Goal: Answer question/provide support

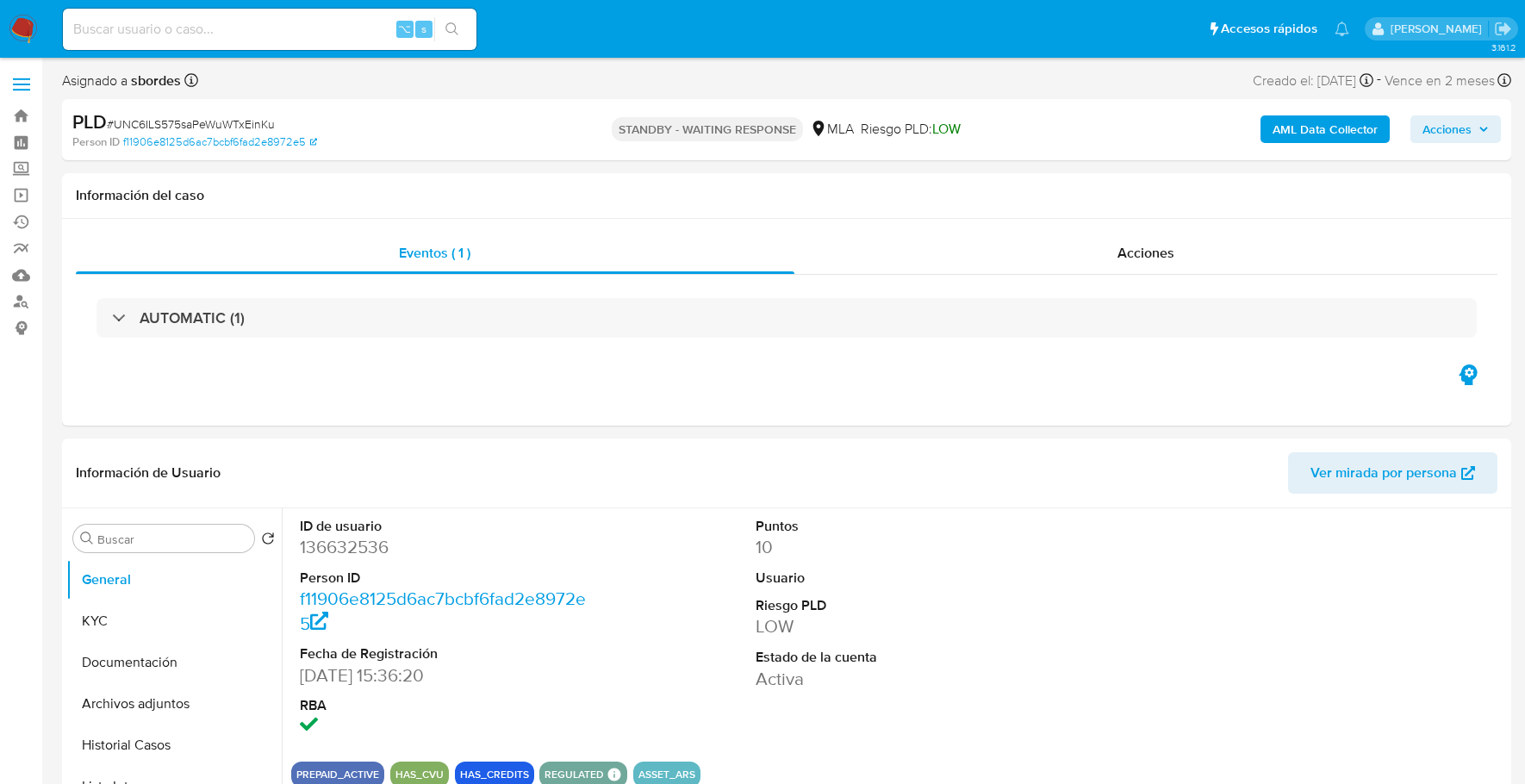
select select "10"
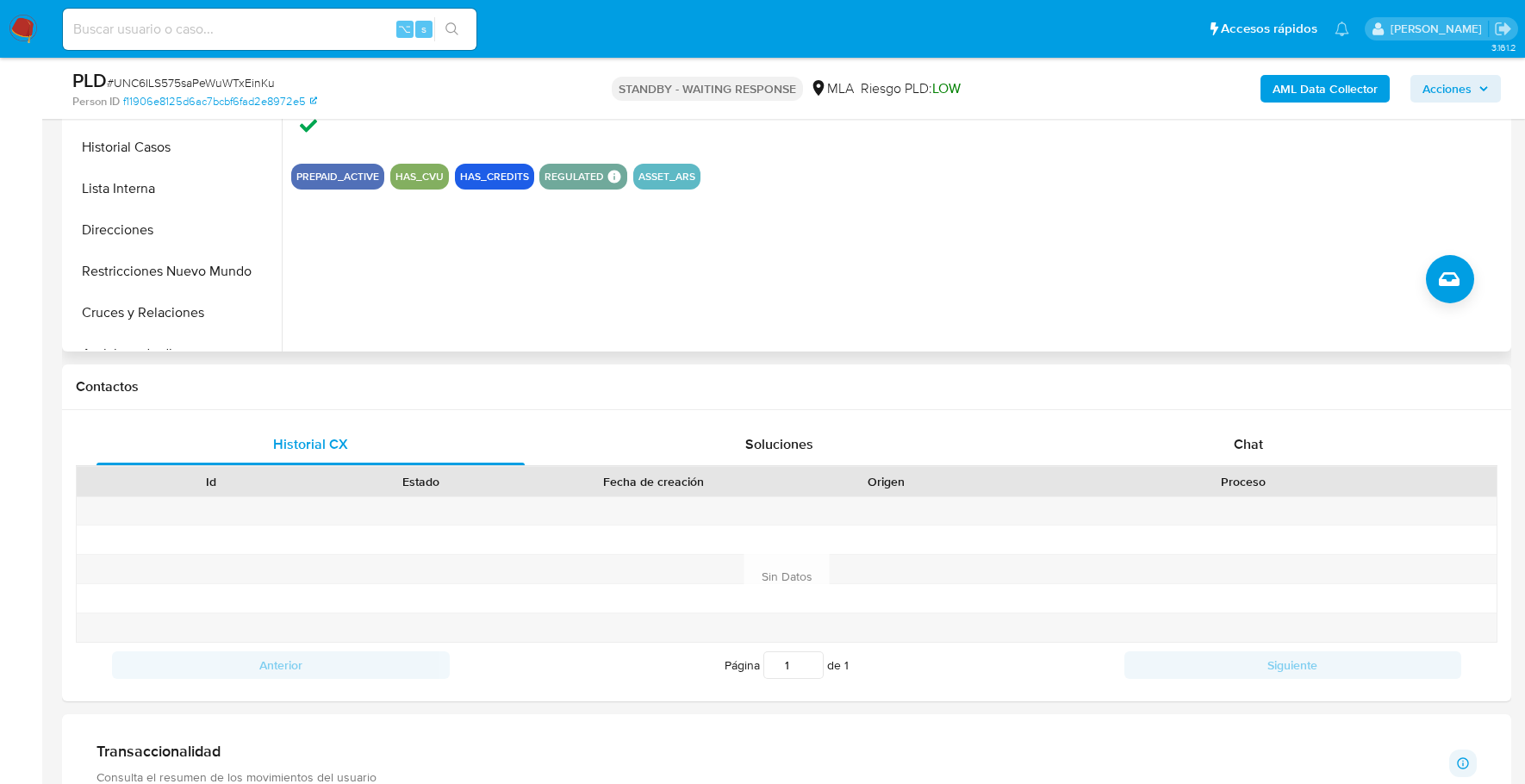
scroll to position [378, 0]
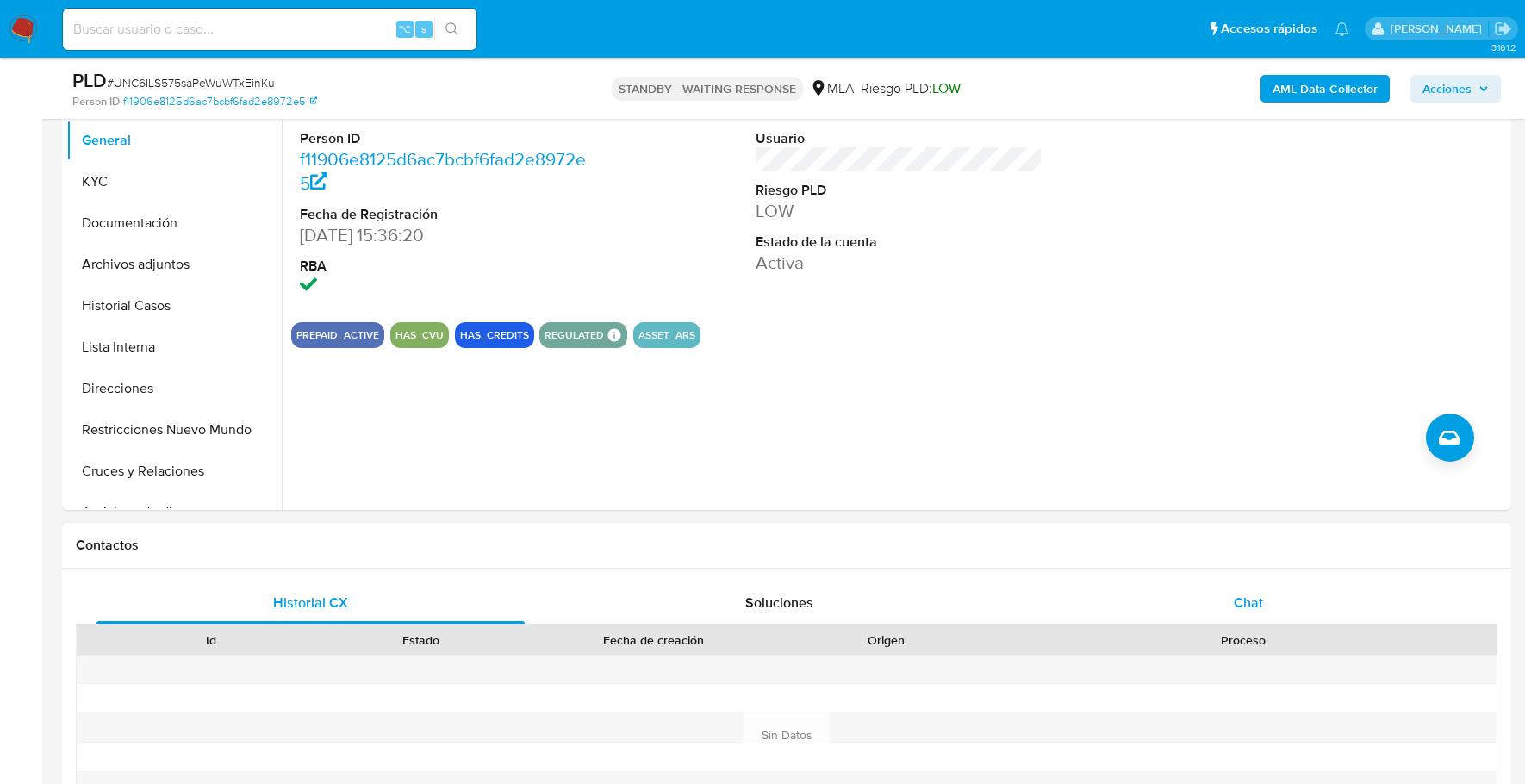
click at [1264, 587] on div "Chat" at bounding box center [1249, 603] width 428 height 42
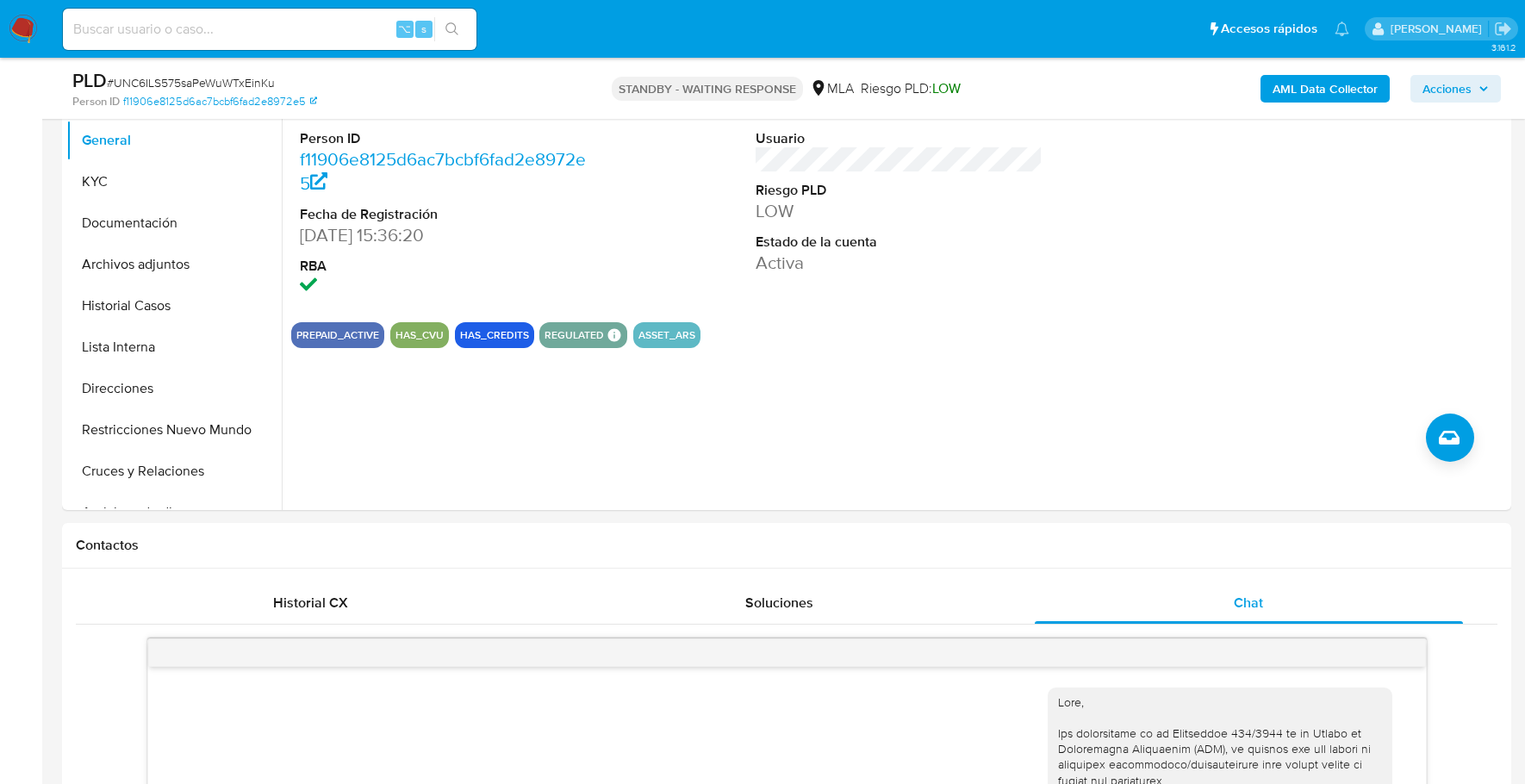
scroll to position [1059, 0]
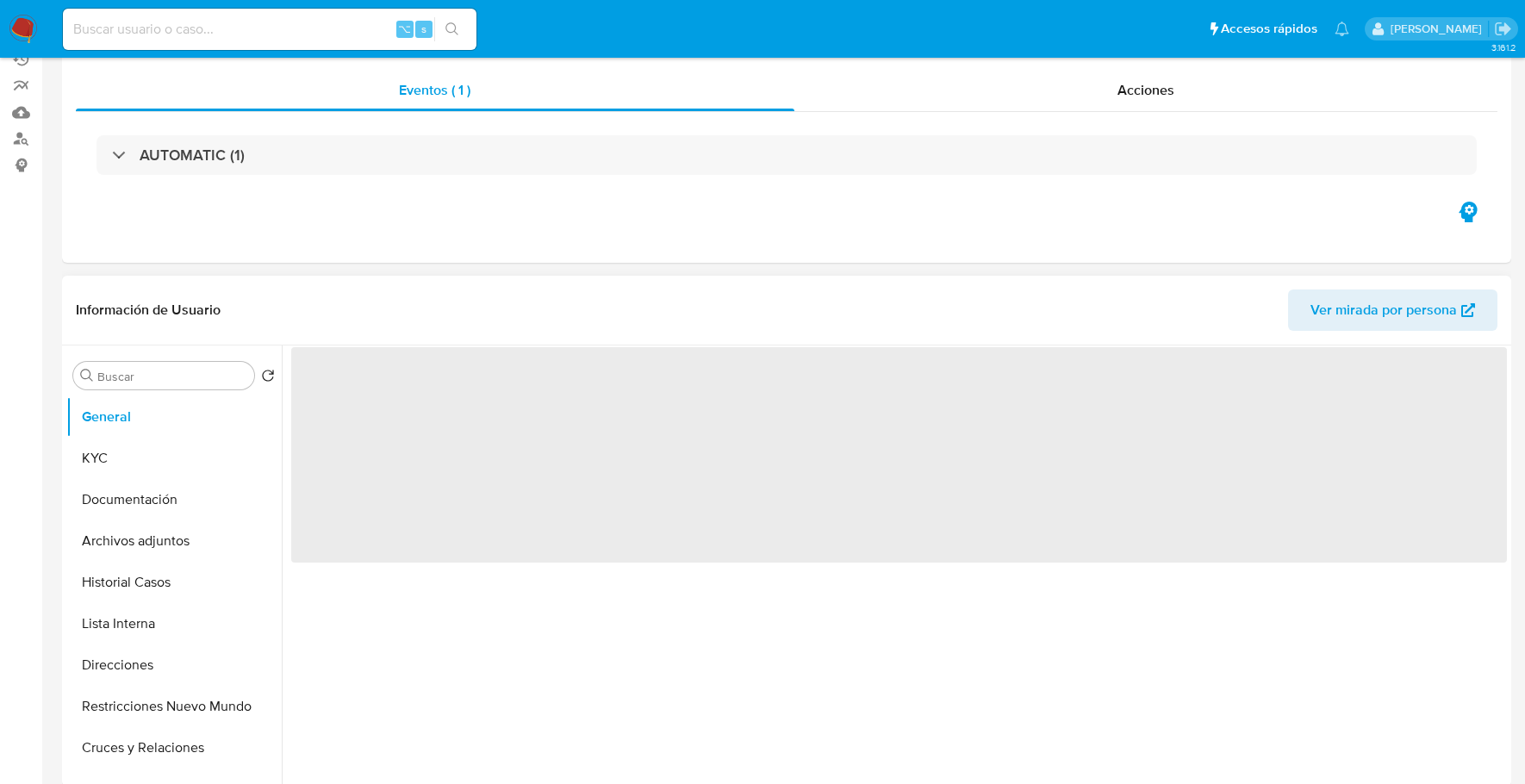
select select "10"
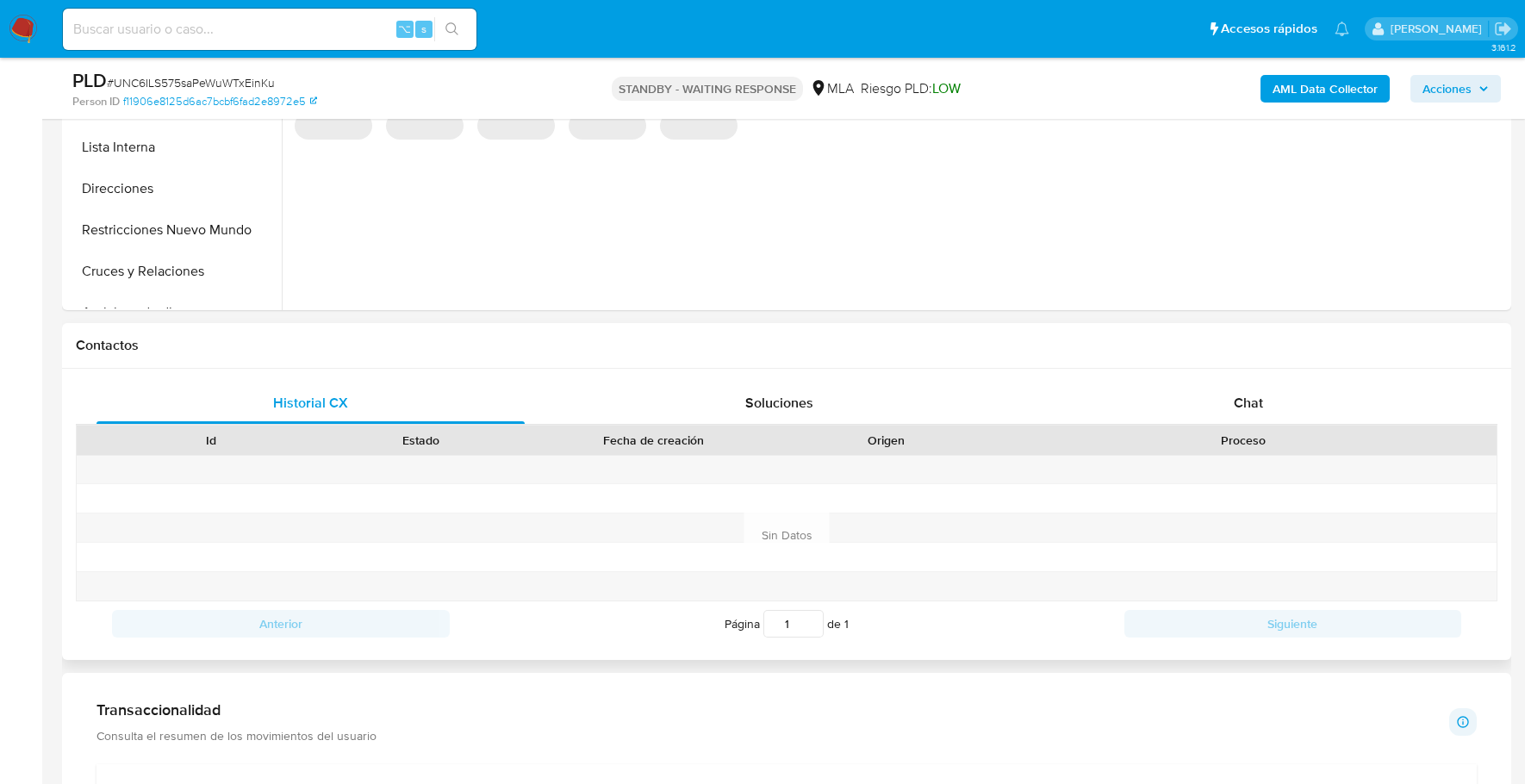
scroll to position [588, 0]
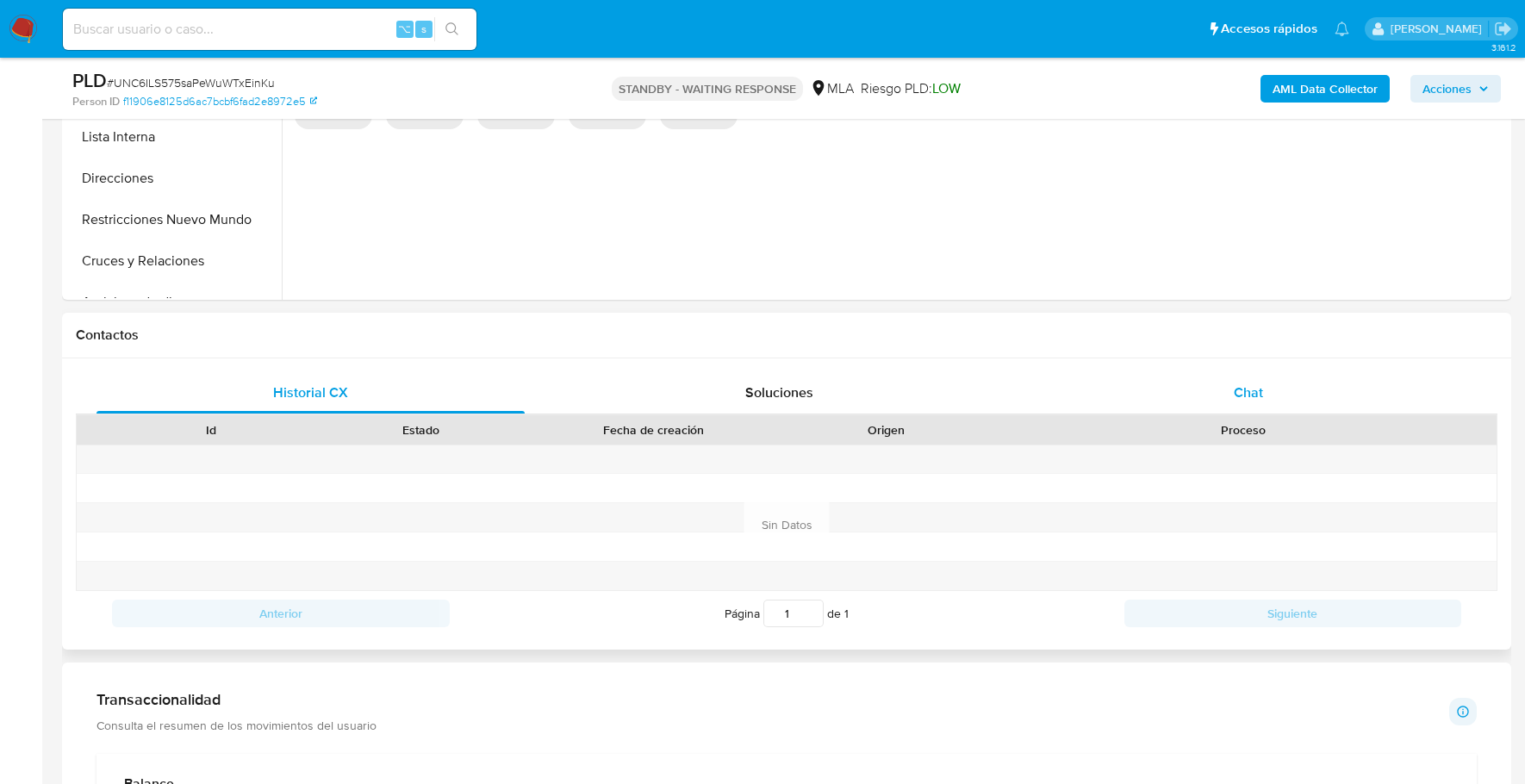
click at [1250, 400] on span "Chat" at bounding box center [1248, 392] width 29 height 19
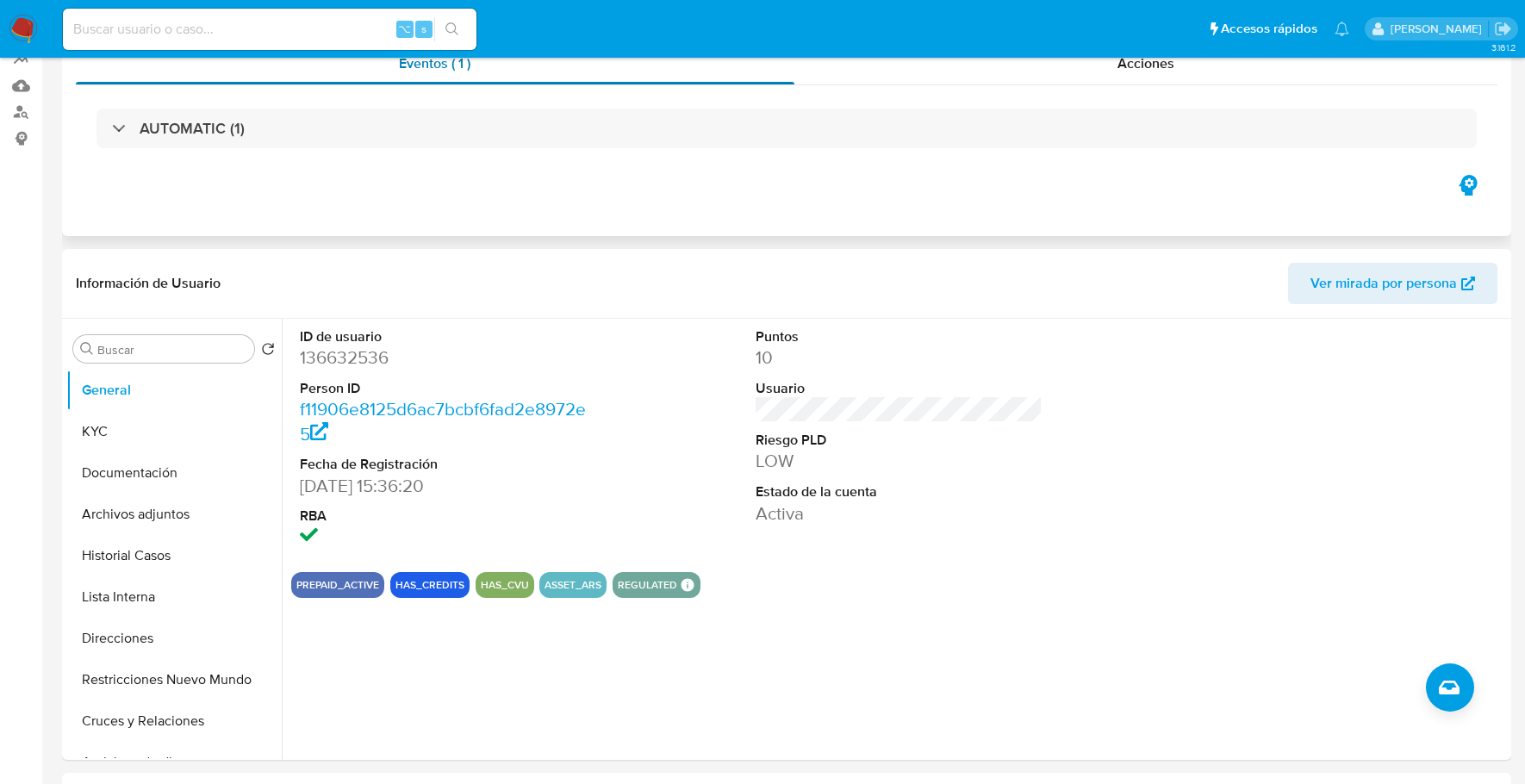
scroll to position [0, 0]
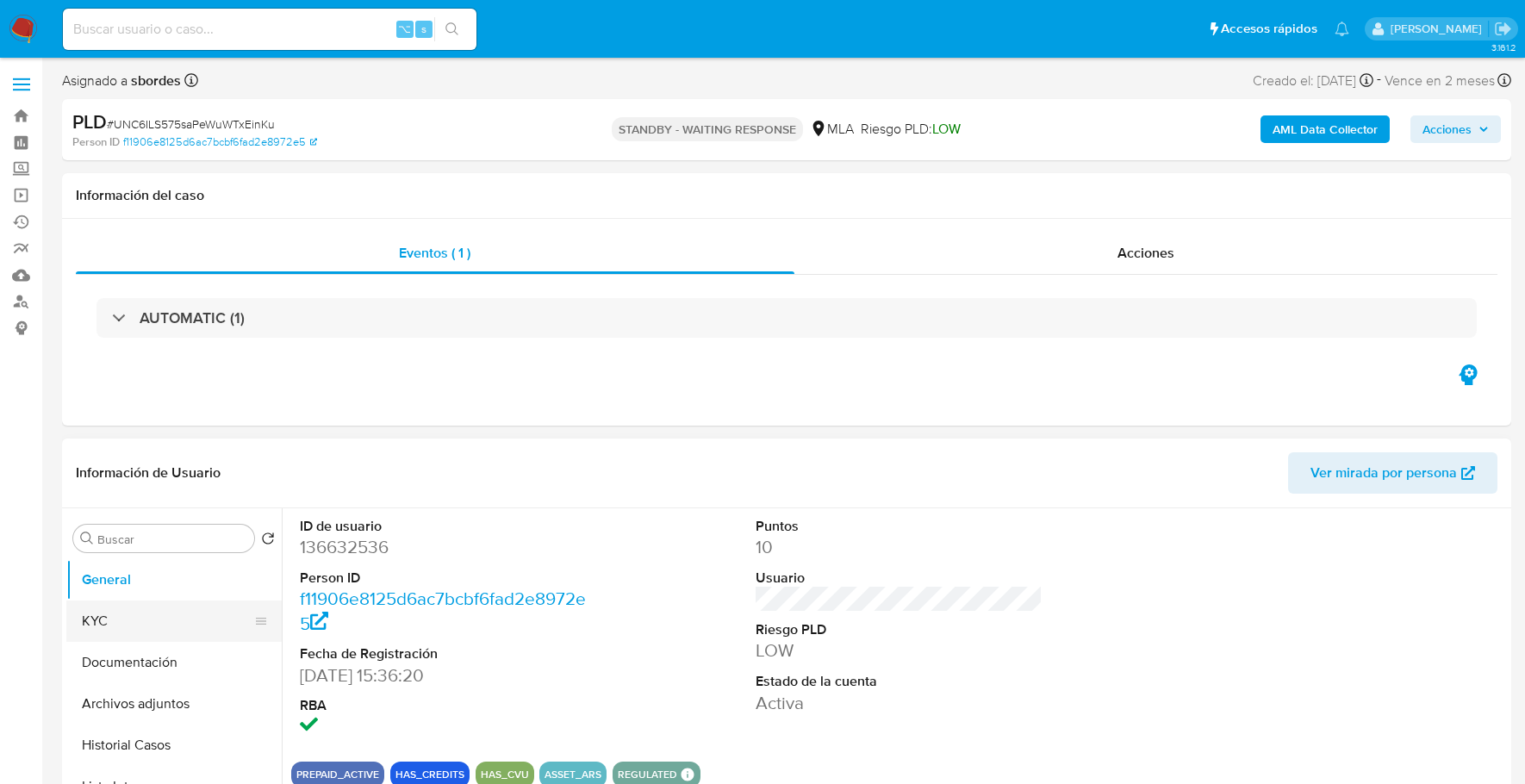
click at [150, 606] on button "KYC" at bounding box center [167, 620] width 202 height 42
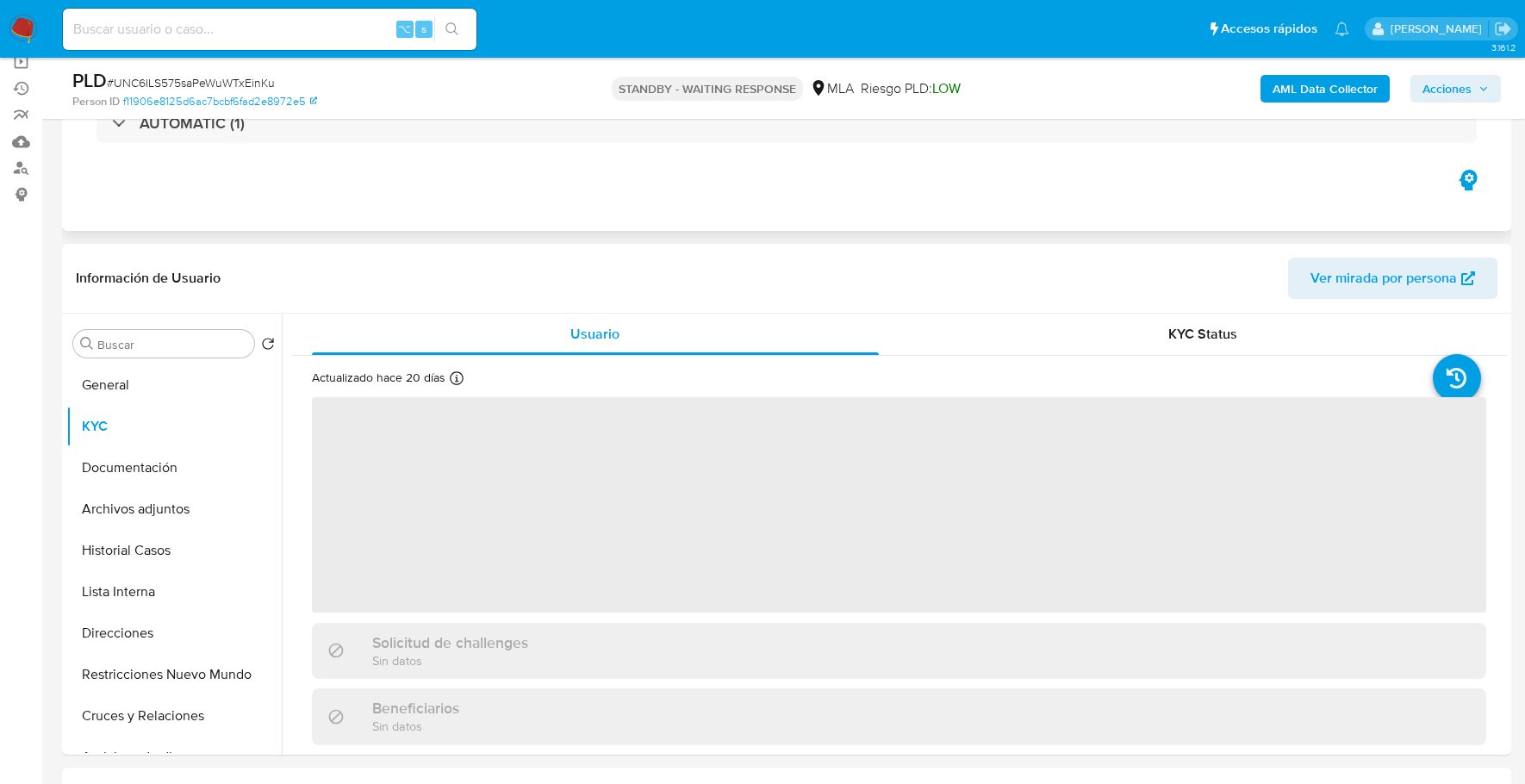
scroll to position [189, 0]
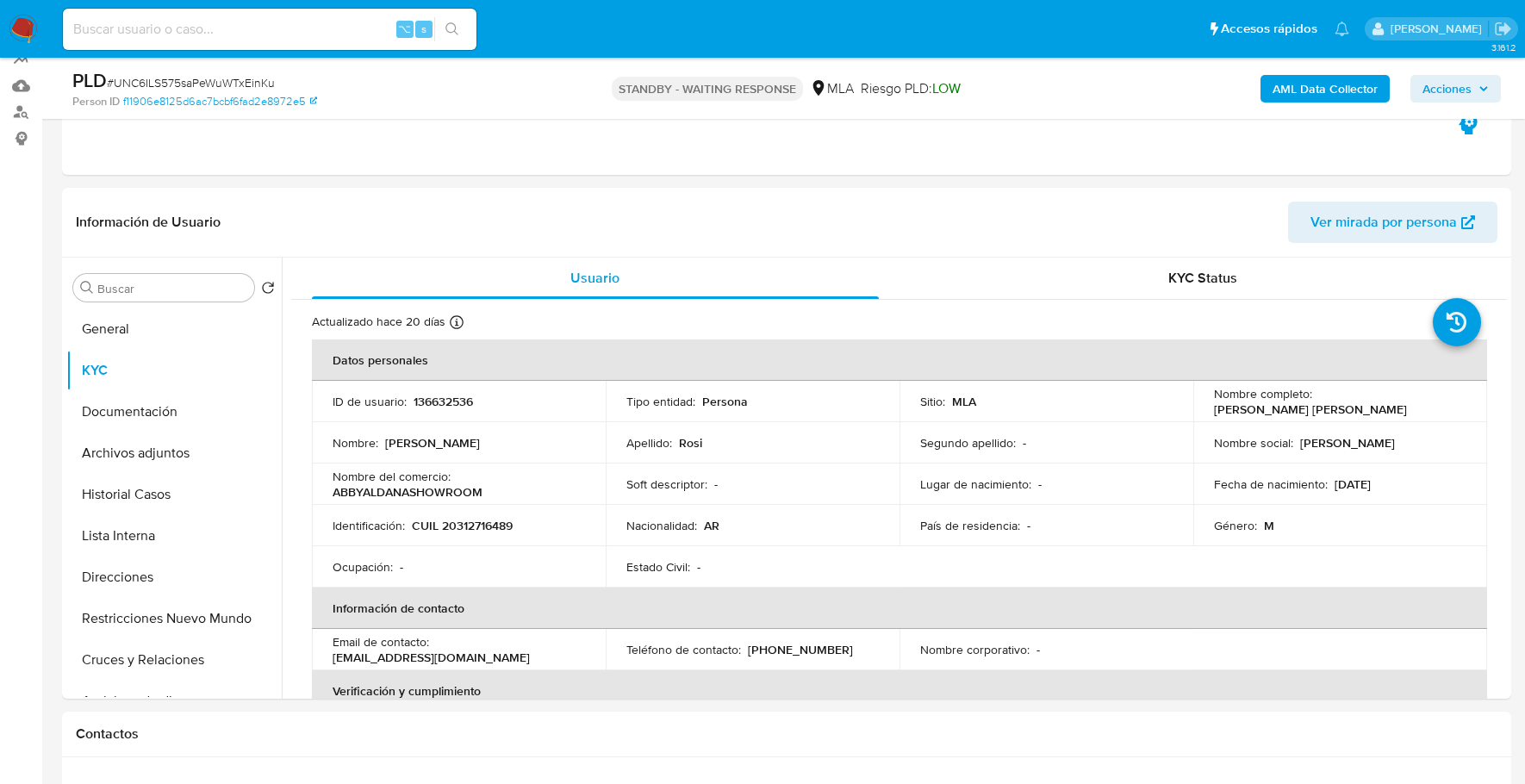
click at [244, 21] on input at bounding box center [269, 28] width 413 height 22
paste input "33968938"
type input "33968938"
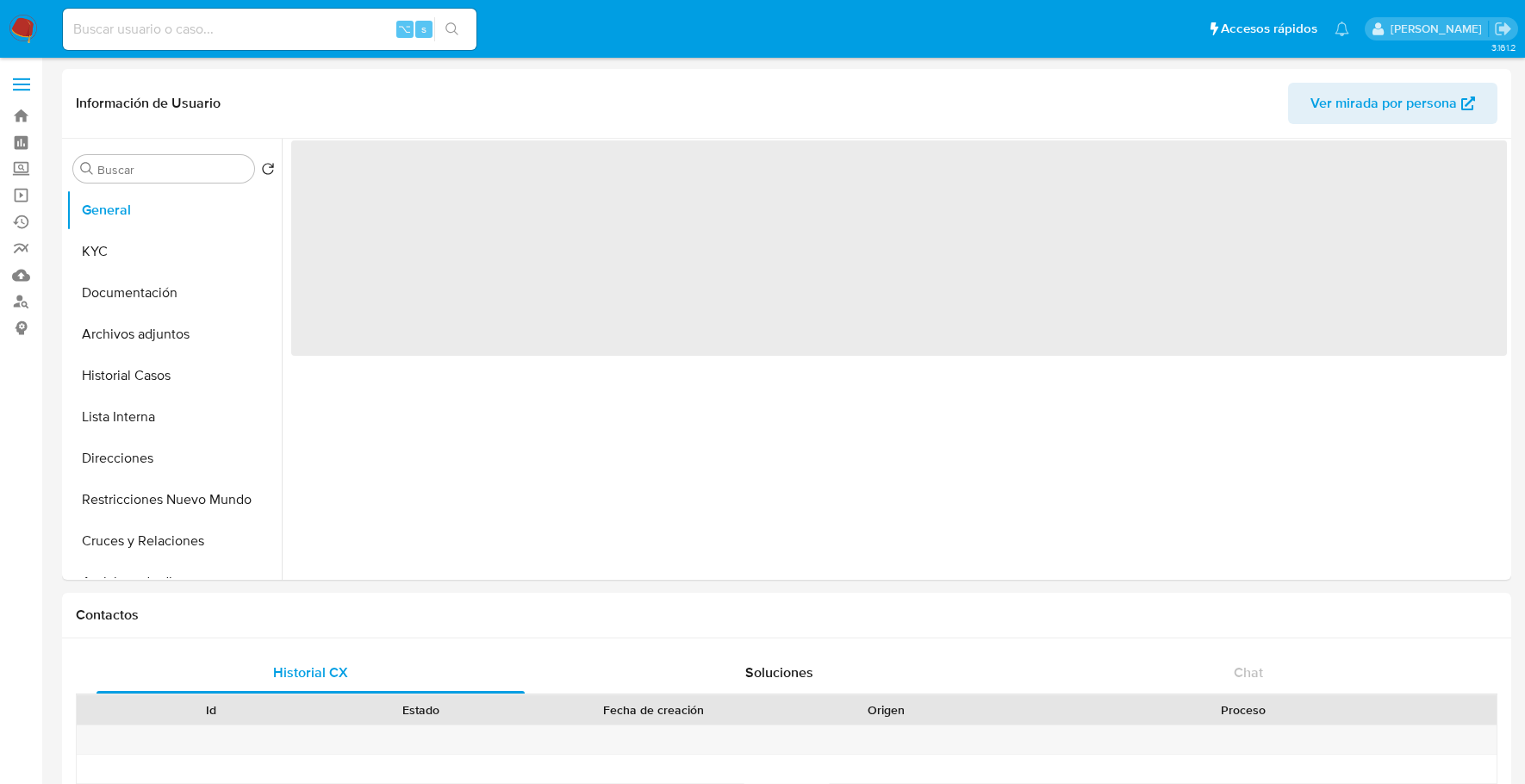
select select "10"
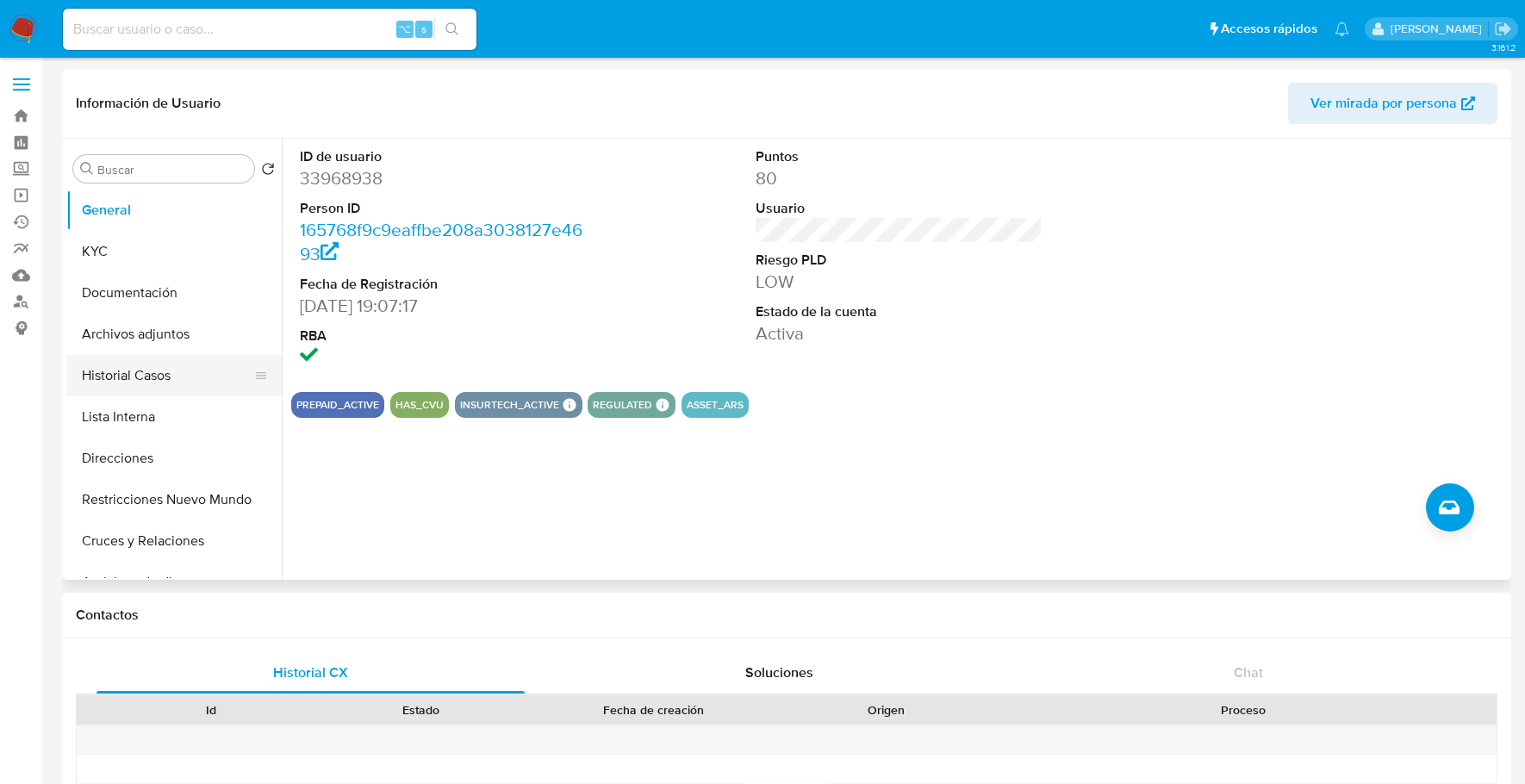
click at [157, 357] on button "Historial Casos" at bounding box center [167, 375] width 202 height 42
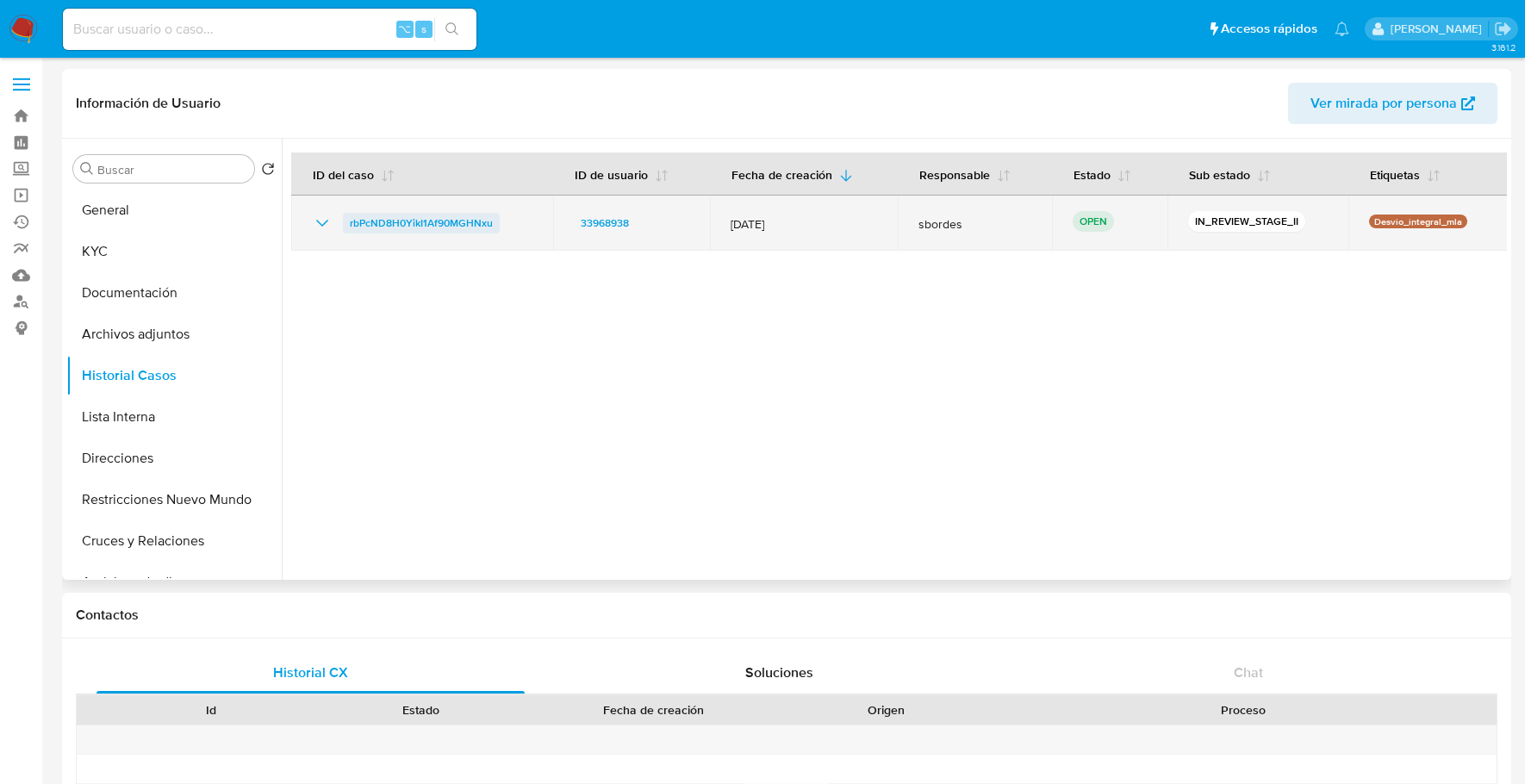
click at [386, 223] on span "rbPcND8H0YikI1Af90MGHNxu" at bounding box center [421, 222] width 143 height 20
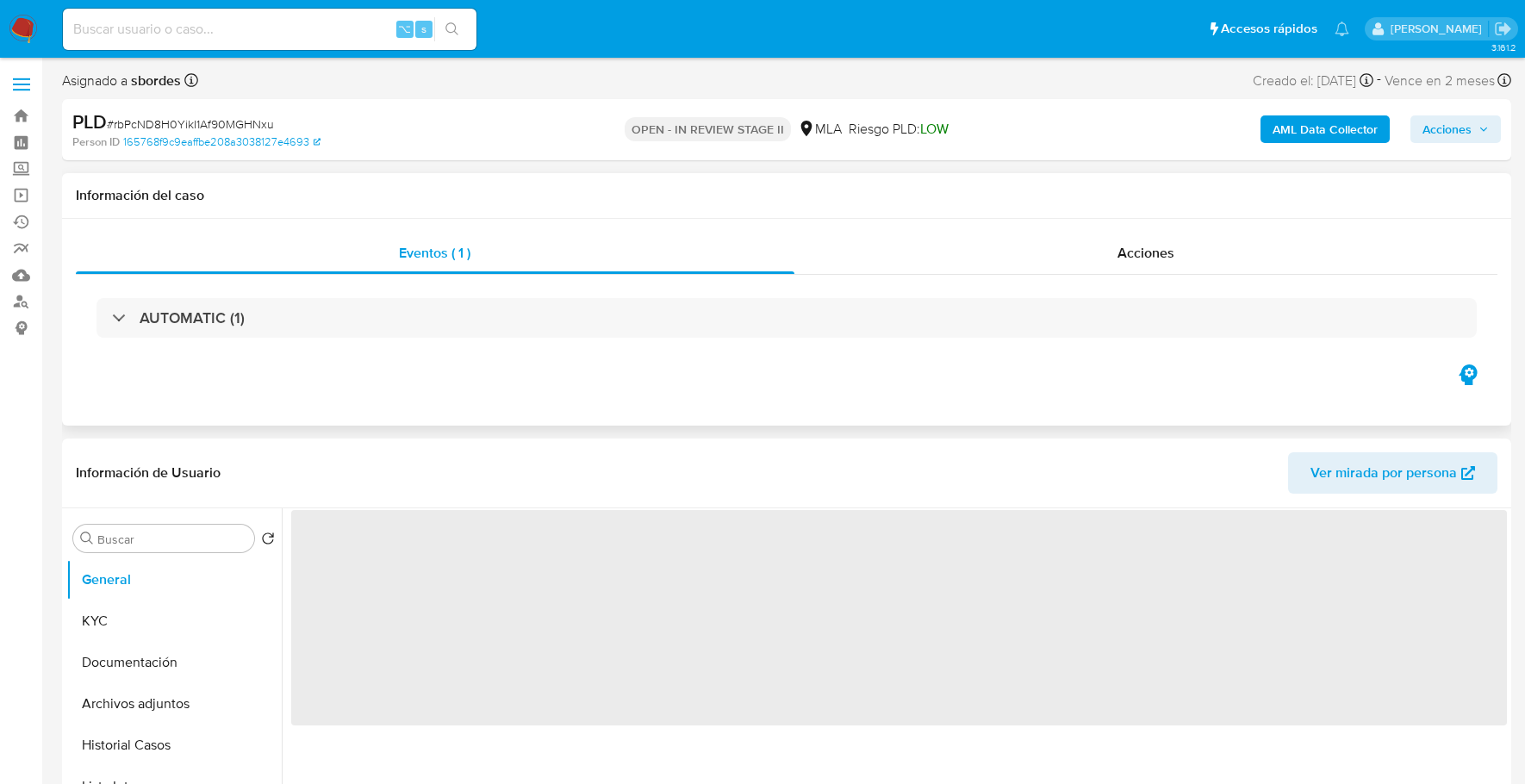
select select "10"
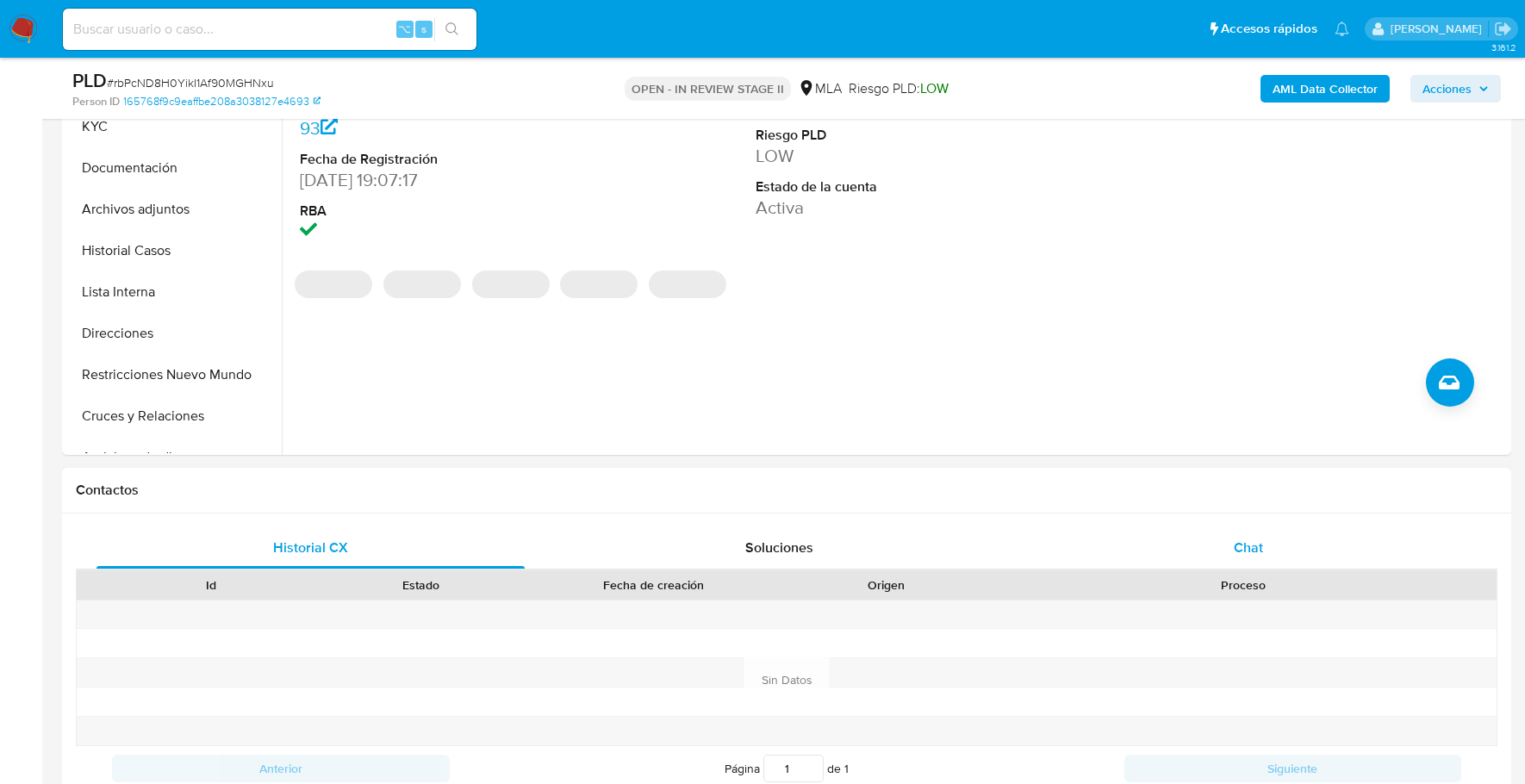
scroll to position [473, 0]
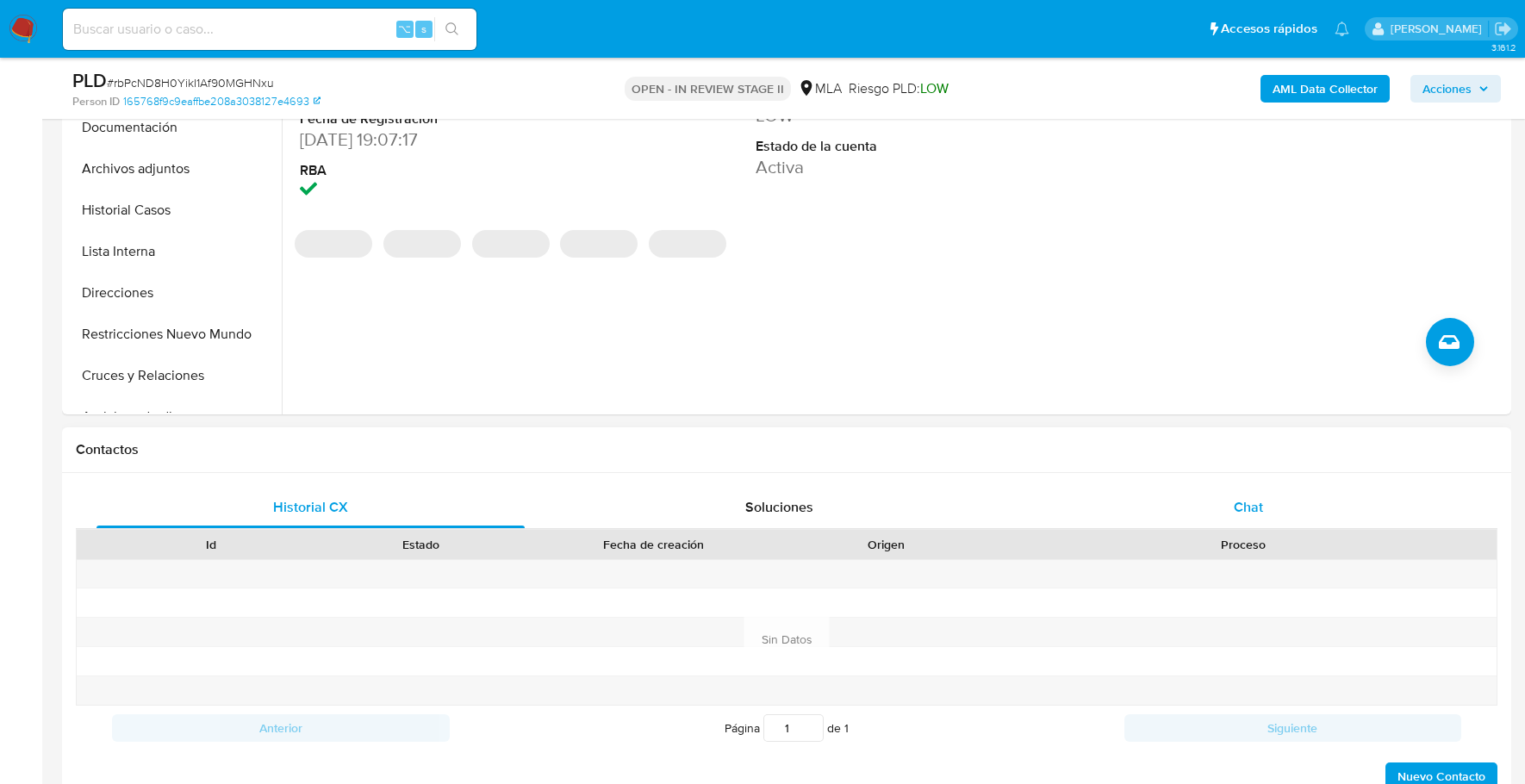
click at [1207, 510] on div "Chat" at bounding box center [1249, 507] width 428 height 42
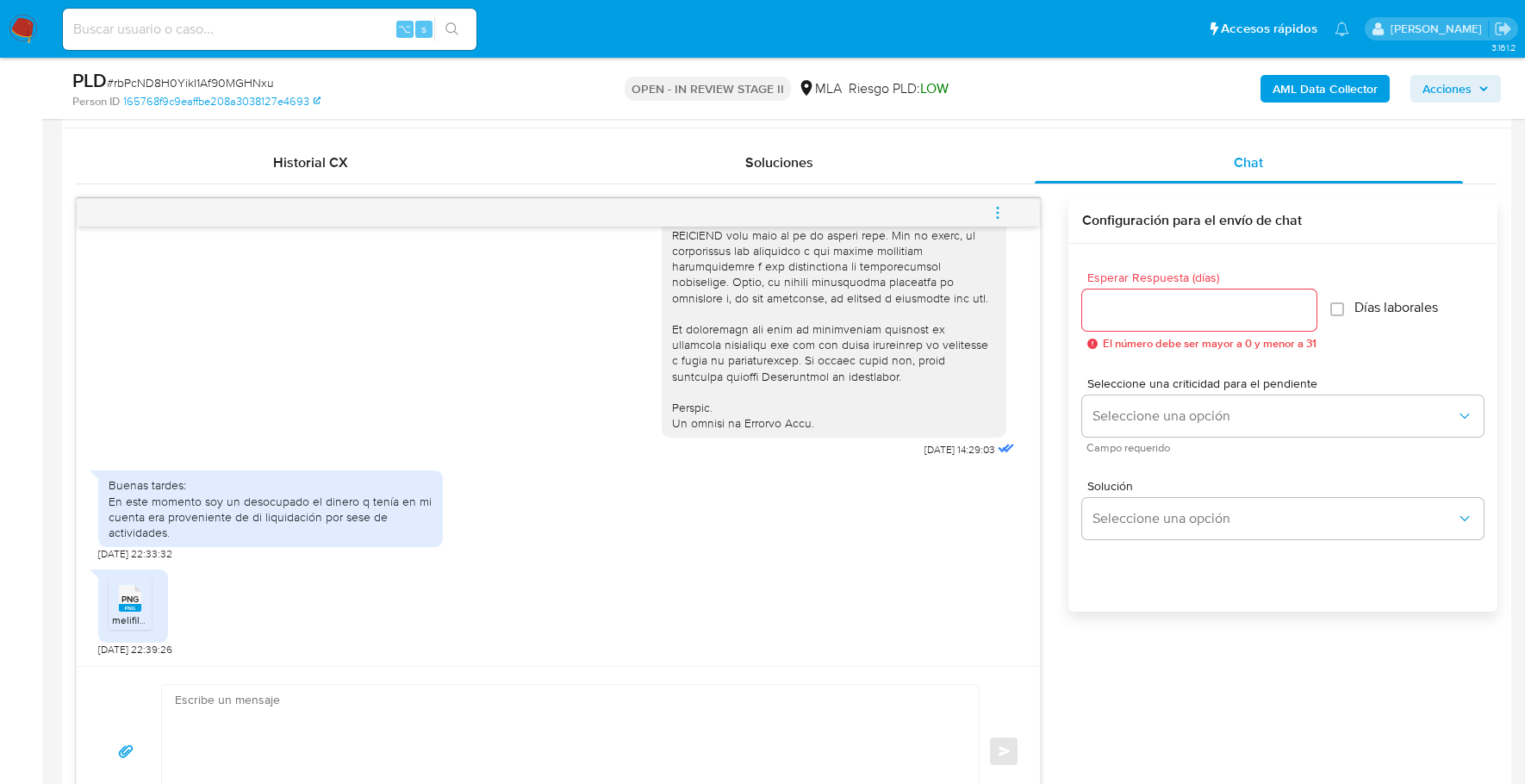
scroll to position [819, 0]
click at [135, 601] on span "PNG" at bounding box center [129, 599] width 17 height 12
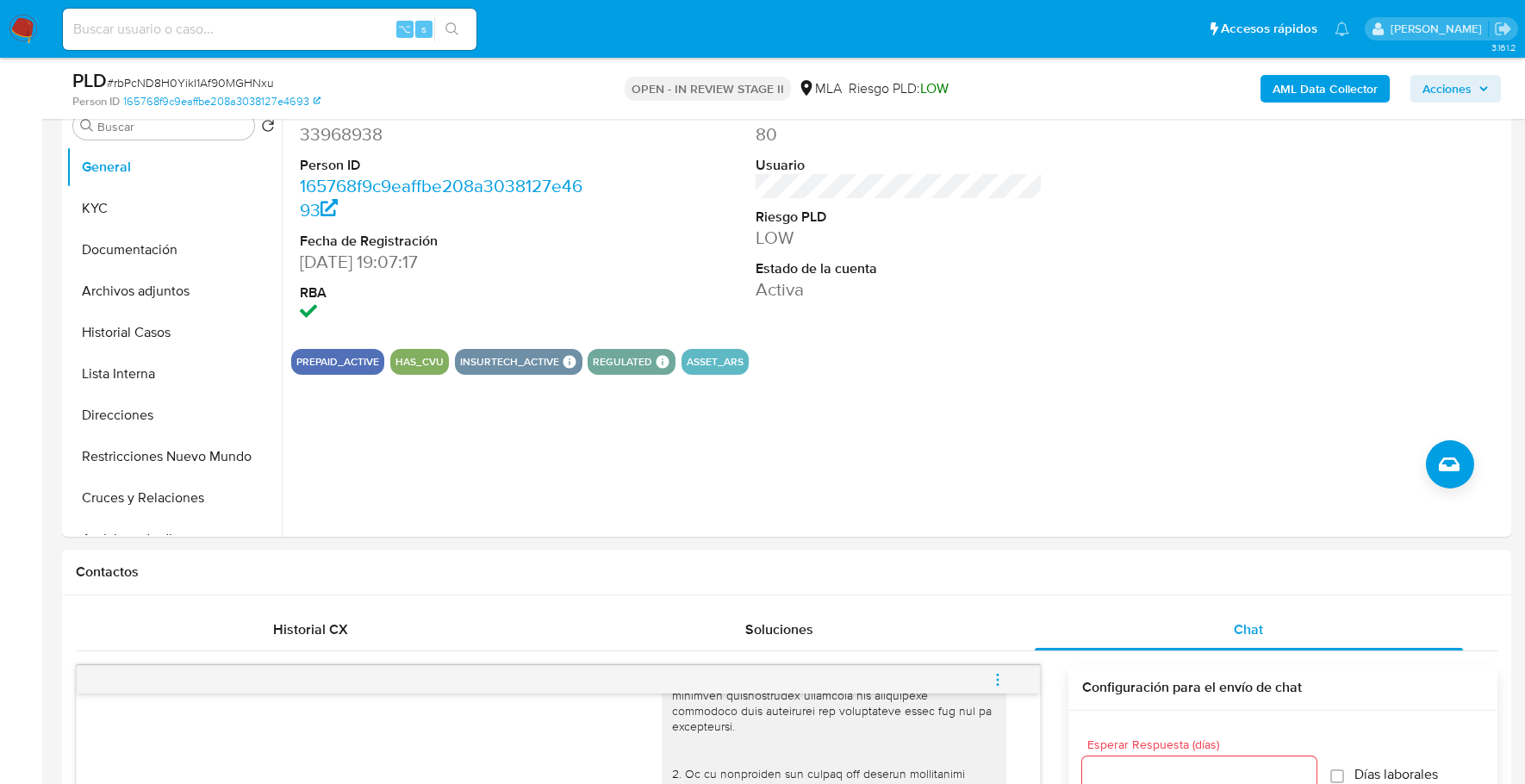
scroll to position [153, 0]
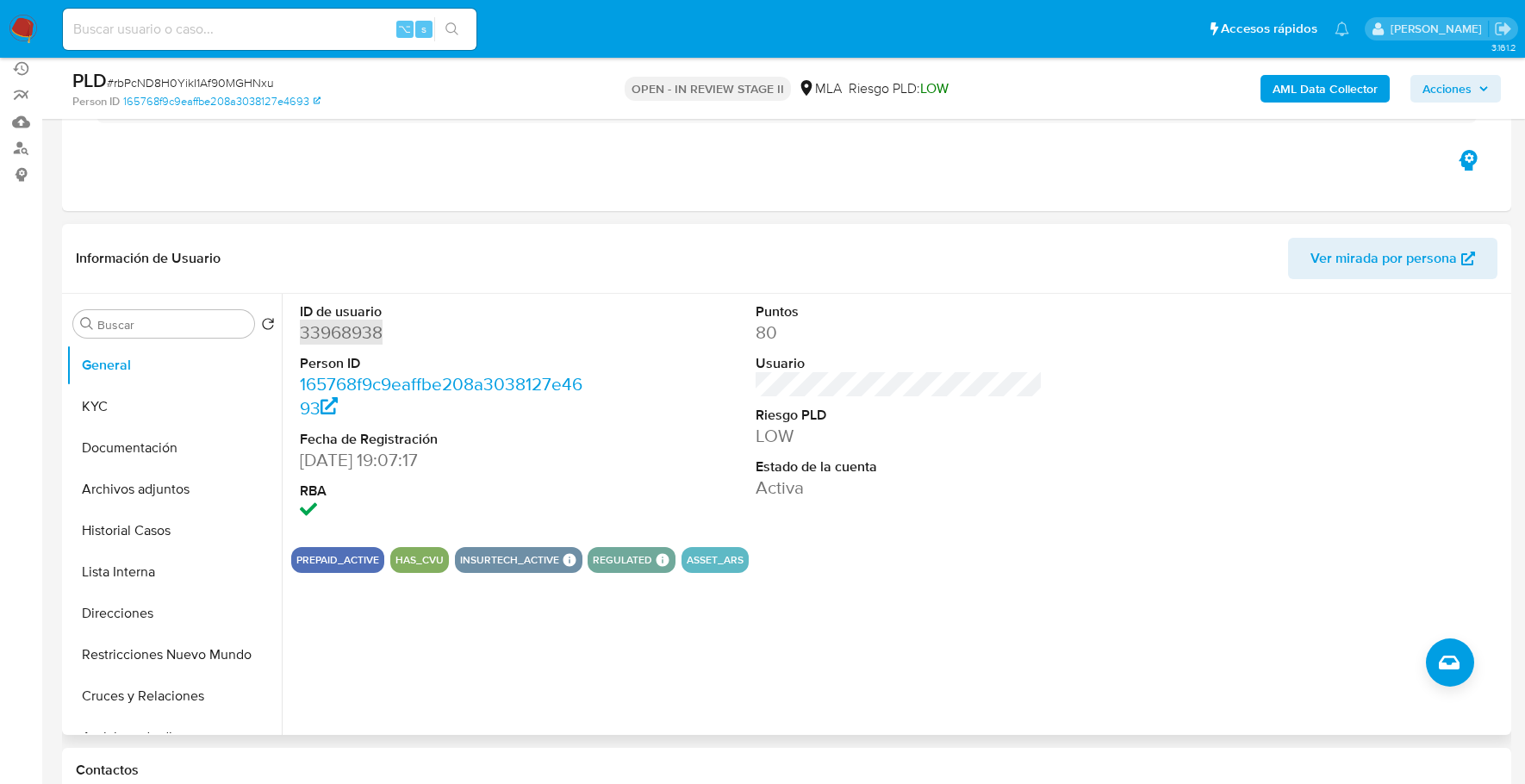
copy dd "33968938"
click at [237, 27] on input at bounding box center [269, 28] width 413 height 22
paste input "33968938"
type input "33968938"
click at [106, 391] on button "KYC" at bounding box center [167, 406] width 202 height 42
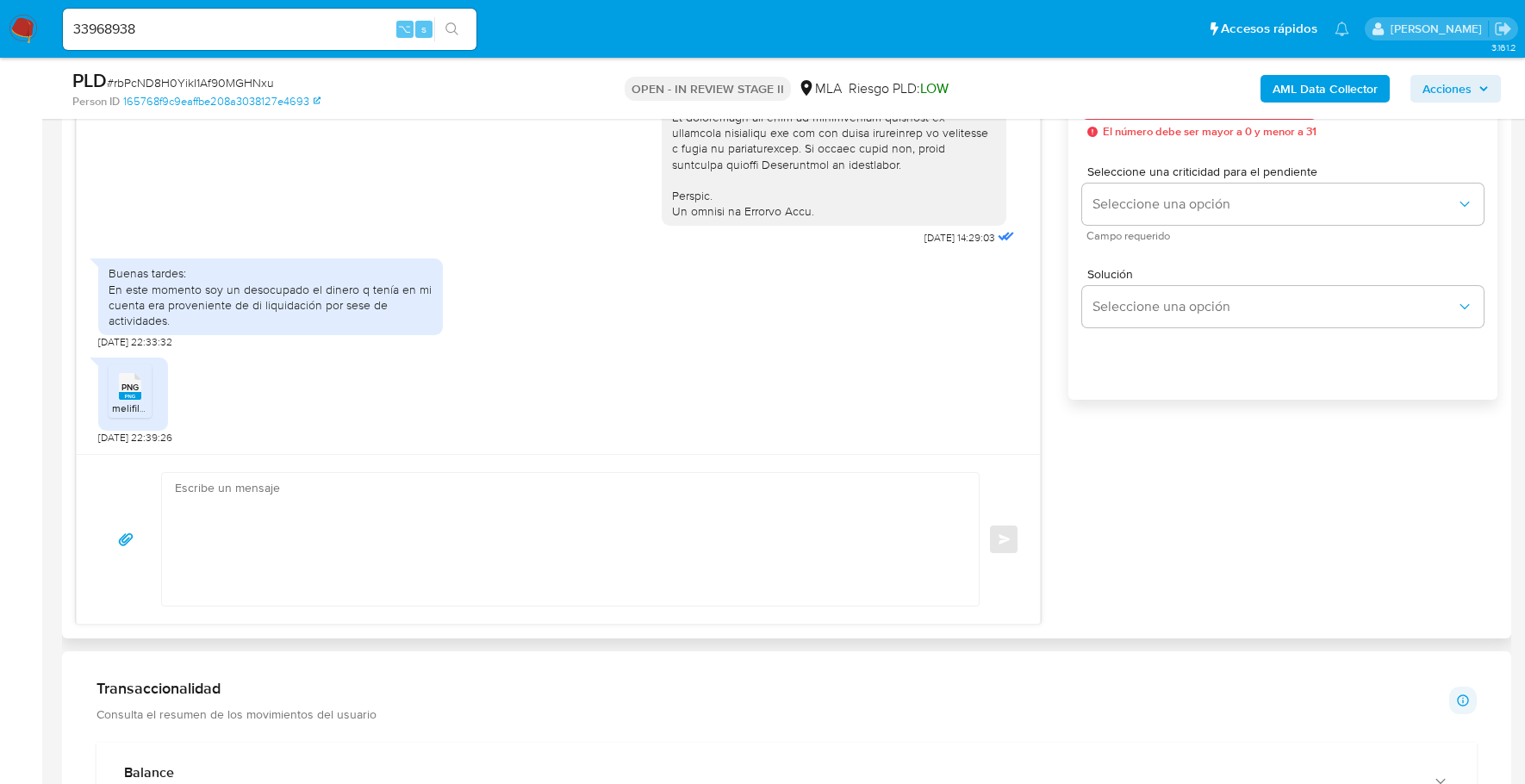
scroll to position [973, 0]
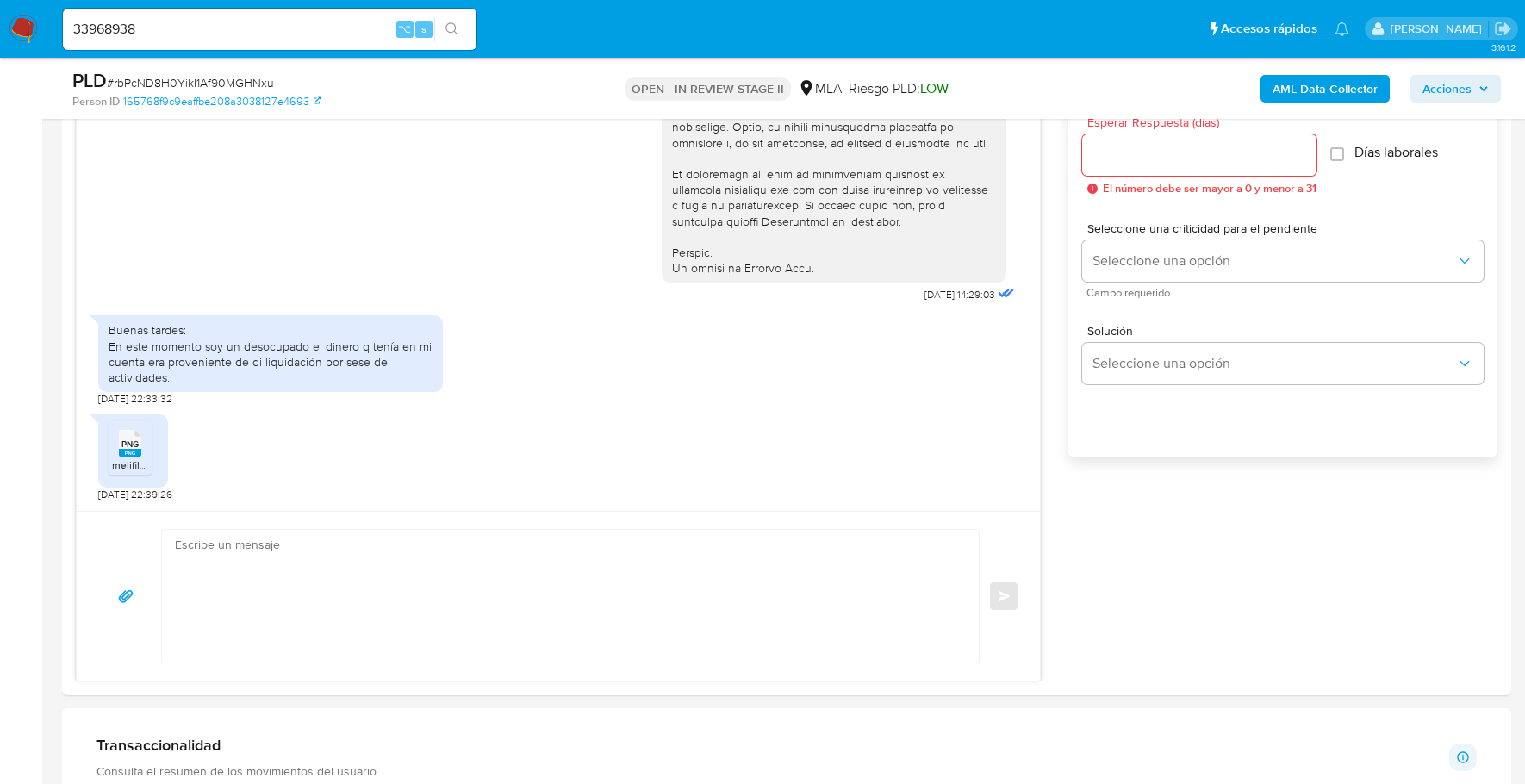
click at [49, 367] on main "3.161.2 Asignado a sbordes Asignado el: 17/09/2025 10:32:03 Creado el: 12/09/20…" at bounding box center [762, 764] width 1525 height 3475
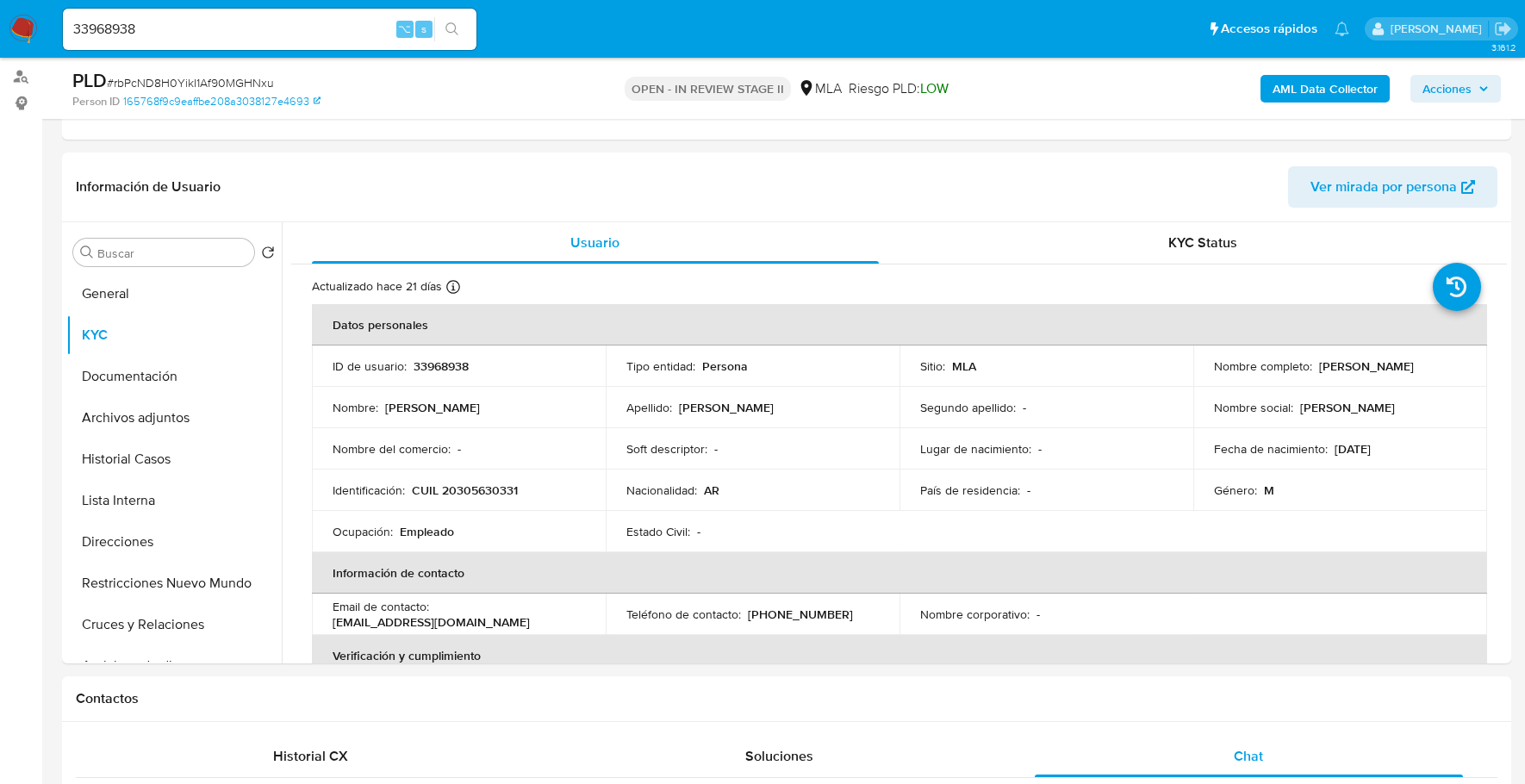
scroll to position [0, 0]
copy p "33968938"
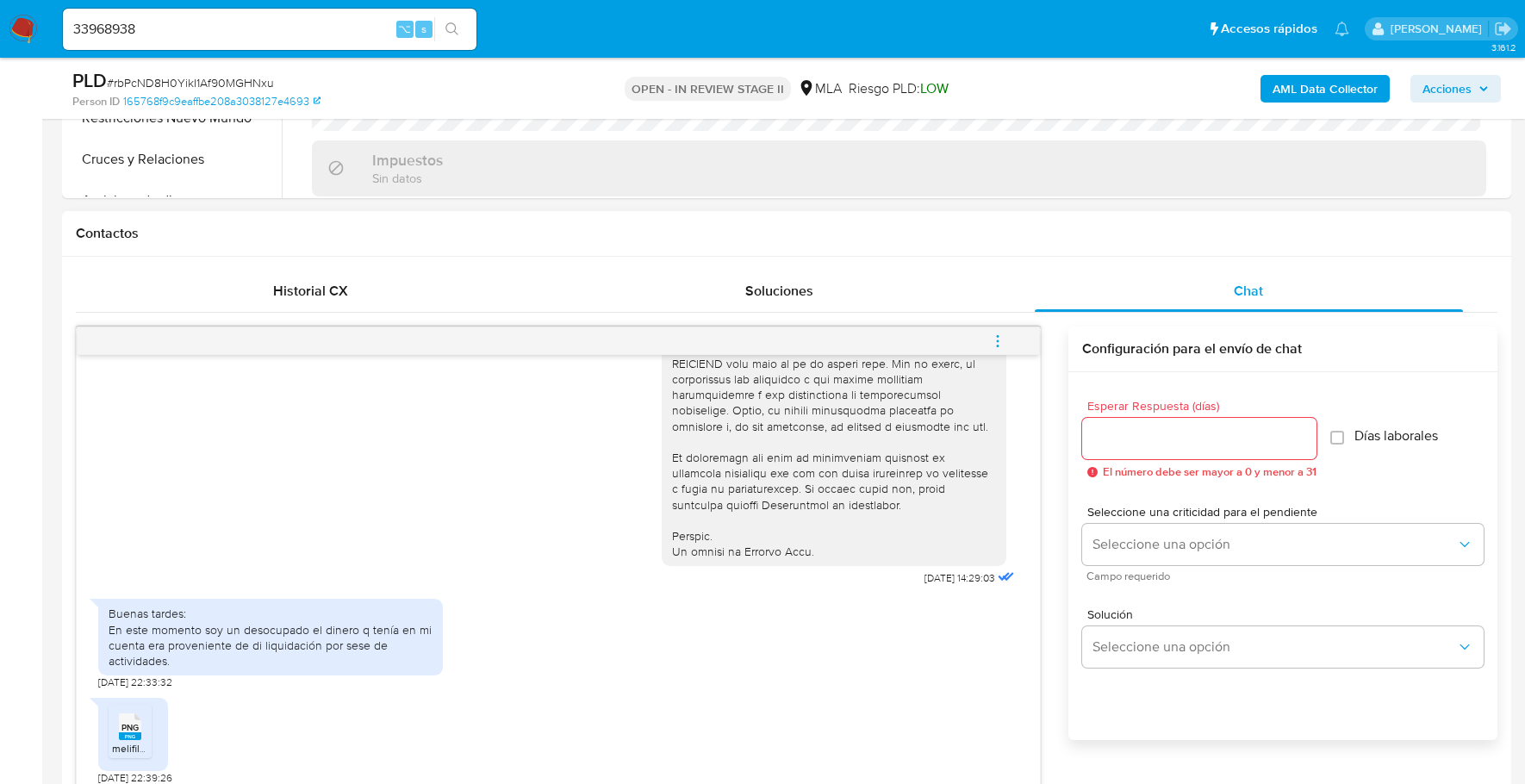
scroll to position [896, 0]
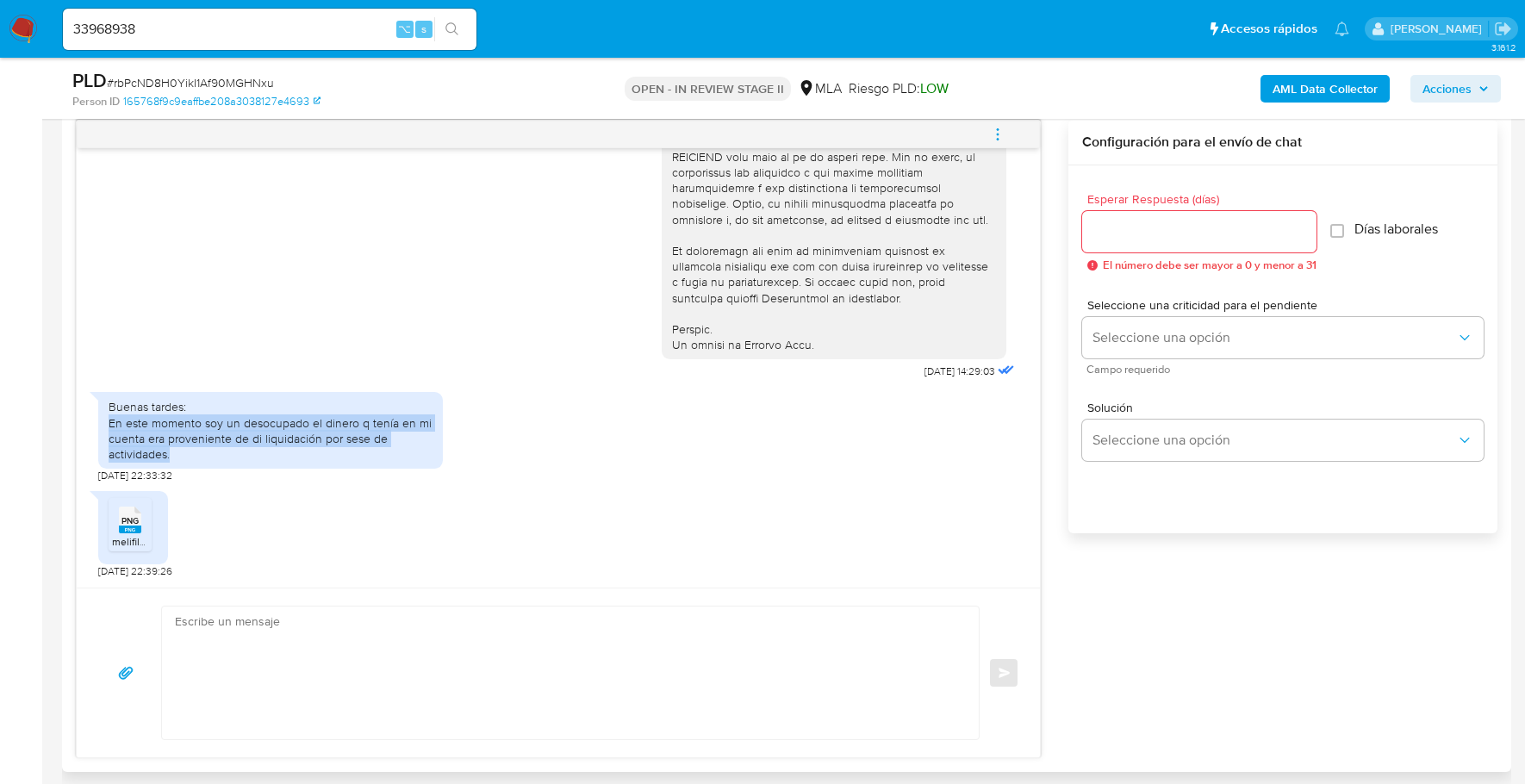
drag, startPoint x: 110, startPoint y: 422, endPoint x: 437, endPoint y: 450, distance: 328.2
click at [437, 450] on div "Buenas tardes: En este momento soy un desocupado el dinero q tenía en mi cuenta…" at bounding box center [270, 430] width 344 height 77
copy div "En este momento soy un desocupado el dinero q tenía en mi cuenta era provenient…"
click at [361, 632] on textarea at bounding box center [566, 673] width 782 height 133
paste textarea "Hola, ¡Muchas gracias por tu respuesta! Confirmamos la recepción de la document…"
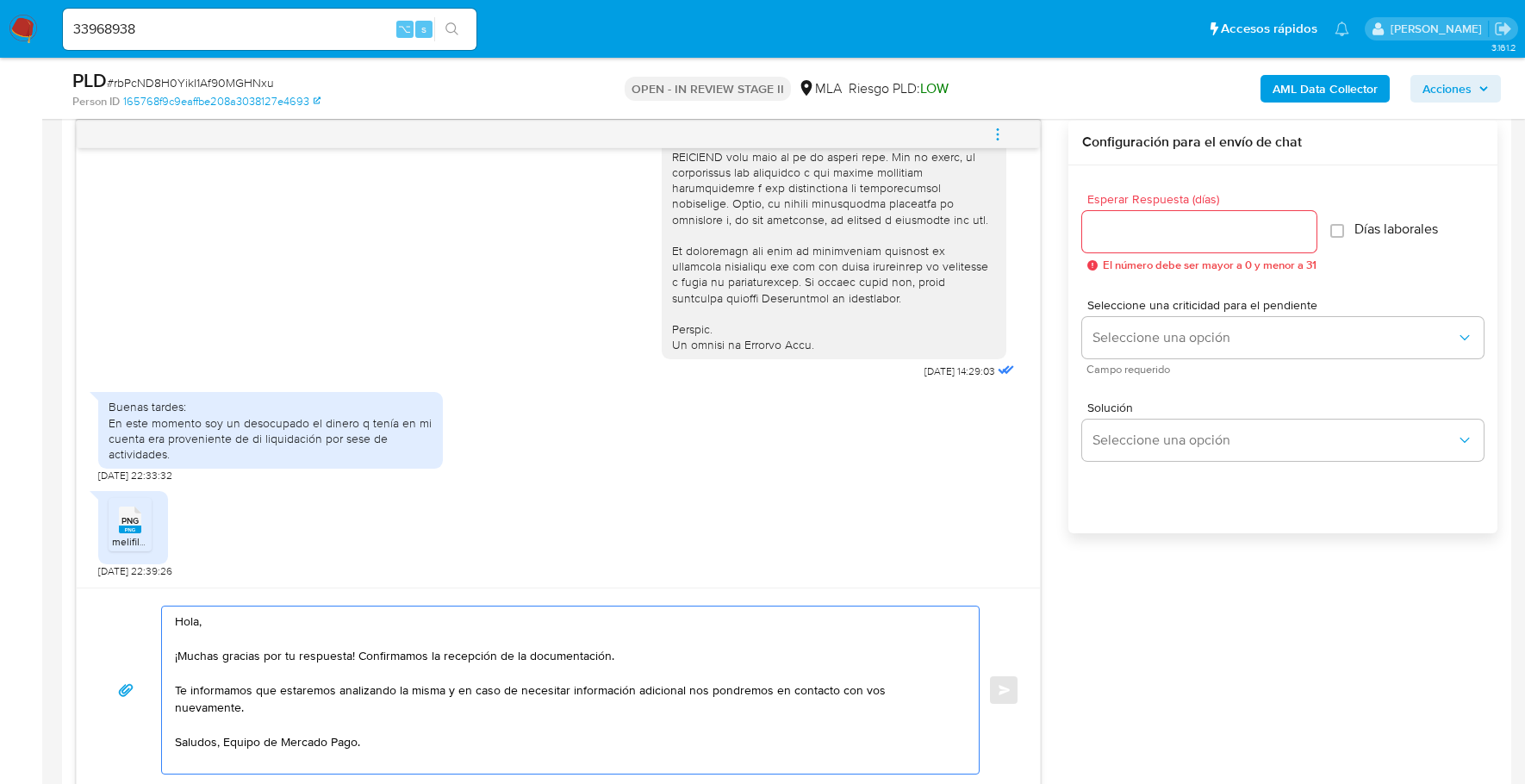
type textarea "Hola, ¡Muchas gracias por tu respuesta! Confirmamos la recepción de la document…"
click at [1146, 235] on input "Esperar Respuesta (días)" at bounding box center [1199, 231] width 235 height 22
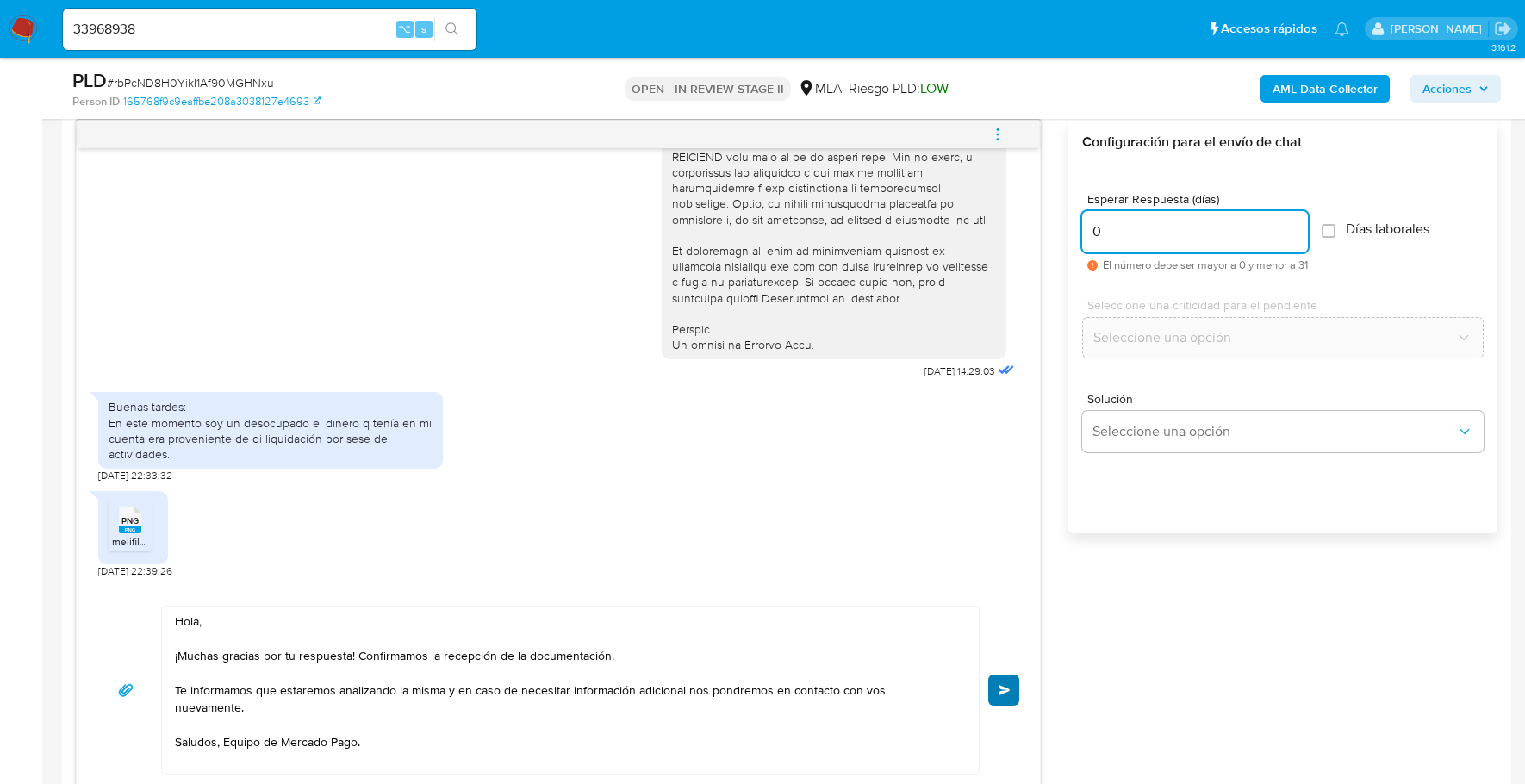
type input "0"
click at [996, 680] on button "Enviar" at bounding box center [1004, 689] width 31 height 31
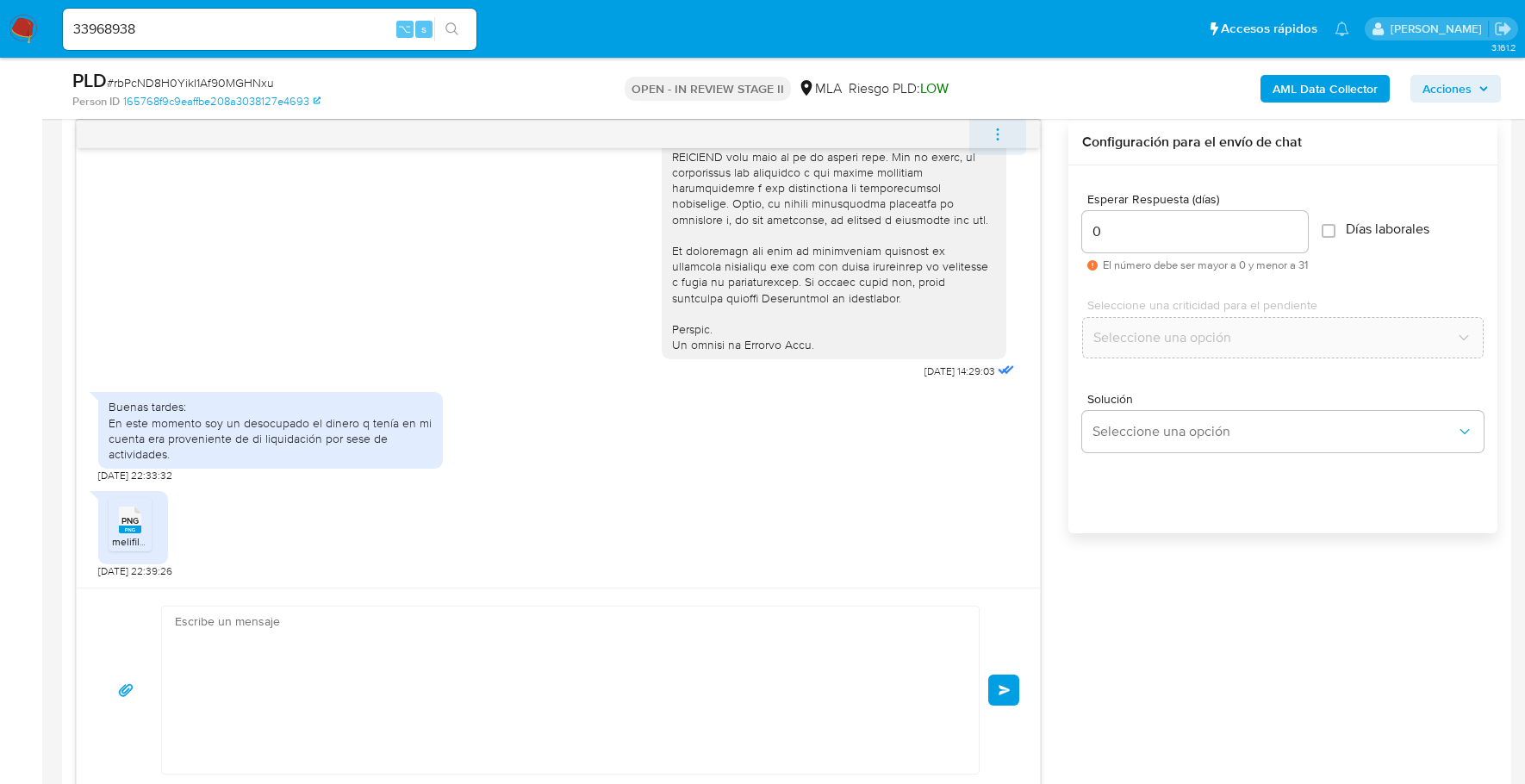
scroll to position [955, 0]
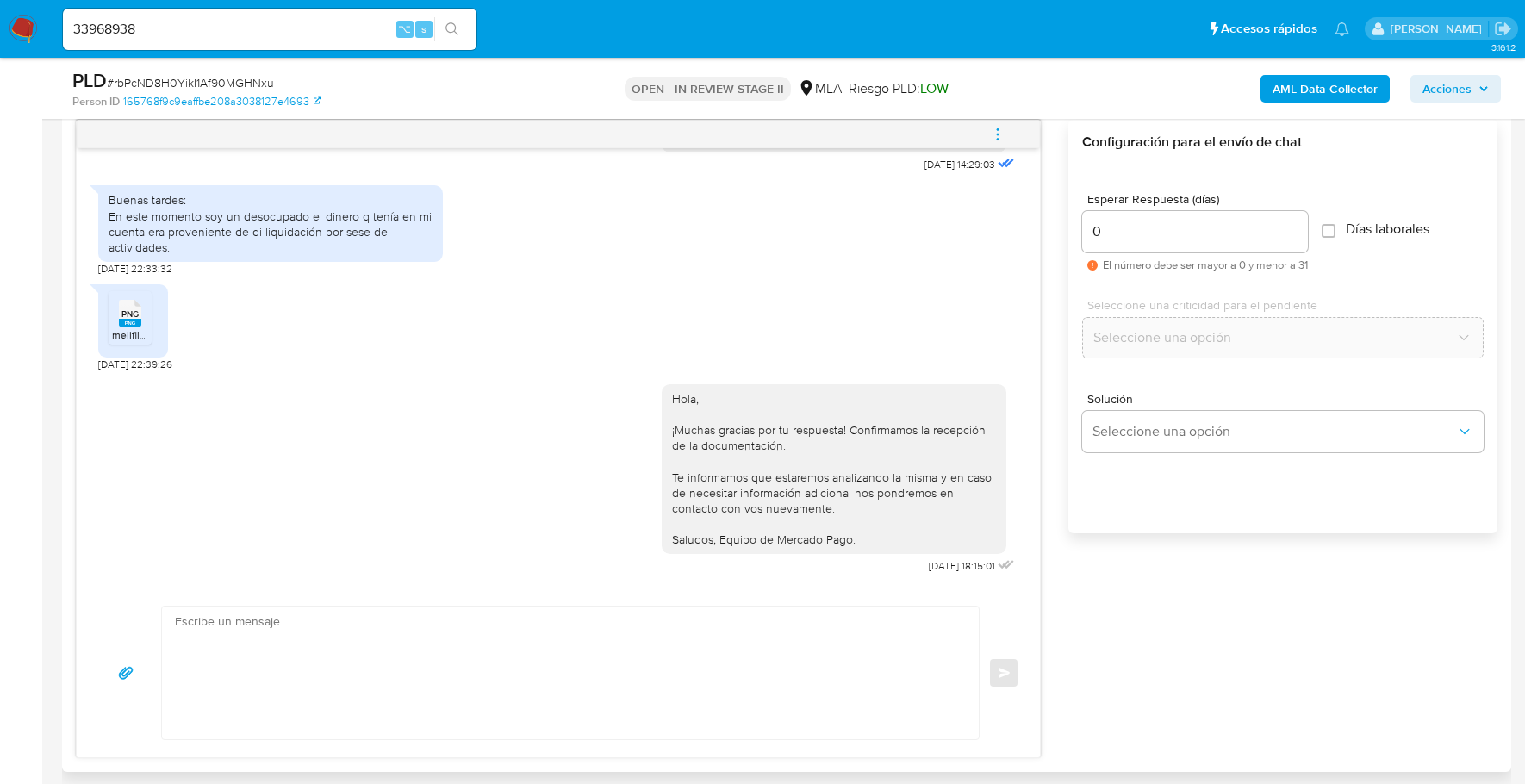
click at [997, 135] on icon "menu-action" at bounding box center [997, 135] width 16 height 16
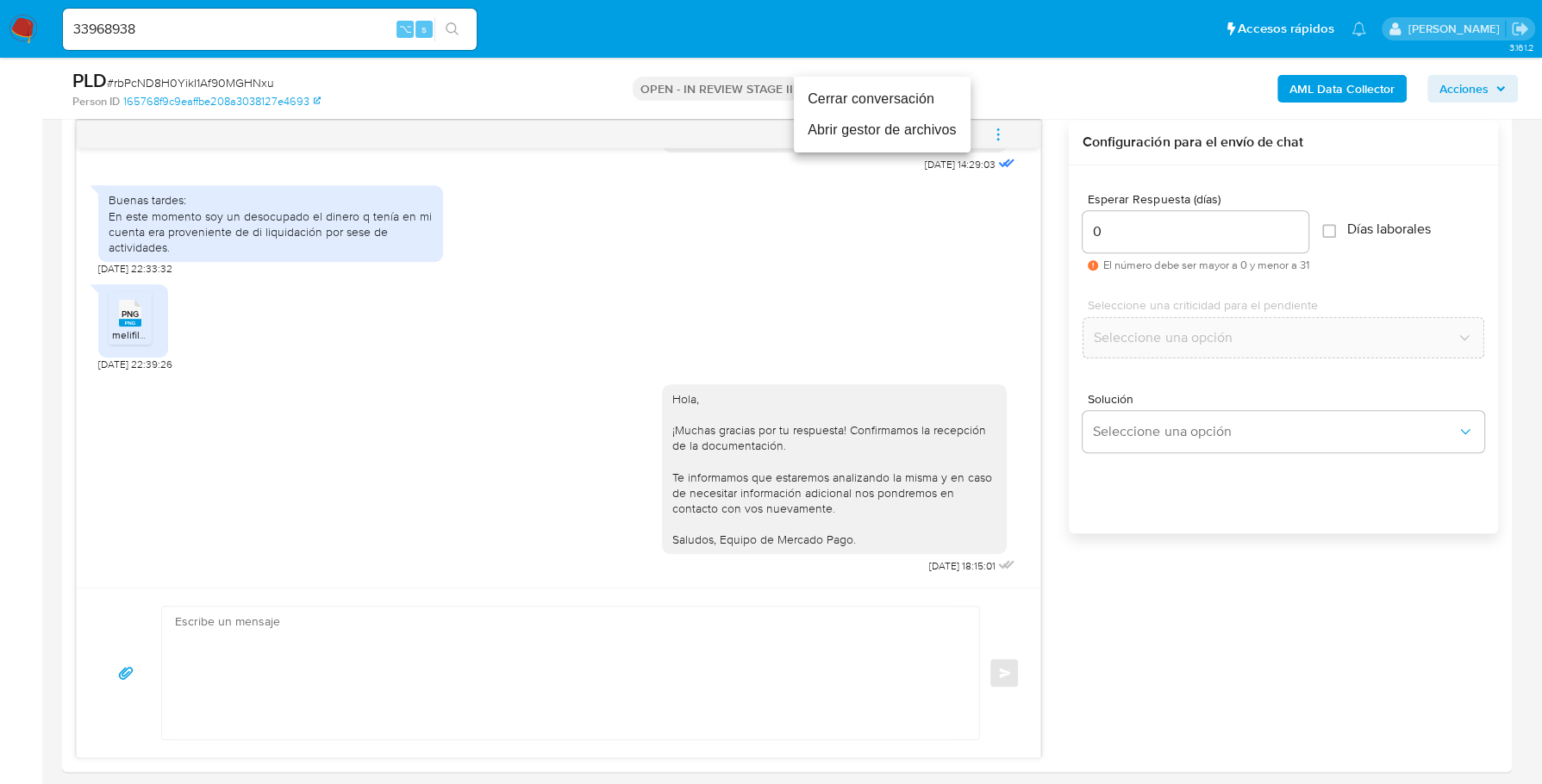
click at [896, 104] on li "Cerrar conversación" at bounding box center [883, 98] width 177 height 31
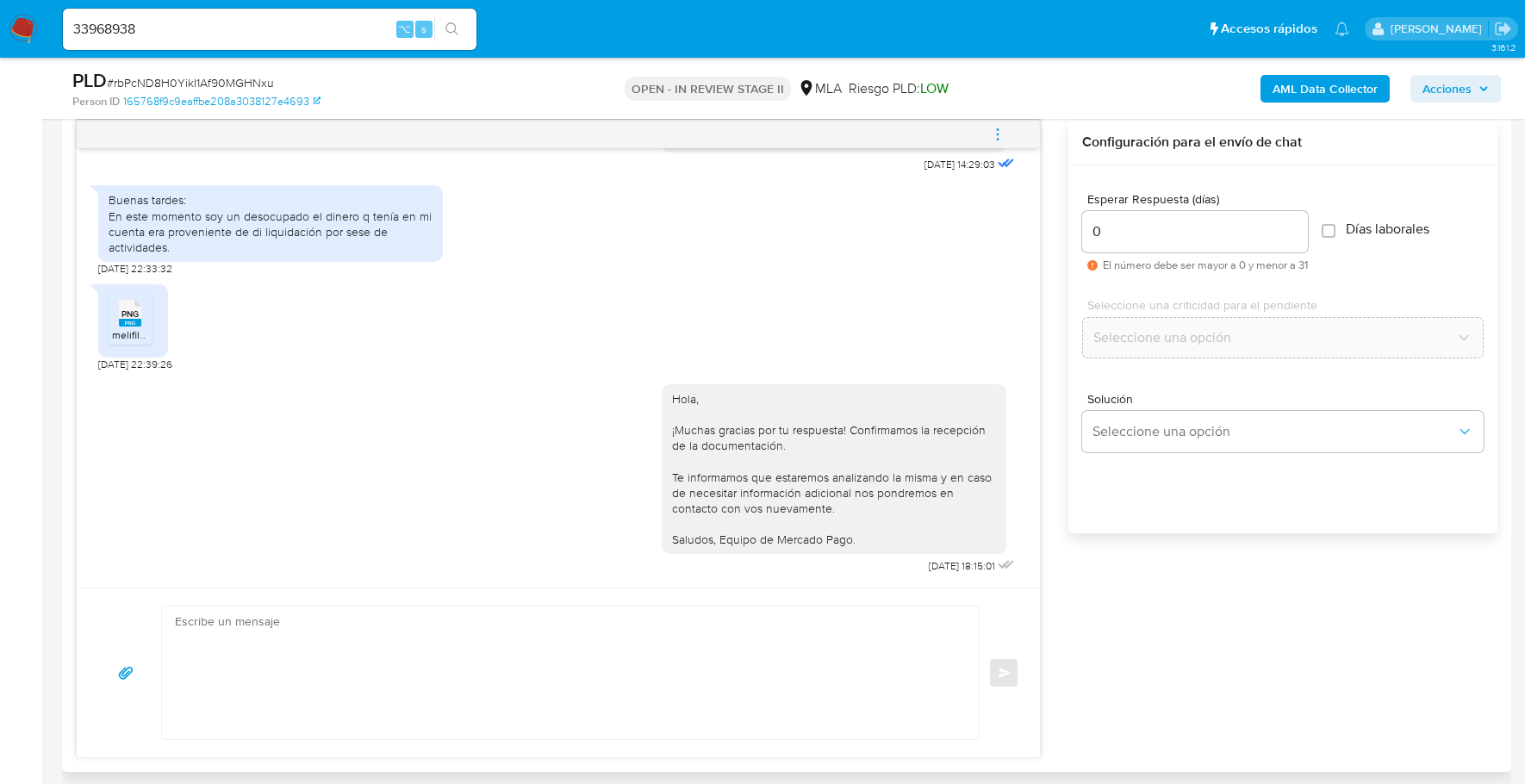
click at [1249, 605] on div "17/09/2025 14:29:03 Buenas tardes: En este momento soy un desocupado el dinero …" at bounding box center [787, 438] width 1421 height 638
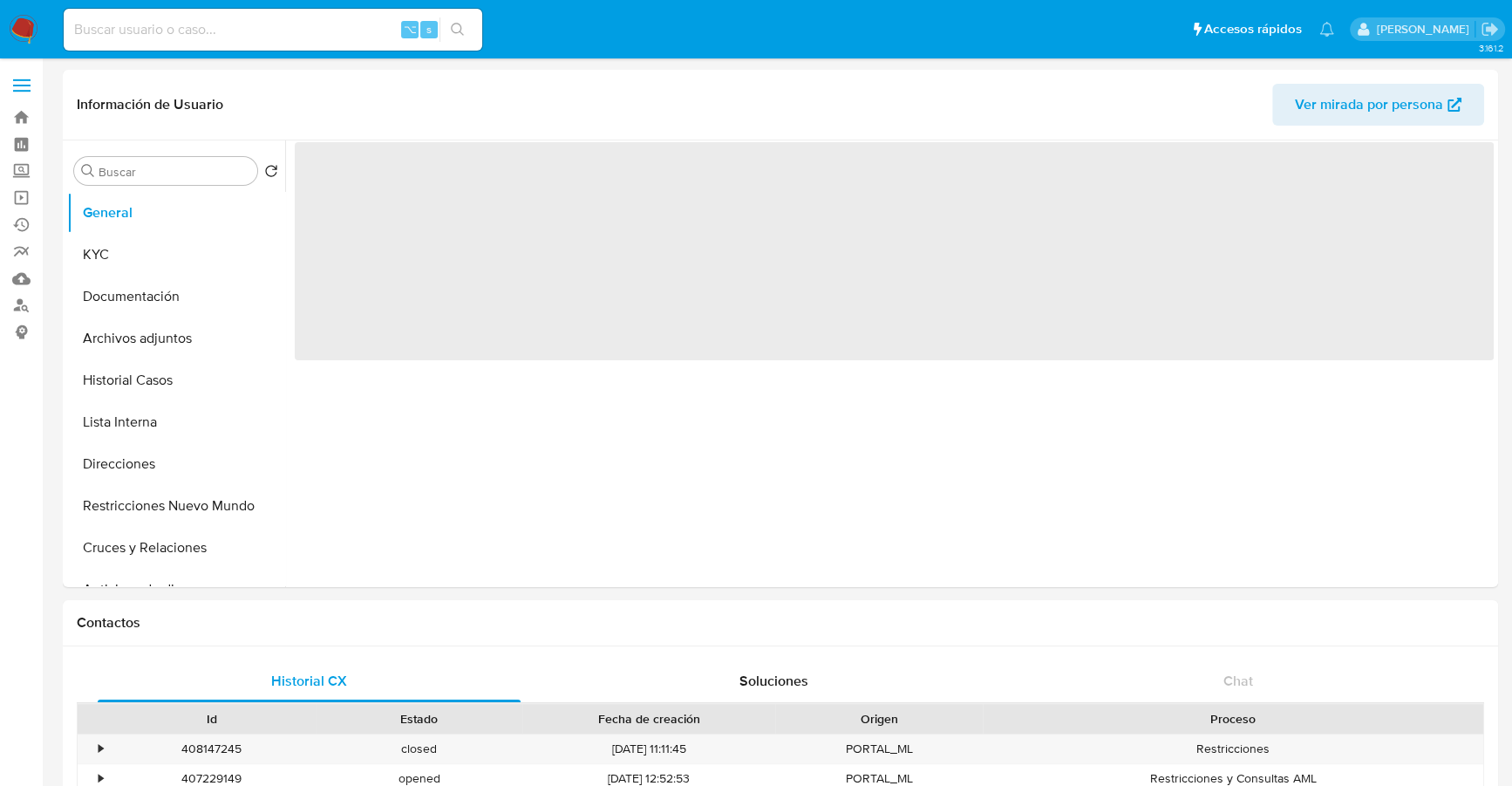
select select "10"
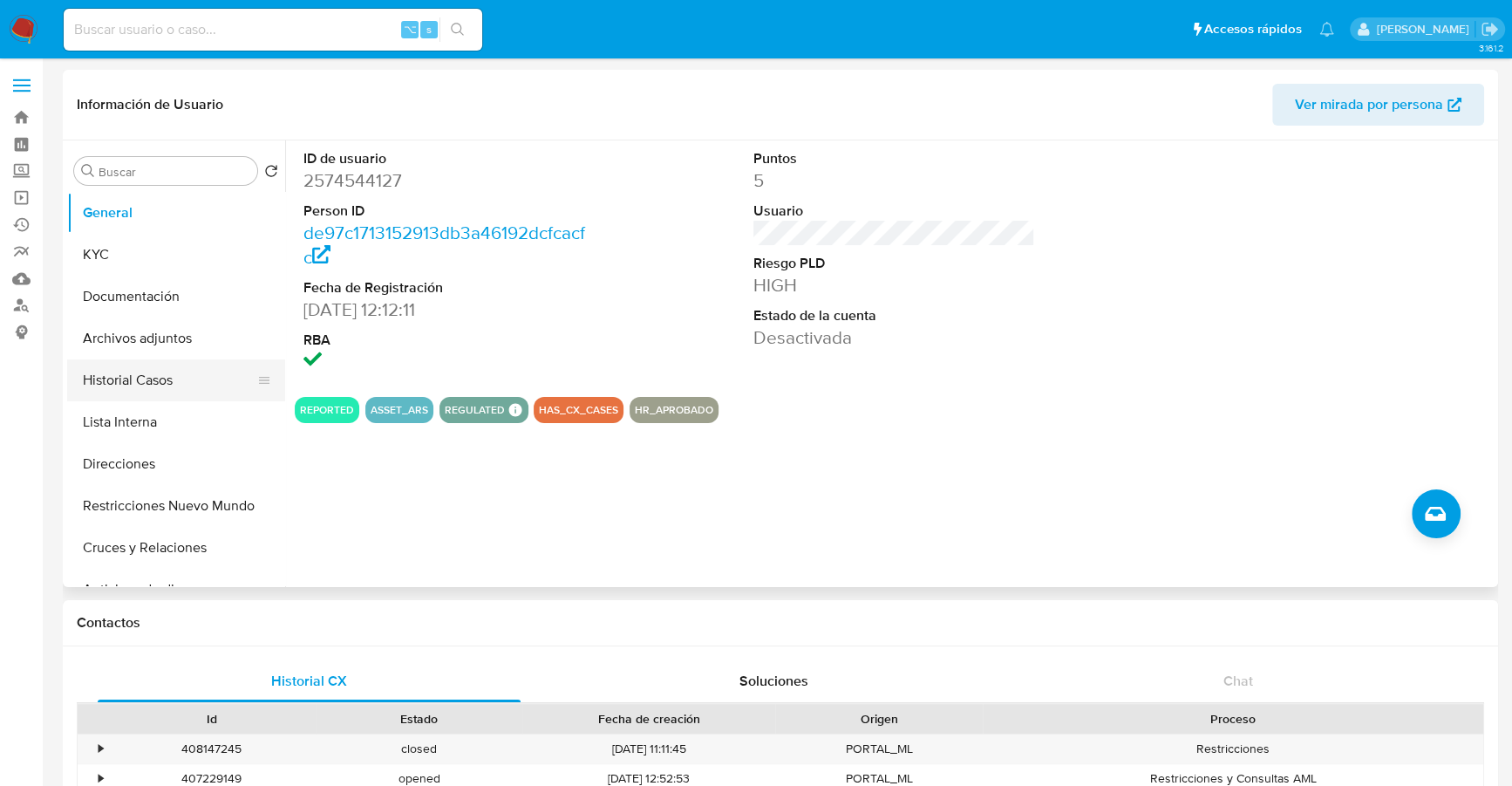
click at [134, 381] on button "Historial Casos" at bounding box center [169, 380] width 204 height 42
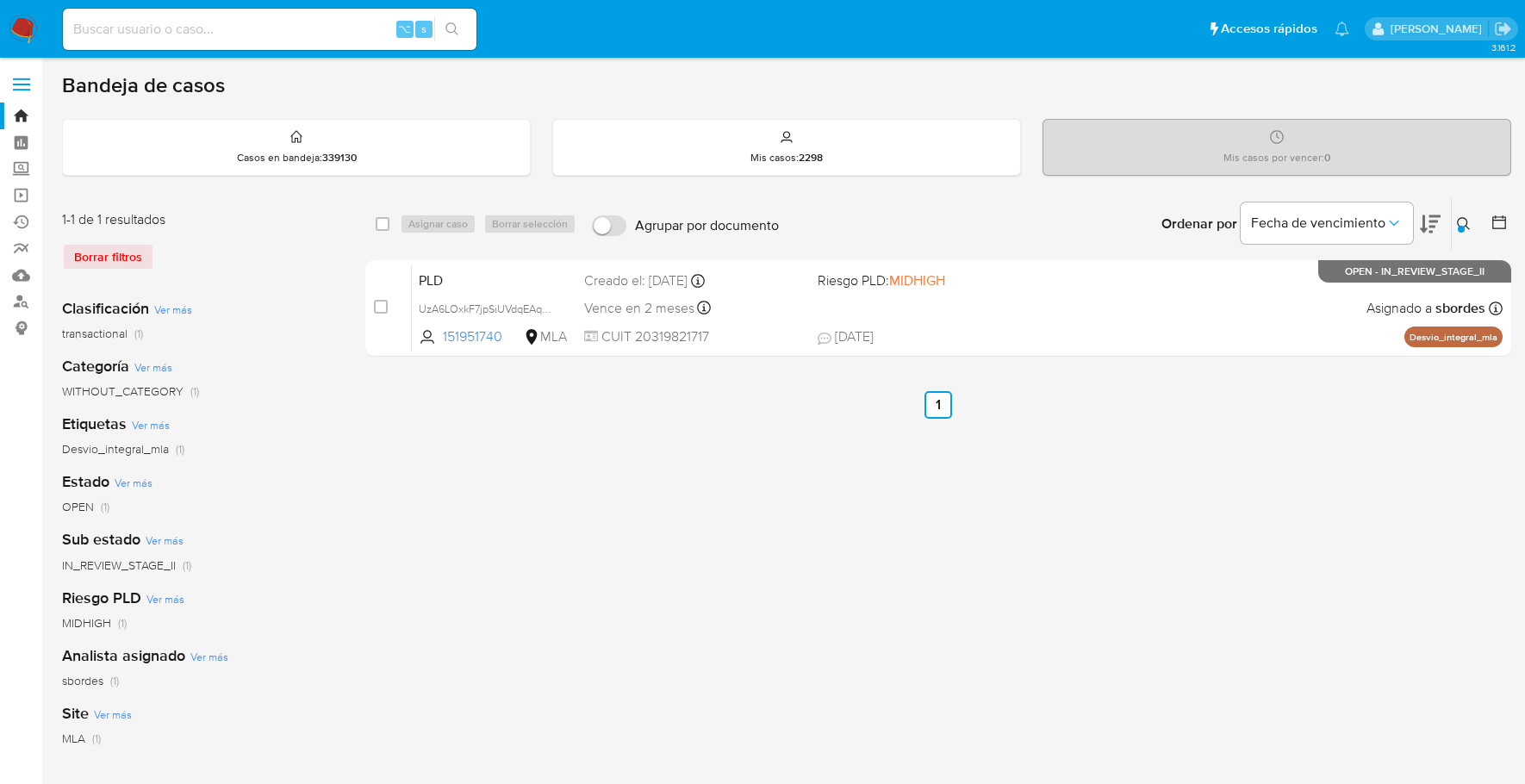
click at [29, 23] on img at bounding box center [23, 29] width 29 height 29
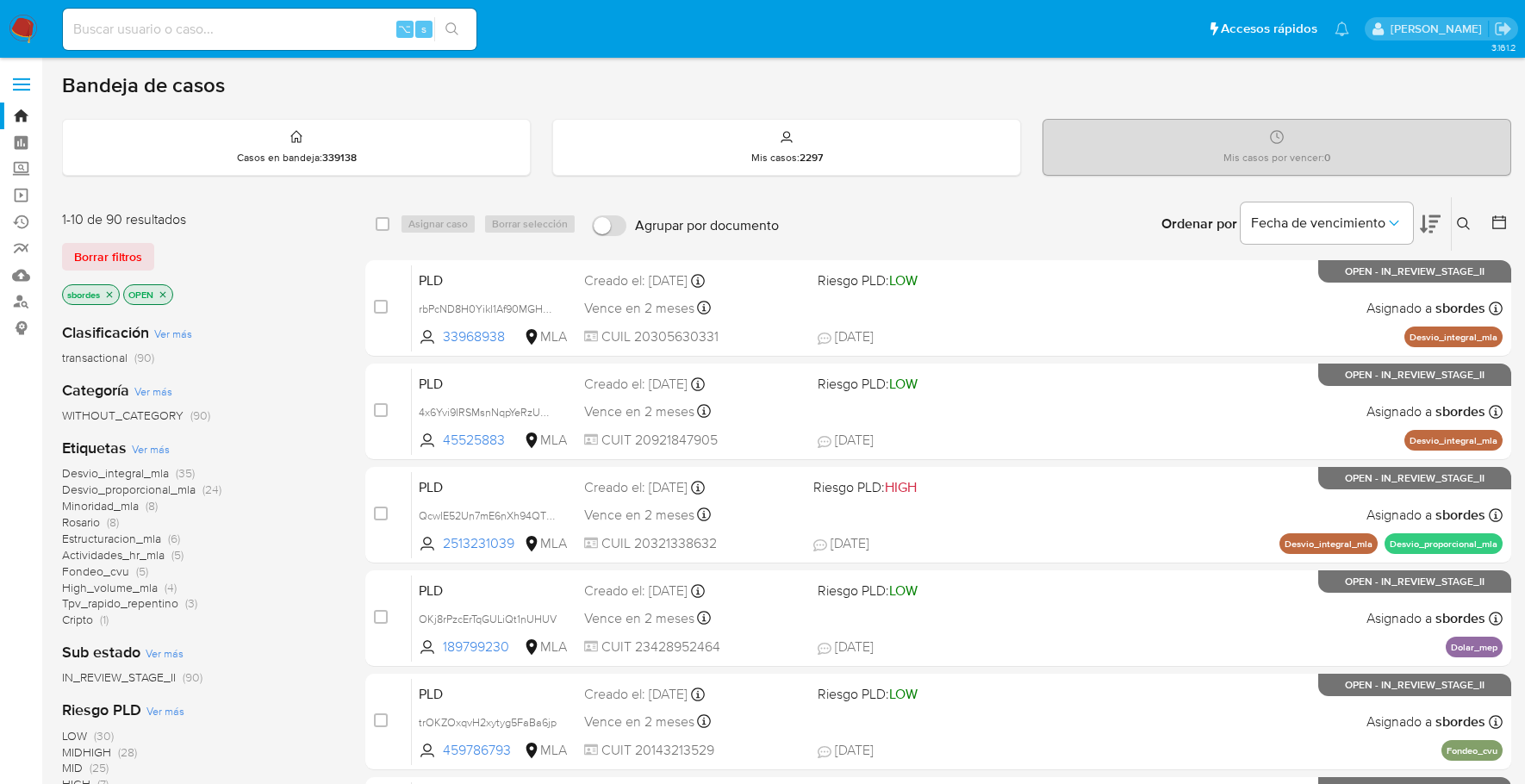
click at [251, 38] on input at bounding box center [269, 28] width 413 height 22
paste input "136181046"
type input "136181046"
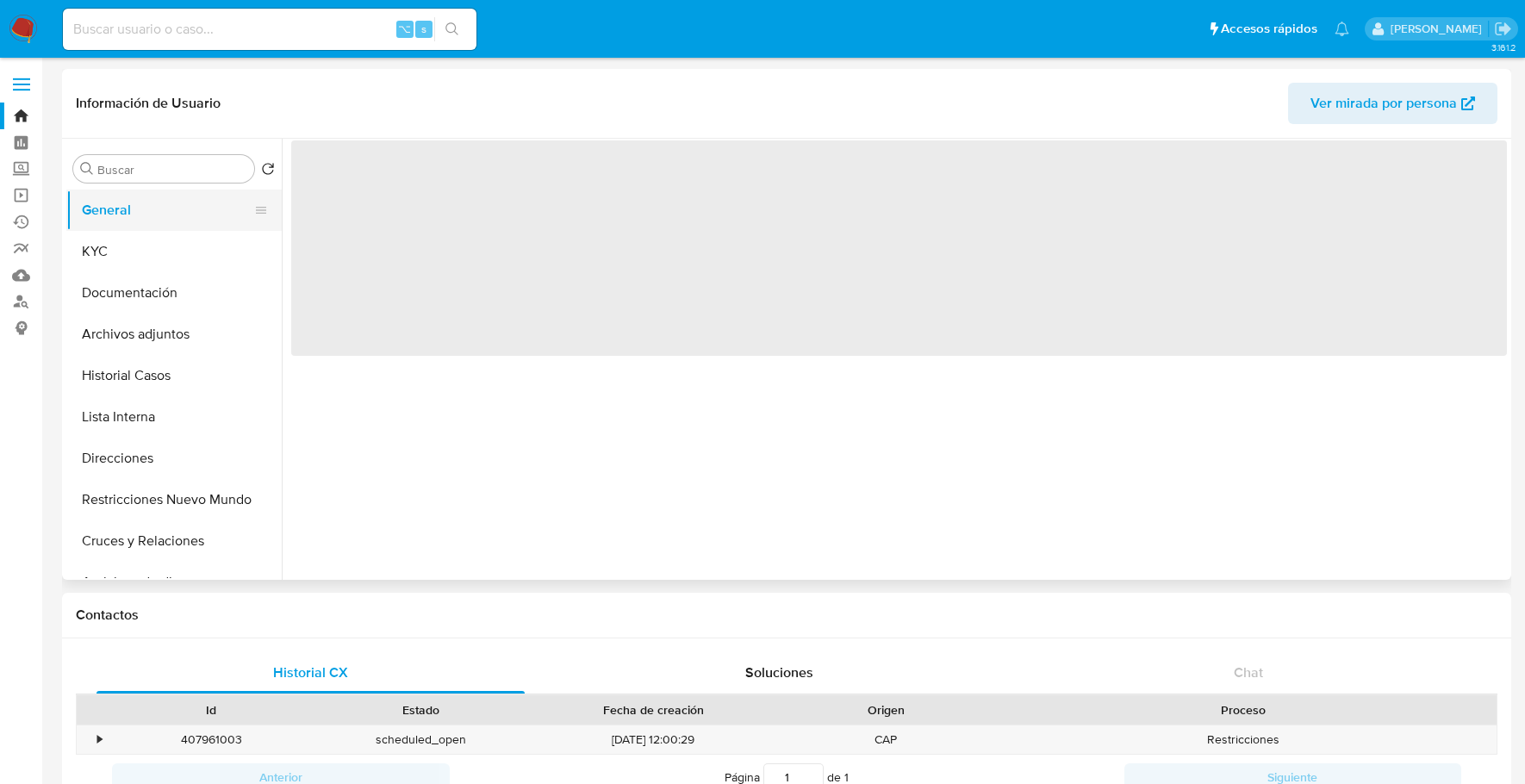
select select "10"
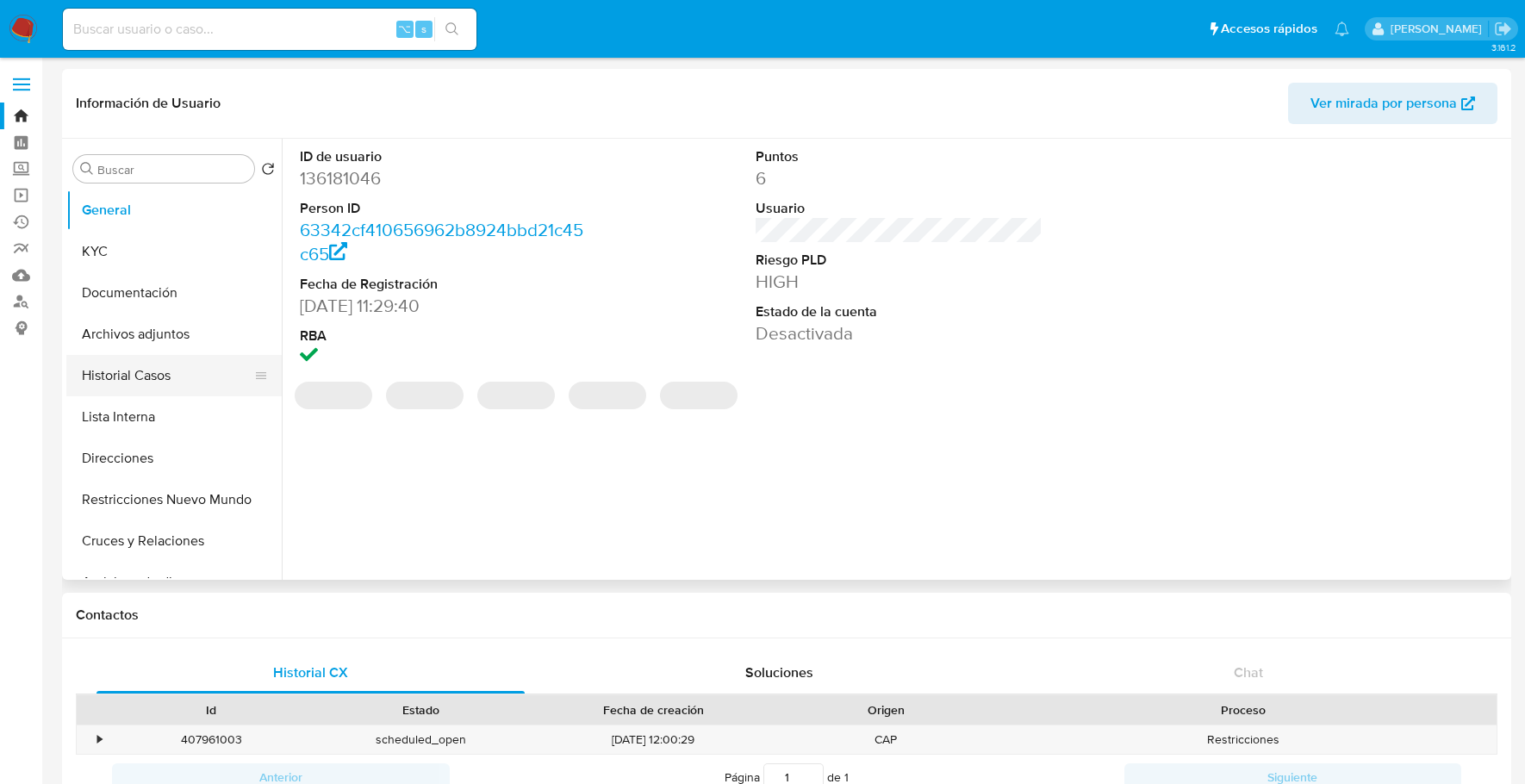
click at [142, 368] on button "Historial Casos" at bounding box center [167, 375] width 202 height 42
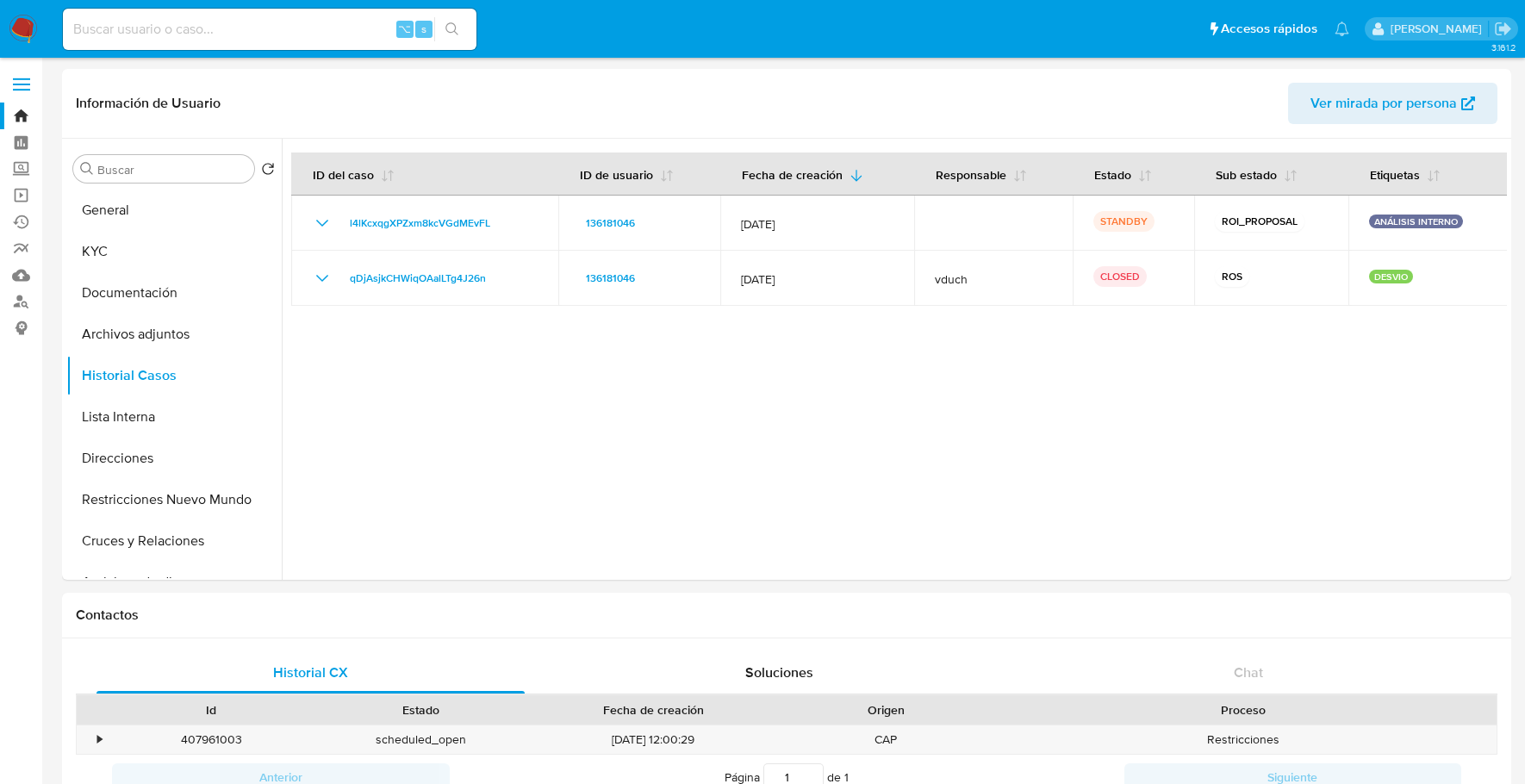
click at [5, 29] on nav "Pausado Ver notificaciones ⌥ s Accesos rápidos Presiona las siguientes teclas p…" at bounding box center [762, 28] width 1525 height 58
click at [27, 31] on img at bounding box center [23, 29] width 29 height 29
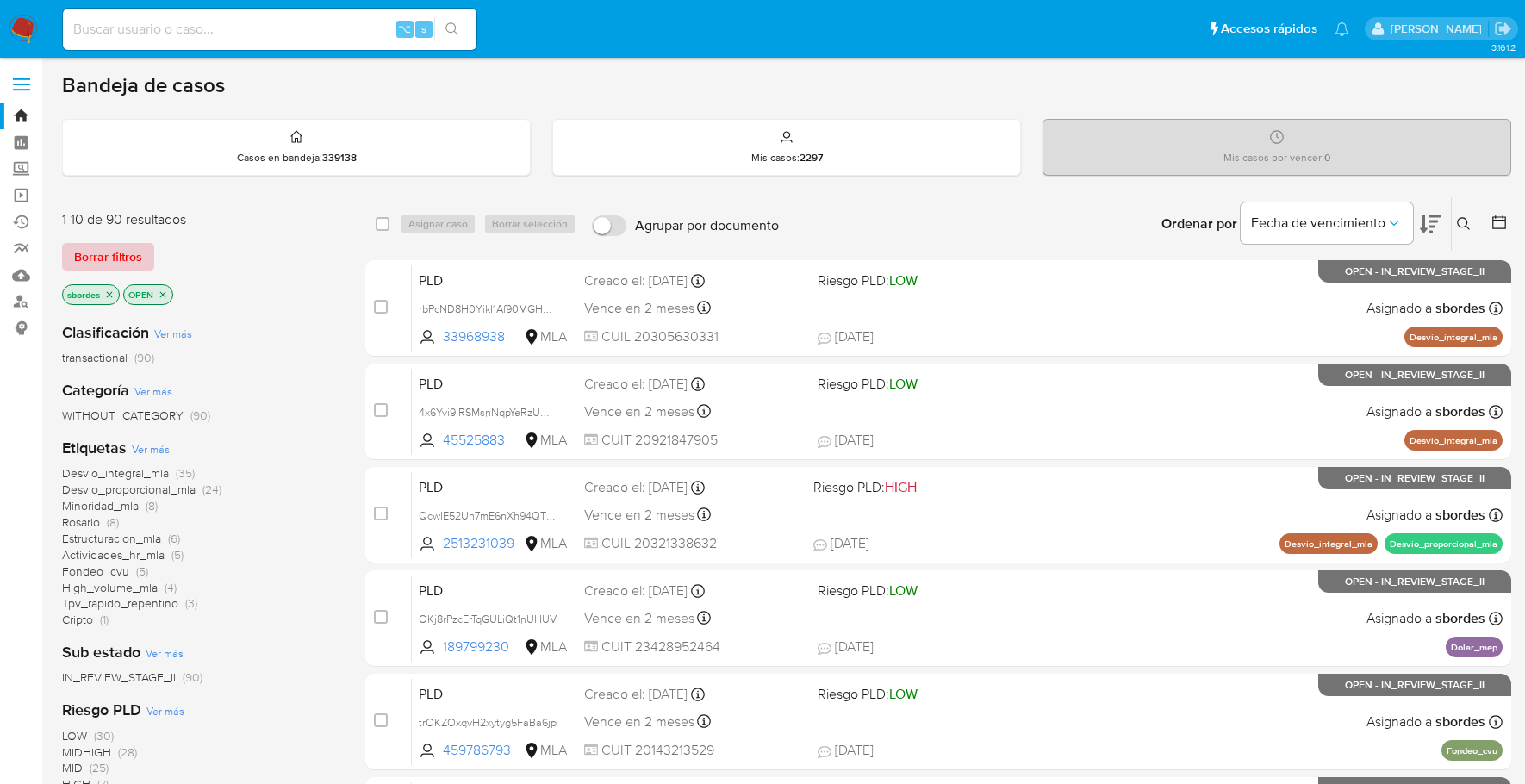
click at [115, 260] on span "Borrar filtros" at bounding box center [108, 256] width 68 height 24
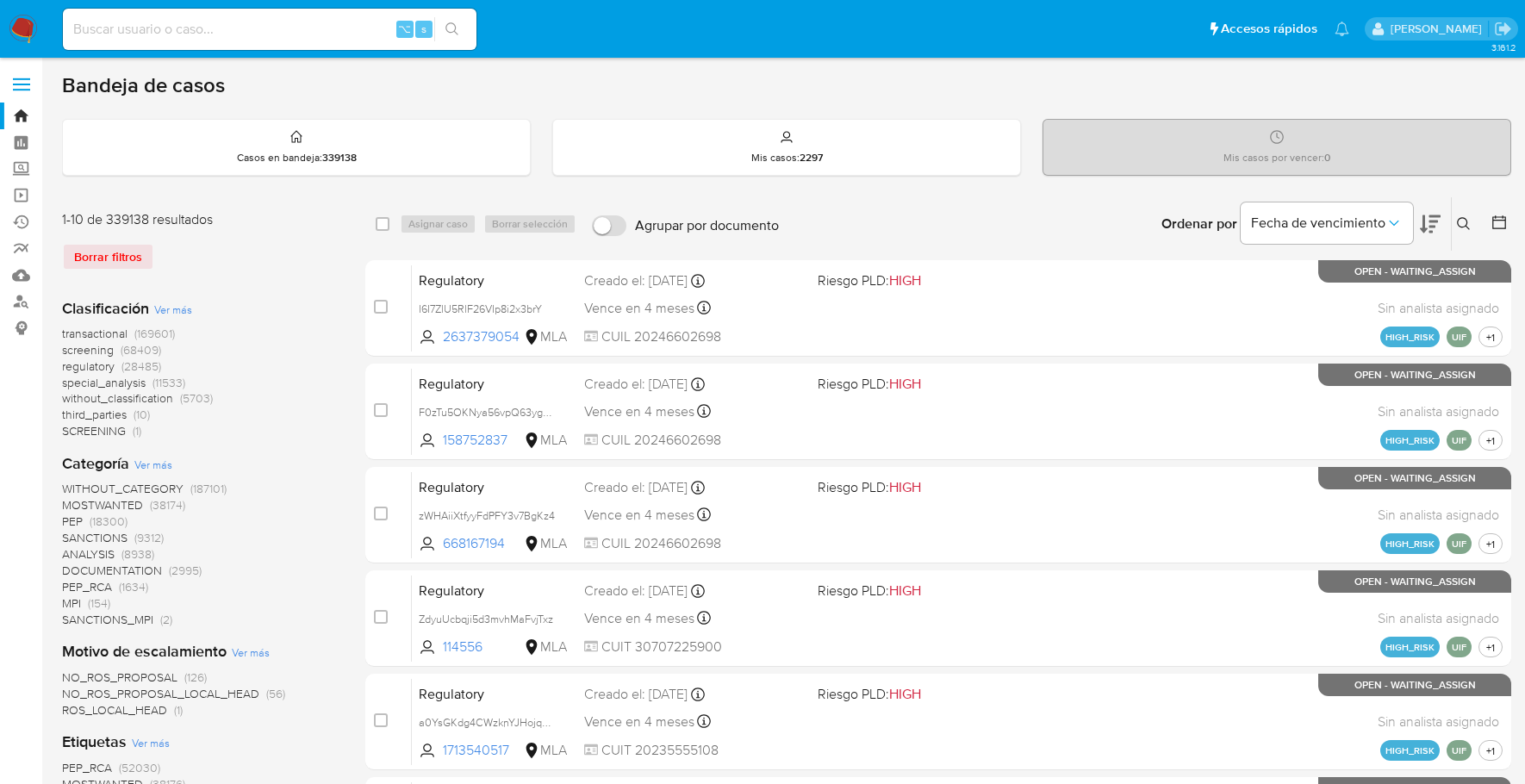
click at [1466, 223] on icon at bounding box center [1463, 223] width 13 height 13
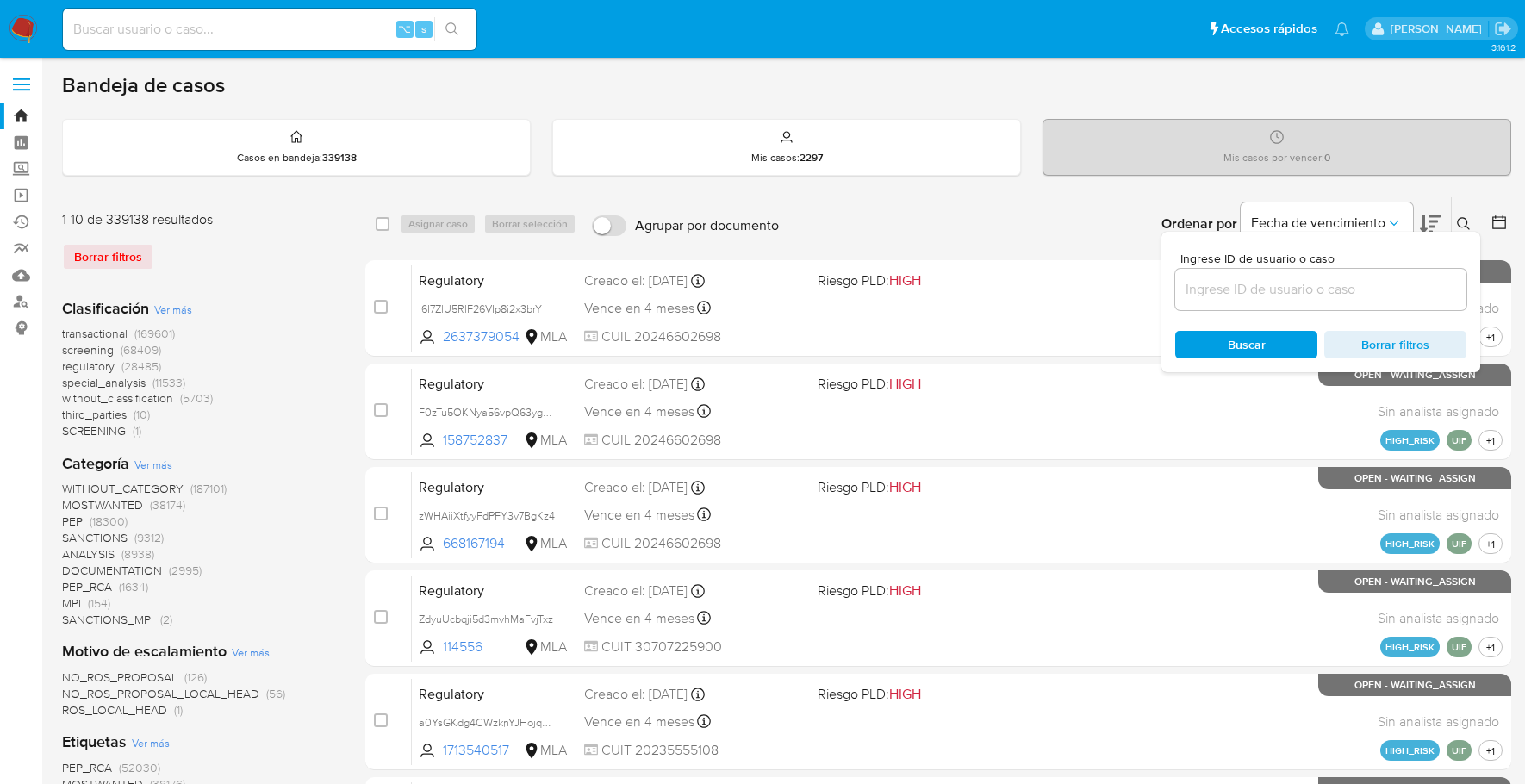
click at [1223, 300] on div at bounding box center [1321, 289] width 291 height 42
click at [1231, 288] on input at bounding box center [1321, 288] width 291 height 22
paste input "l4lKcxqgXPZxm8kcVGdMEvFL"
type input "l4lKcxqgXPZxm8kcVGdMEvFL"
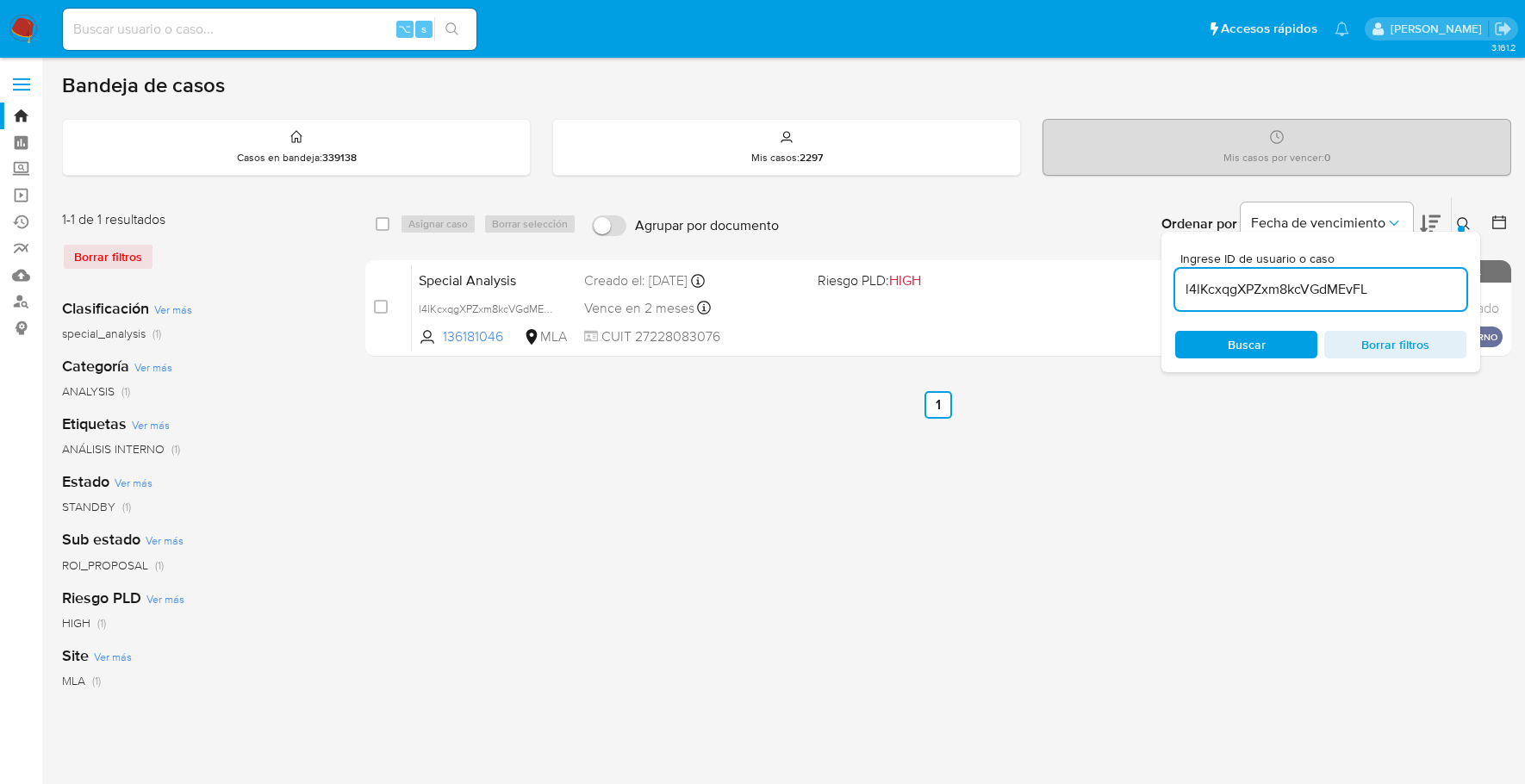
click at [1454, 227] on button at bounding box center [1466, 223] width 28 height 20
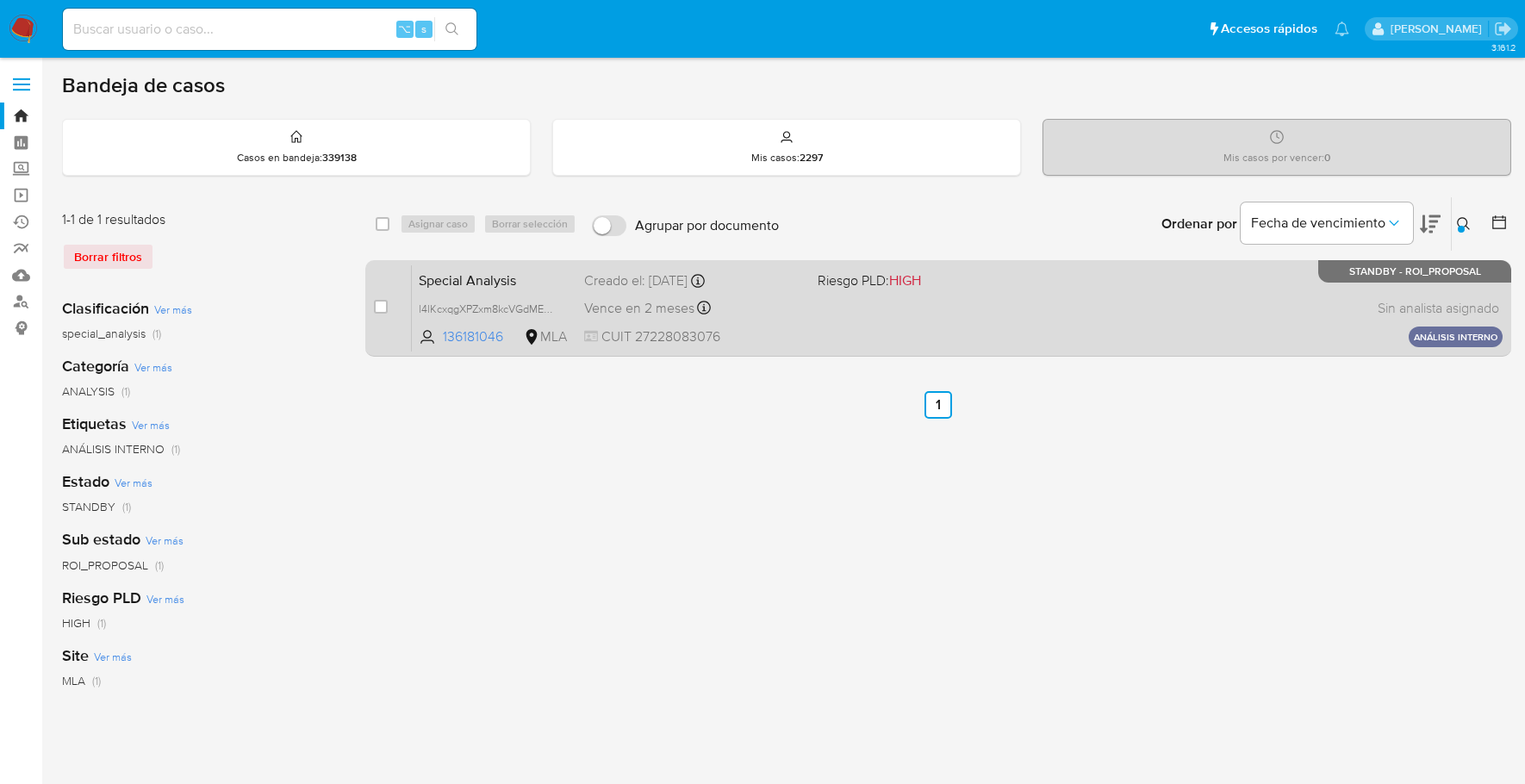
click at [388, 308] on div "case-item-checkbox No es posible asignar el caso" at bounding box center [392, 308] width 38 height 87
click at [382, 304] on input "checkbox" at bounding box center [381, 307] width 14 height 14
checkbox input "true"
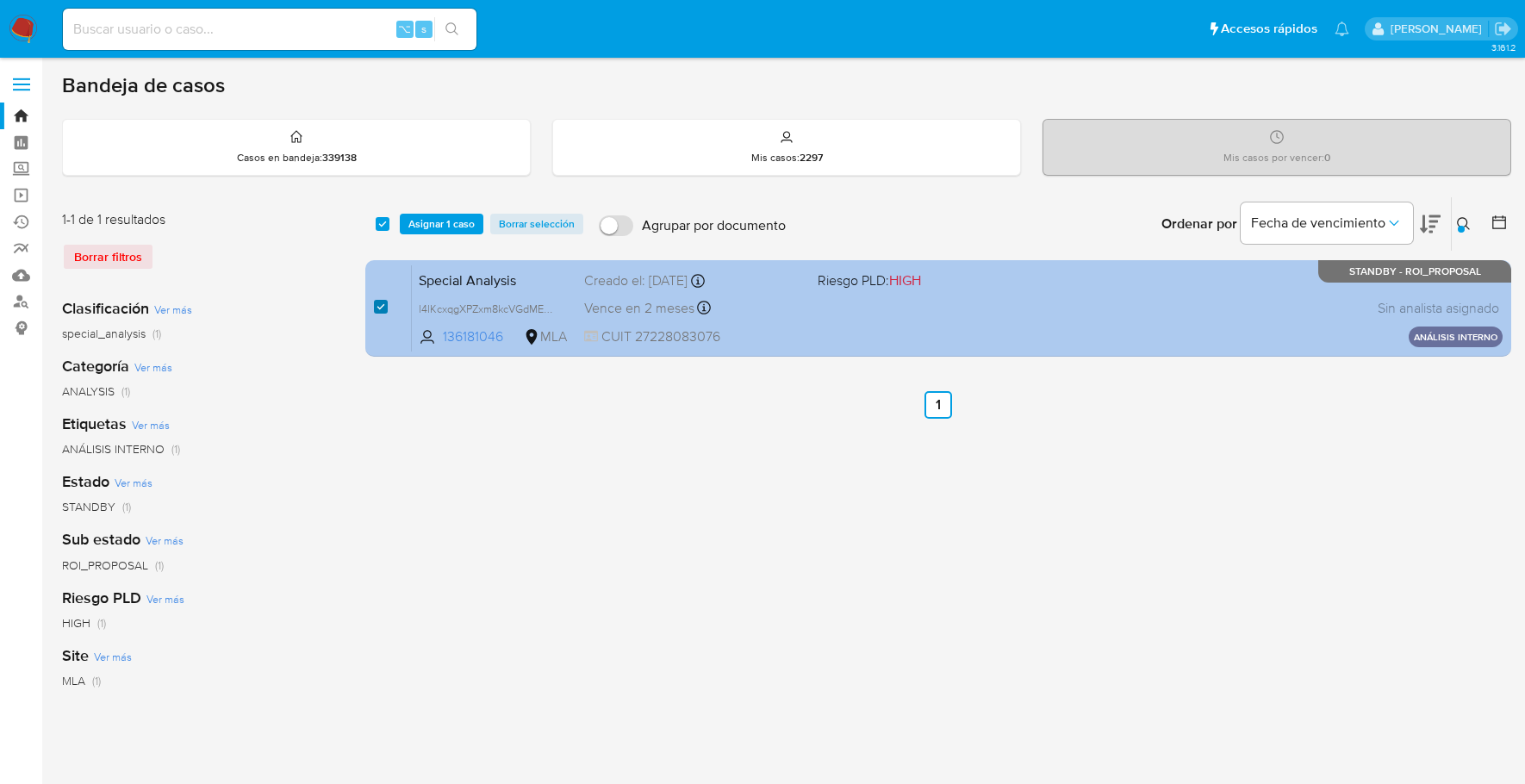
checkbox input "true"
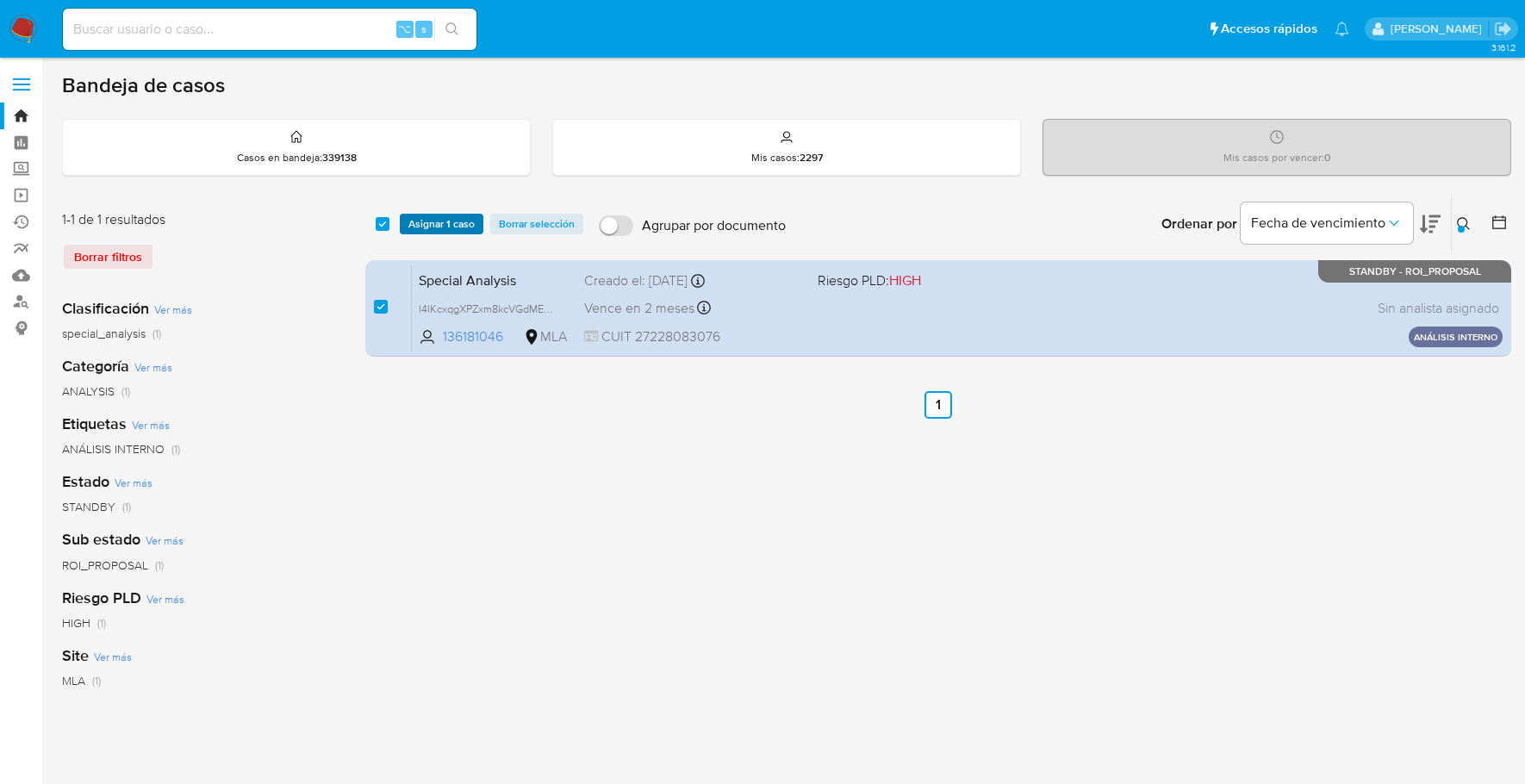
click at [429, 215] on span "Asignar 1 caso" at bounding box center [441, 223] width 66 height 17
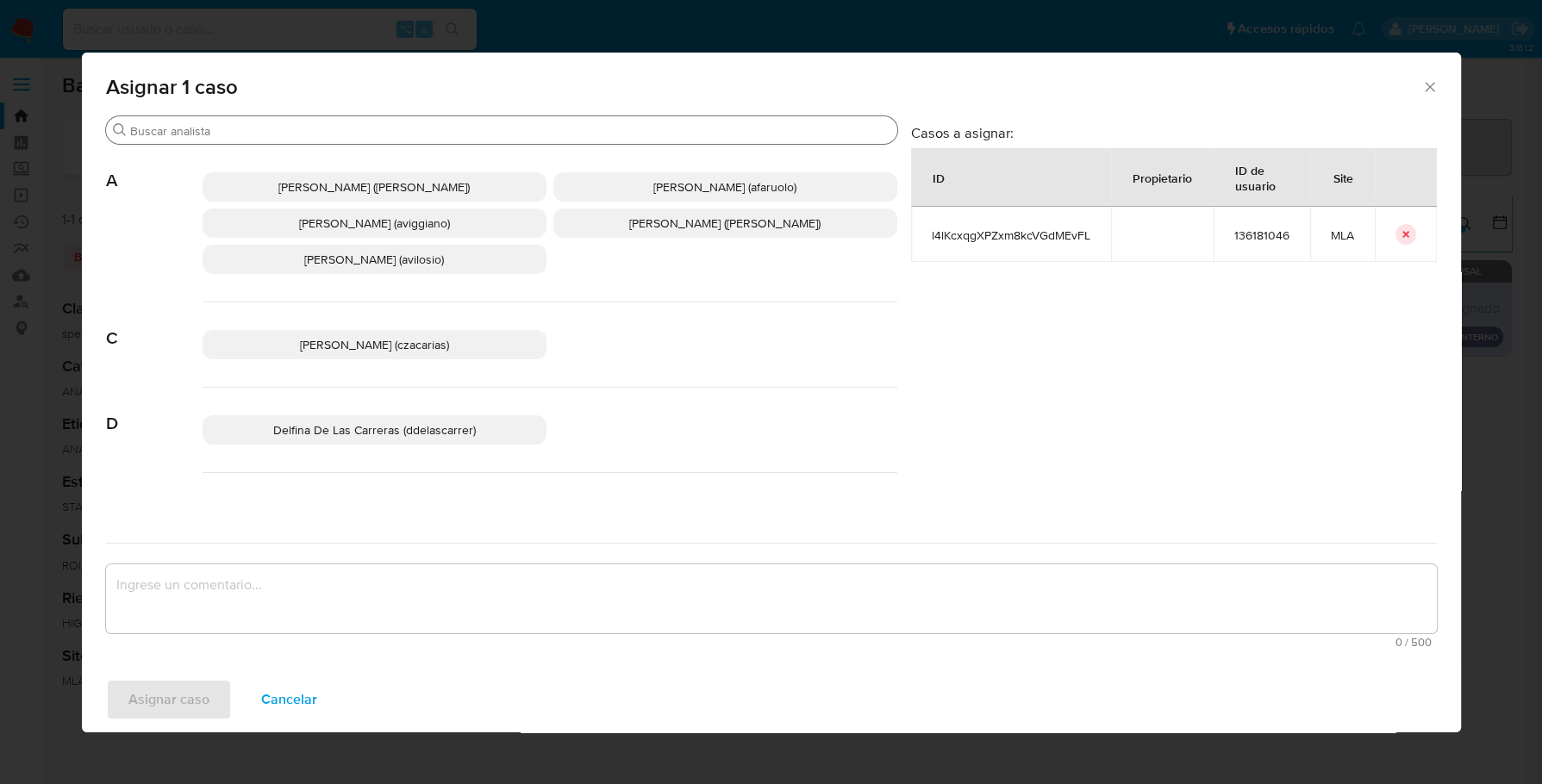
drag, startPoint x: 291, startPoint y: 148, endPoint x: 292, endPoint y: 140, distance: 8.1
click at [291, 146] on div "Abril Karina Medzovich (amedzovich) Agostina Dinora Faruolo (afaruolo) Agustina…" at bounding box center [550, 224] width 695 height 158
click at [293, 136] on input "Buscar" at bounding box center [510, 131] width 760 height 16
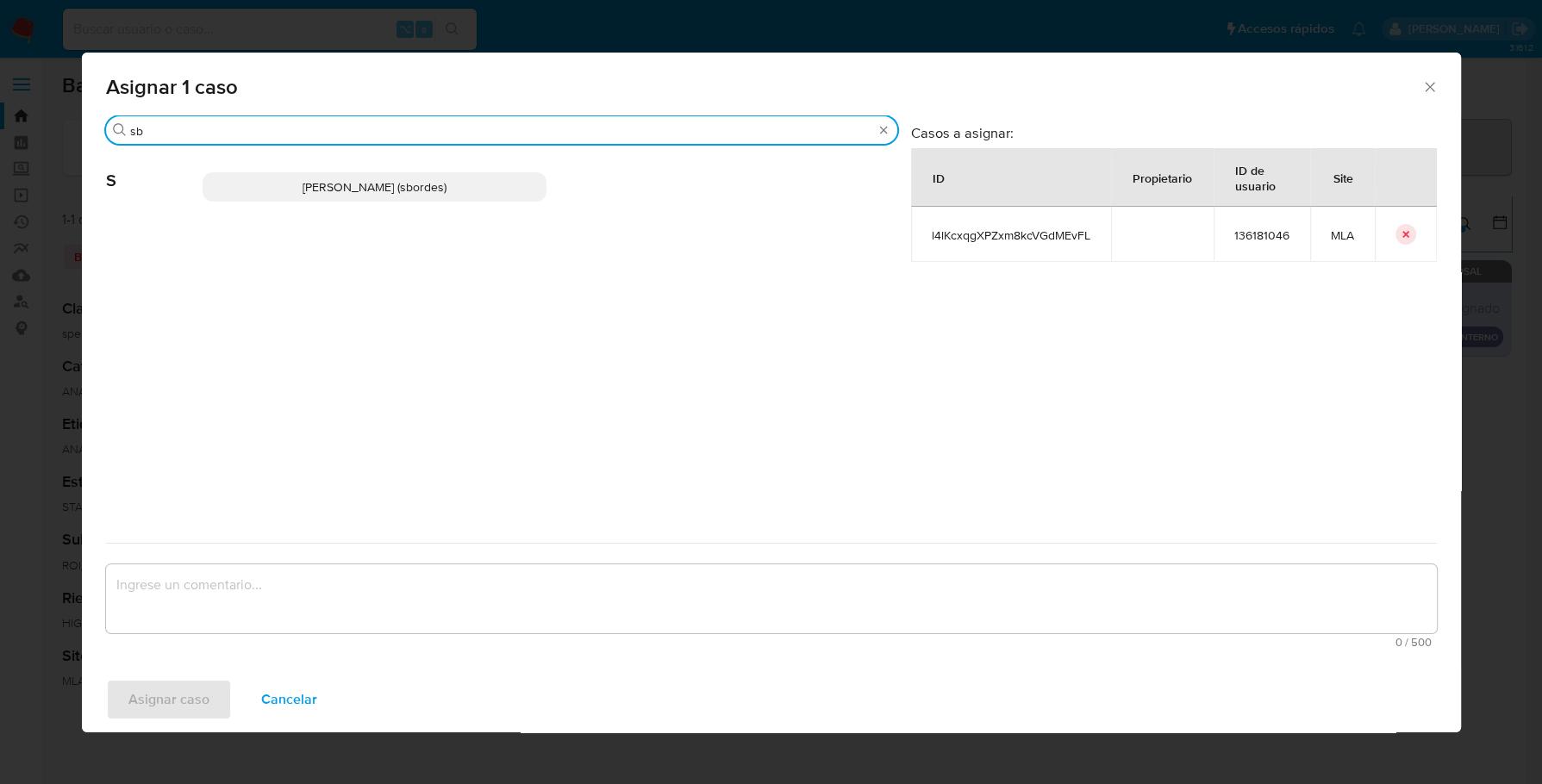
type input "sb"
click at [316, 181] on span "Stefania Bordes (sbordes)" at bounding box center [374, 187] width 144 height 17
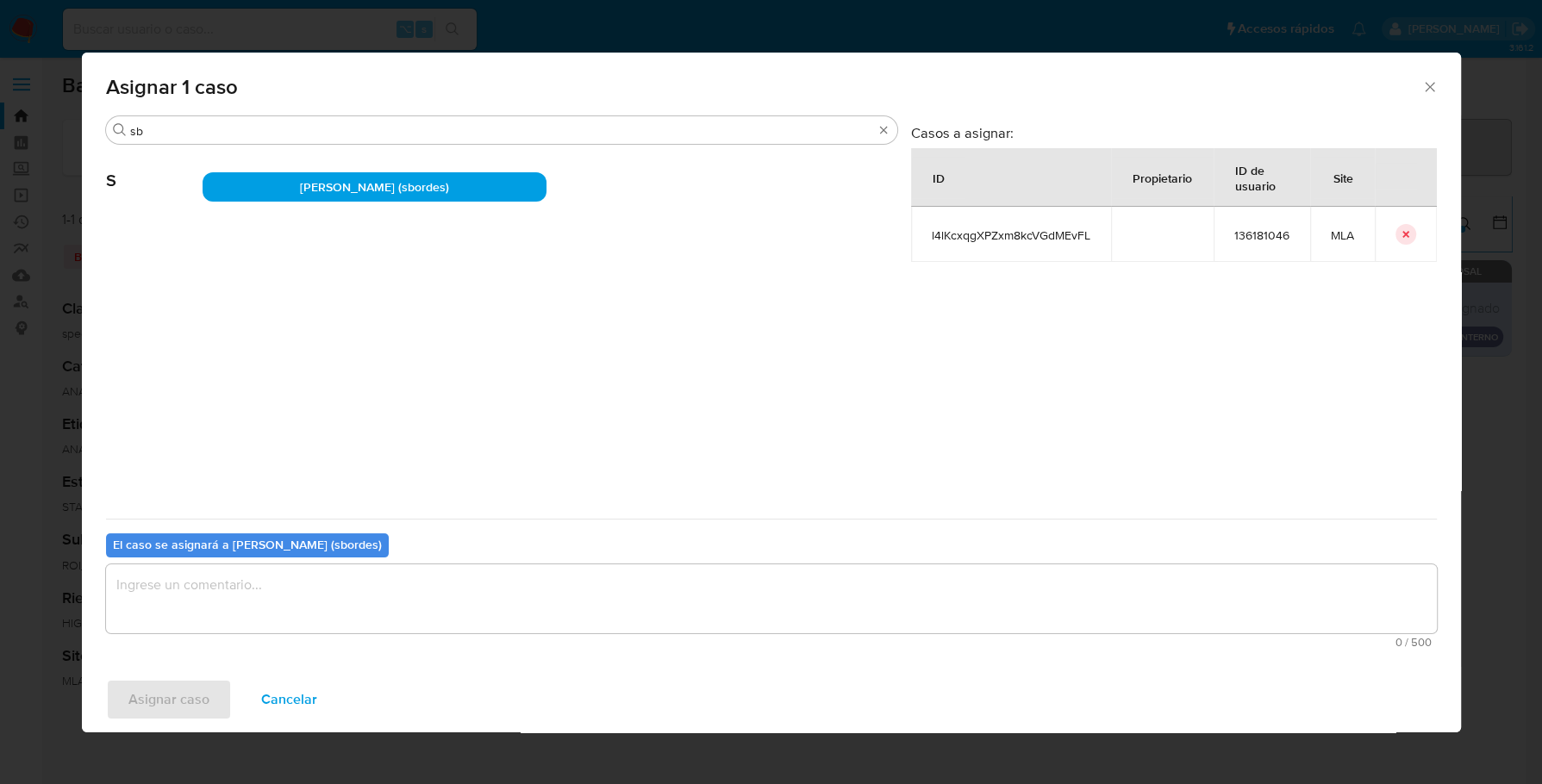
click at [284, 573] on textarea "assign-modal" at bounding box center [771, 599] width 1330 height 69
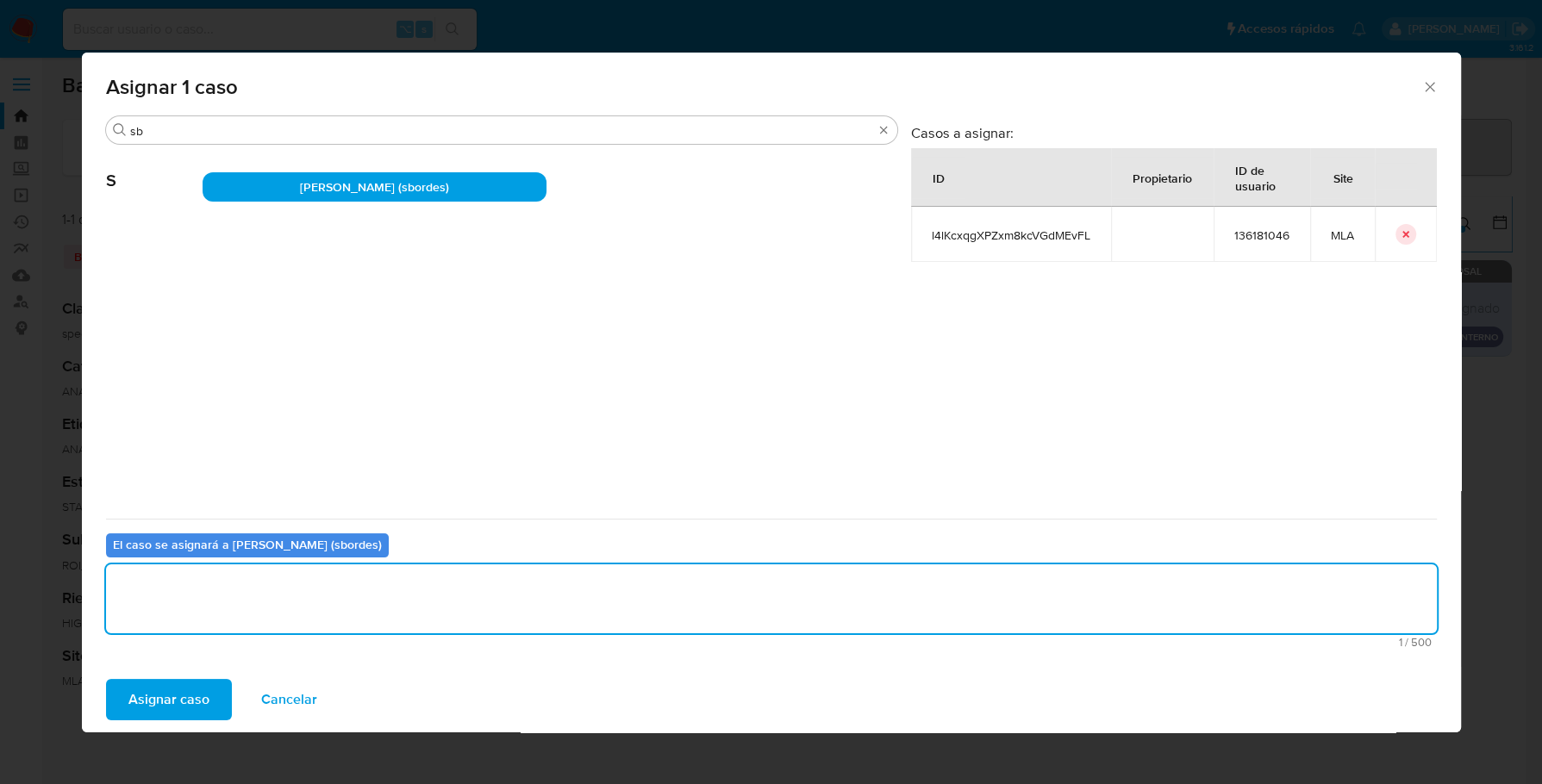
click at [181, 709] on span "Asignar caso" at bounding box center [169, 699] width 81 height 38
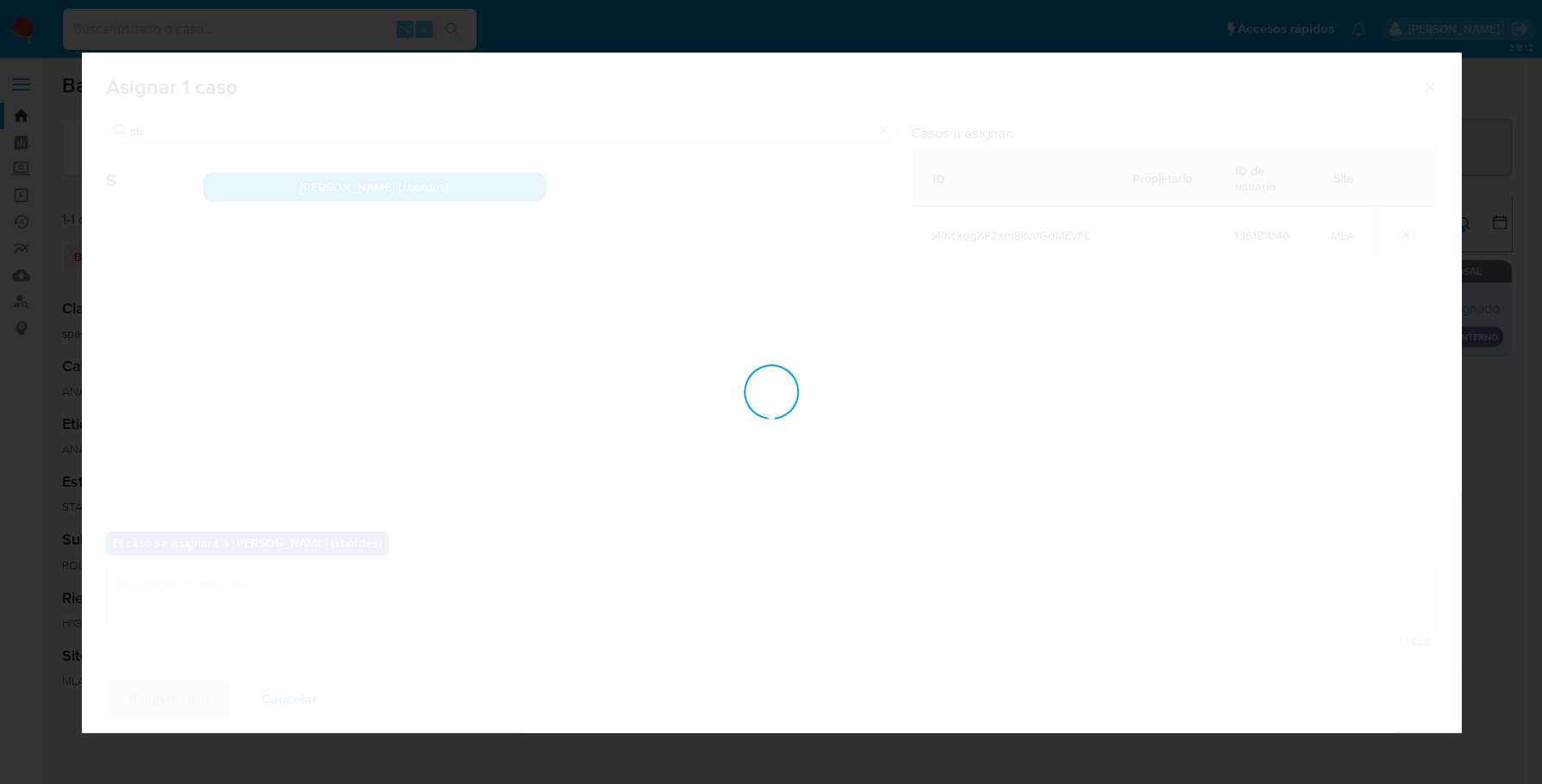
checkbox input "false"
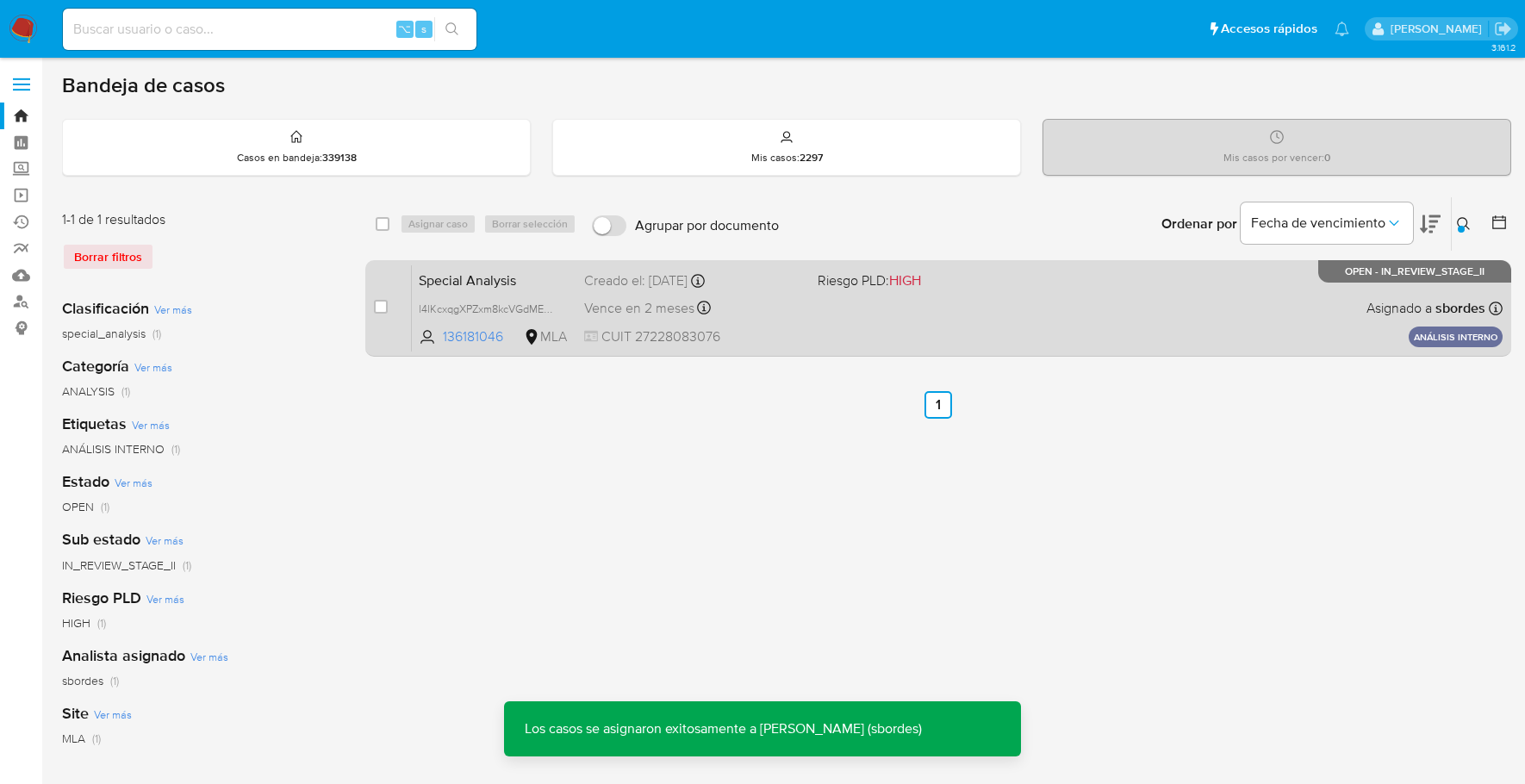
click at [842, 342] on div "Special Analysis l4lKcxqgXPZxm8kcVGdMEvFL 136181046 MLA Riesgo PLD: HIGH Creado…" at bounding box center [957, 308] width 1090 height 87
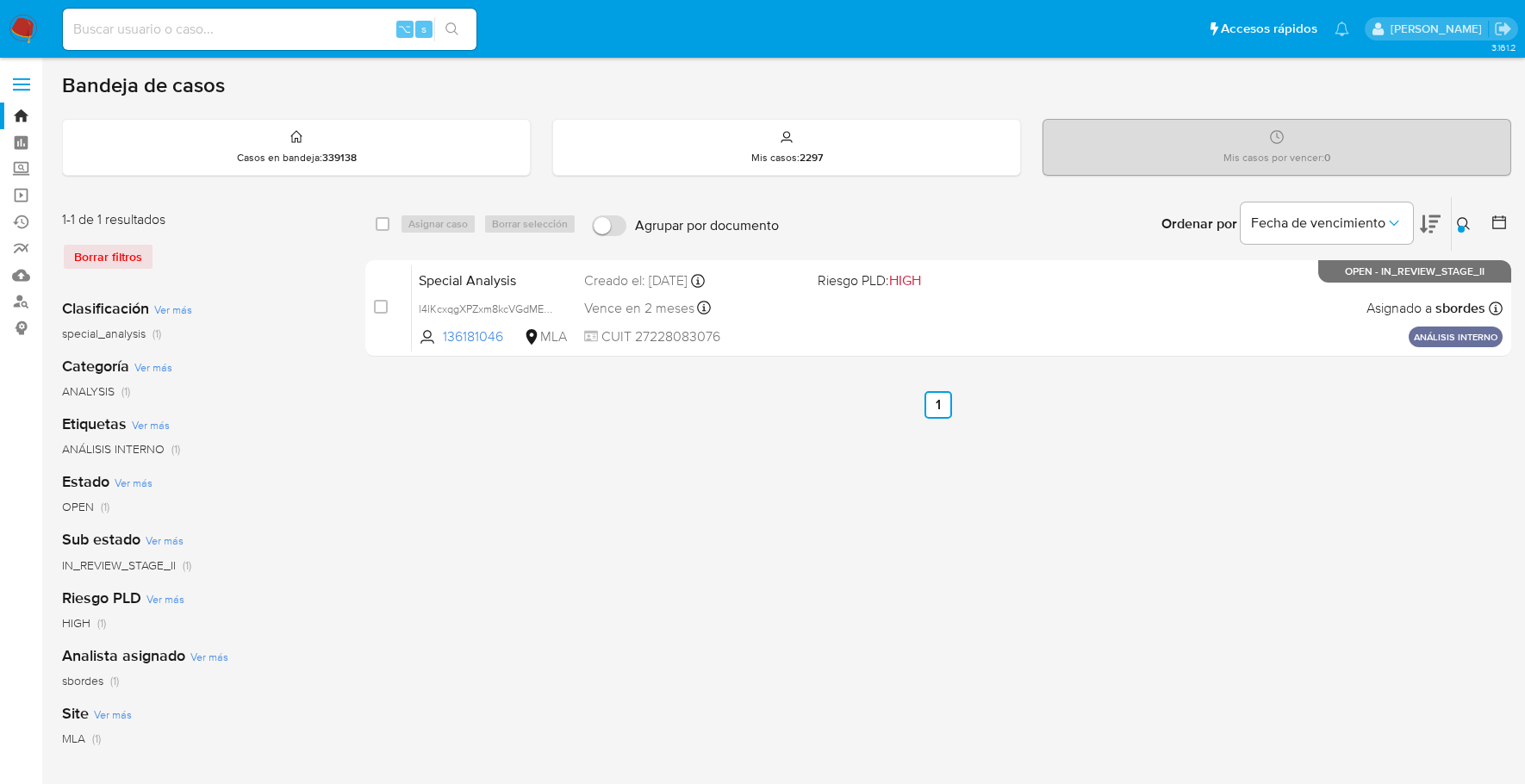
click at [1473, 216] on button at bounding box center [1466, 223] width 28 height 20
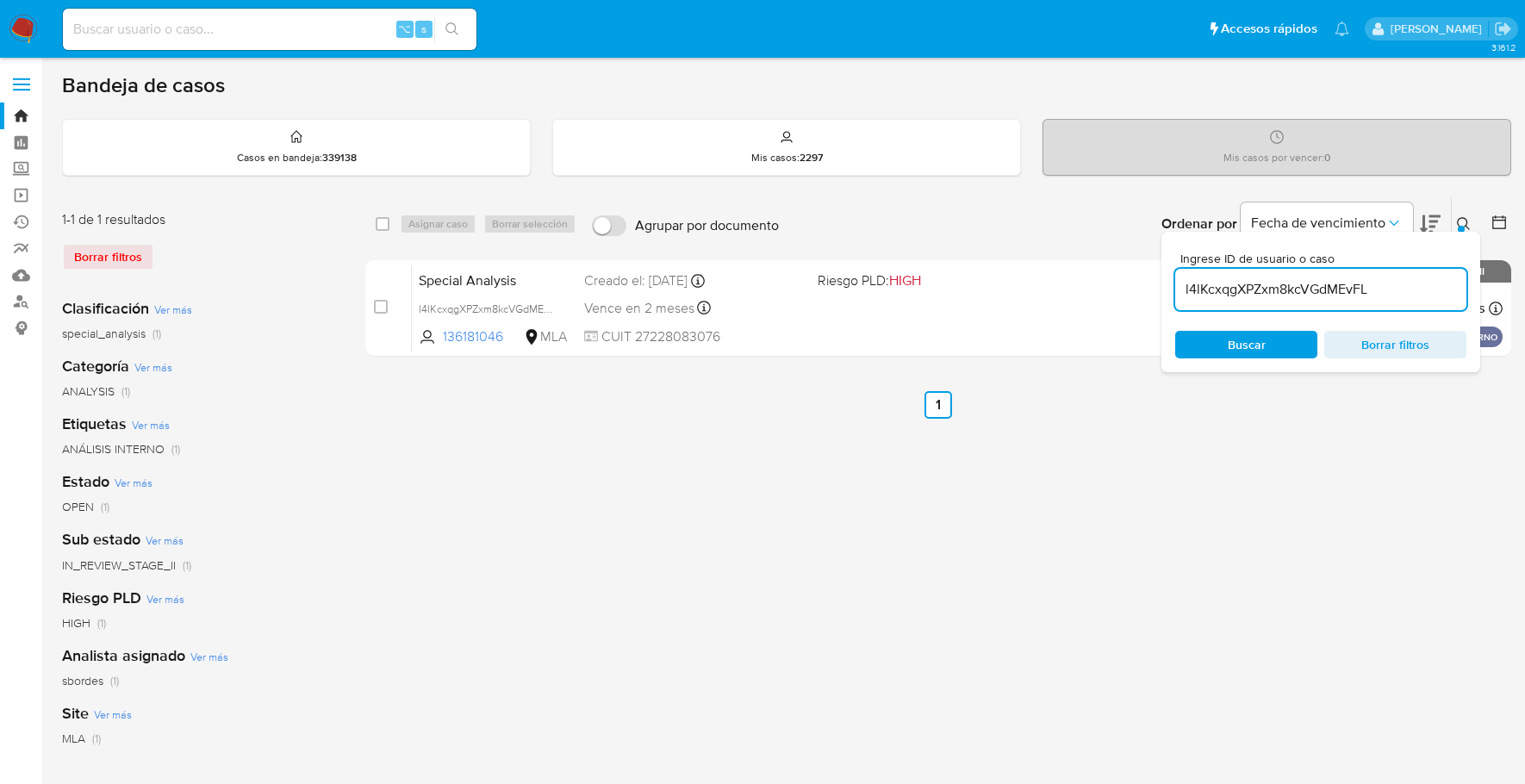
drag, startPoint x: 1397, startPoint y: 290, endPoint x: 1166, endPoint y: 288, distance: 231.0
click at [1166, 288] on div "Ingrese ID de usuario o caso l4lKcxqgXPZxm8kcVGdMEvFL Buscar Borrar filtros" at bounding box center [1321, 302] width 319 height 141
type input "rbPcND8H0YikI1Af90MGHNxu"
click at [1460, 217] on icon at bounding box center [1464, 224] width 14 height 14
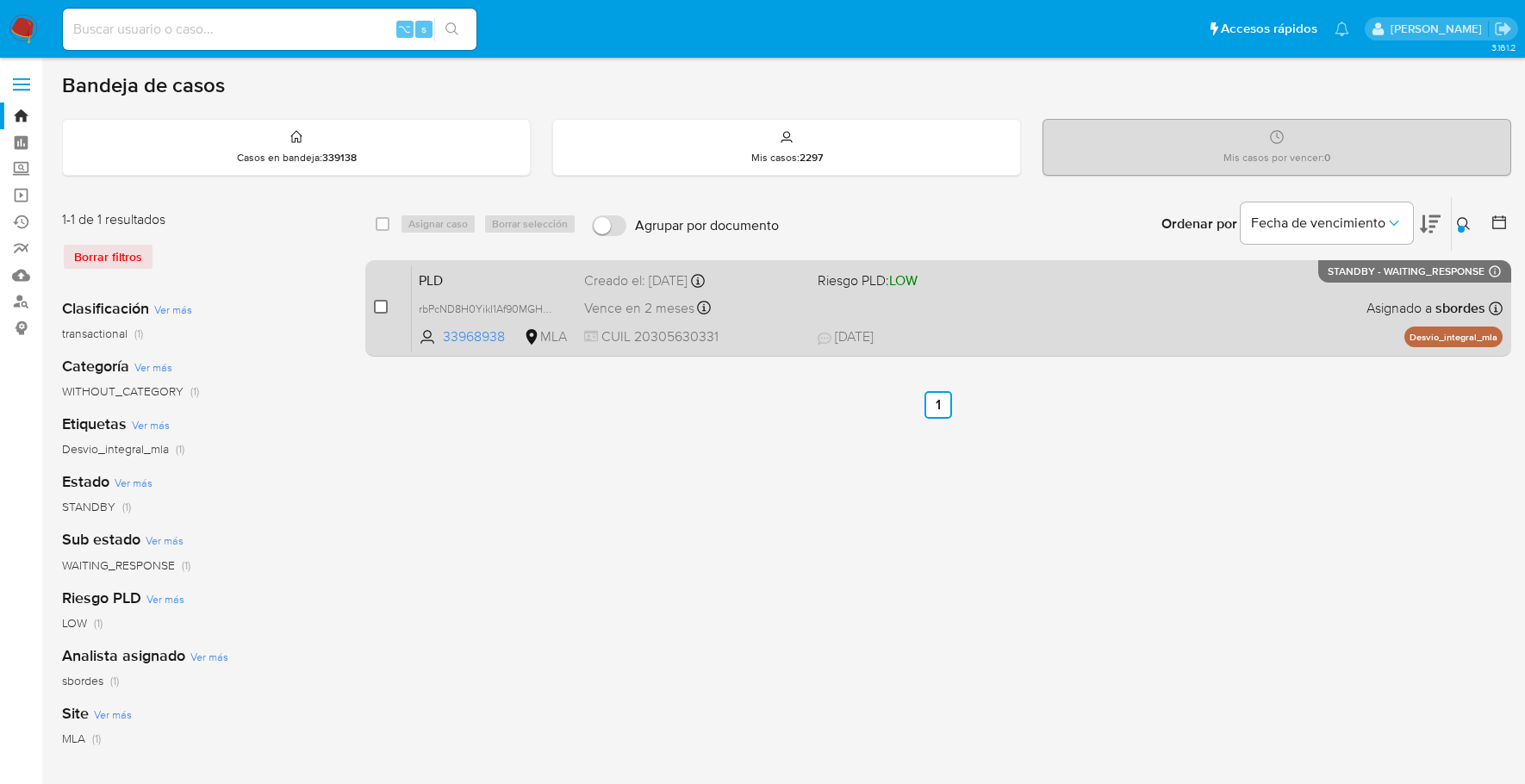
click at [376, 302] on input "checkbox" at bounding box center [381, 307] width 14 height 14
checkbox input "true"
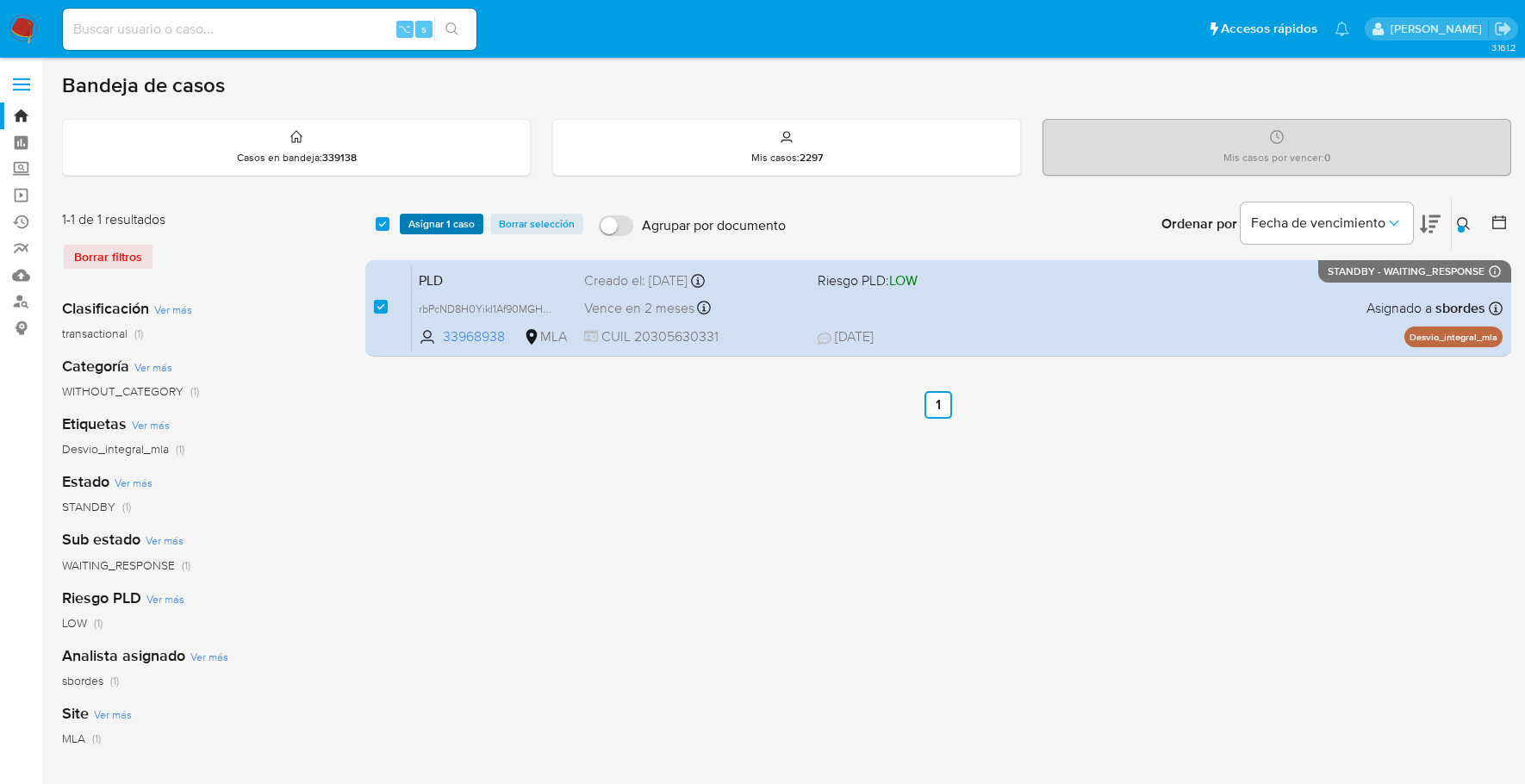
click at [448, 219] on span "Asignar 1 caso" at bounding box center [441, 223] width 66 height 17
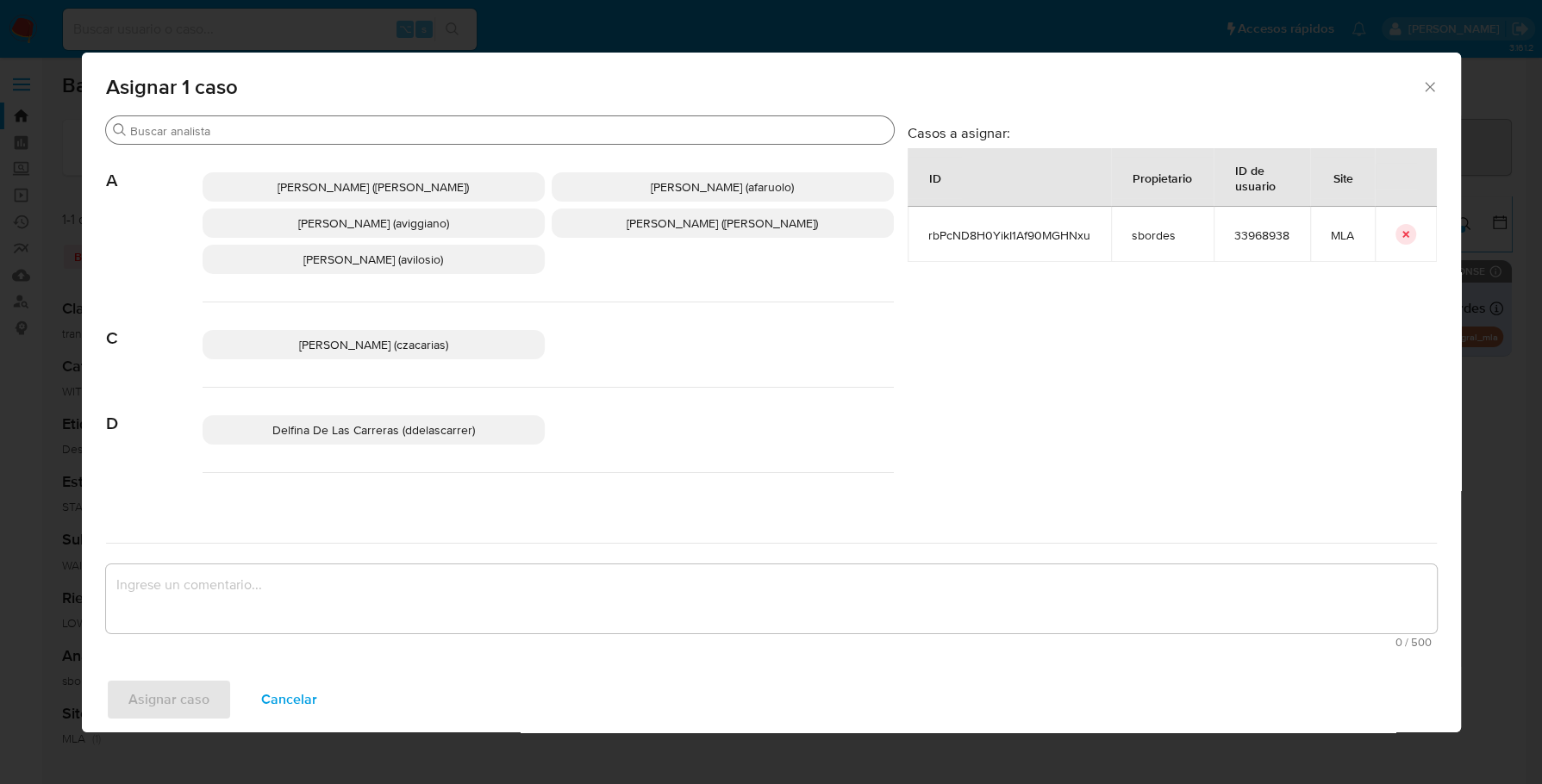
click at [189, 135] on input "Buscar" at bounding box center [508, 131] width 757 height 16
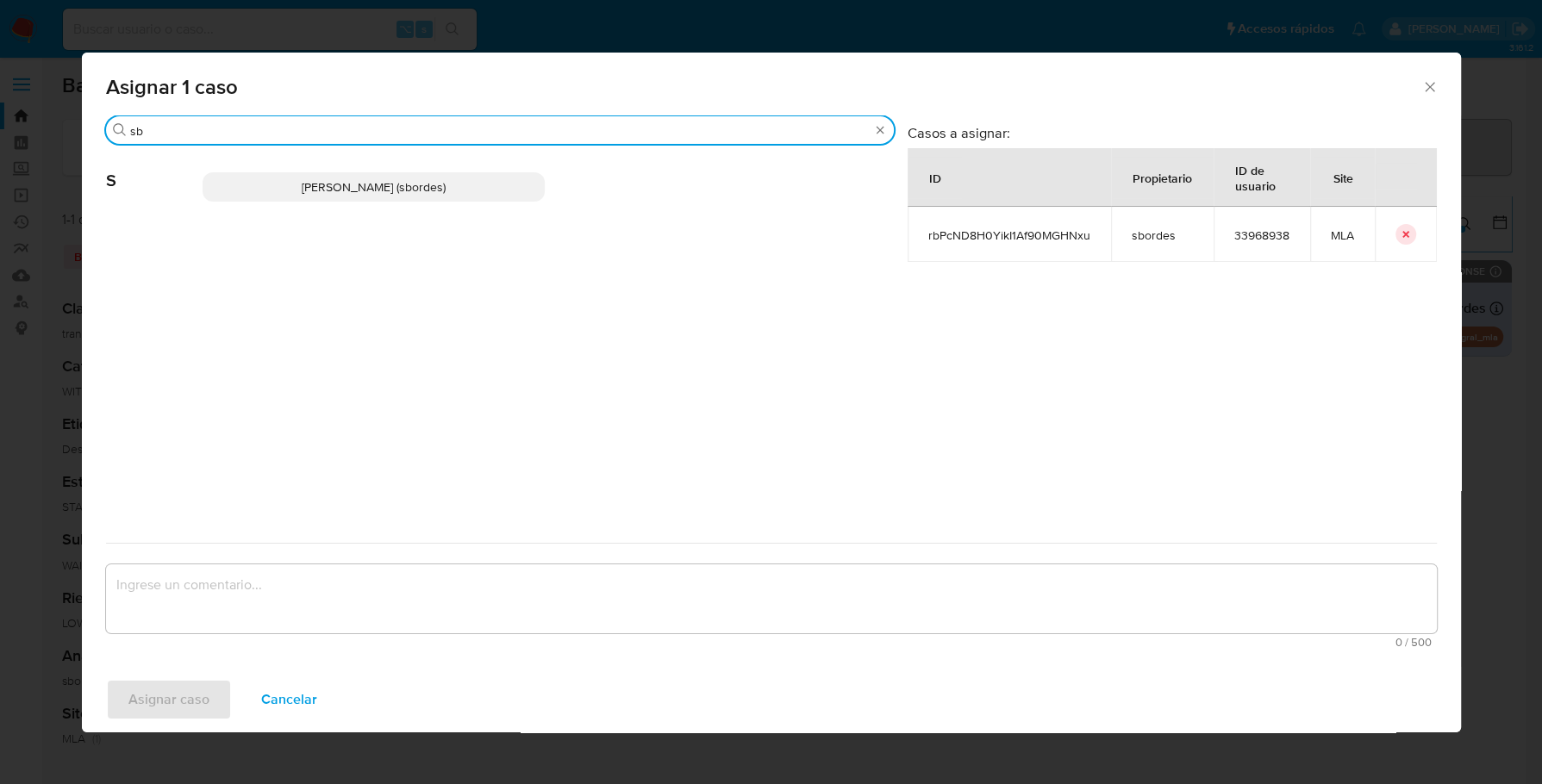
type input "sb"
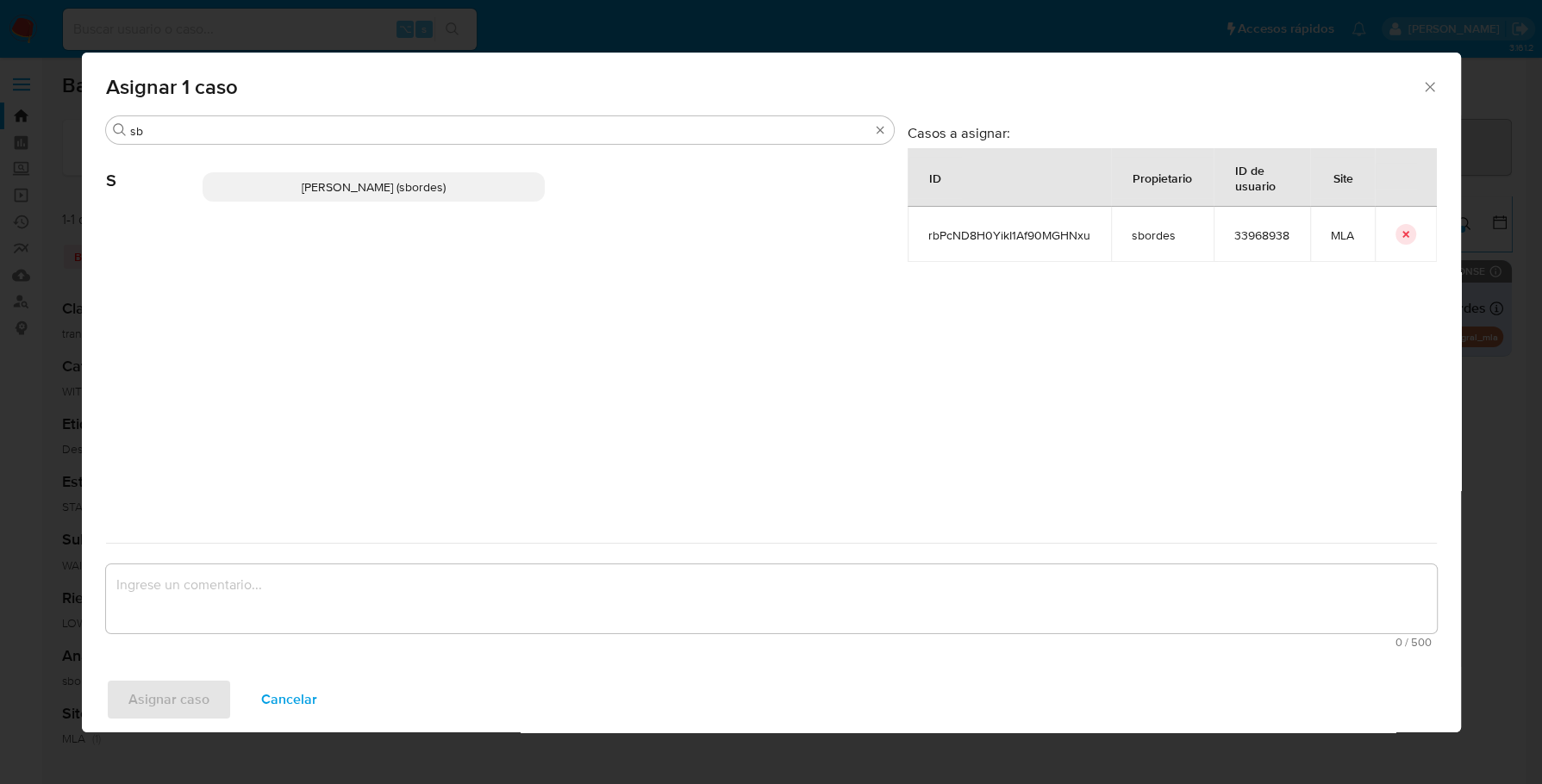
click at [308, 202] on p "Stefania Bordes (sbordes)" at bounding box center [374, 187] width 342 height 29
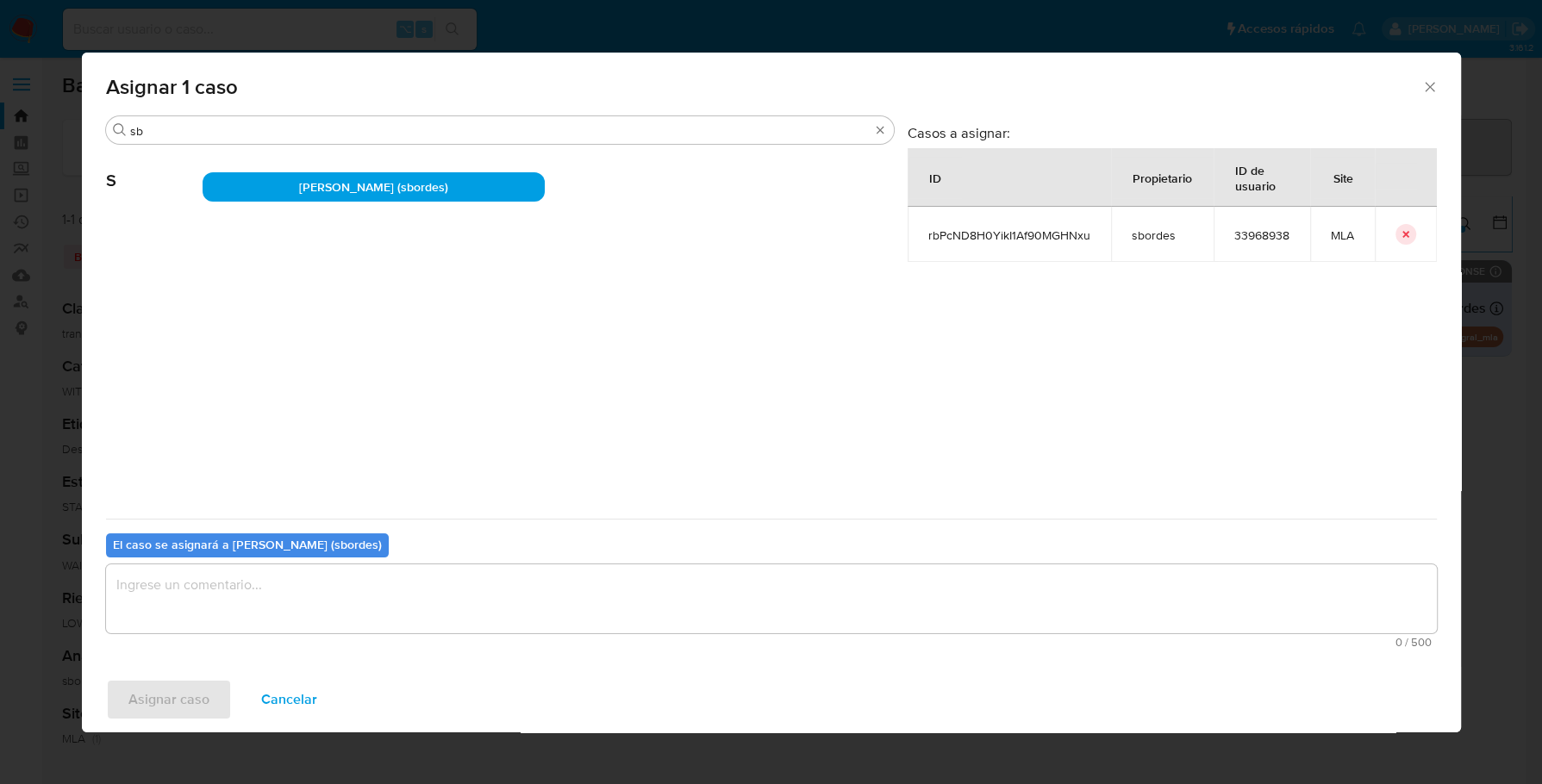
click at [349, 578] on textarea "assign-modal" at bounding box center [771, 599] width 1330 height 69
click at [153, 697] on span "Asignar caso" at bounding box center [169, 699] width 81 height 38
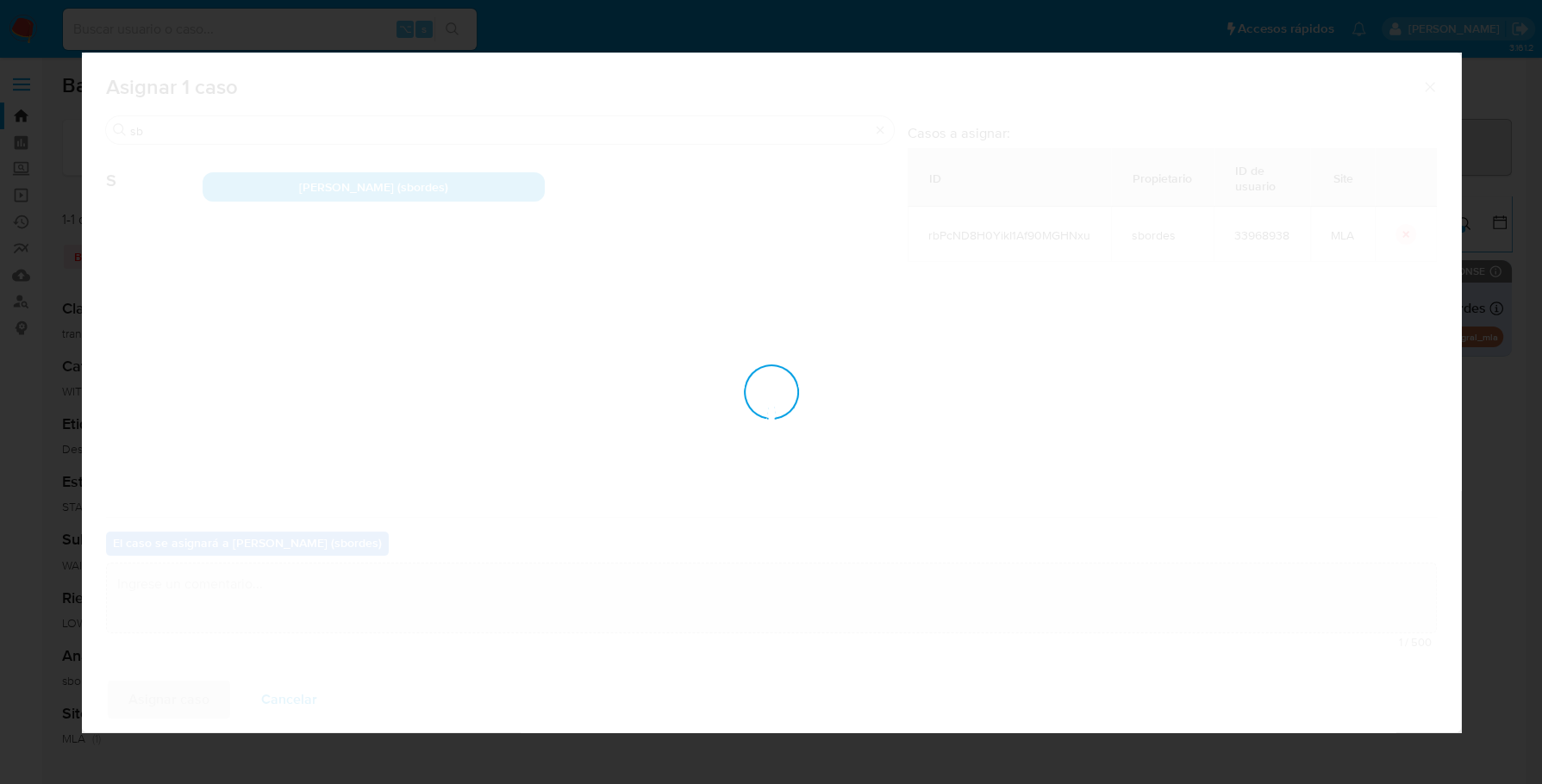
checkbox input "false"
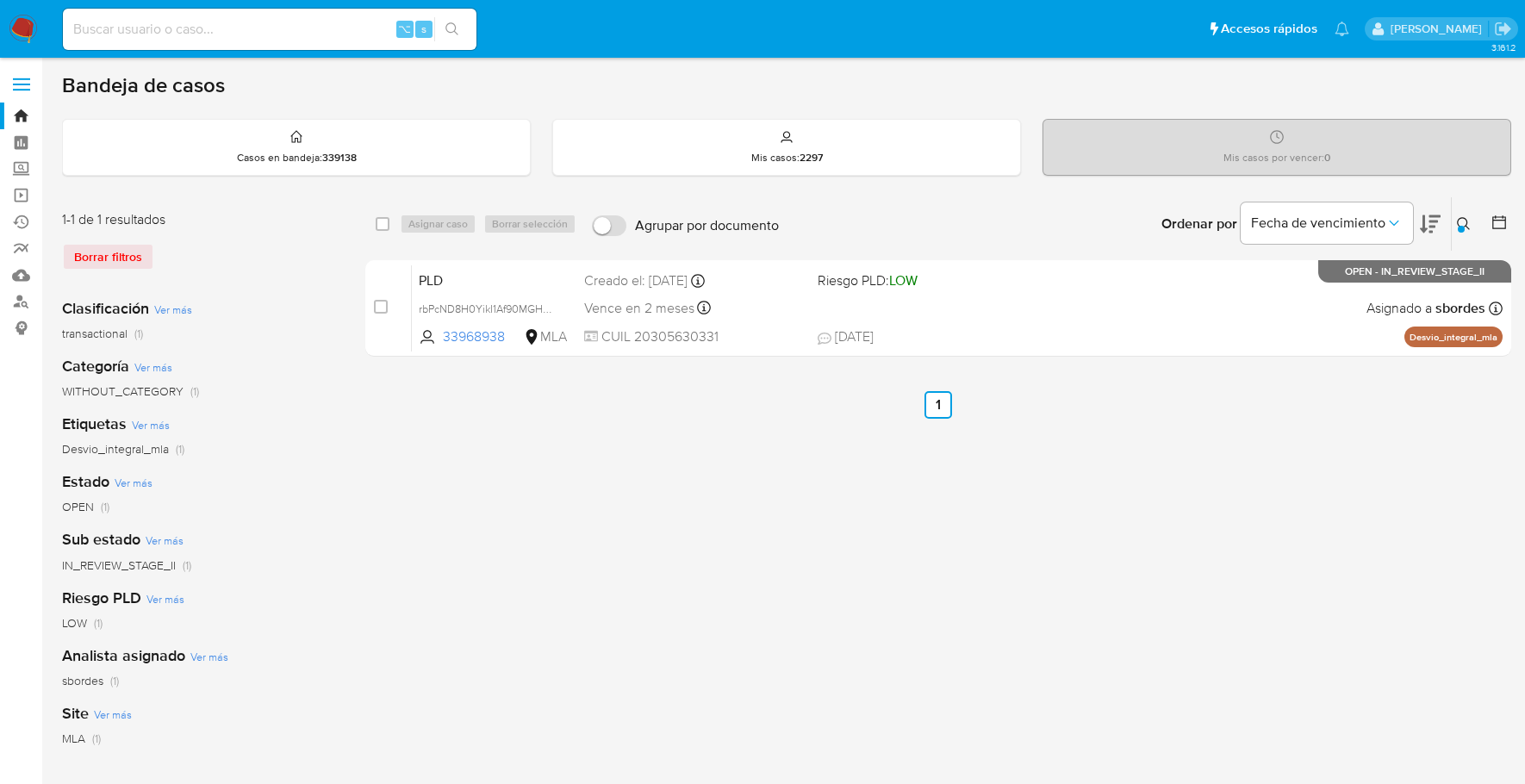
click at [22, 27] on img at bounding box center [23, 29] width 29 height 29
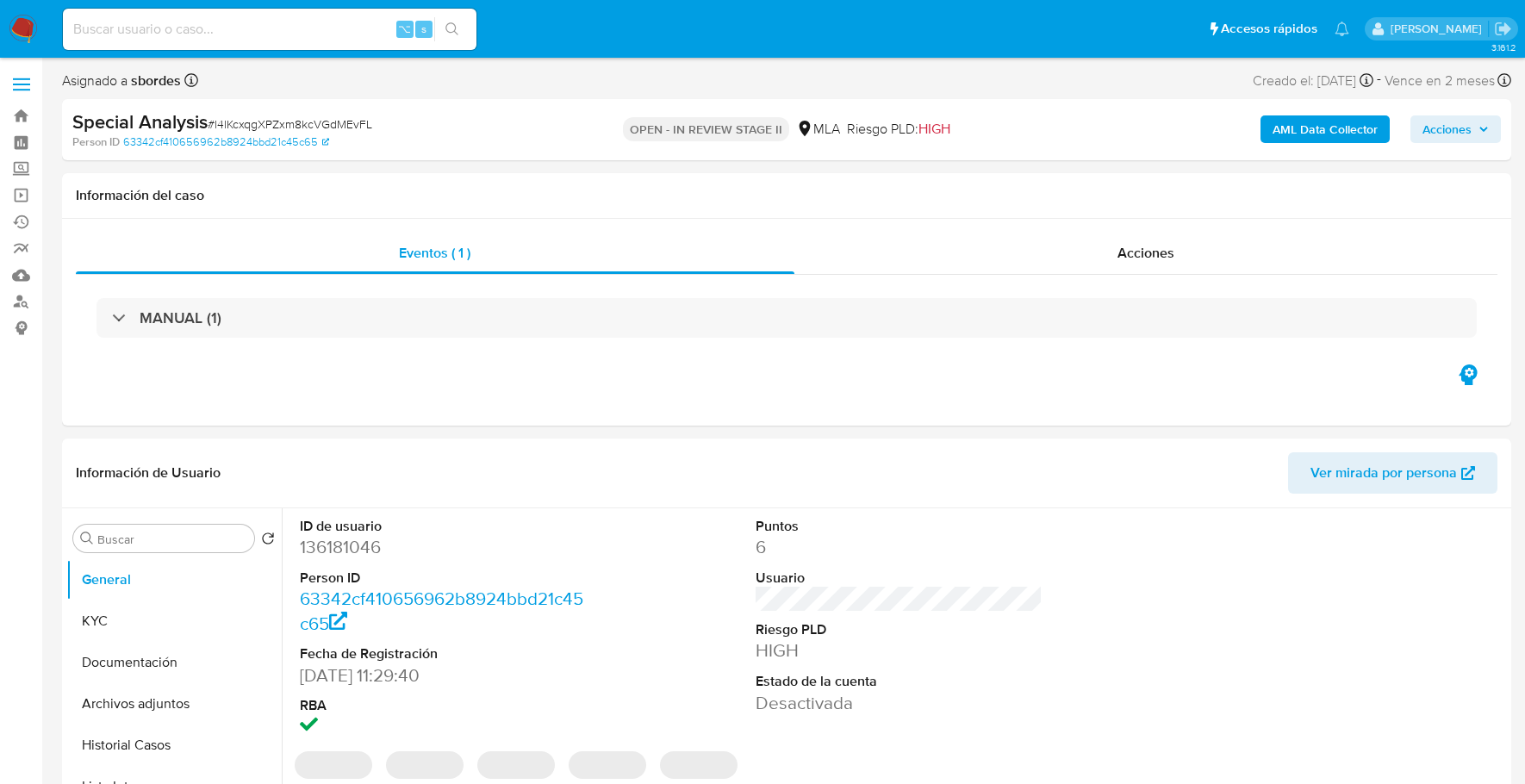
select select "10"
click at [1460, 131] on span "Acciones" at bounding box center [1446, 128] width 49 height 27
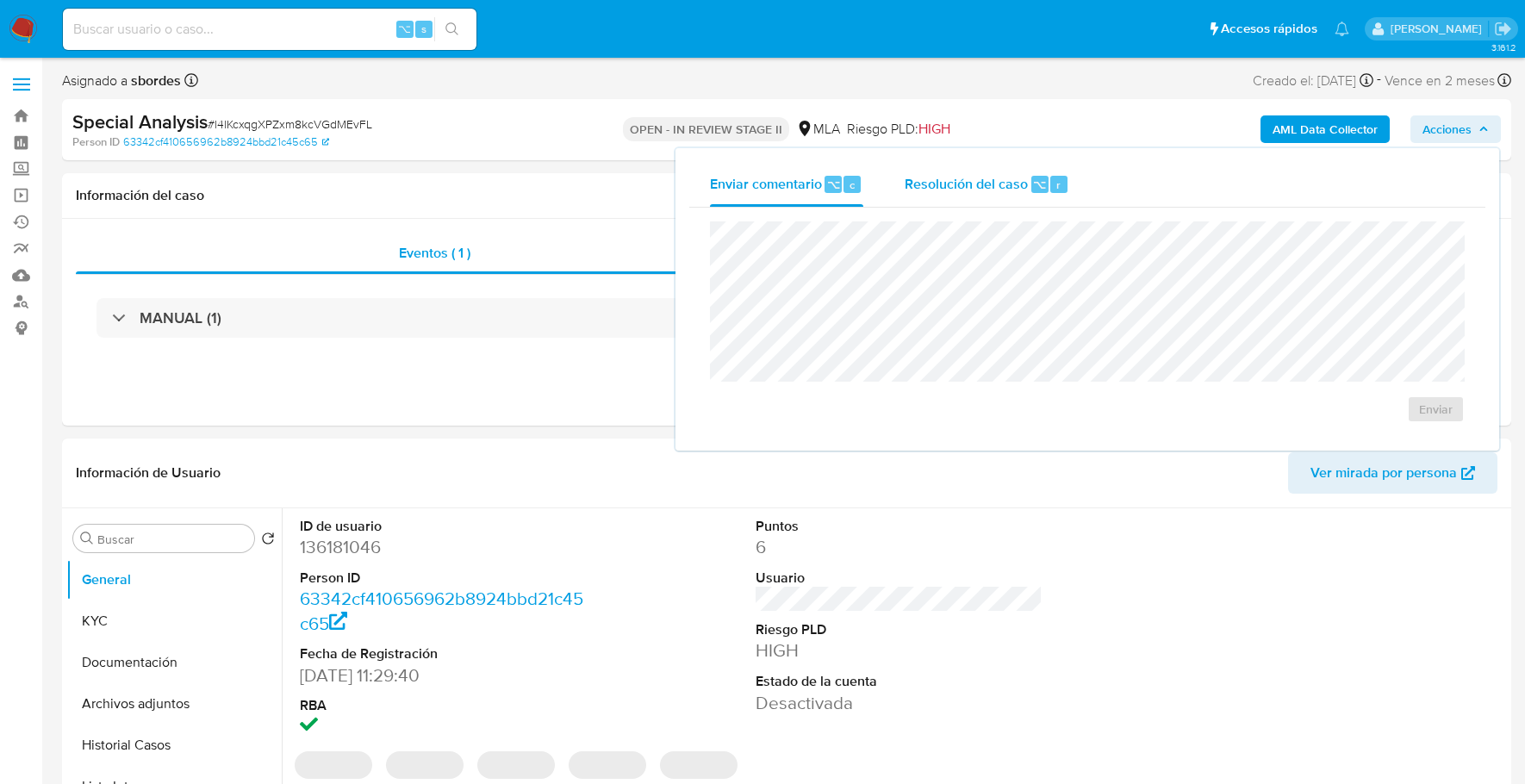
click at [1033, 180] on span "⌥" at bounding box center [1039, 185] width 13 height 16
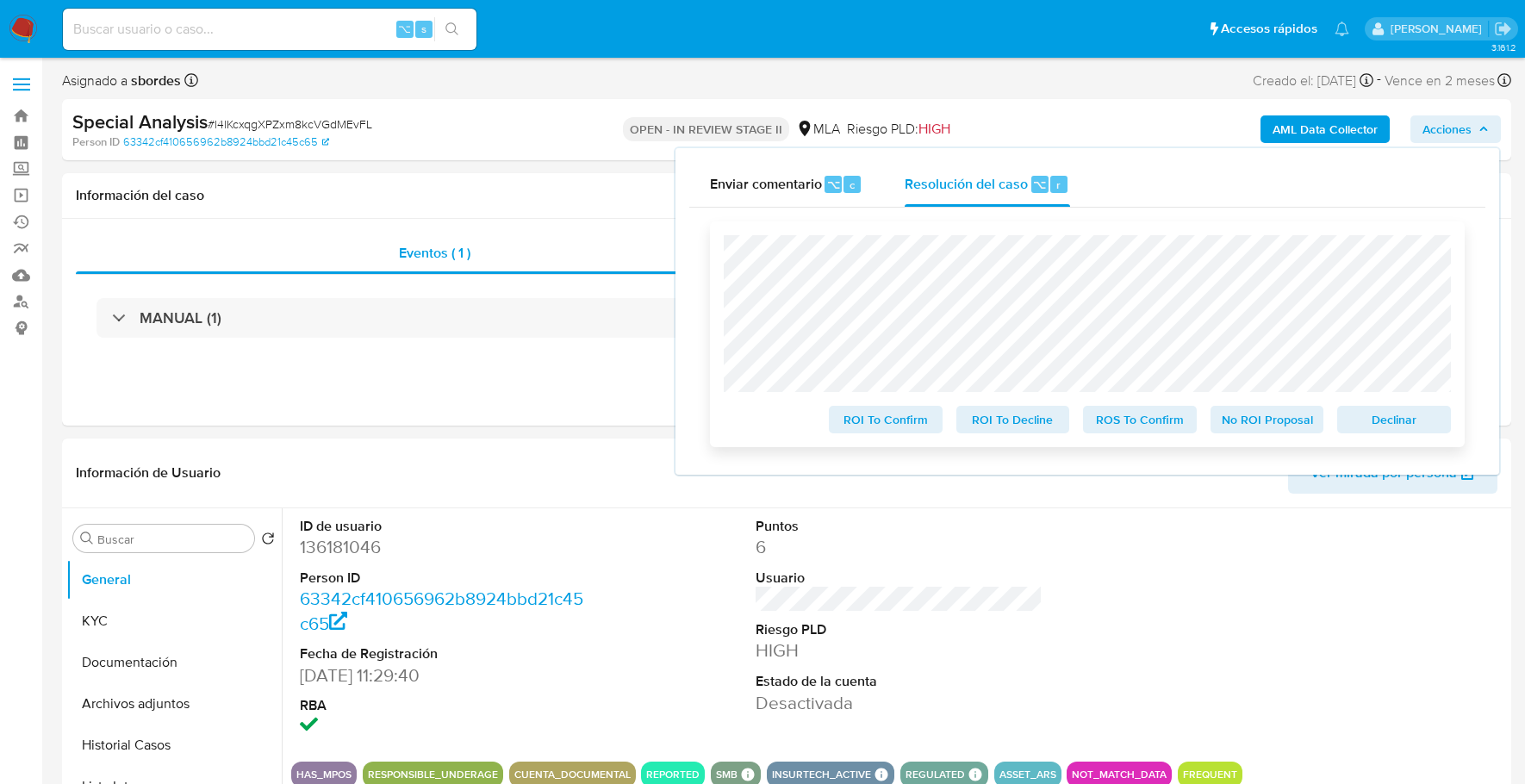
click at [1409, 421] on span "Declinar" at bounding box center [1393, 419] width 89 height 24
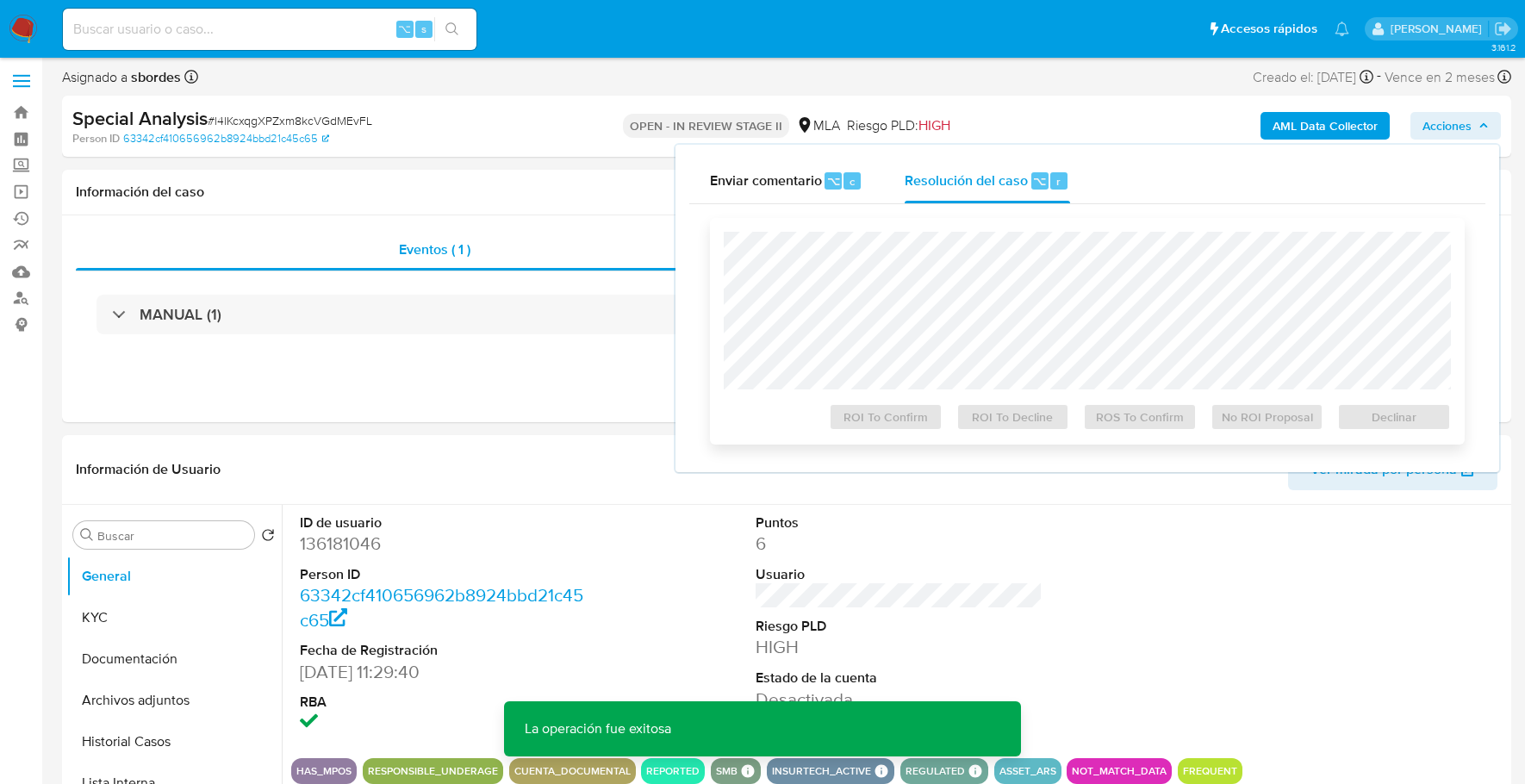
scroll to position [4, 0]
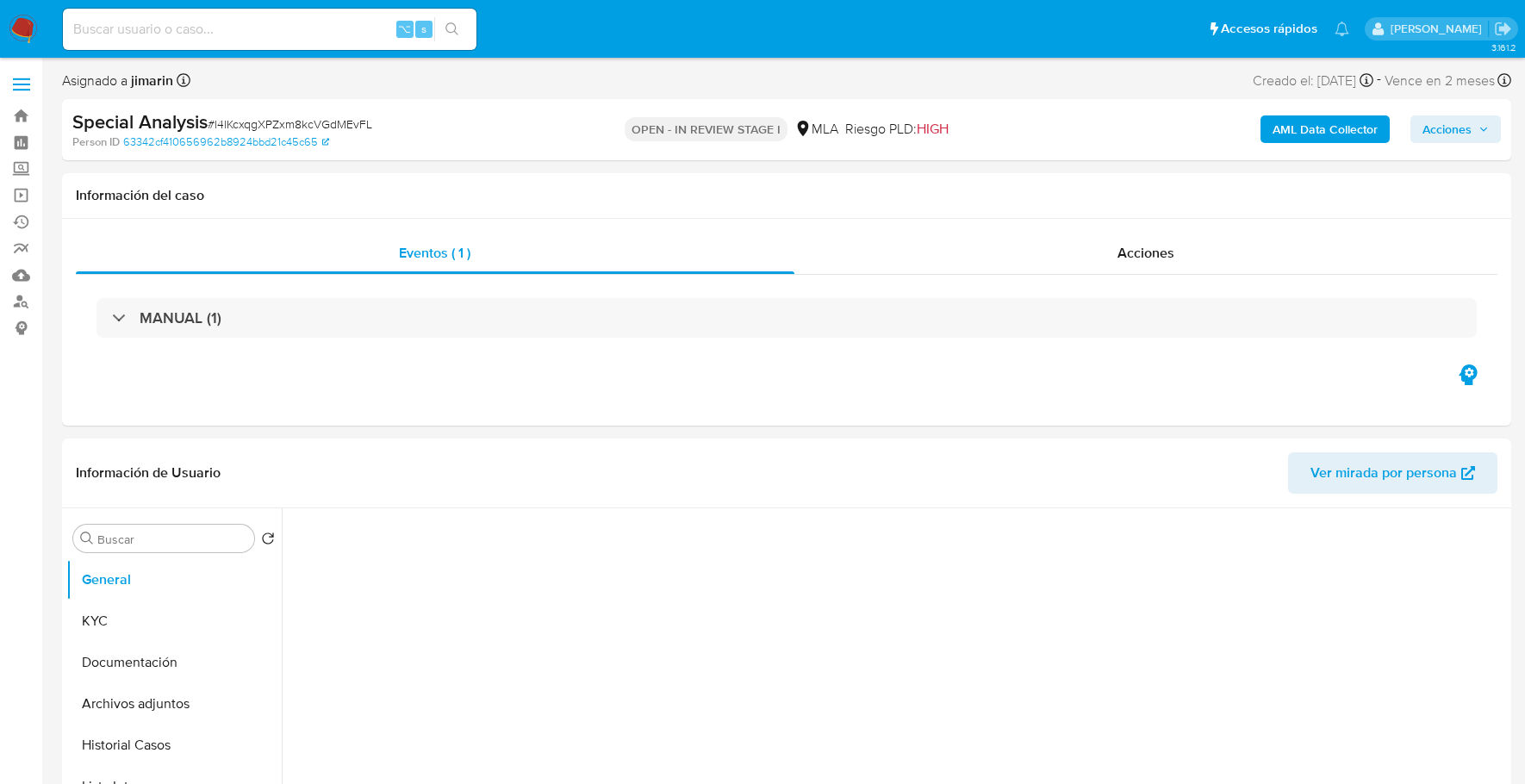
select select "10"
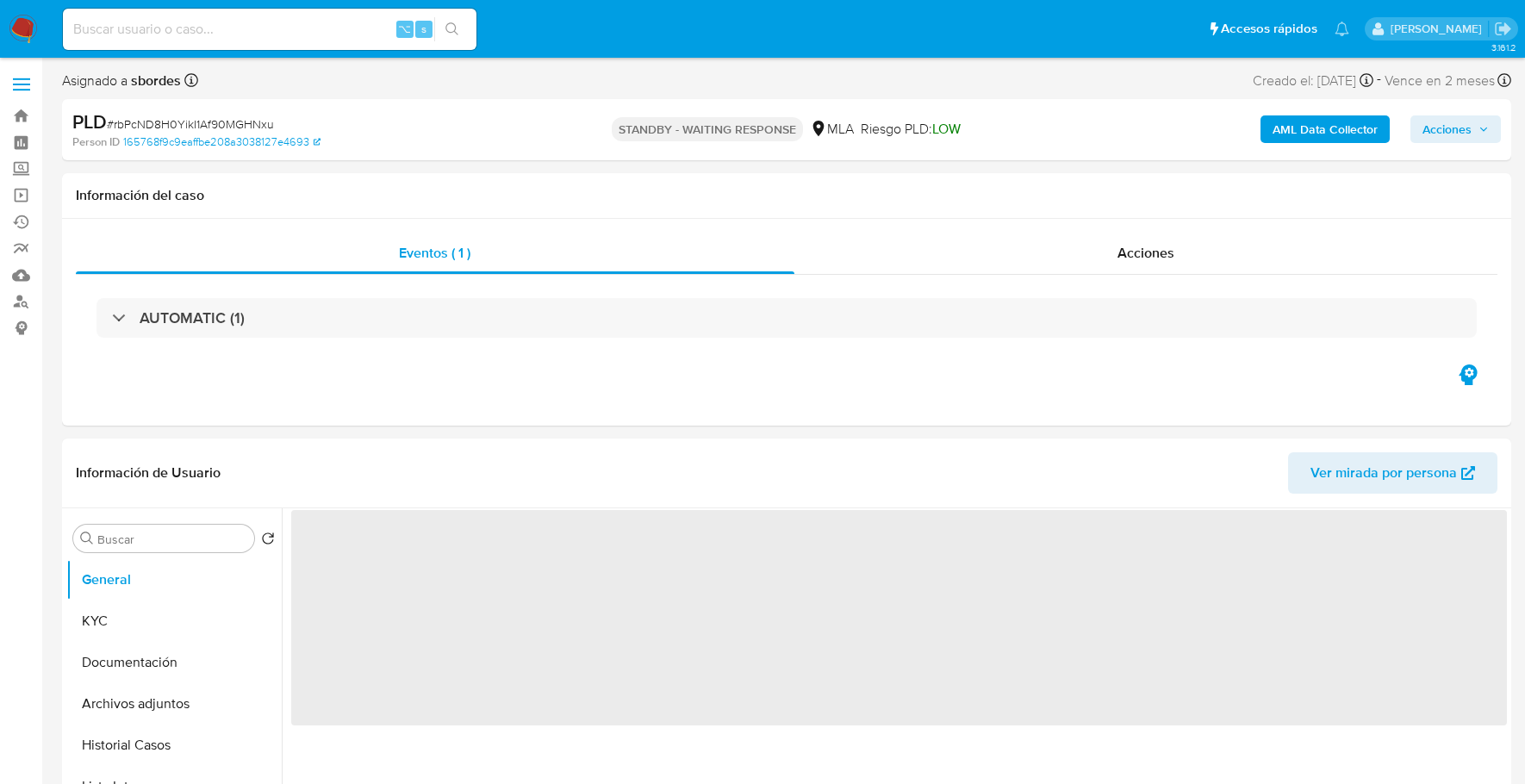
select select "10"
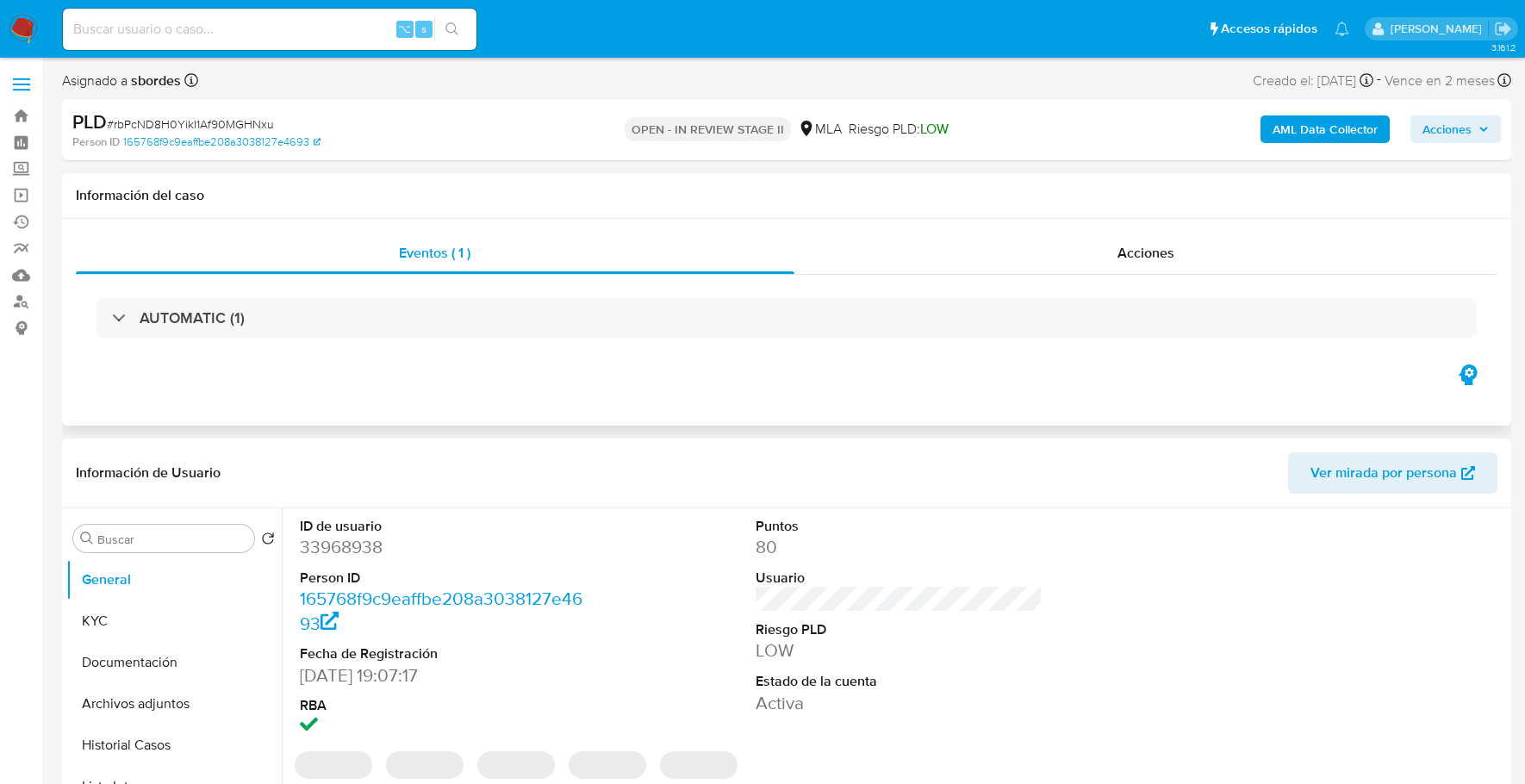
select select "10"
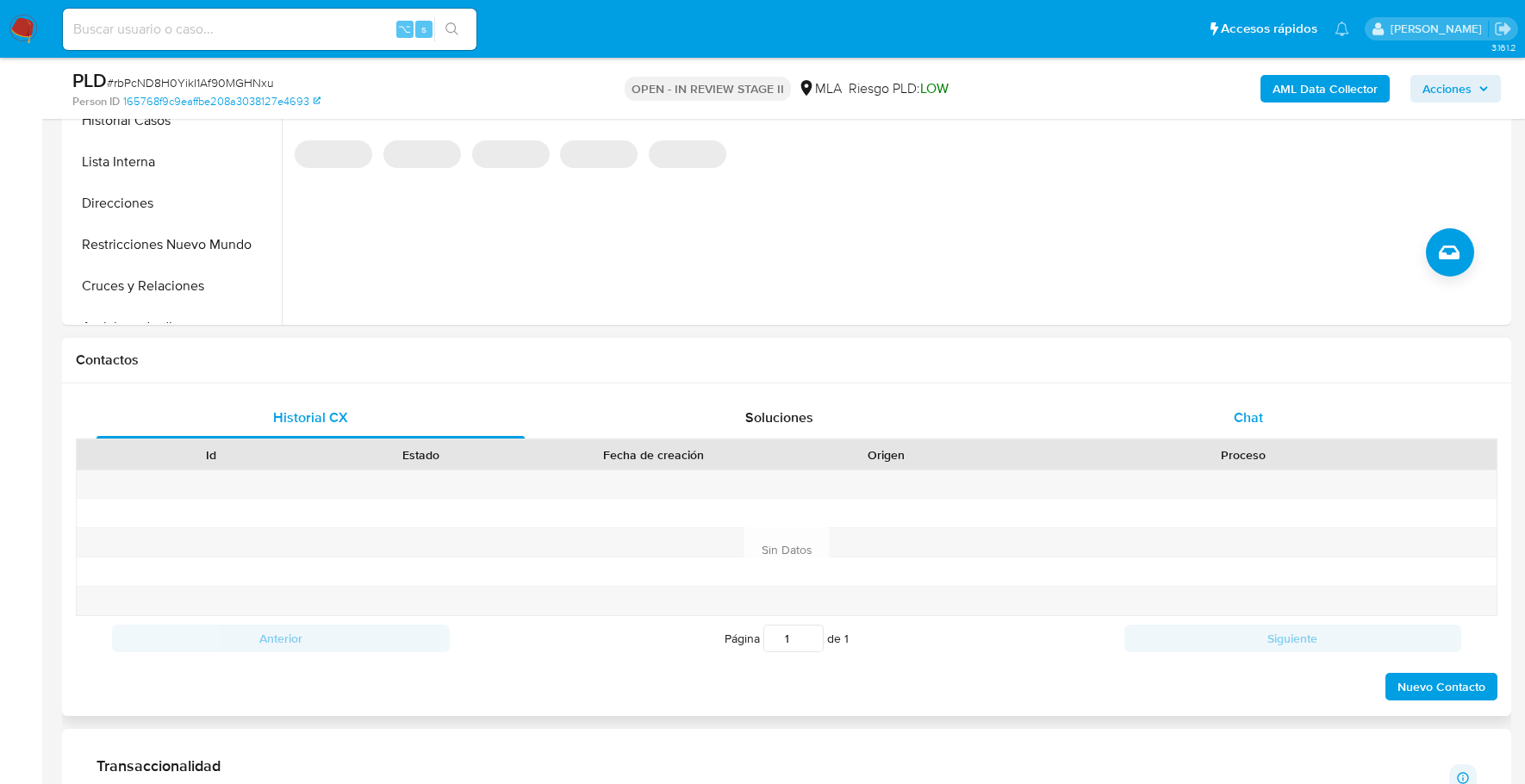
click at [1270, 415] on div "Chat" at bounding box center [1249, 418] width 428 height 42
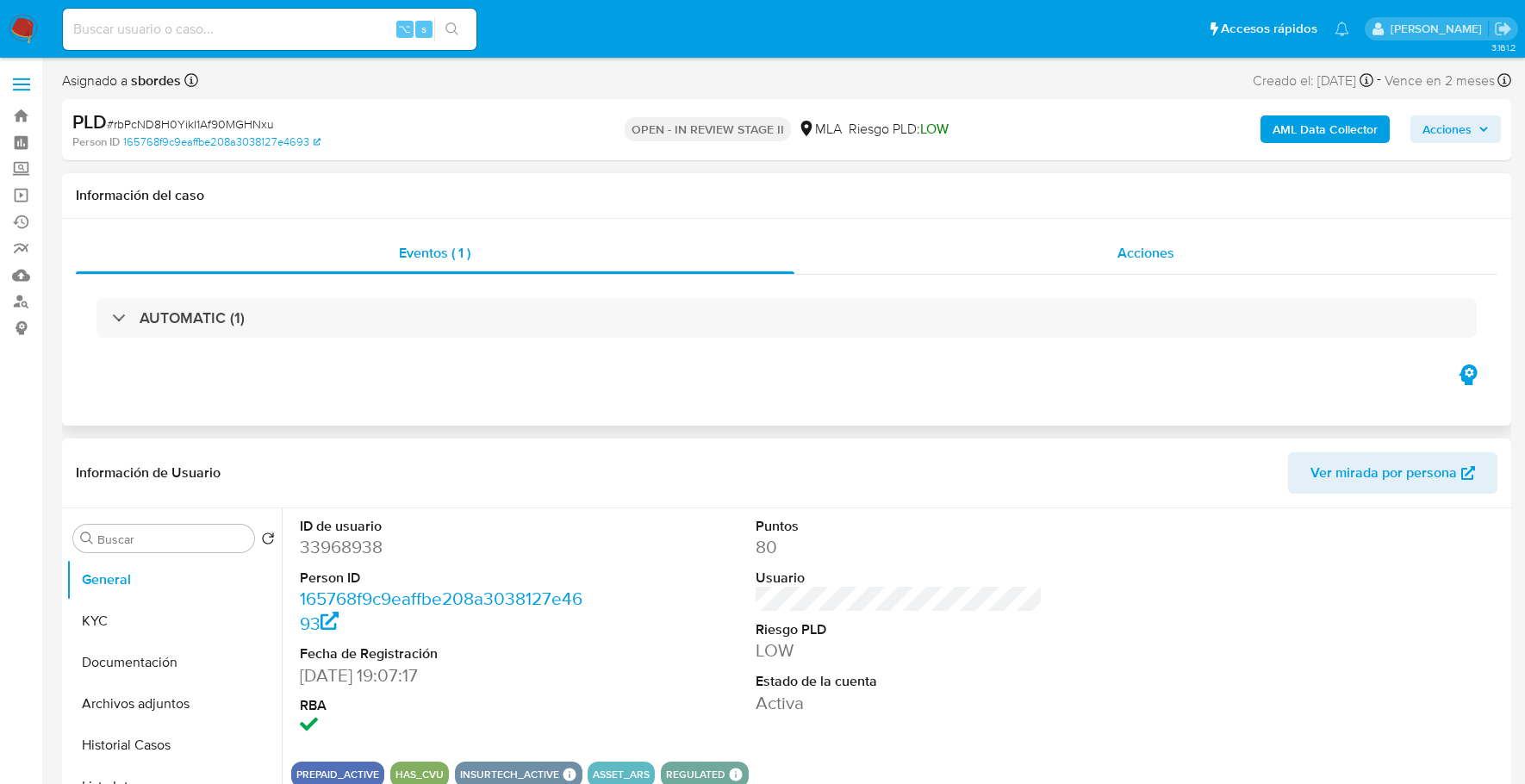
click at [1163, 233] on div "Acciones" at bounding box center [1146, 253] width 704 height 42
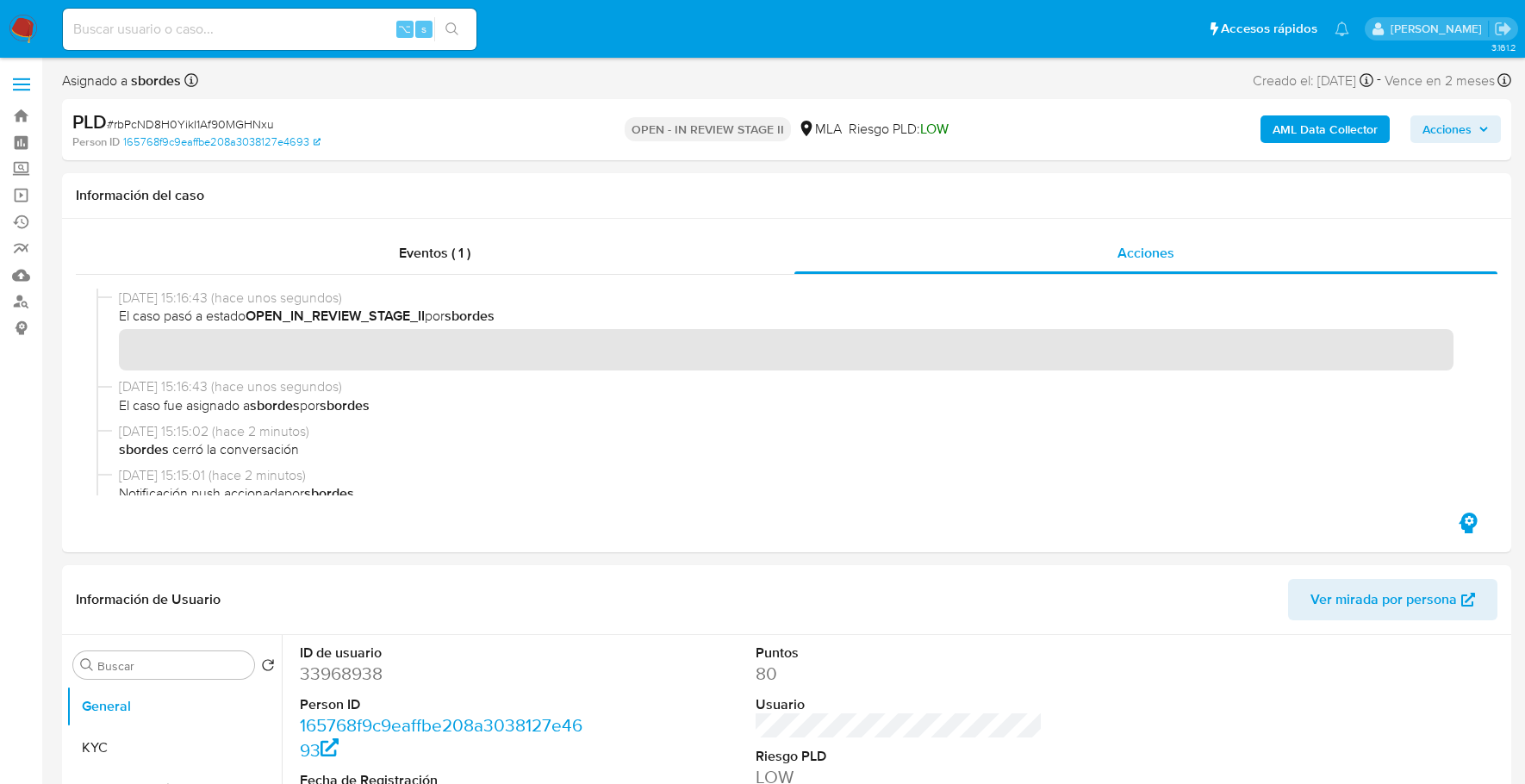
click at [1294, 133] on b "AML Data Collector" at bounding box center [1325, 128] width 105 height 27
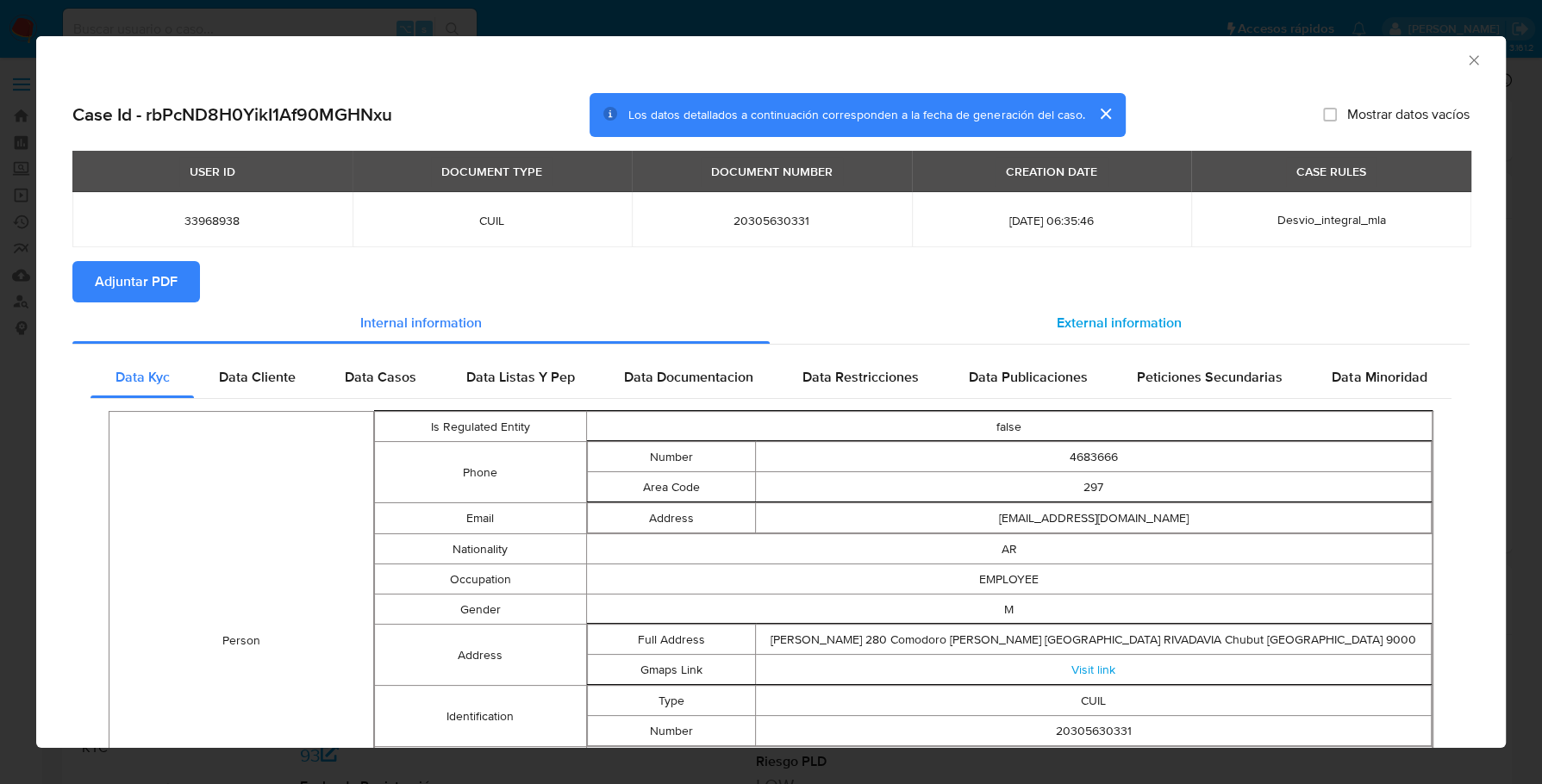
click at [1056, 318] on span "External information" at bounding box center [1118, 322] width 125 height 19
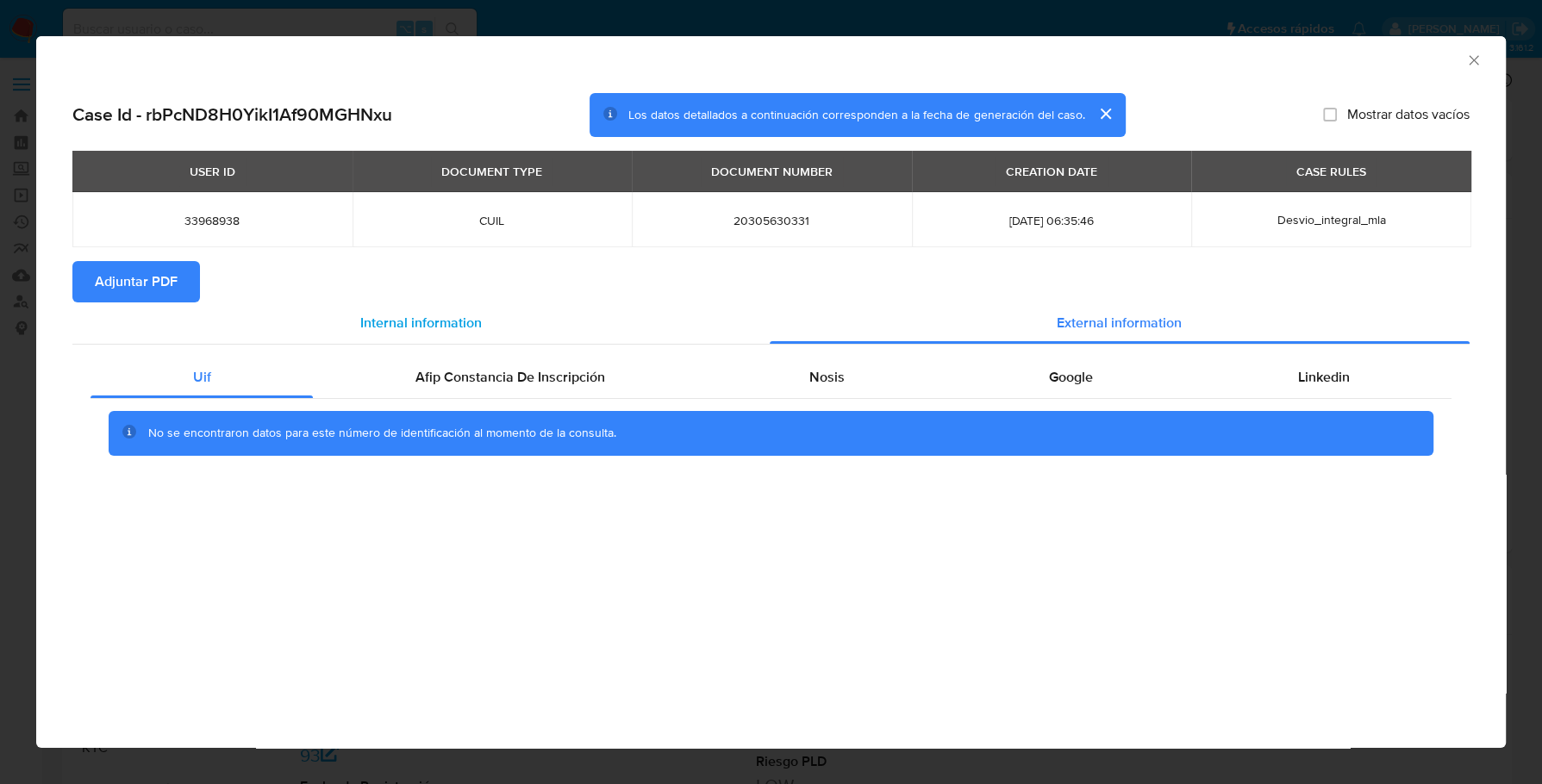
click at [545, 342] on div "Internal information" at bounding box center [421, 323] width 698 height 42
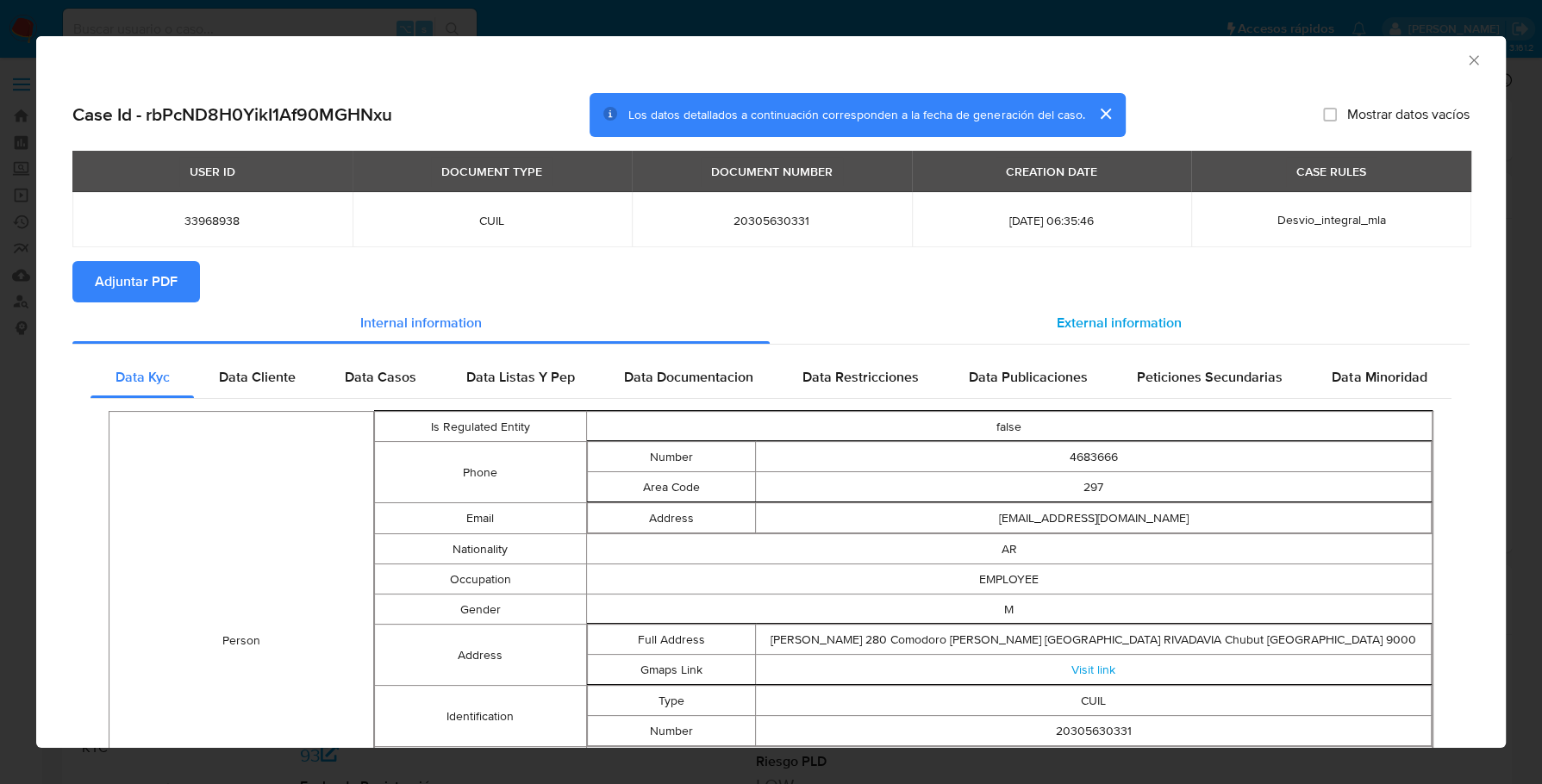
click at [1002, 340] on div "External information" at bounding box center [1119, 323] width 700 height 42
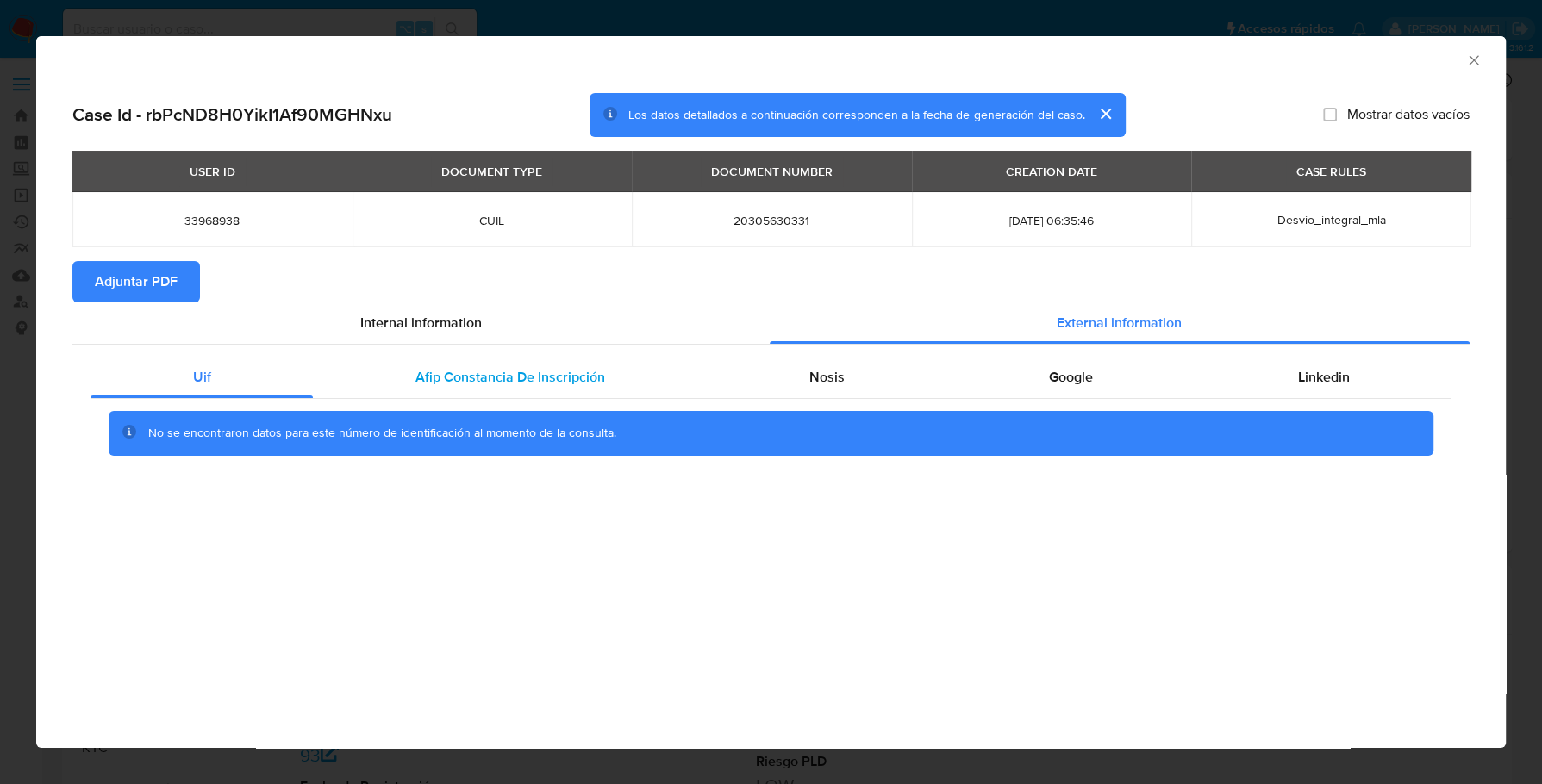
click at [490, 373] on span "Afip Constancia De Inscripción" at bounding box center [510, 377] width 189 height 19
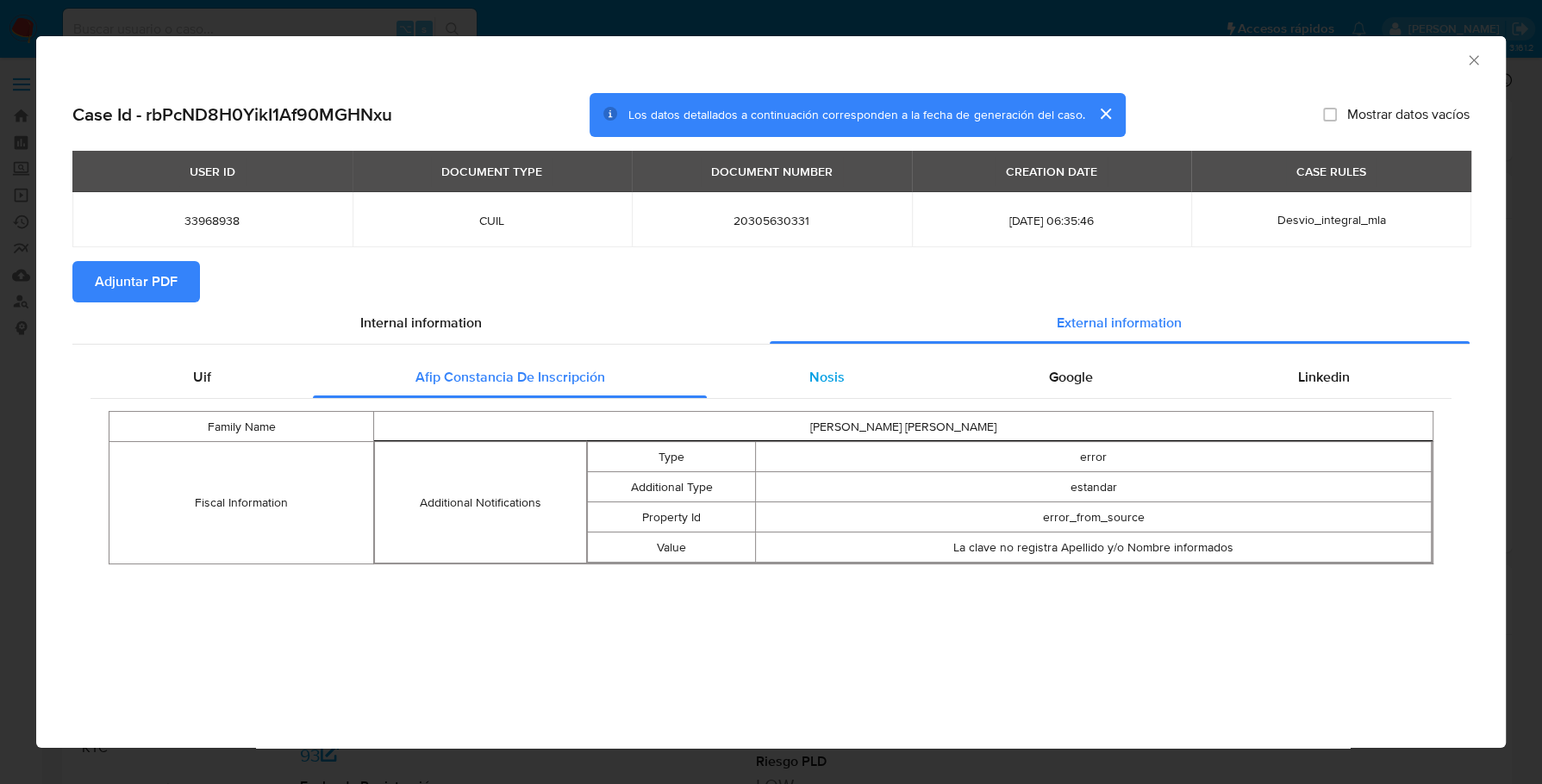
click at [862, 373] on div "Nosis" at bounding box center [826, 377] width 240 height 42
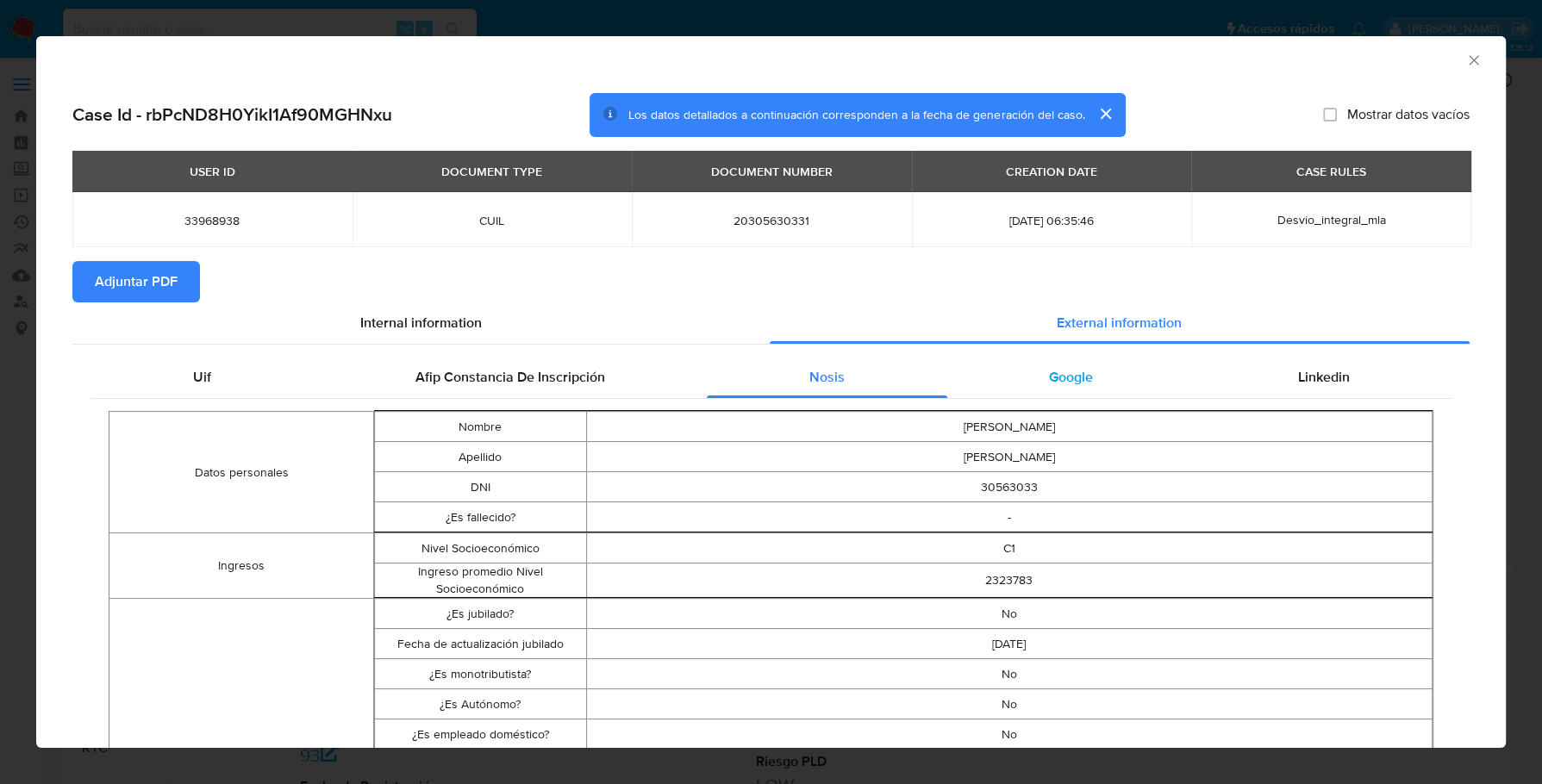
click at [1057, 396] on div "Google" at bounding box center [1071, 377] width 248 height 42
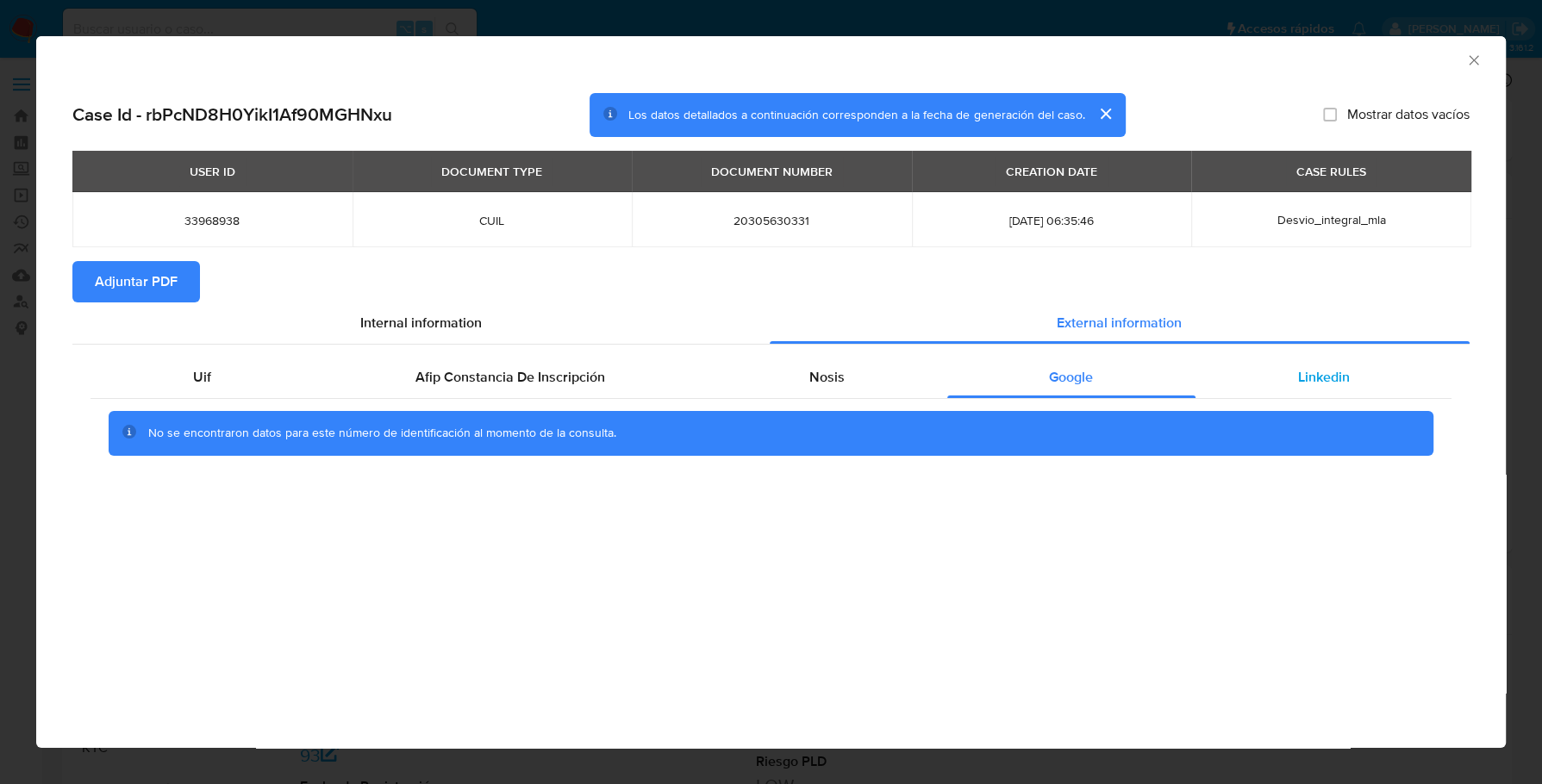
click at [1301, 371] on span "Linkedin" at bounding box center [1322, 377] width 51 height 19
click at [140, 278] on span "Adjuntar PDF" at bounding box center [135, 281] width 82 height 38
click at [1486, 54] on div "AML Data Collector" at bounding box center [771, 58] width 1469 height 43
click at [1477, 58] on icon "Cerrar ventana" at bounding box center [1473, 59] width 17 height 17
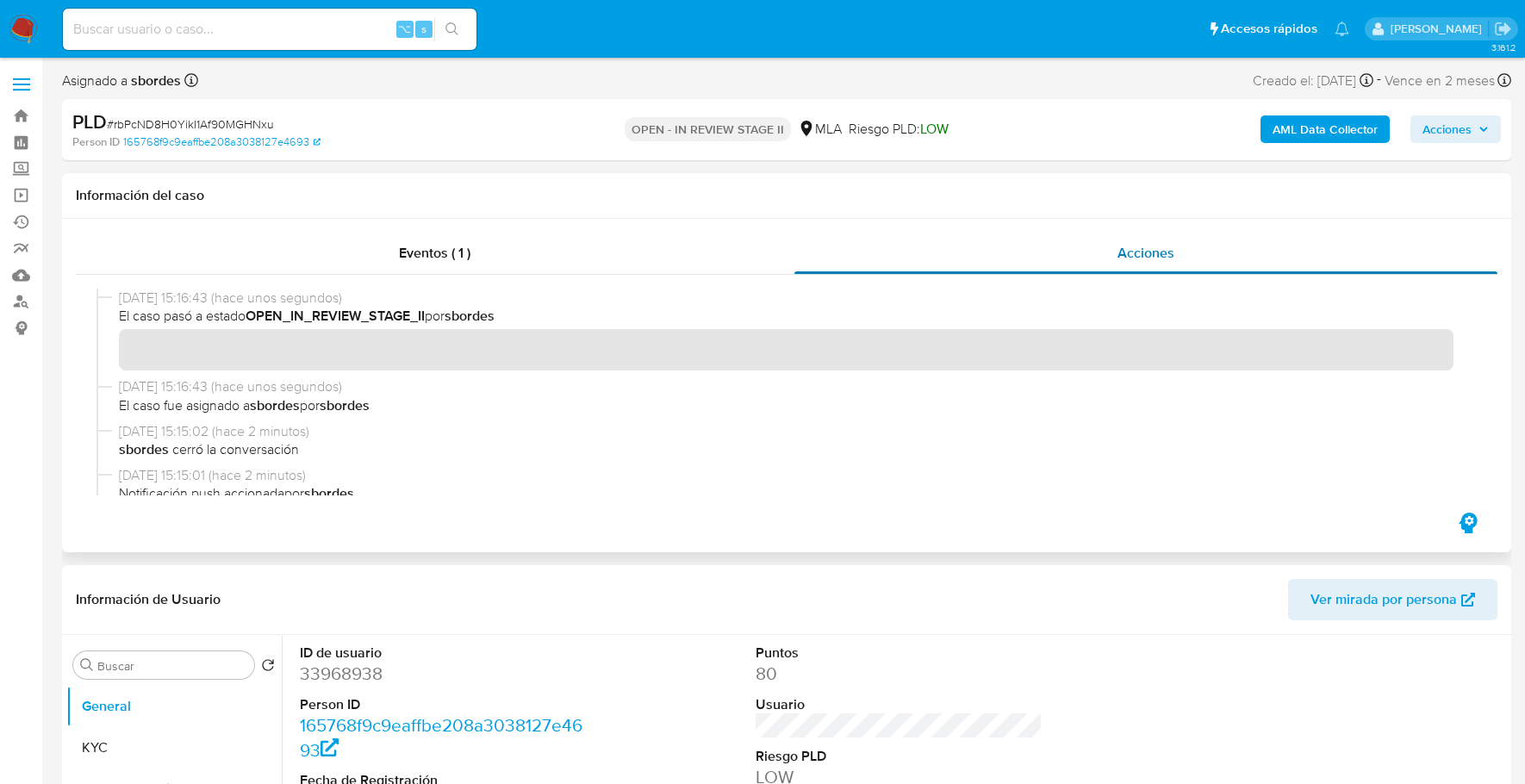
click at [1059, 265] on div "Acciones" at bounding box center [1146, 253] width 704 height 42
click at [450, 243] on span "Eventos ( 1 )" at bounding box center [435, 253] width 72 height 19
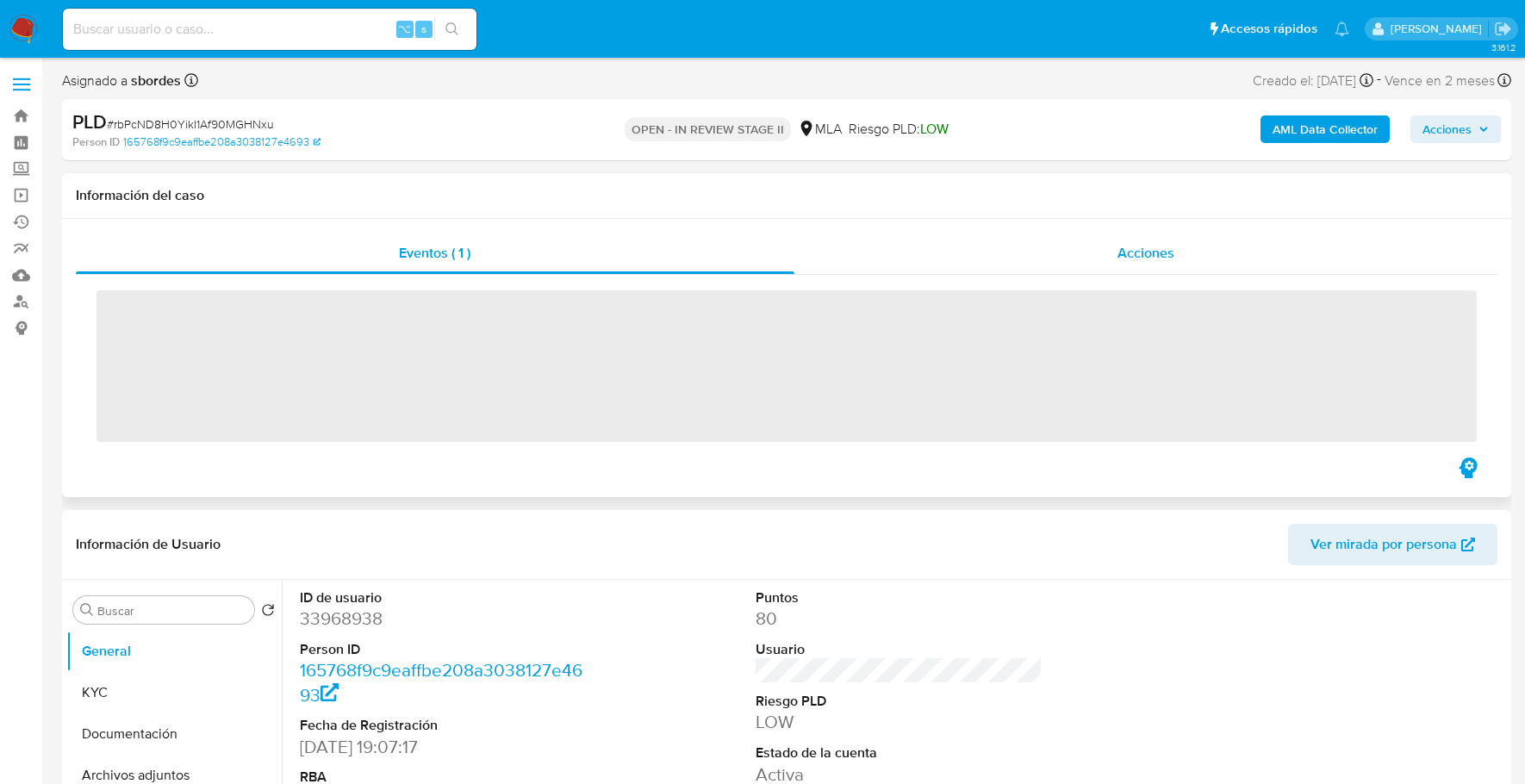
click at [1197, 241] on div "Acciones" at bounding box center [1146, 253] width 704 height 42
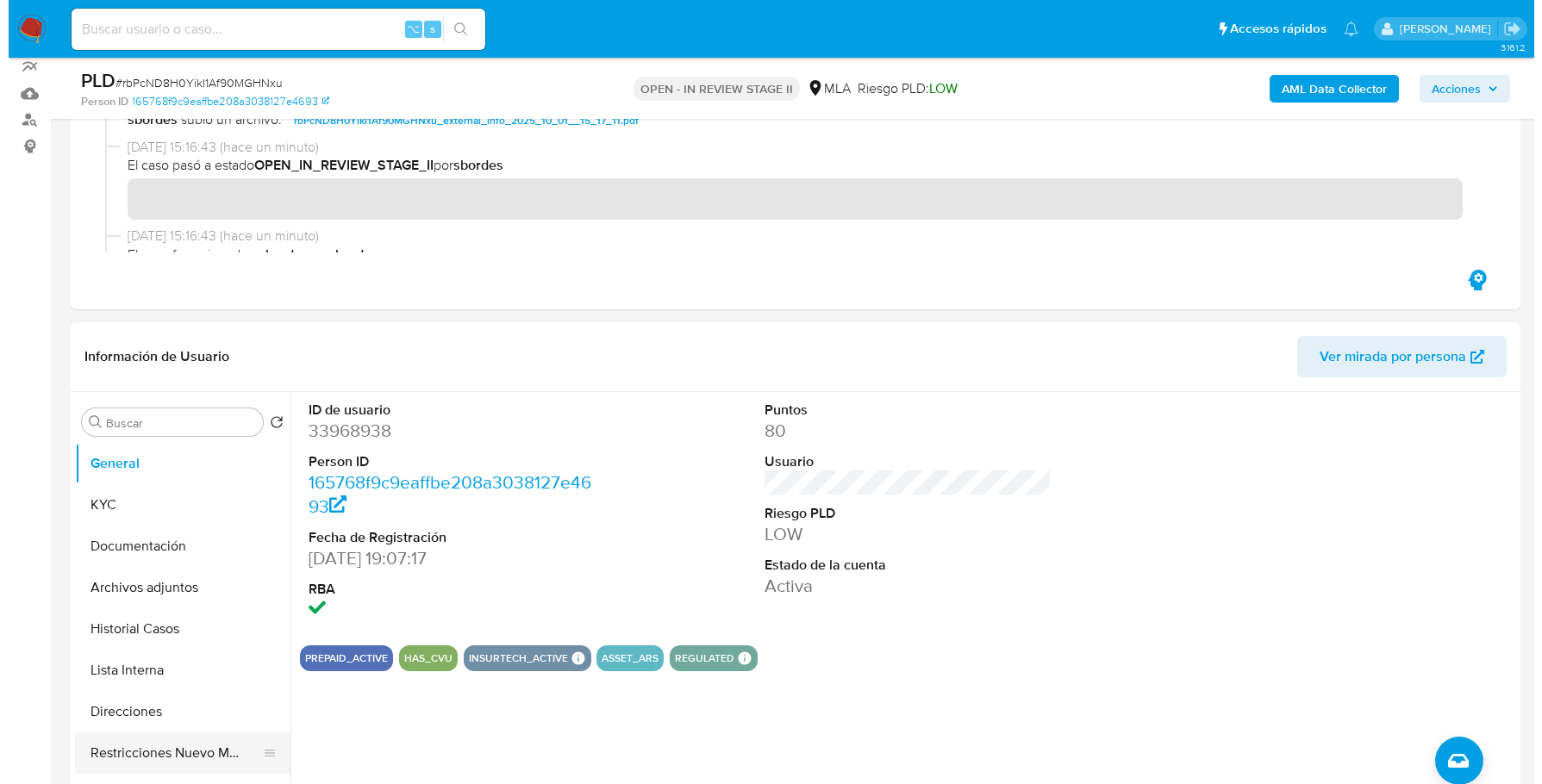
scroll to position [349, 0]
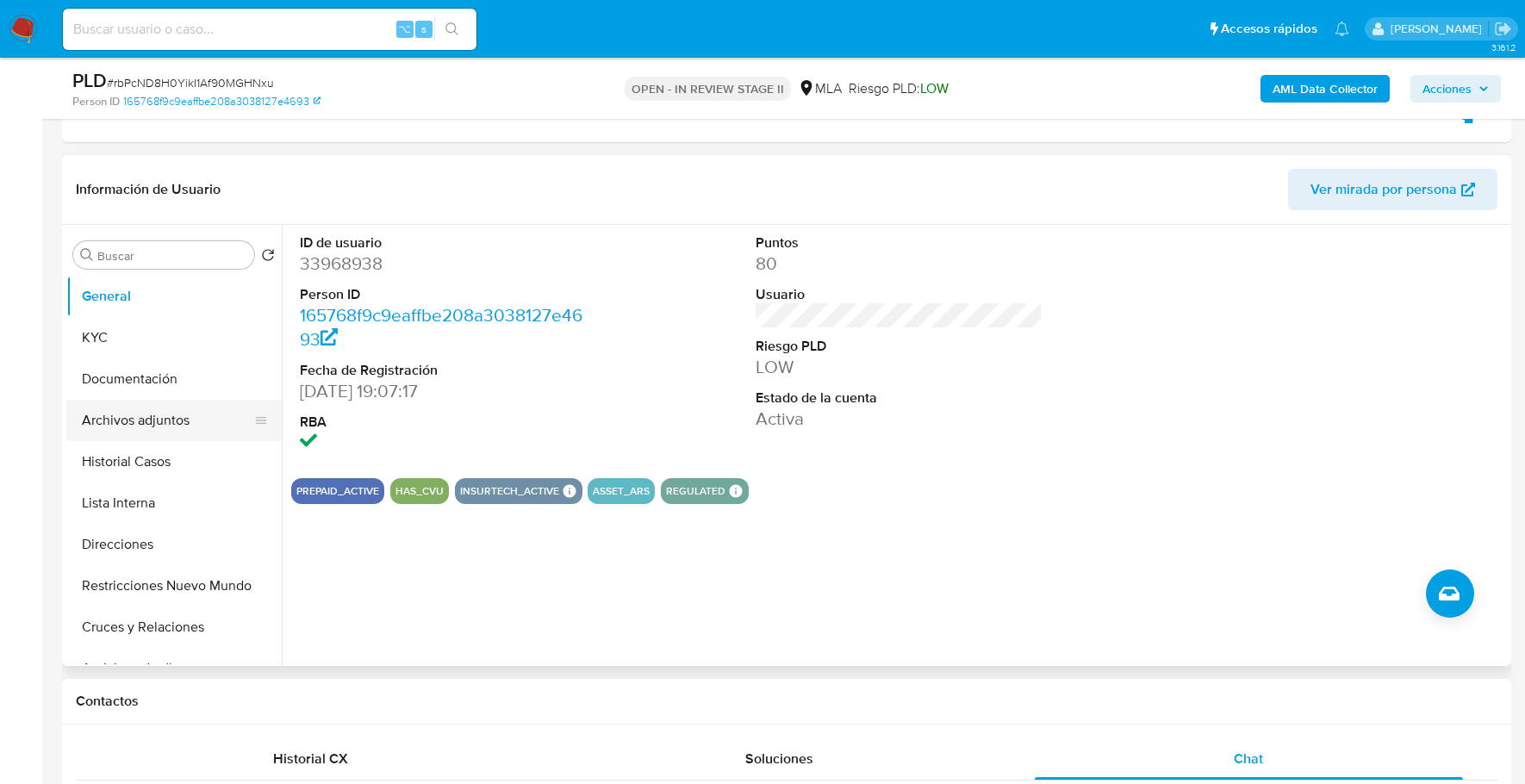
click at [159, 430] on button "Archivos adjuntos" at bounding box center [167, 420] width 202 height 42
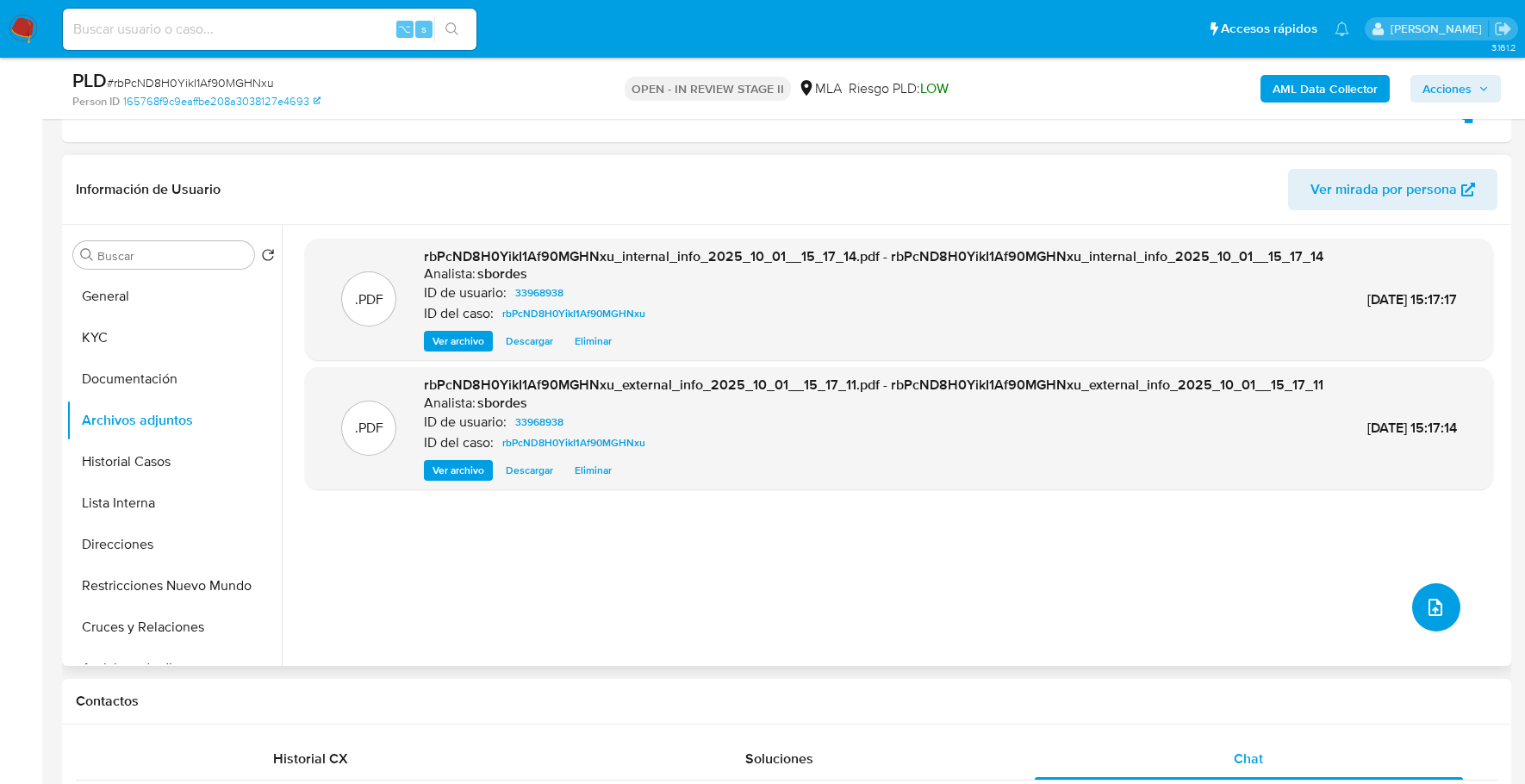
click at [1412, 601] on button "upload-file" at bounding box center [1436, 607] width 49 height 49
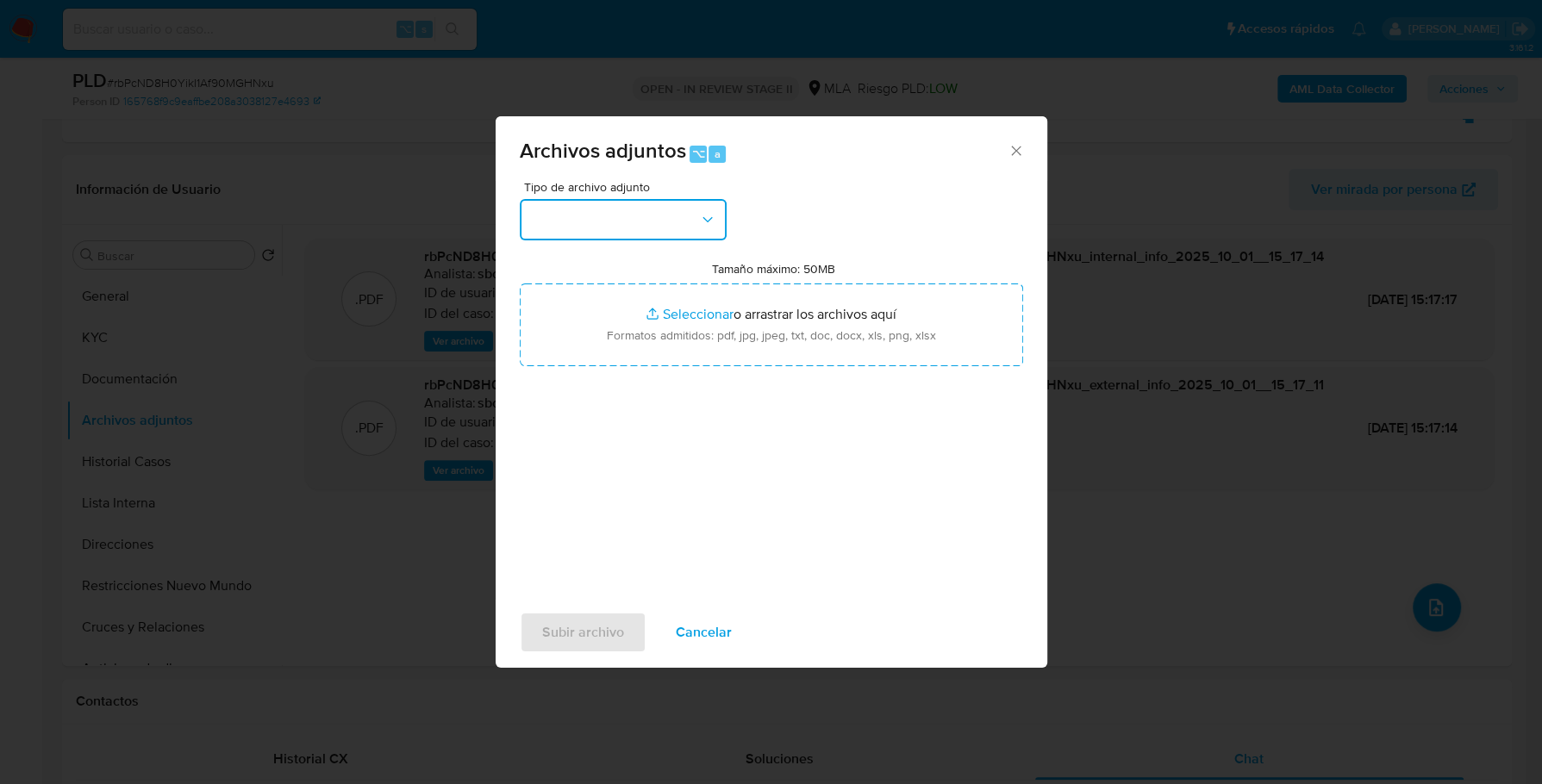
click at [722, 219] on button "button" at bounding box center [623, 219] width 207 height 42
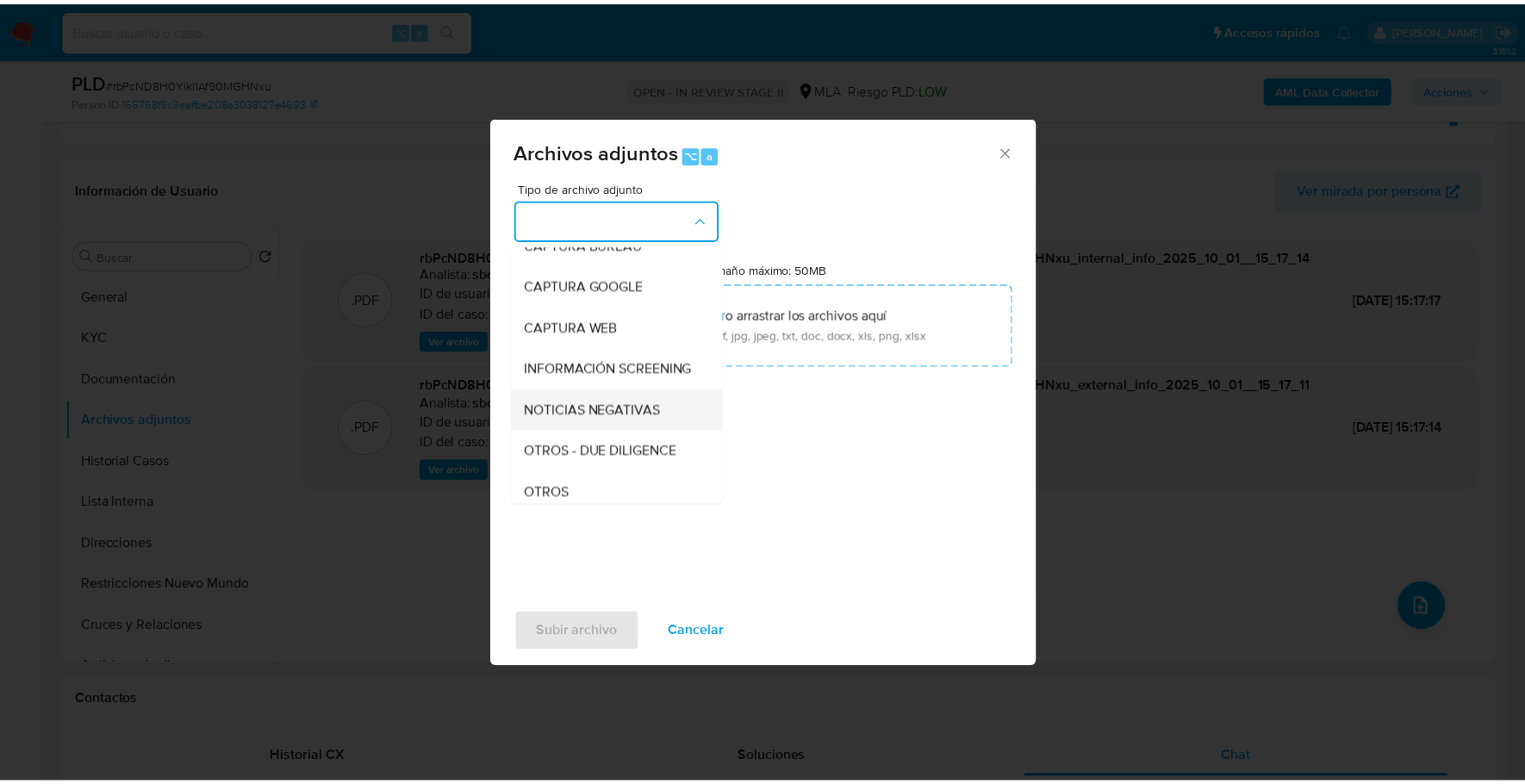
scroll to position [123, 0]
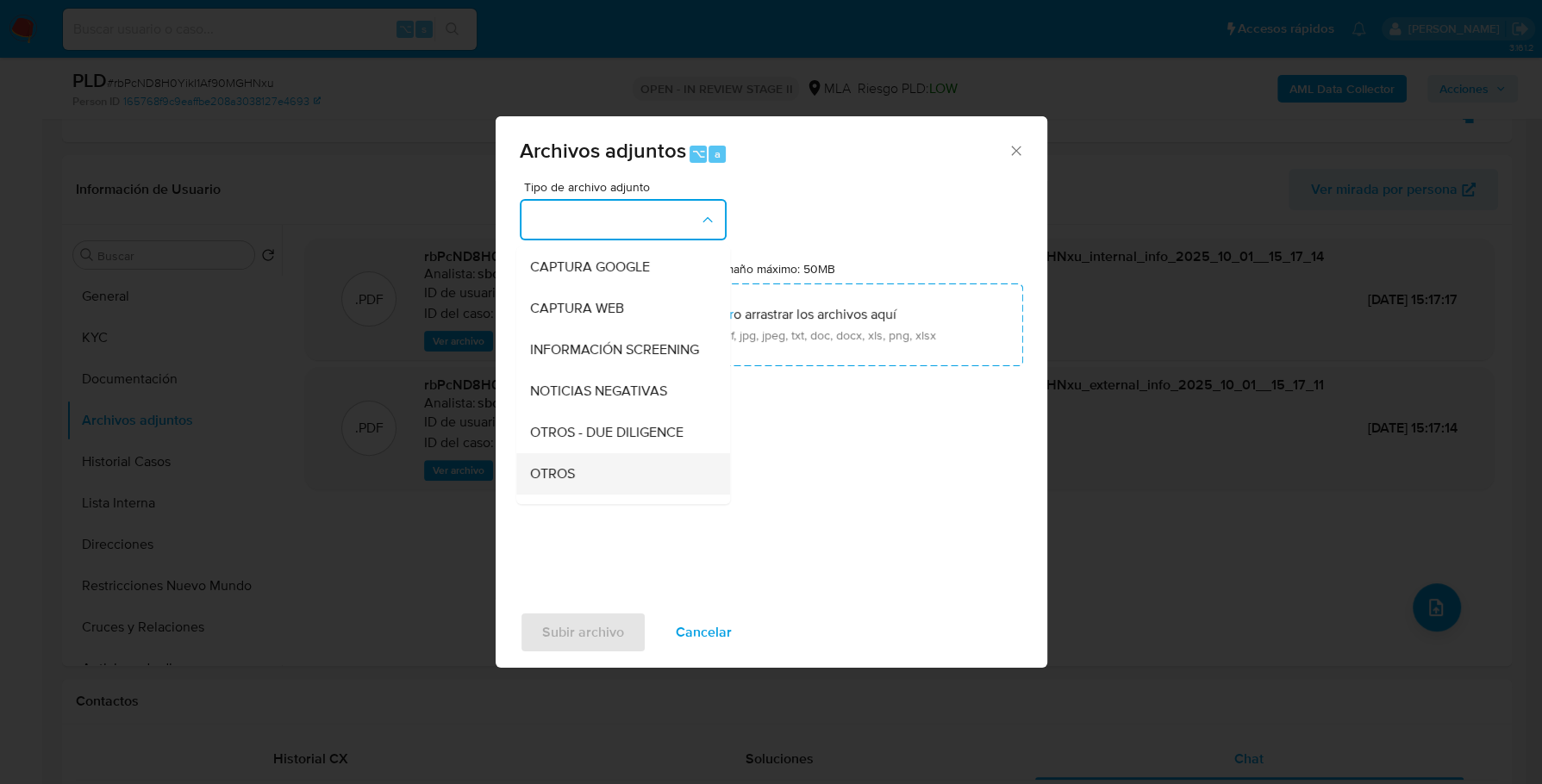
click at [564, 480] on span "OTROS" at bounding box center [552, 473] width 45 height 17
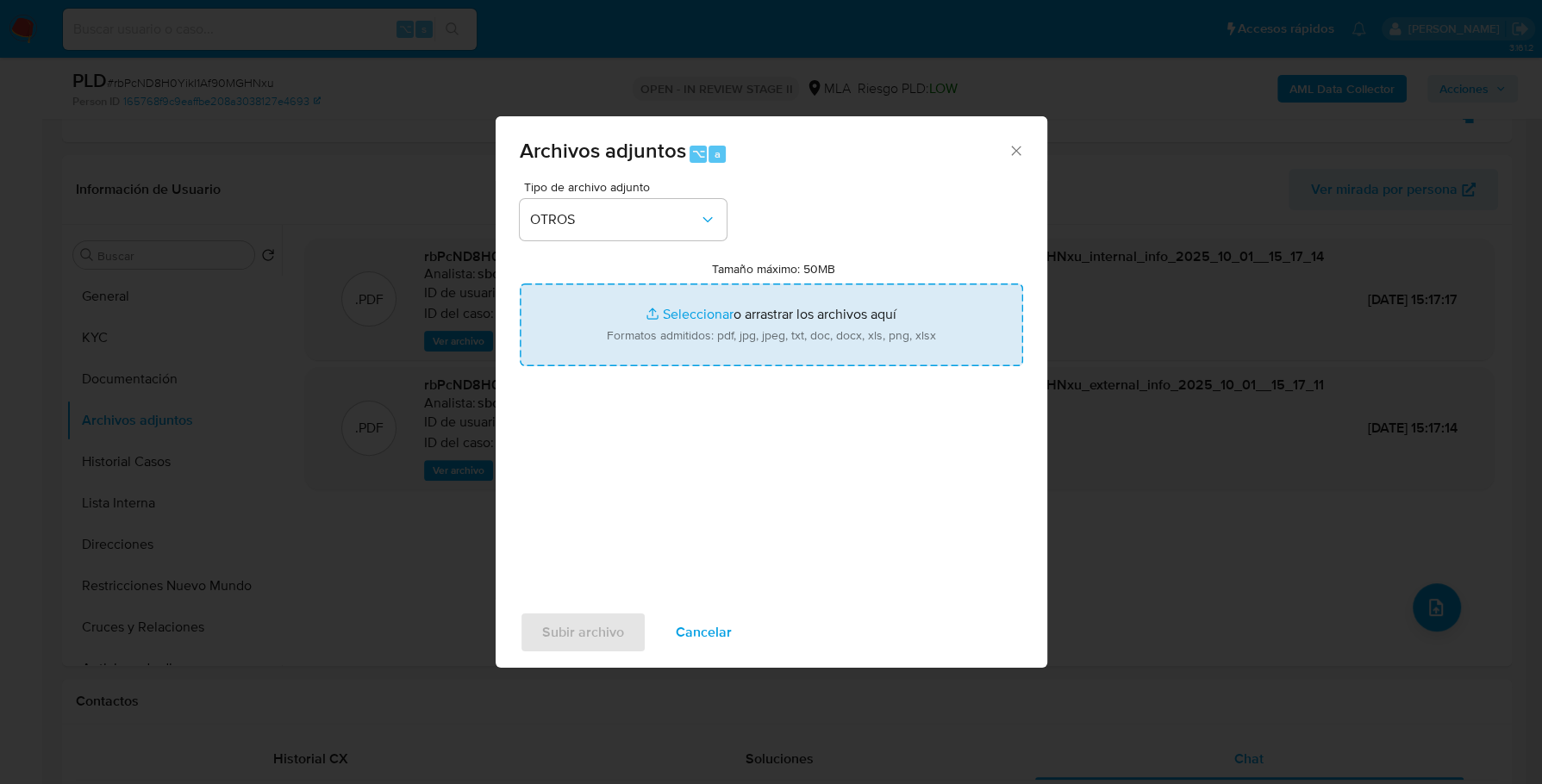
click at [701, 303] on input "Tamaño máximo: 50MB Seleccionar archivos" at bounding box center [771, 324] width 503 height 82
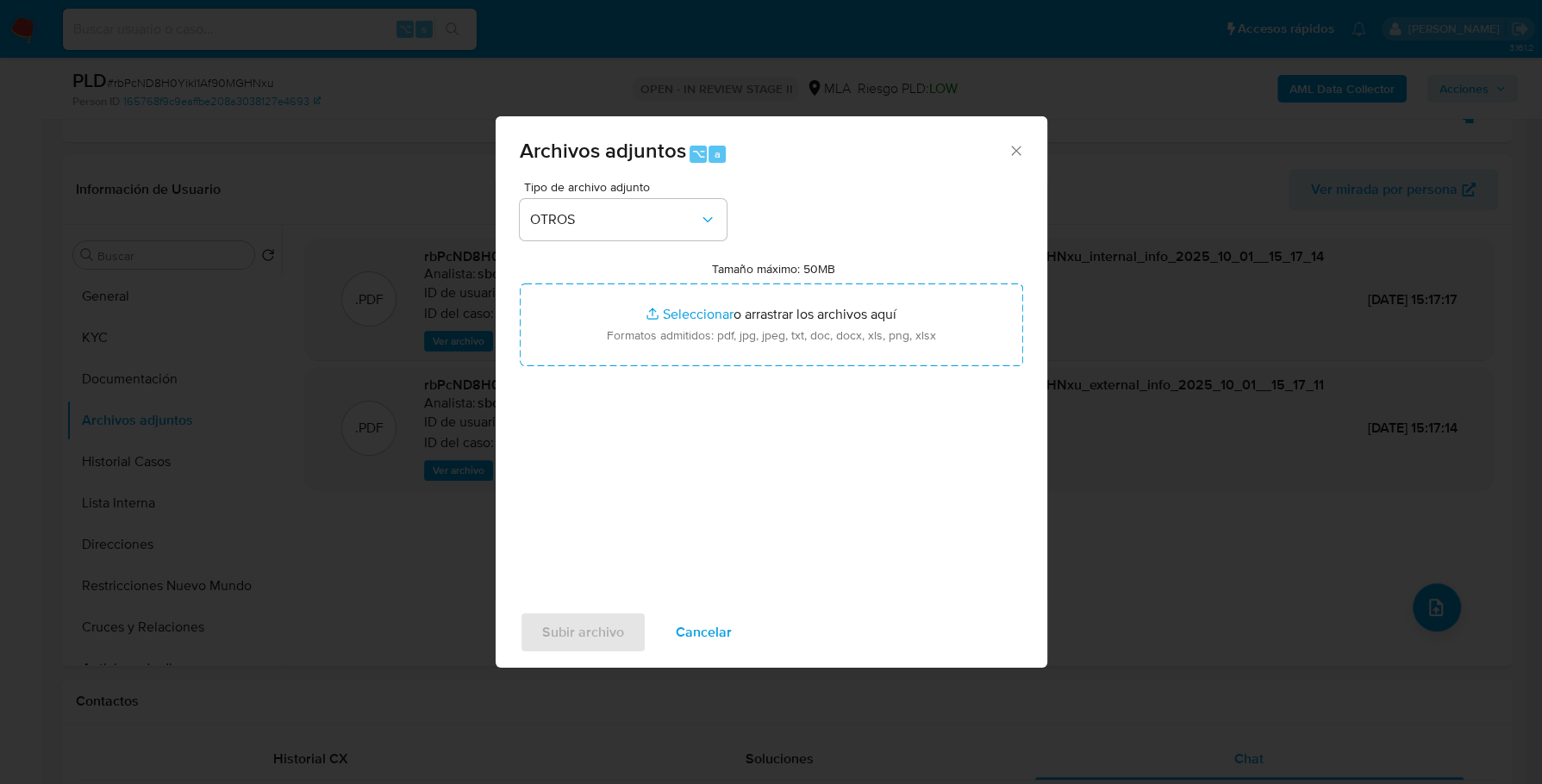
type input "C:\fakepath\Caselog rbPcND8H0YikI1Af90MGHNxu_2025_09_17_14_33_57.docx"
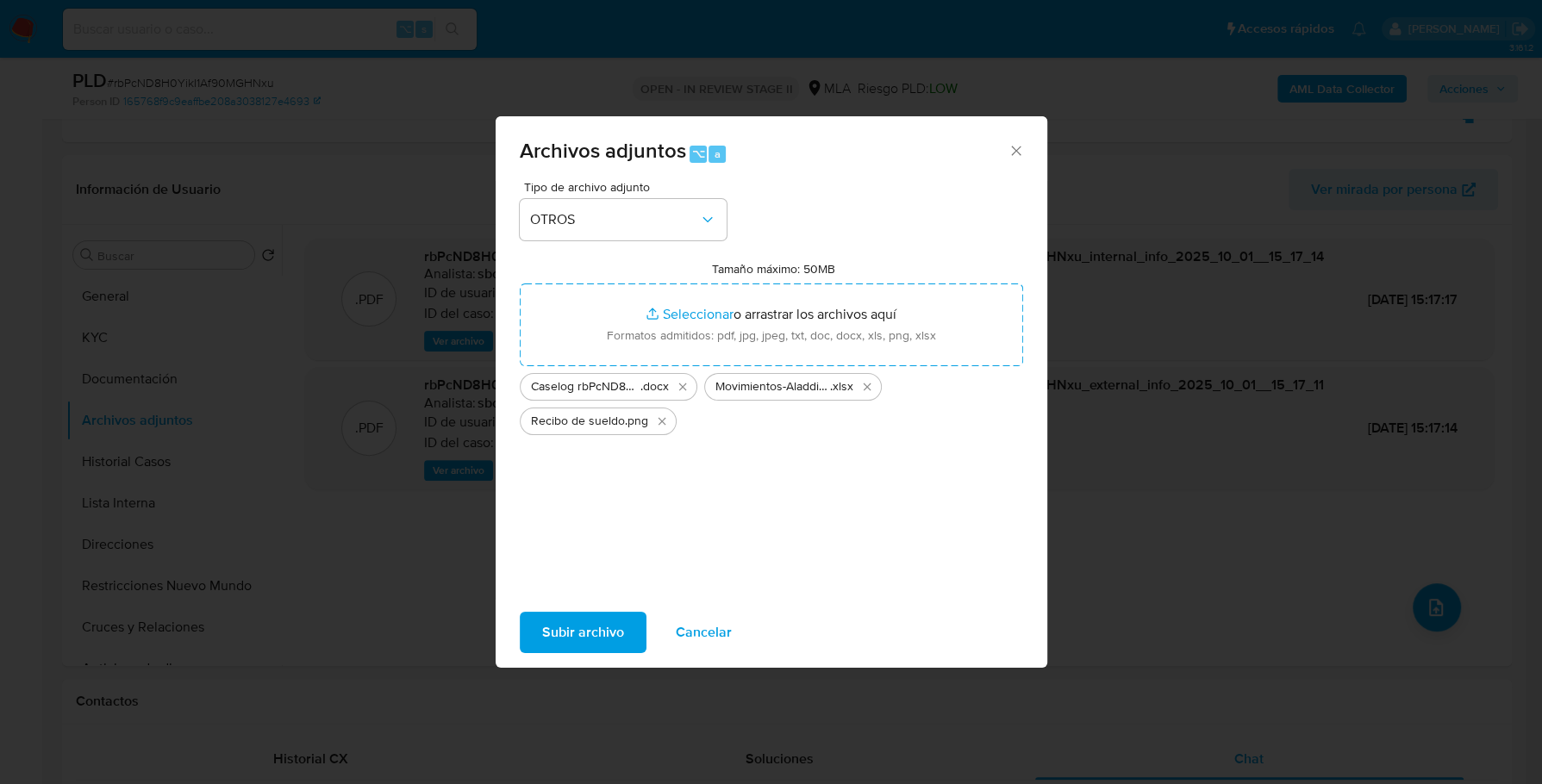
click at [549, 634] on span "Subir archivo" at bounding box center [582, 632] width 81 height 38
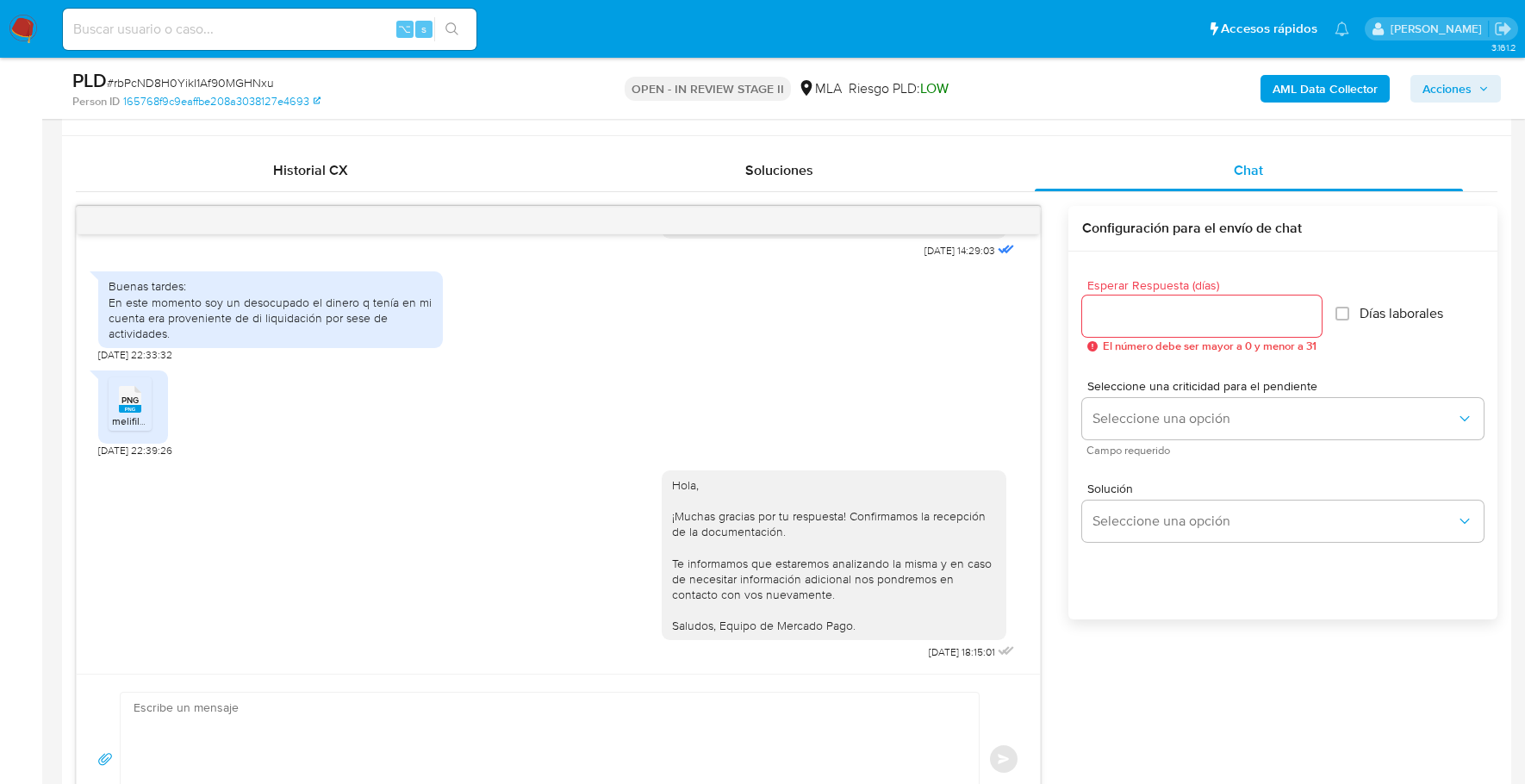
scroll to position [376, 0]
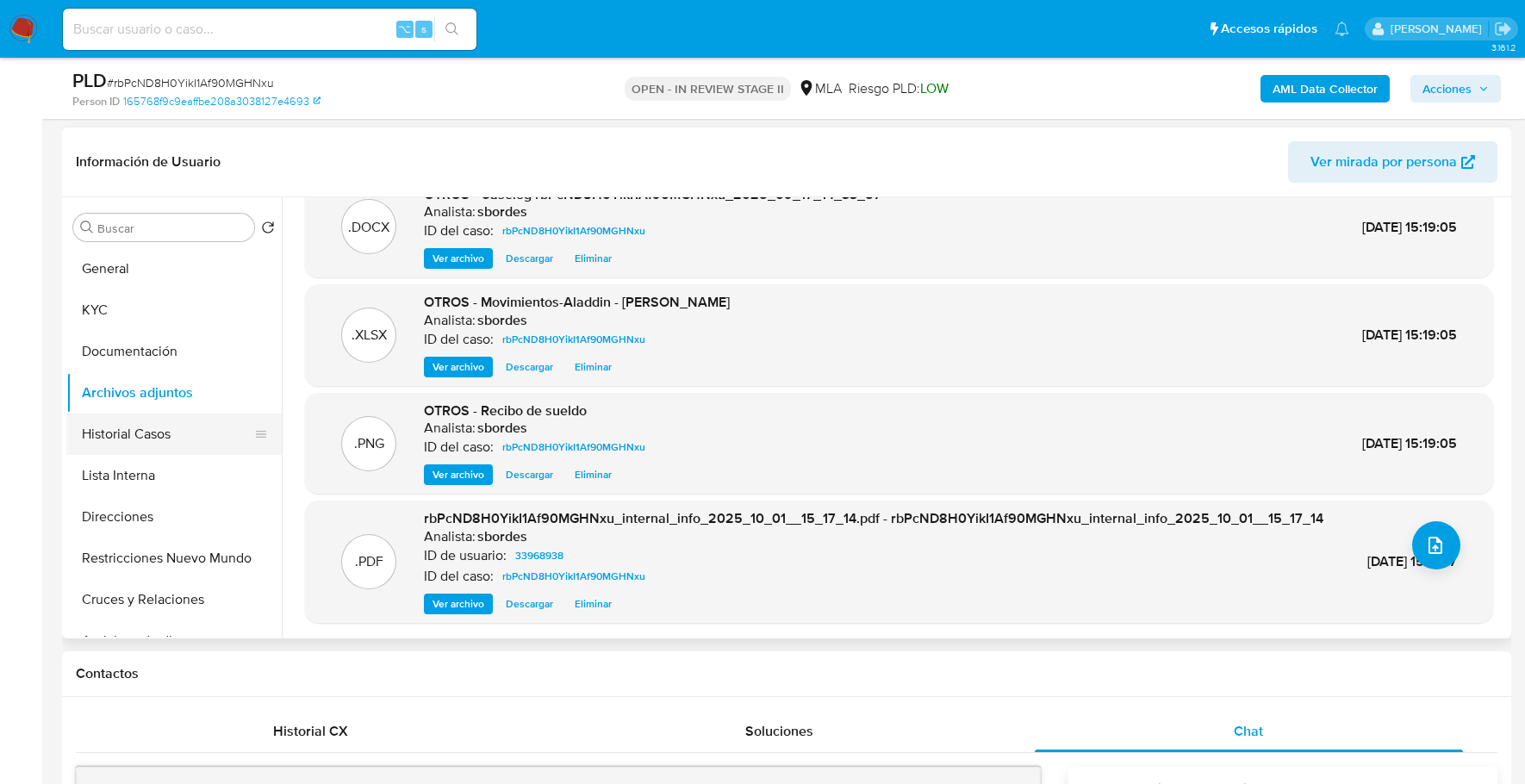
click at [118, 419] on button "Historial Casos" at bounding box center [167, 434] width 202 height 42
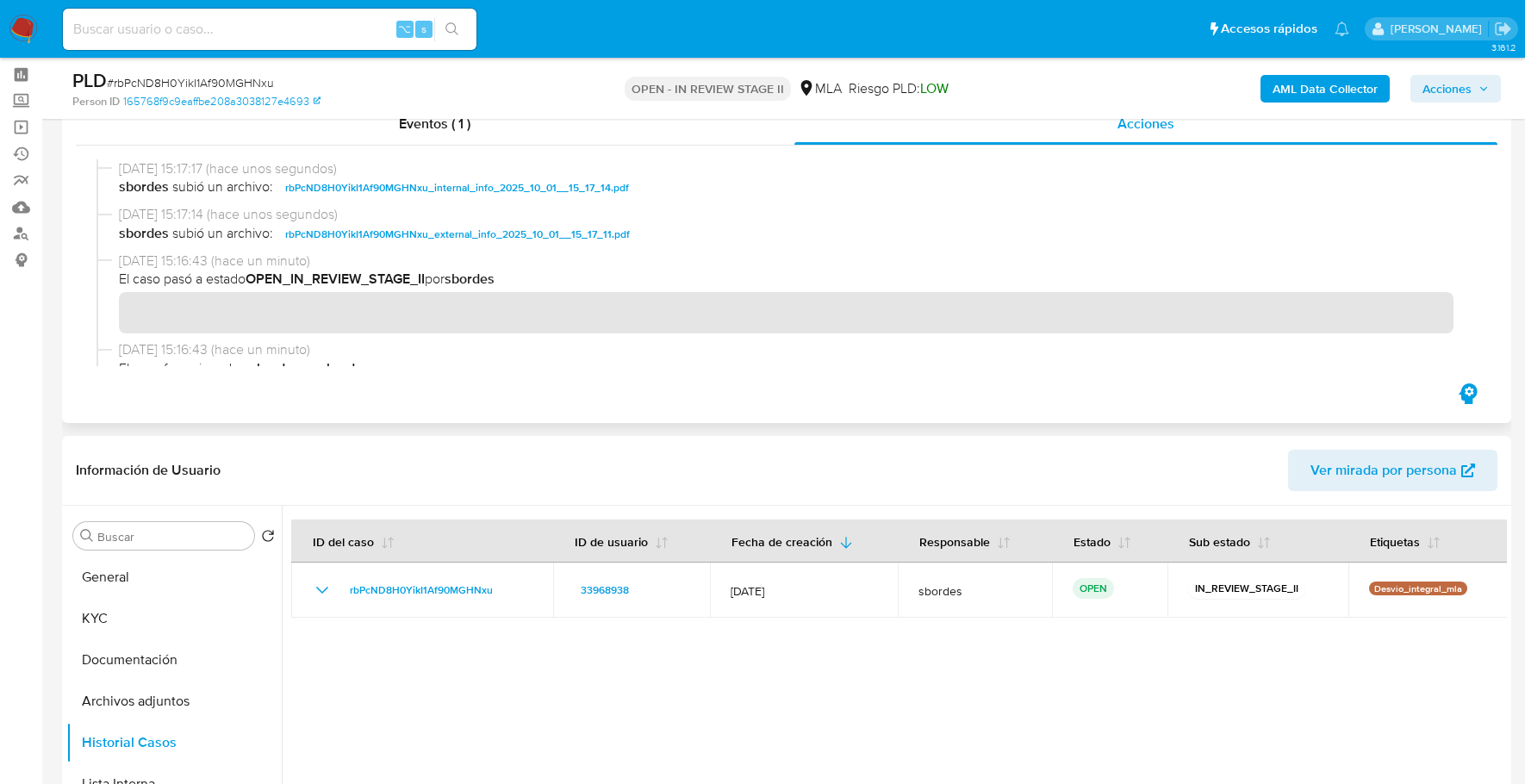
scroll to position [0, 0]
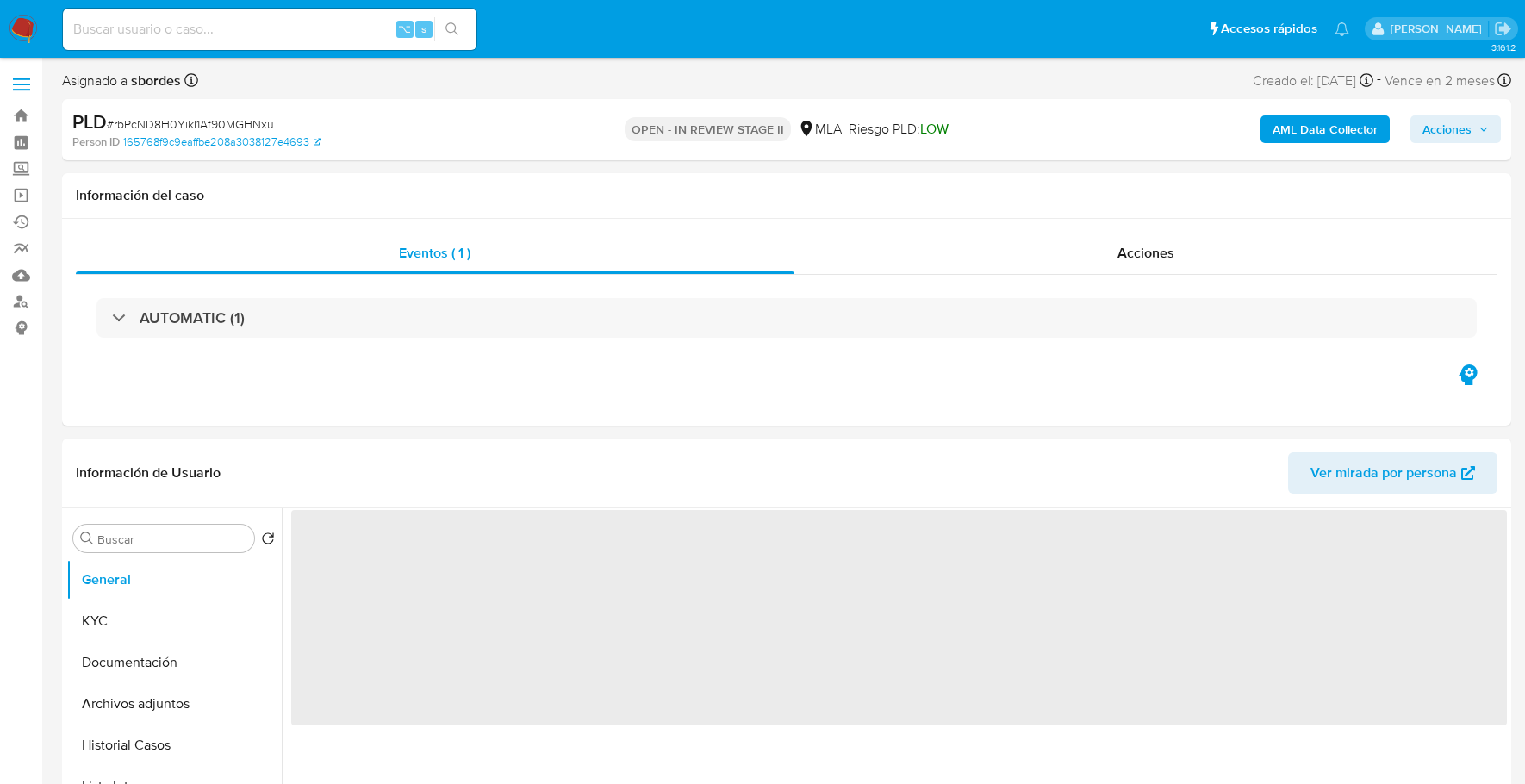
select select "10"
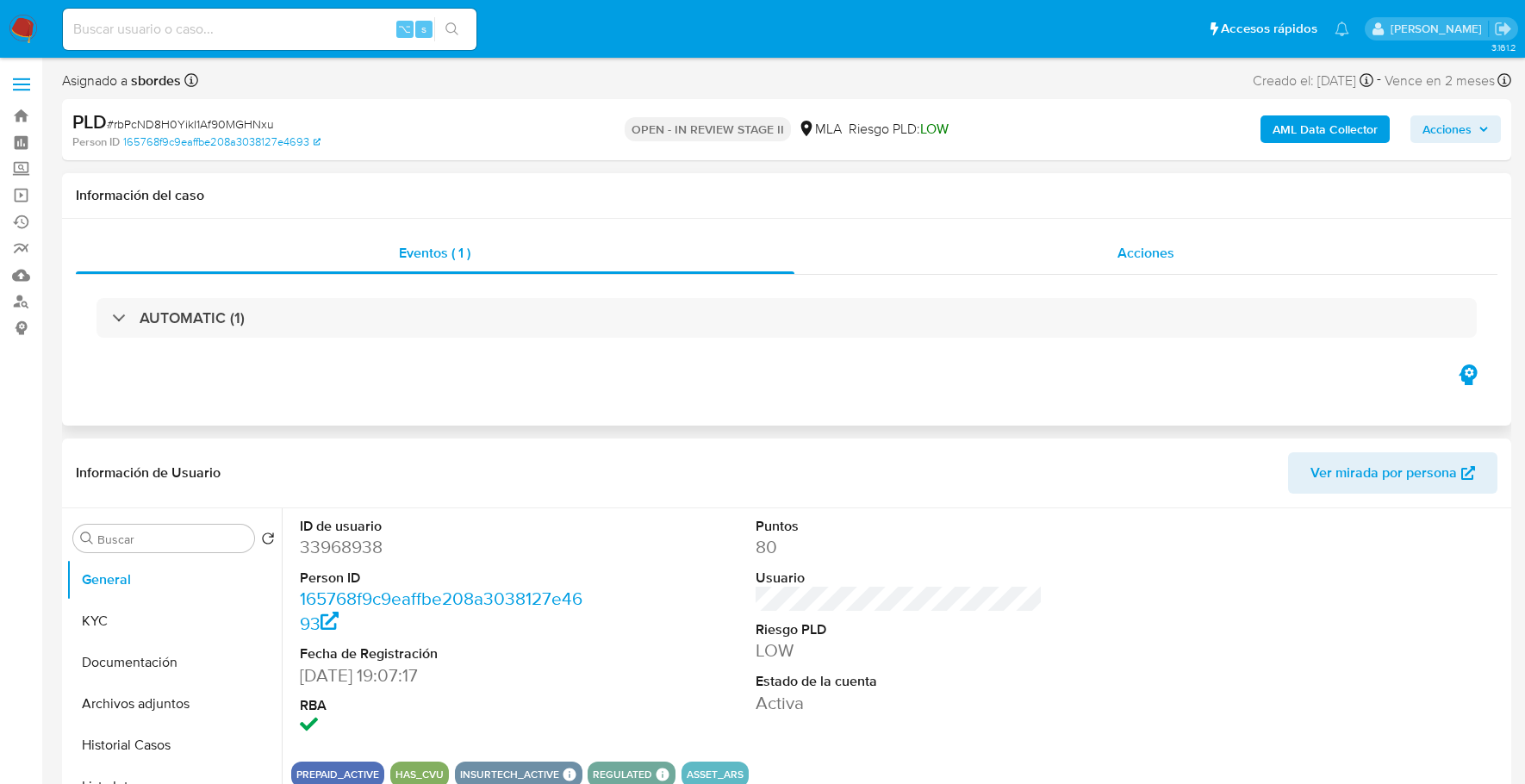
click at [1167, 252] on span "Acciones" at bounding box center [1146, 253] width 57 height 19
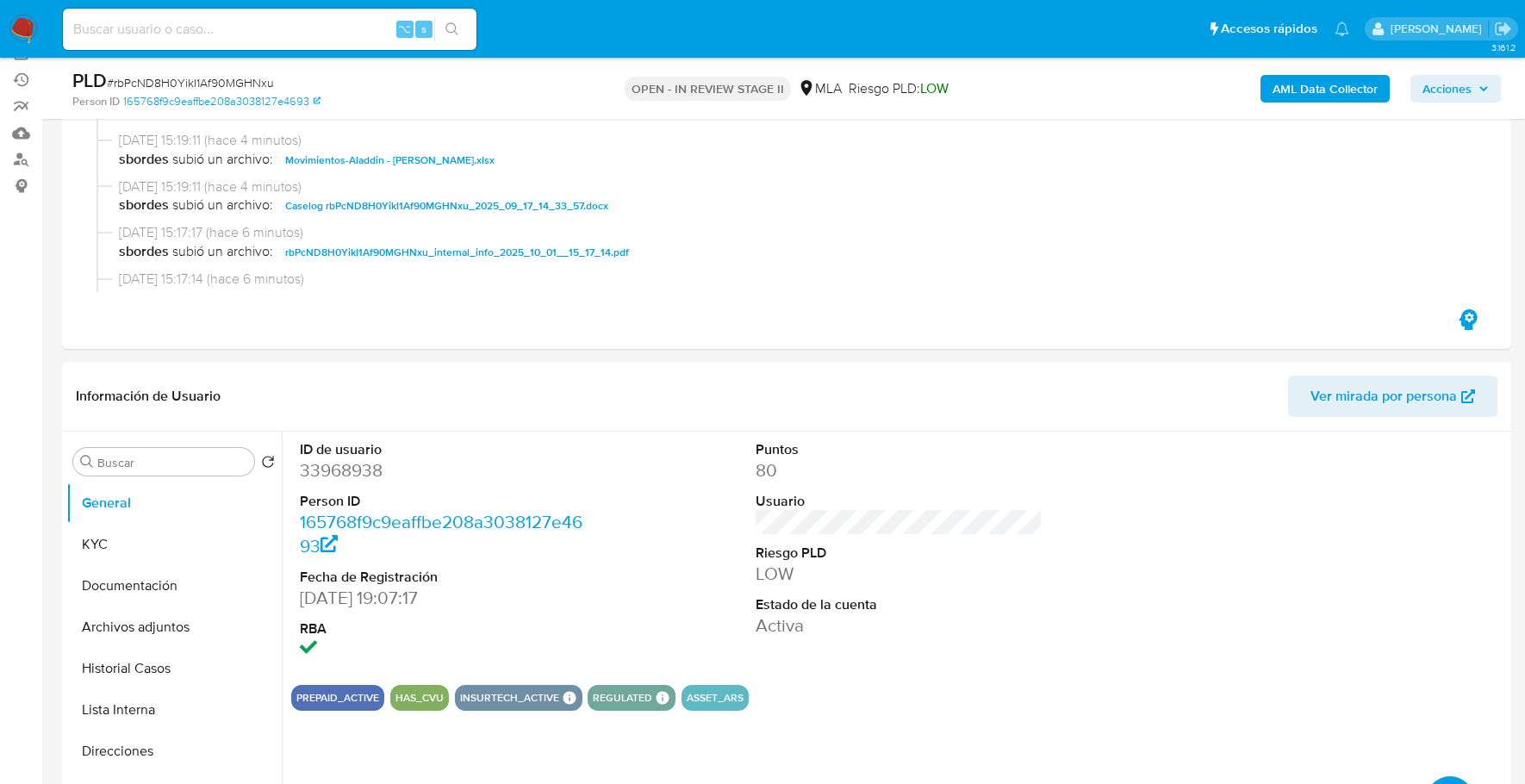
scroll to position [255, 0]
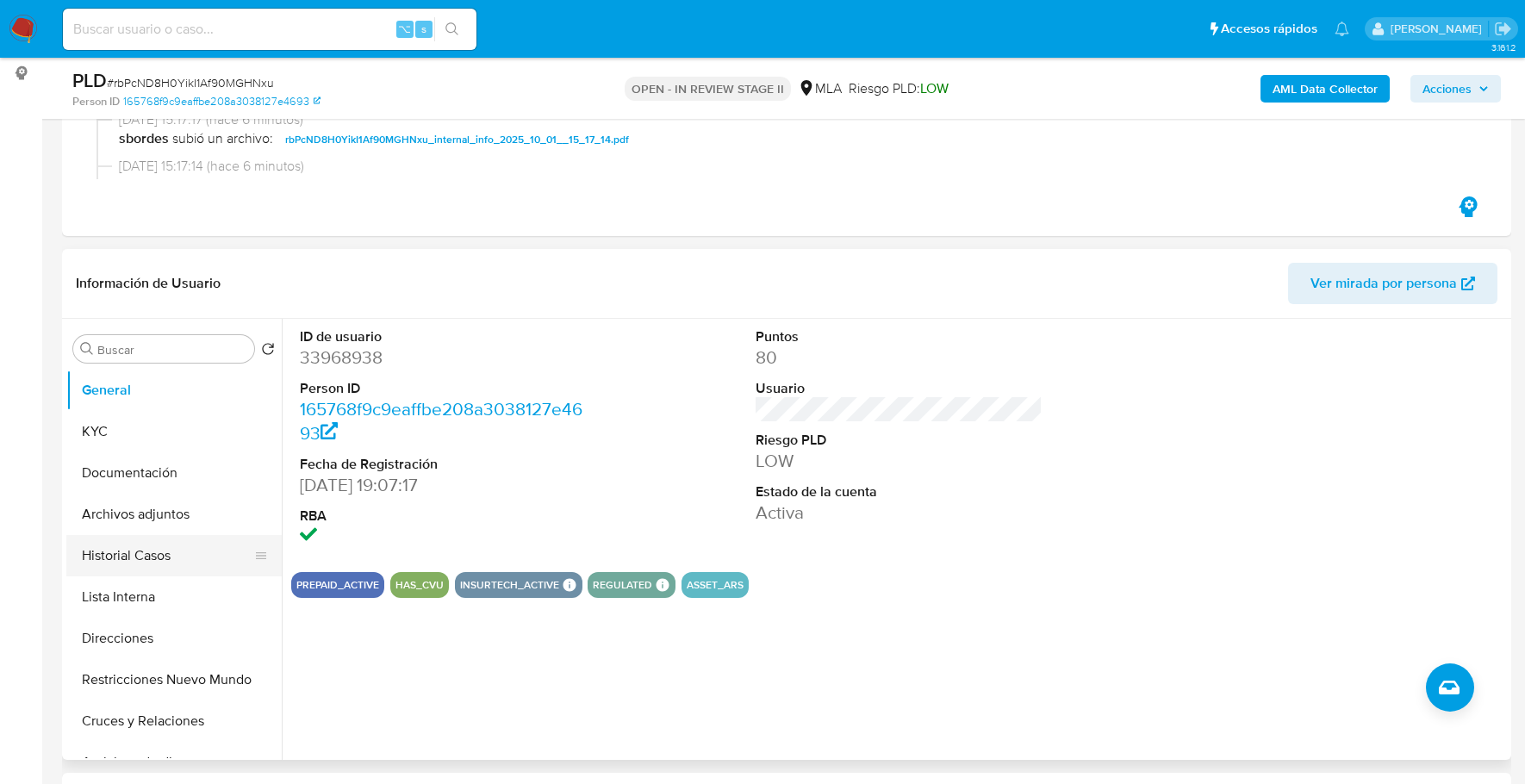
click at [151, 556] on button "Historial Casos" at bounding box center [167, 556] width 202 height 42
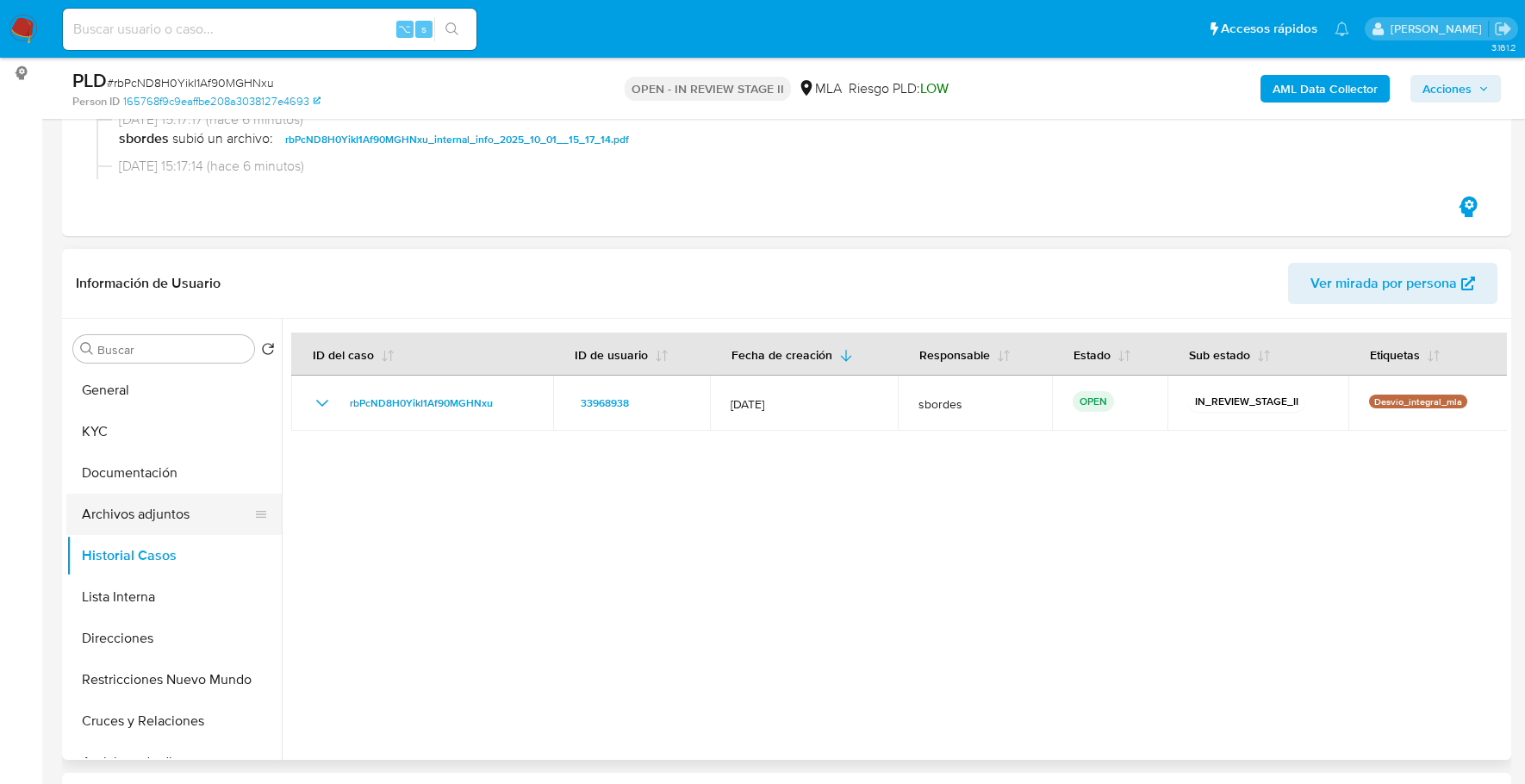
click at [154, 528] on button "Archivos adjuntos" at bounding box center [167, 514] width 202 height 42
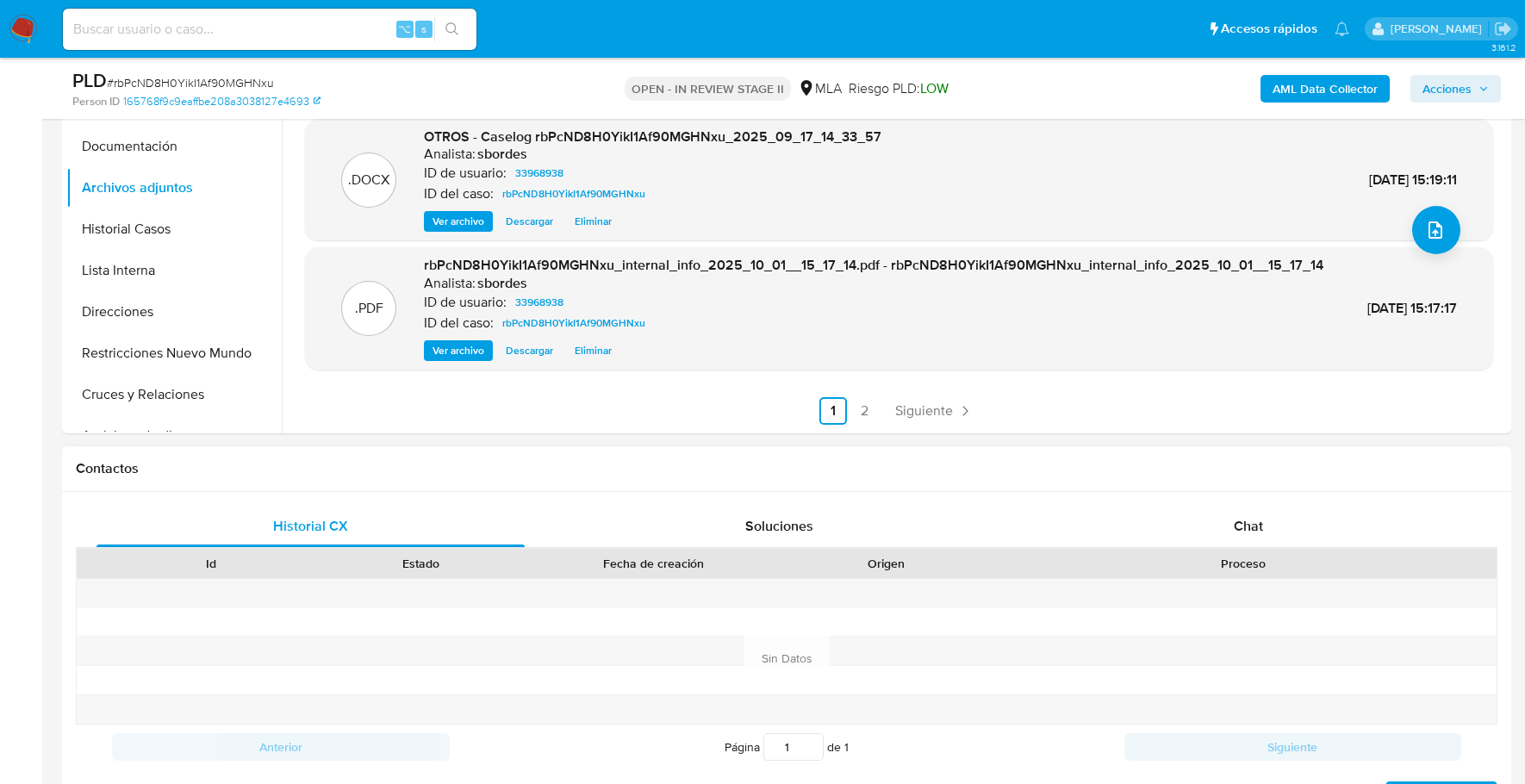
scroll to position [739, 0]
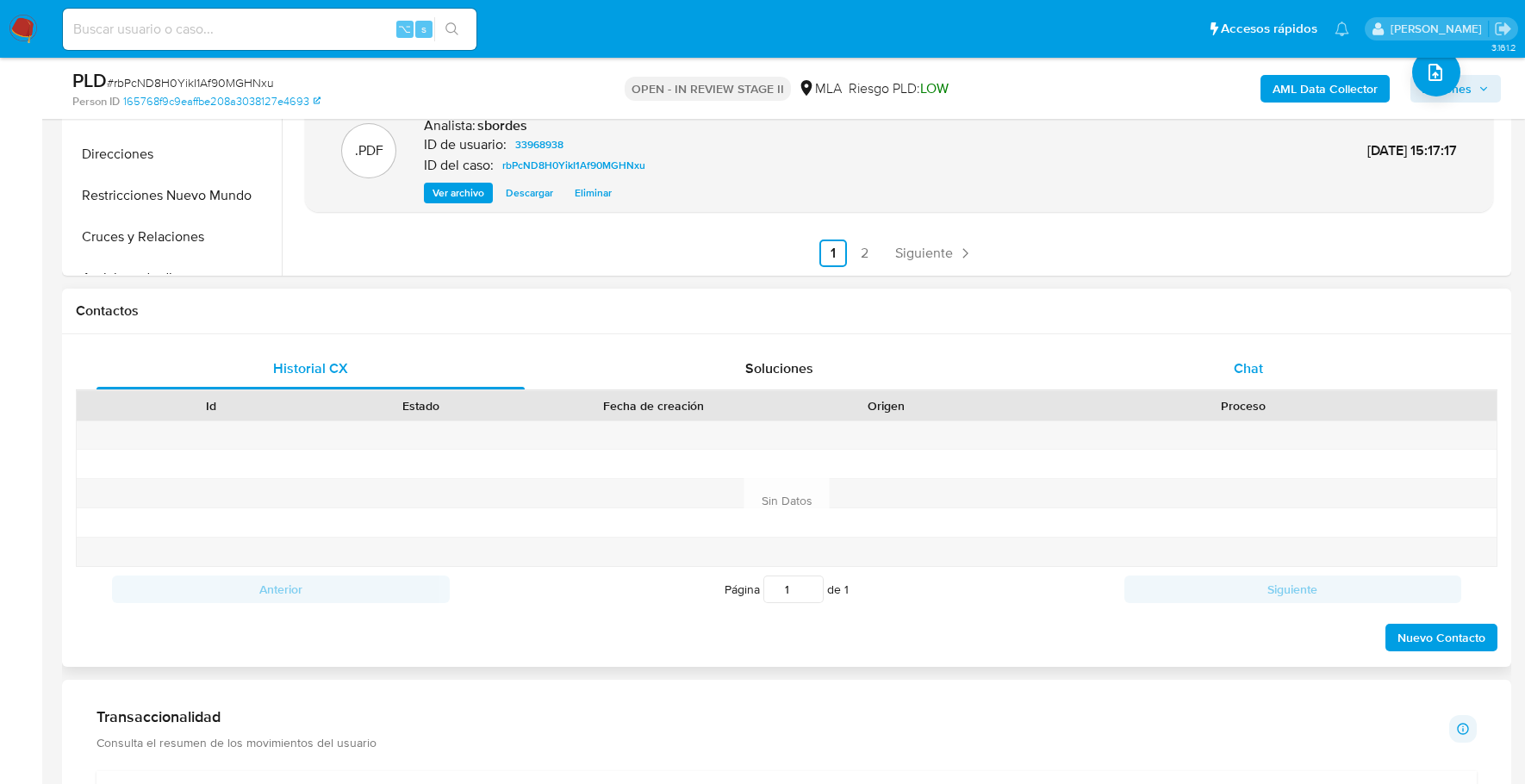
click at [1240, 371] on span "Chat" at bounding box center [1248, 368] width 29 height 19
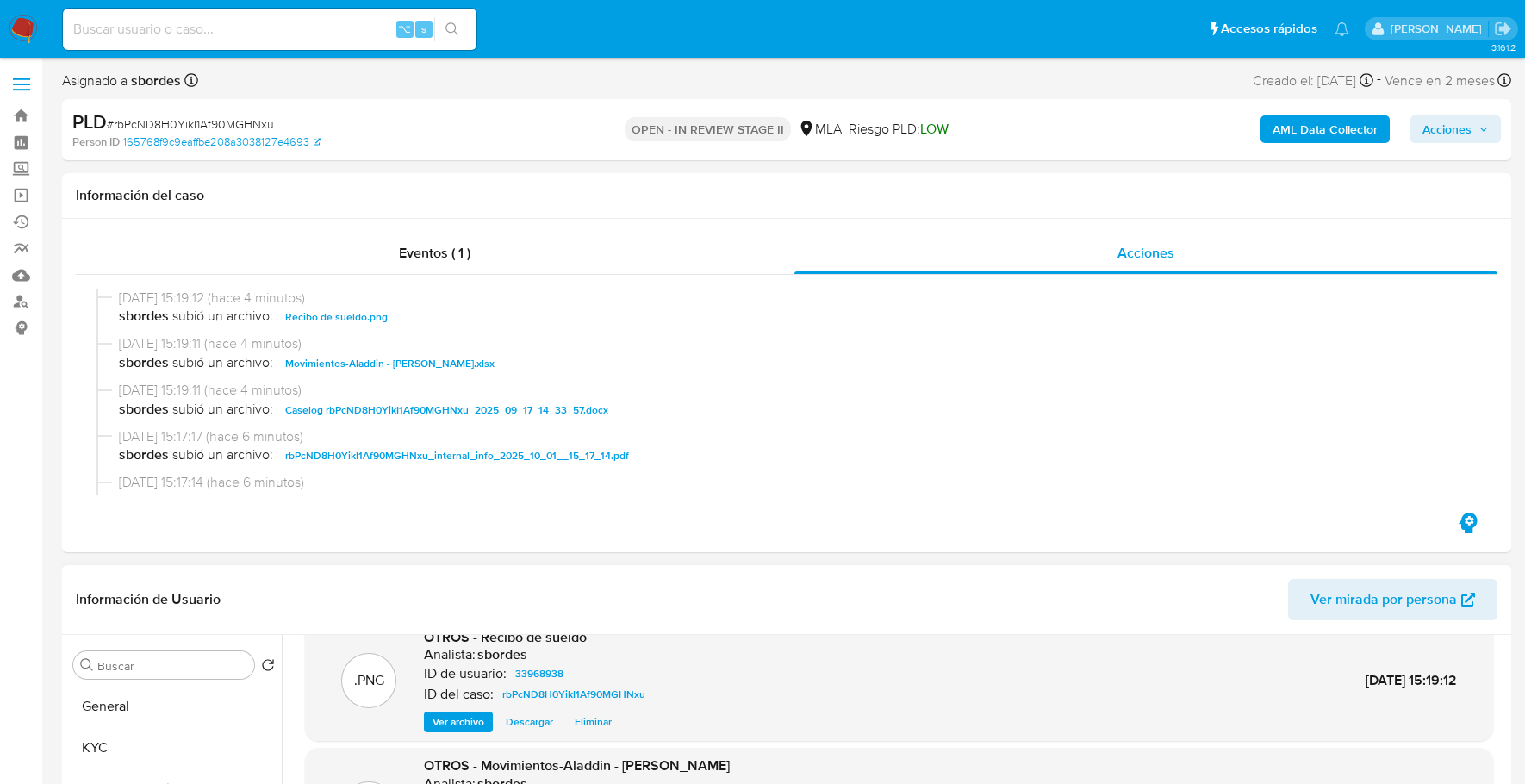
scroll to position [0, 0]
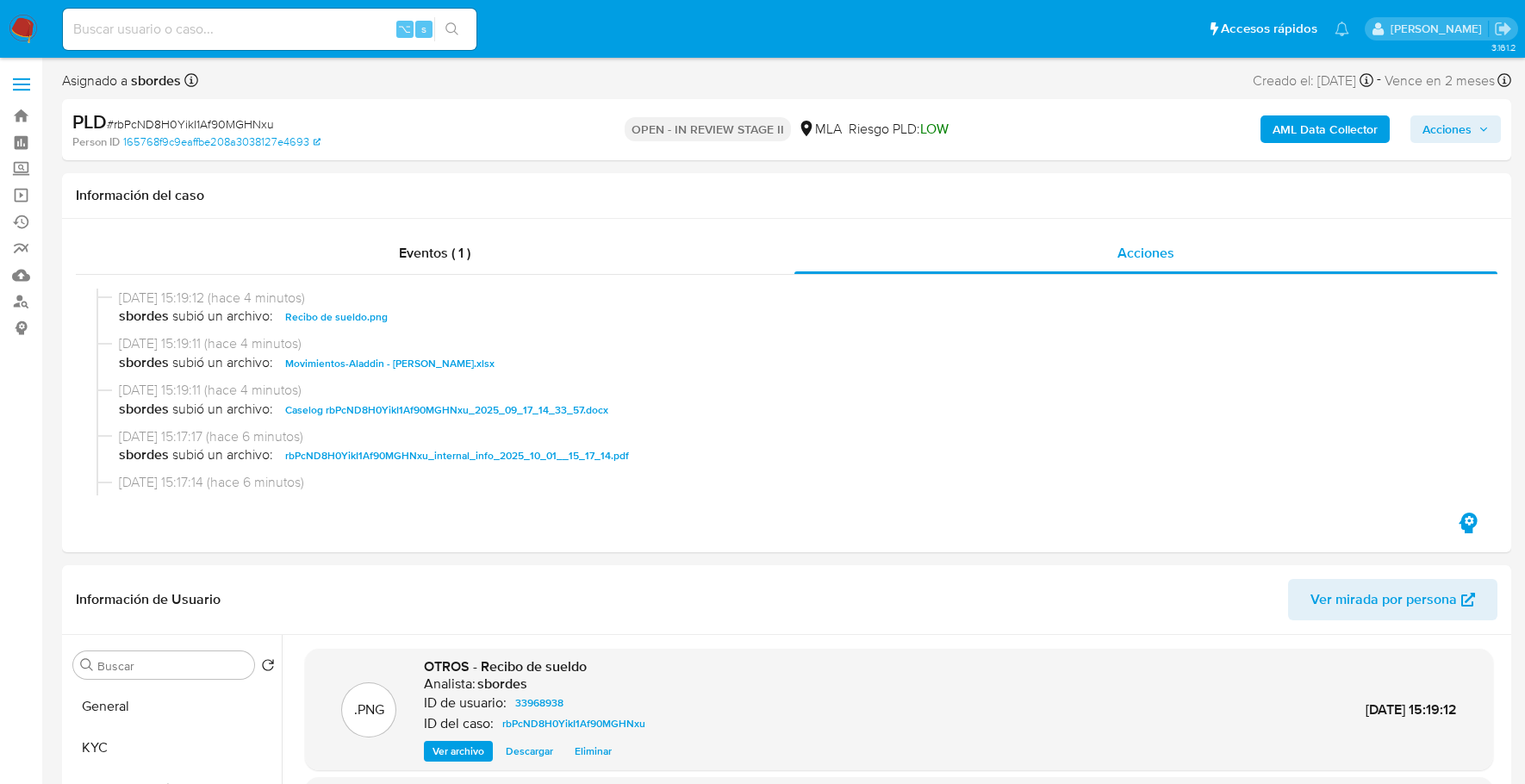
click at [1439, 122] on span "Acciones" at bounding box center [1446, 128] width 49 height 27
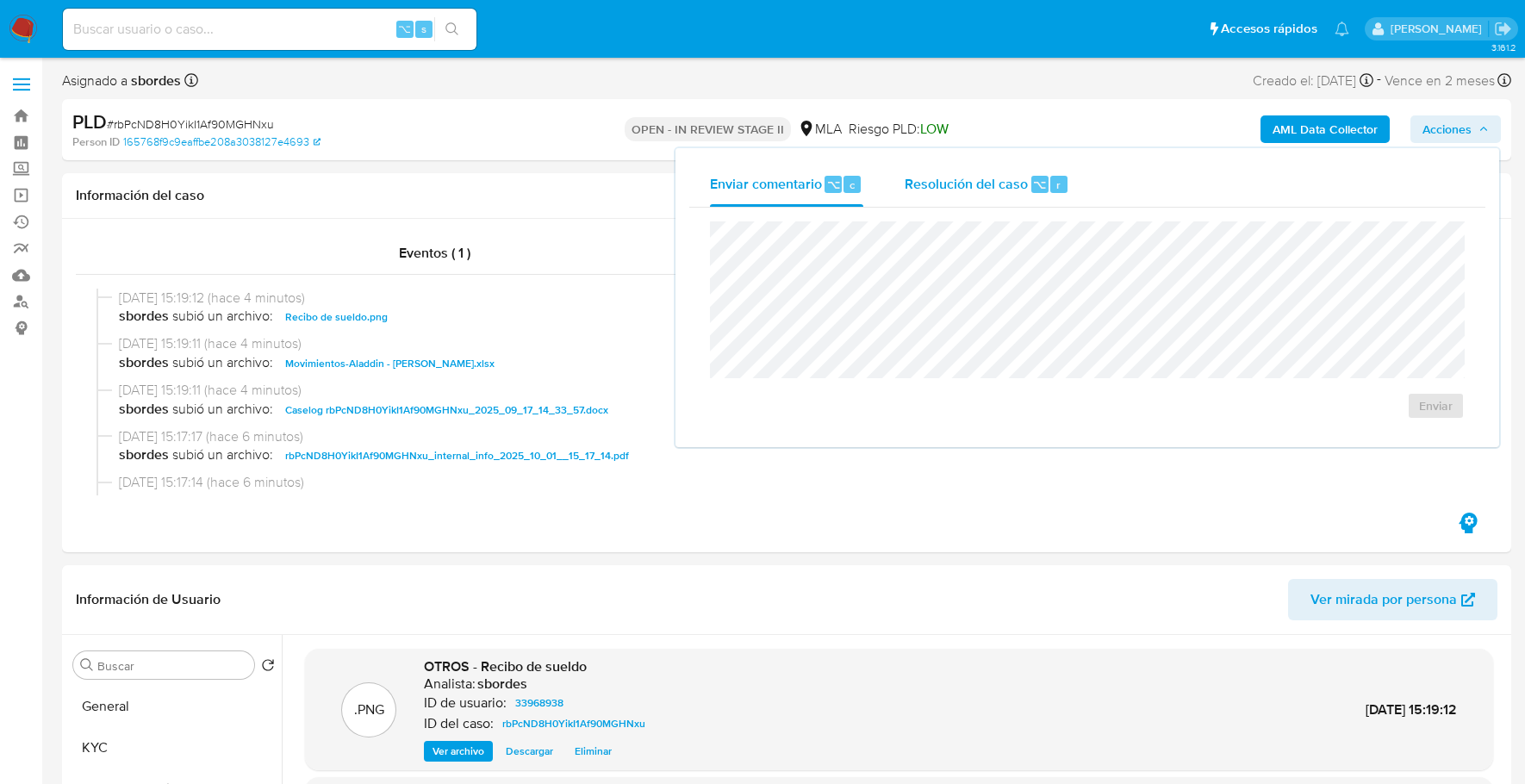
click at [1013, 190] on span "Resolución del caso" at bounding box center [966, 184] width 123 height 19
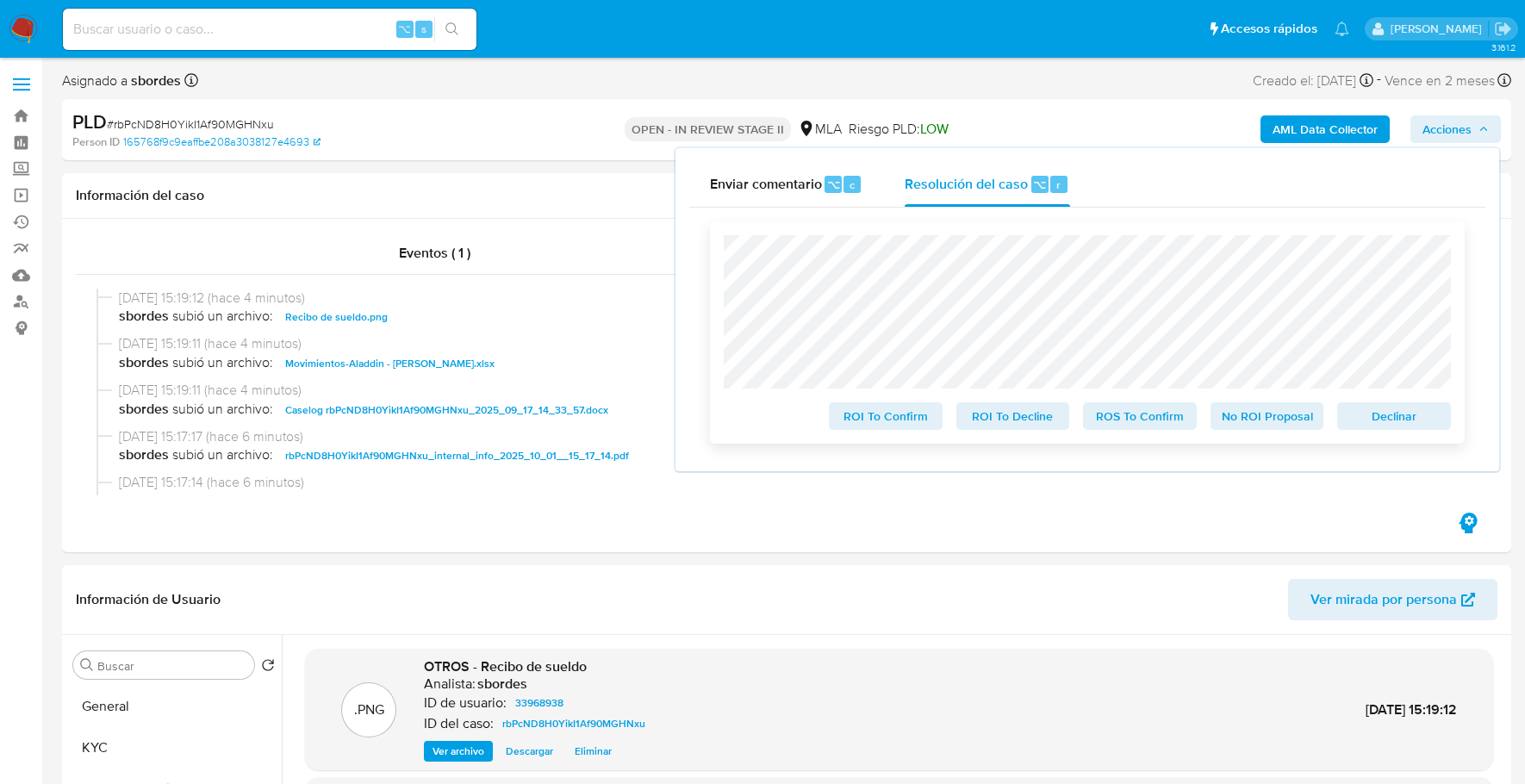
click at [1262, 413] on span "No ROI Proposal" at bounding box center [1267, 416] width 89 height 24
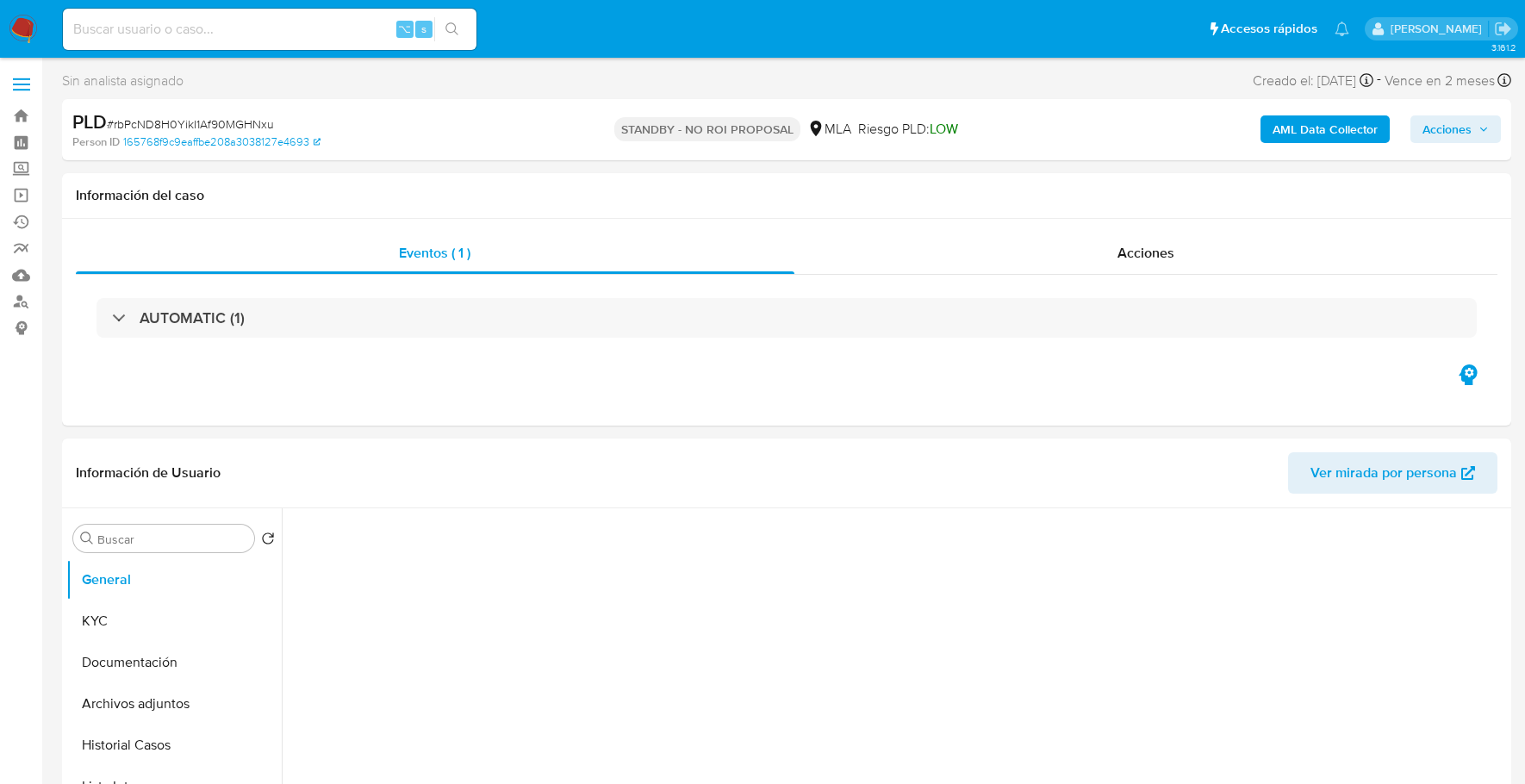
select select "10"
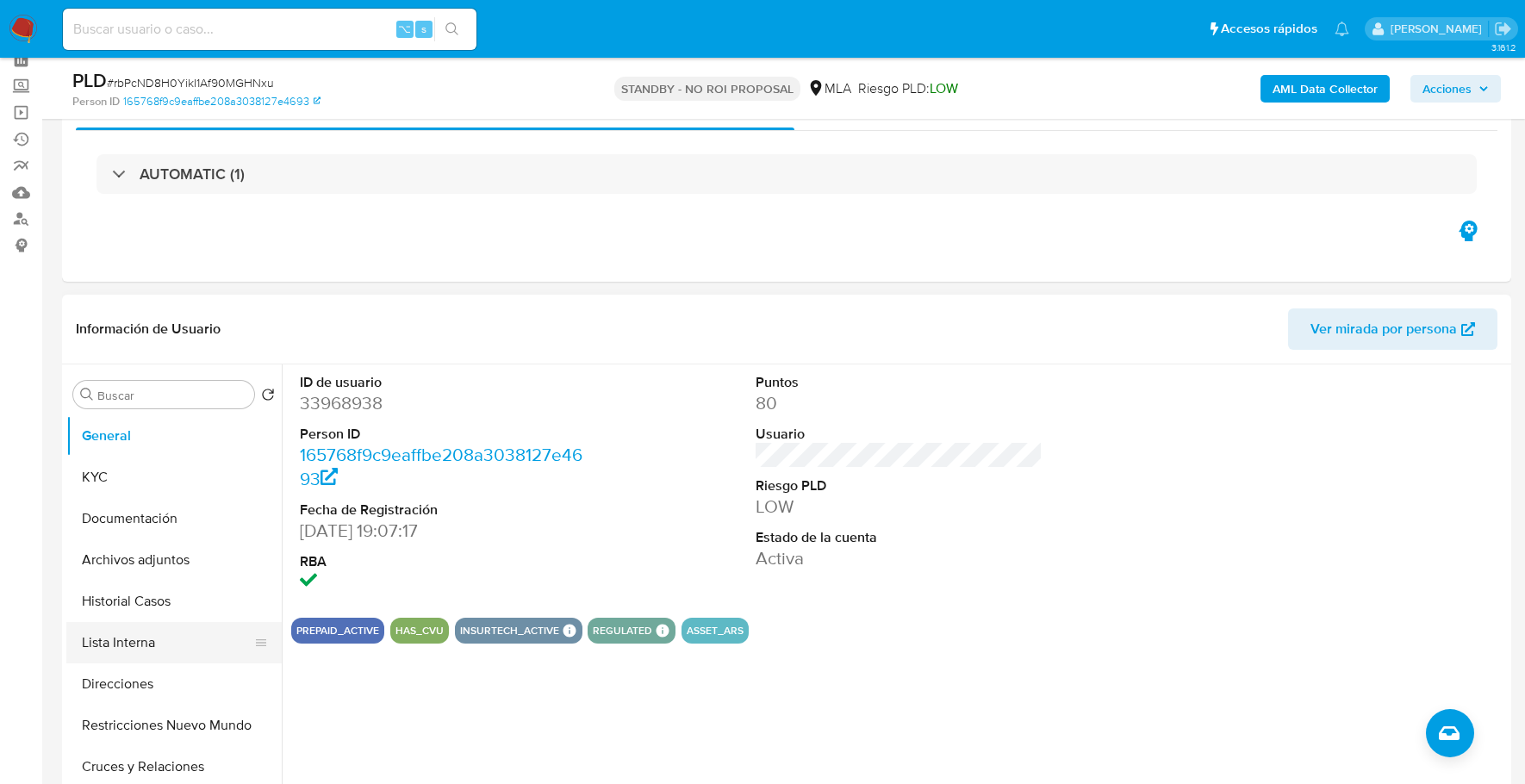
scroll to position [171, 0]
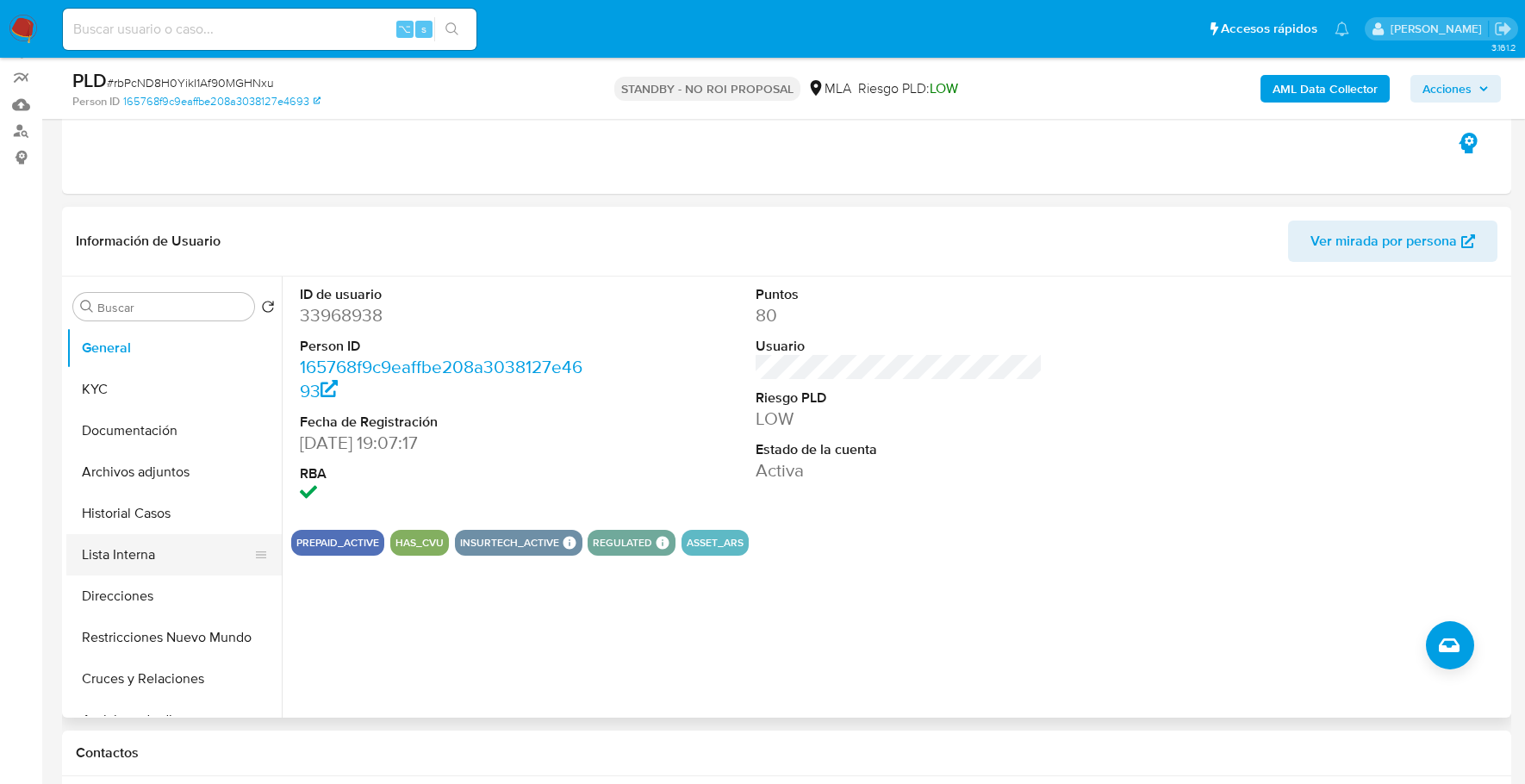
click at [150, 544] on button "Lista Interna" at bounding box center [167, 555] width 202 height 42
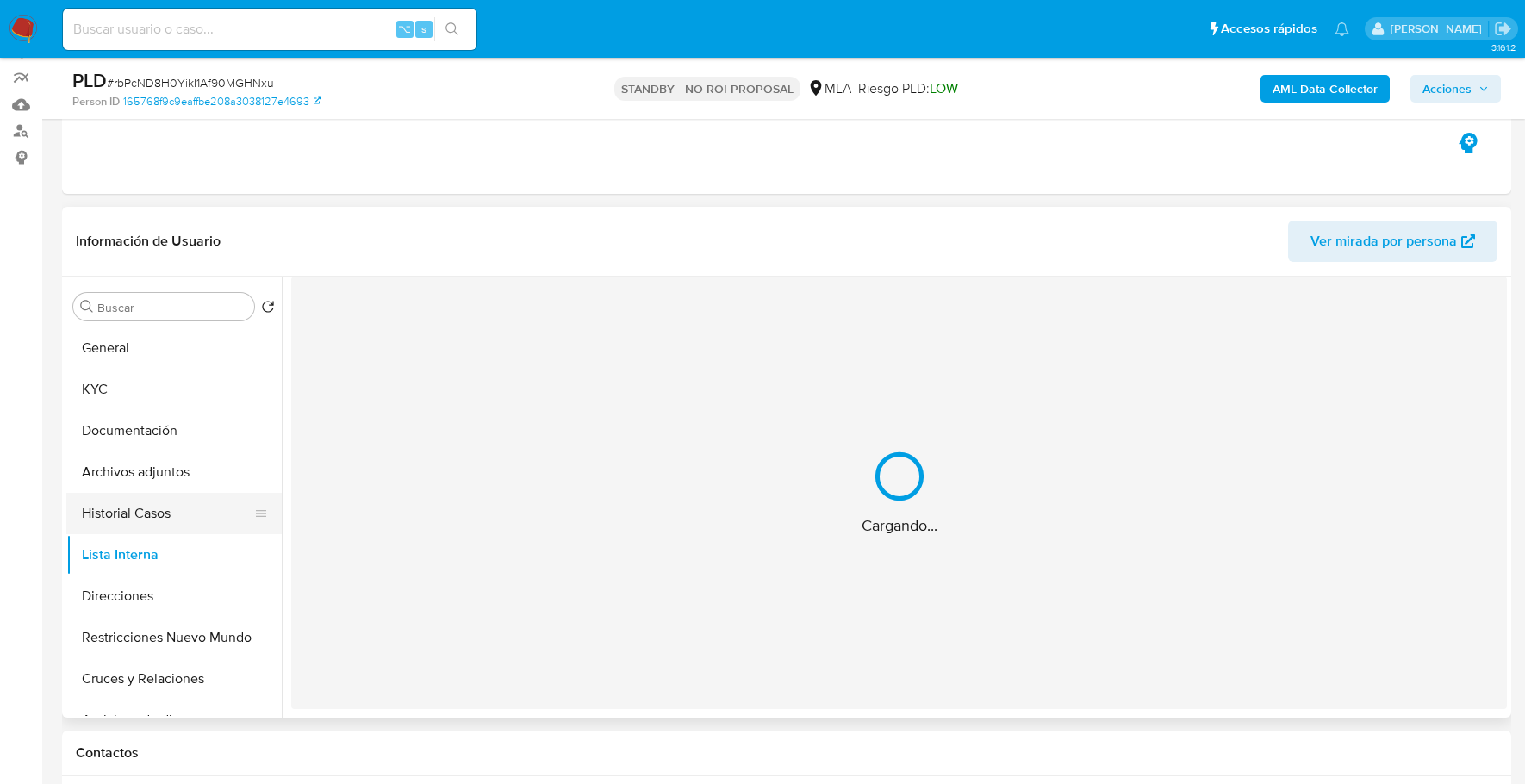
click at [157, 506] on button "Historial Casos" at bounding box center [167, 513] width 202 height 42
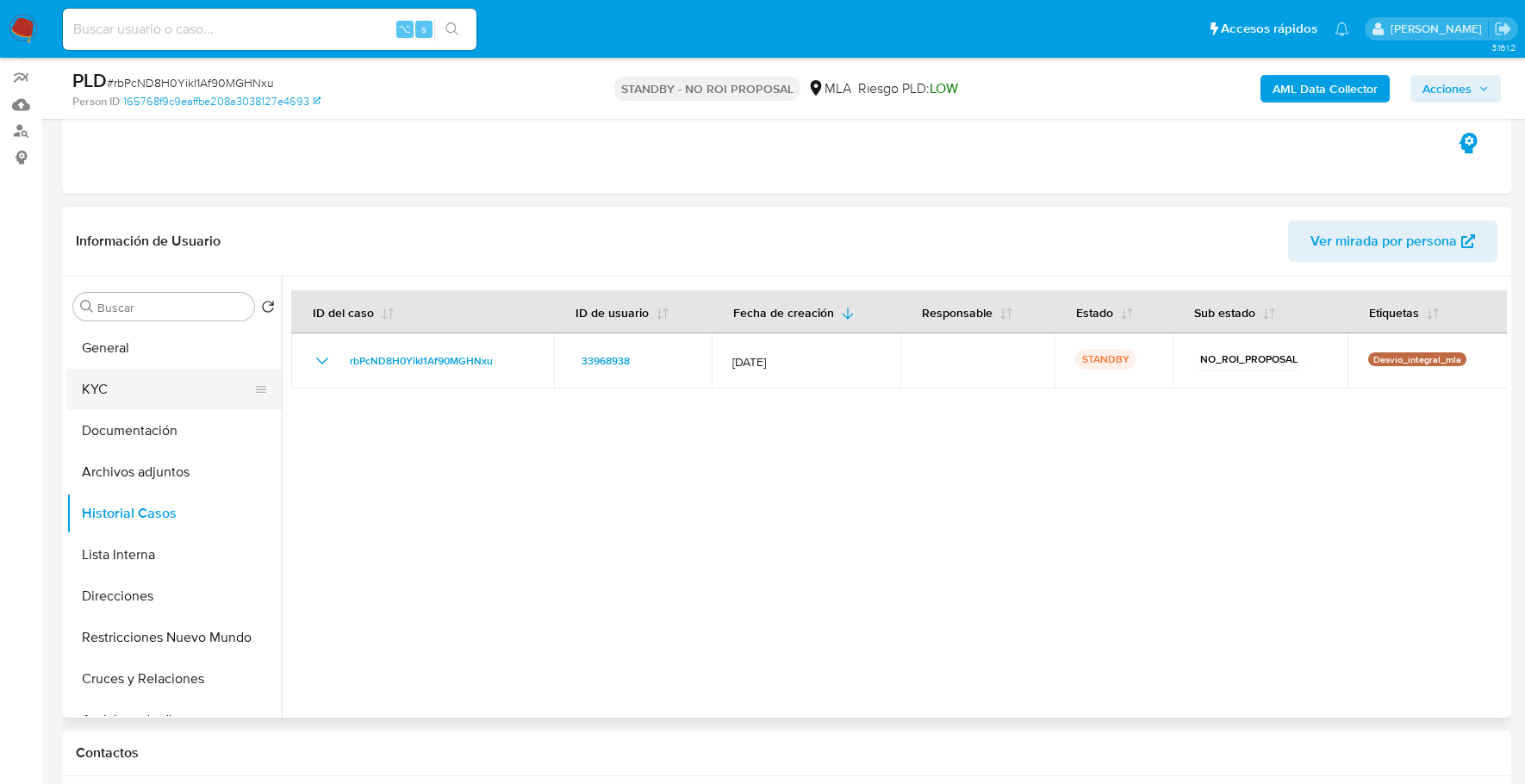
click at [125, 390] on button "KYC" at bounding box center [167, 389] width 202 height 42
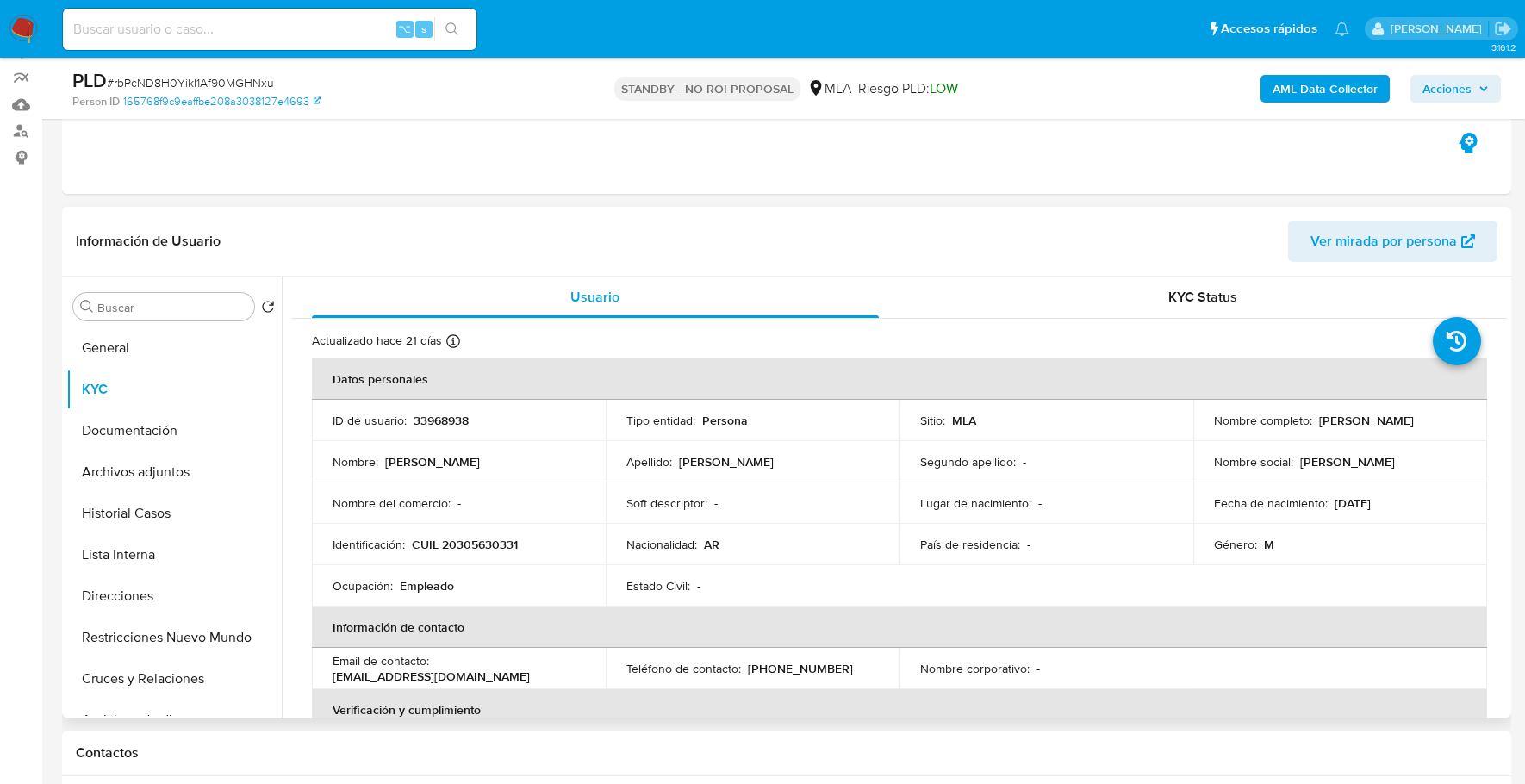
click at [451, 414] on p "33968938" at bounding box center [441, 420] width 55 height 16
click at [443, 427] on p "33968938" at bounding box center [441, 420] width 55 height 16
click at [443, 420] on p "33968938" at bounding box center [441, 420] width 55 height 16
copy p "33968938"
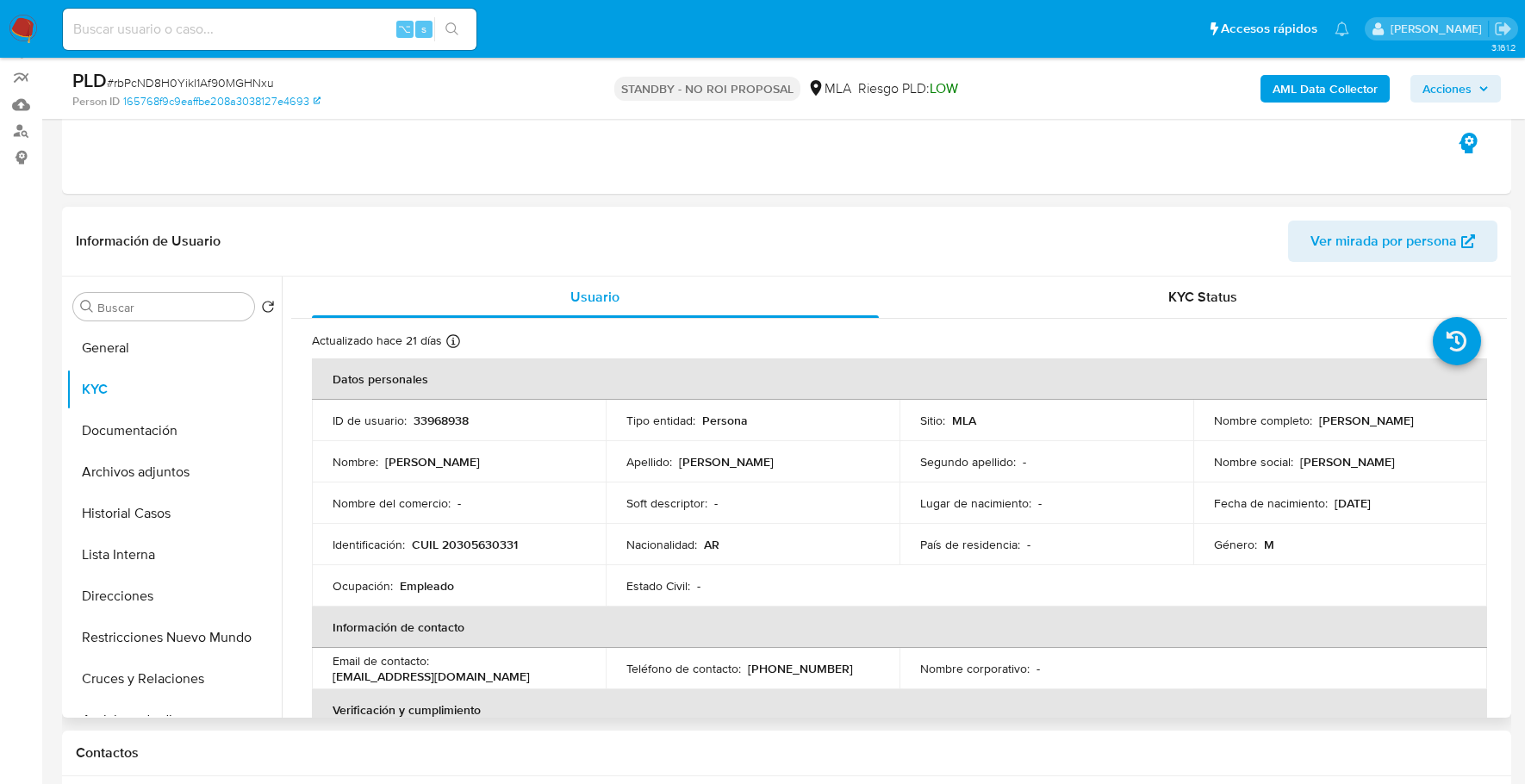
click at [580, 224] on header "Información de Usuario Ver mirada por persona" at bounding box center [787, 241] width 1421 height 42
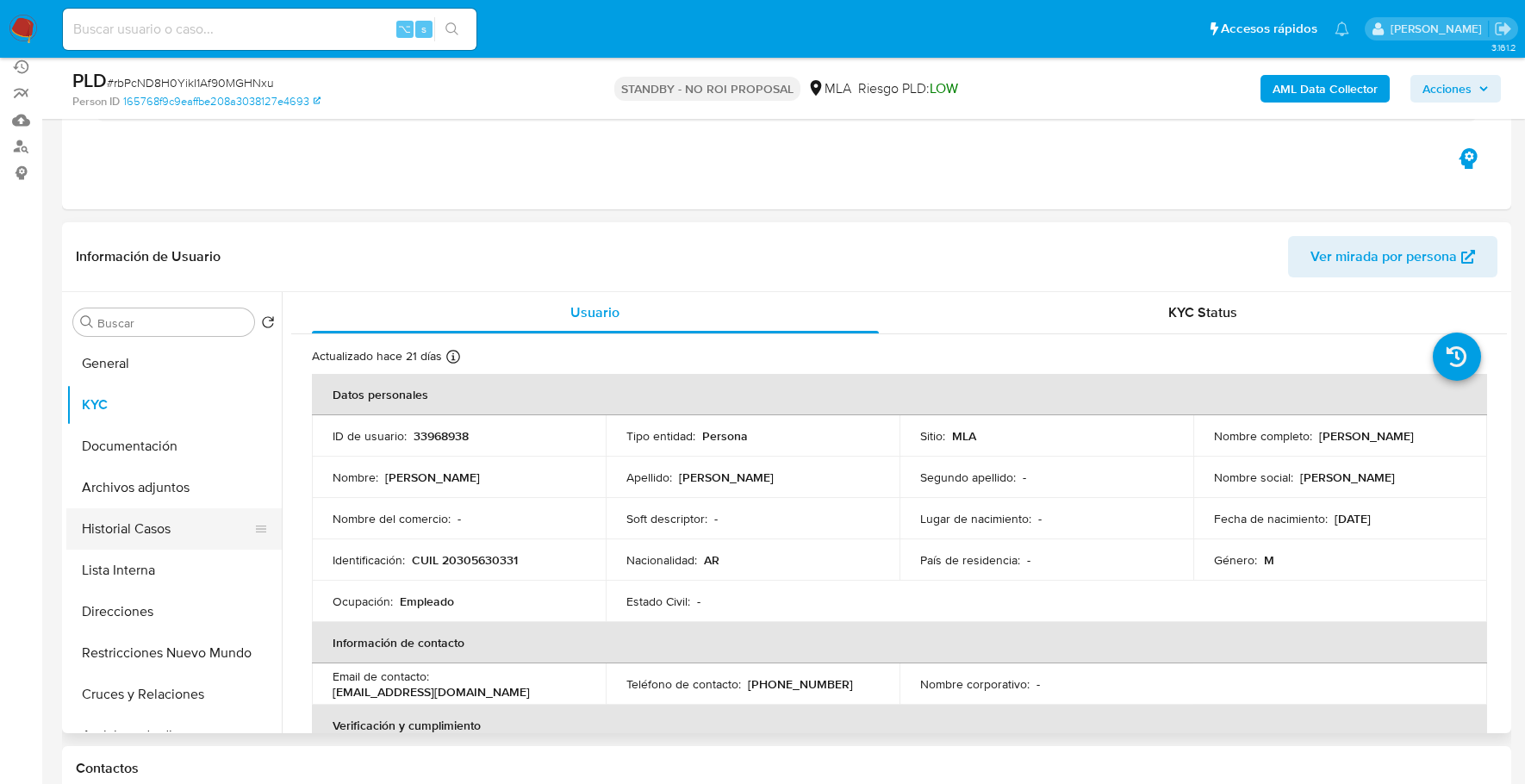
scroll to position [134, 0]
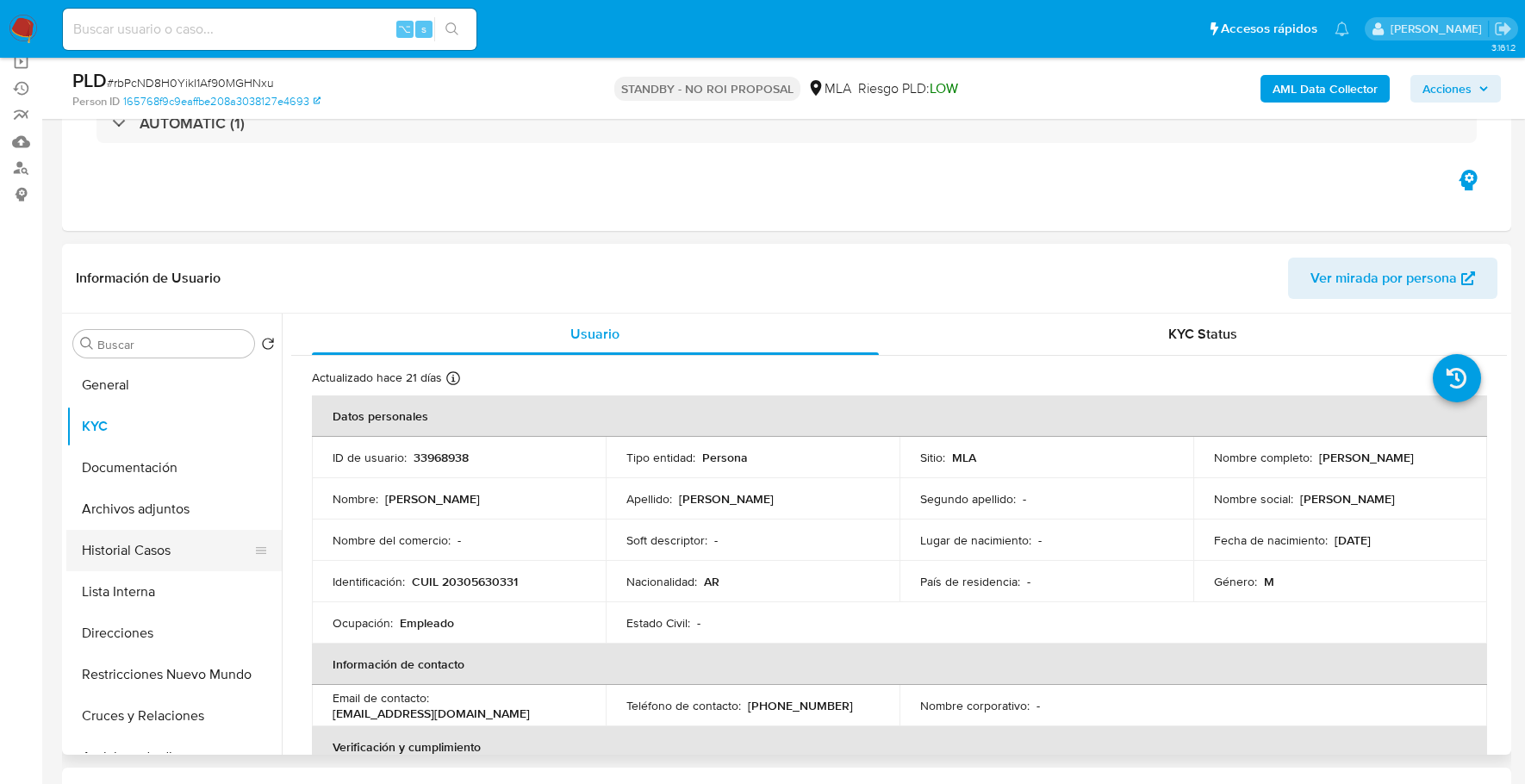
click at [165, 566] on button "Historial Casos" at bounding box center [167, 550] width 202 height 42
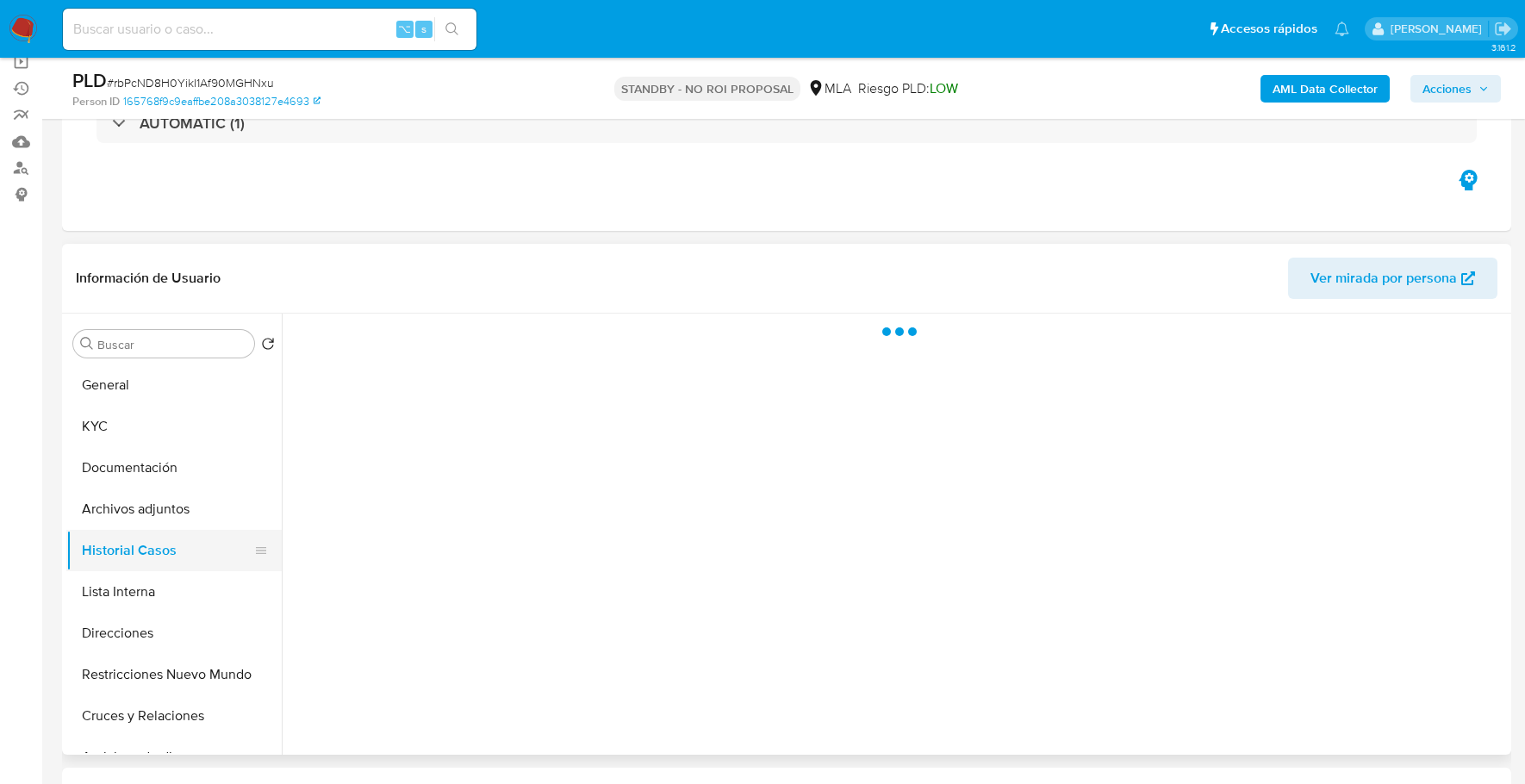
click at [161, 549] on button "Historial Casos" at bounding box center [167, 550] width 202 height 42
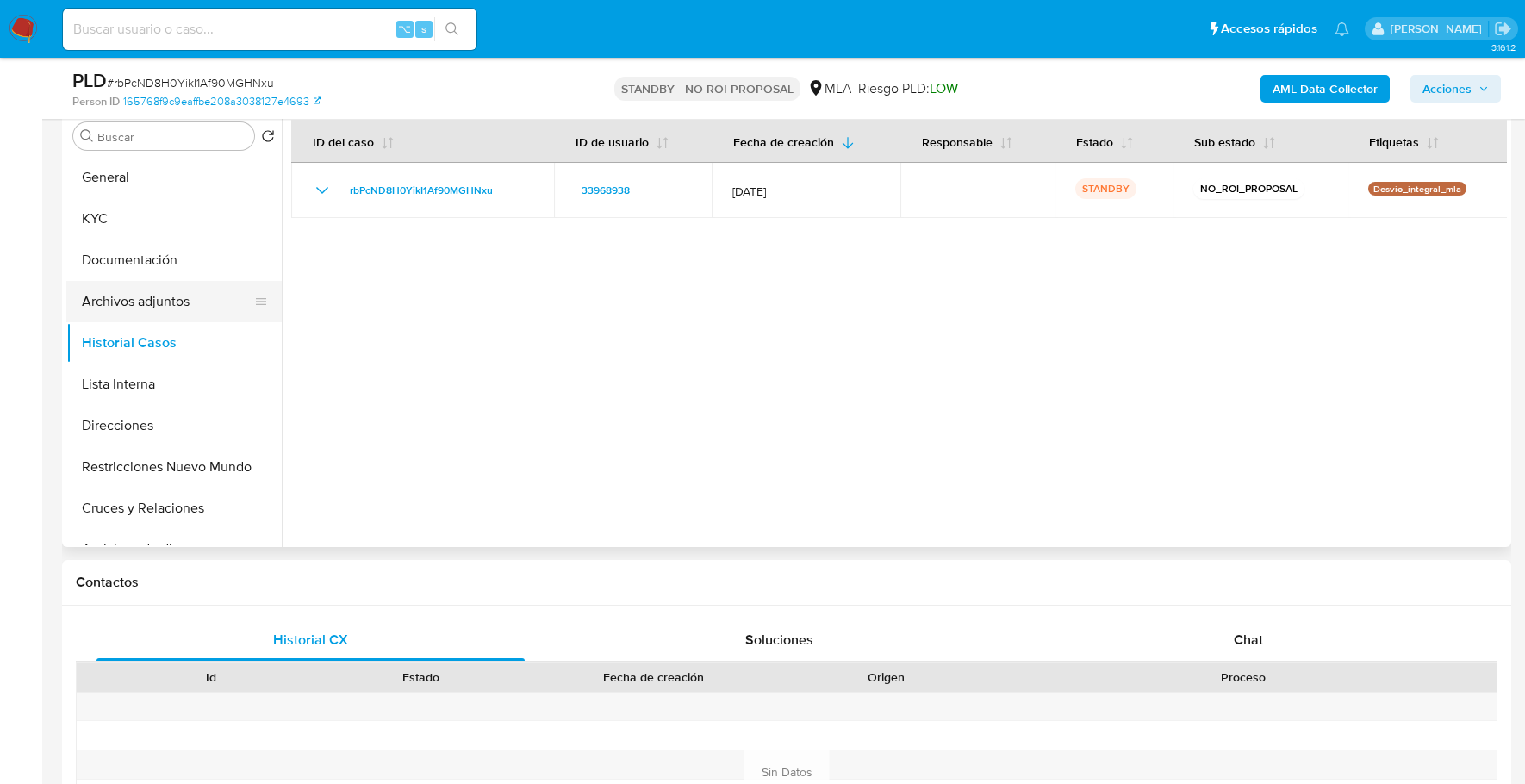
click at [179, 281] on button "Archivos adjuntos" at bounding box center [167, 301] width 202 height 42
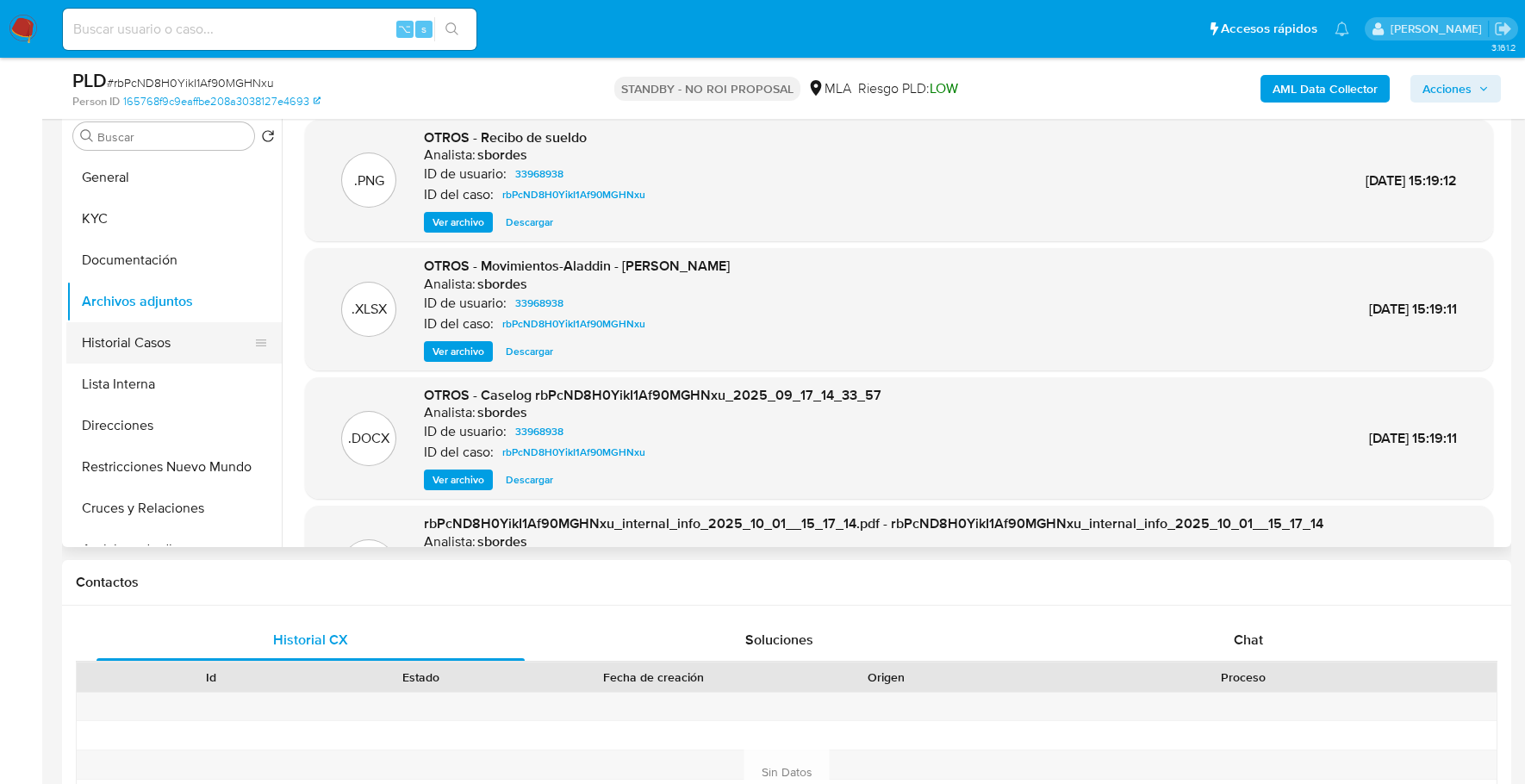
click at [137, 338] on button "Historial Casos" at bounding box center [167, 342] width 202 height 42
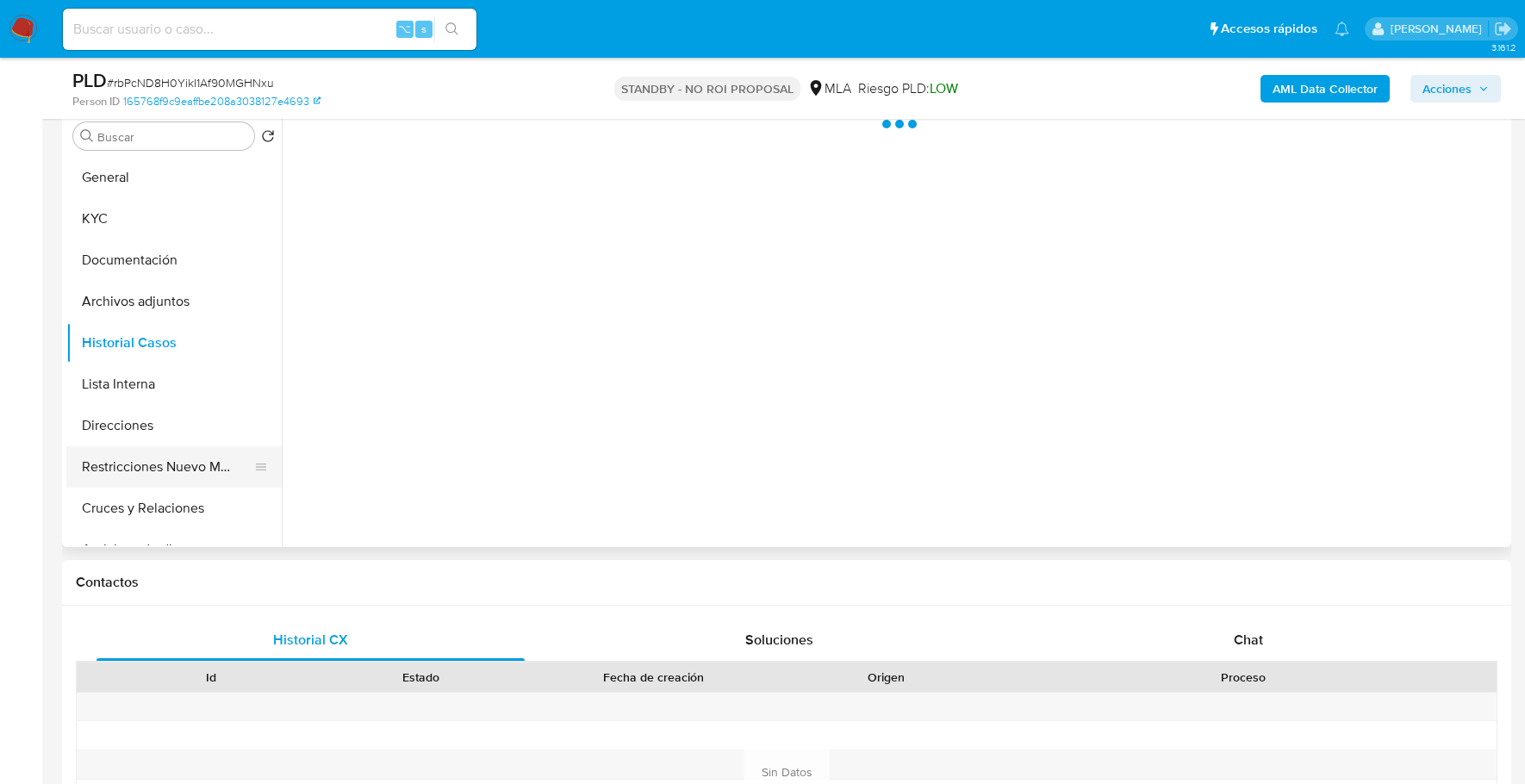
click at [171, 462] on button "Restricciones Nuevo Mundo" at bounding box center [167, 466] width 202 height 42
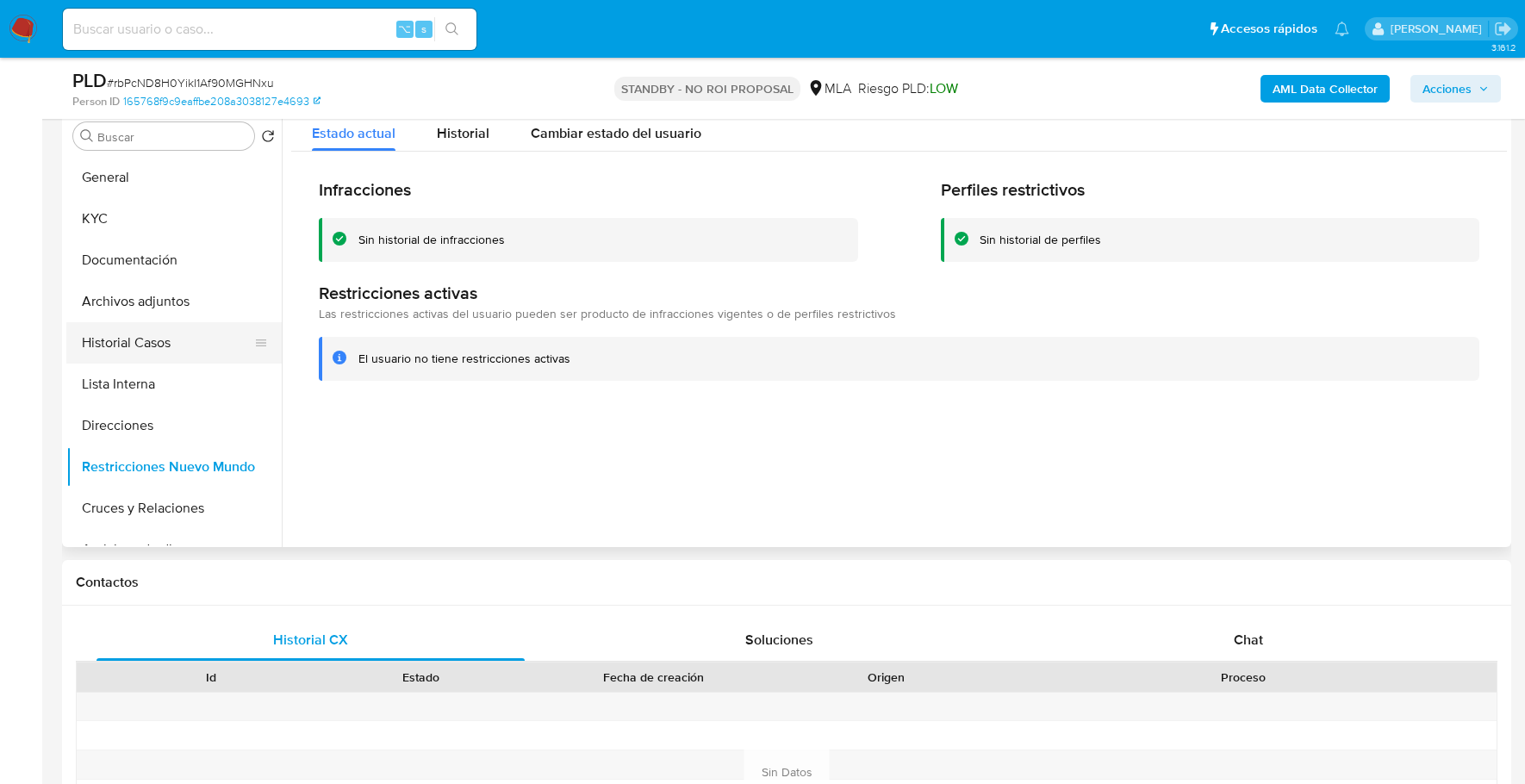
click at [146, 344] on button "Historial Casos" at bounding box center [167, 342] width 202 height 42
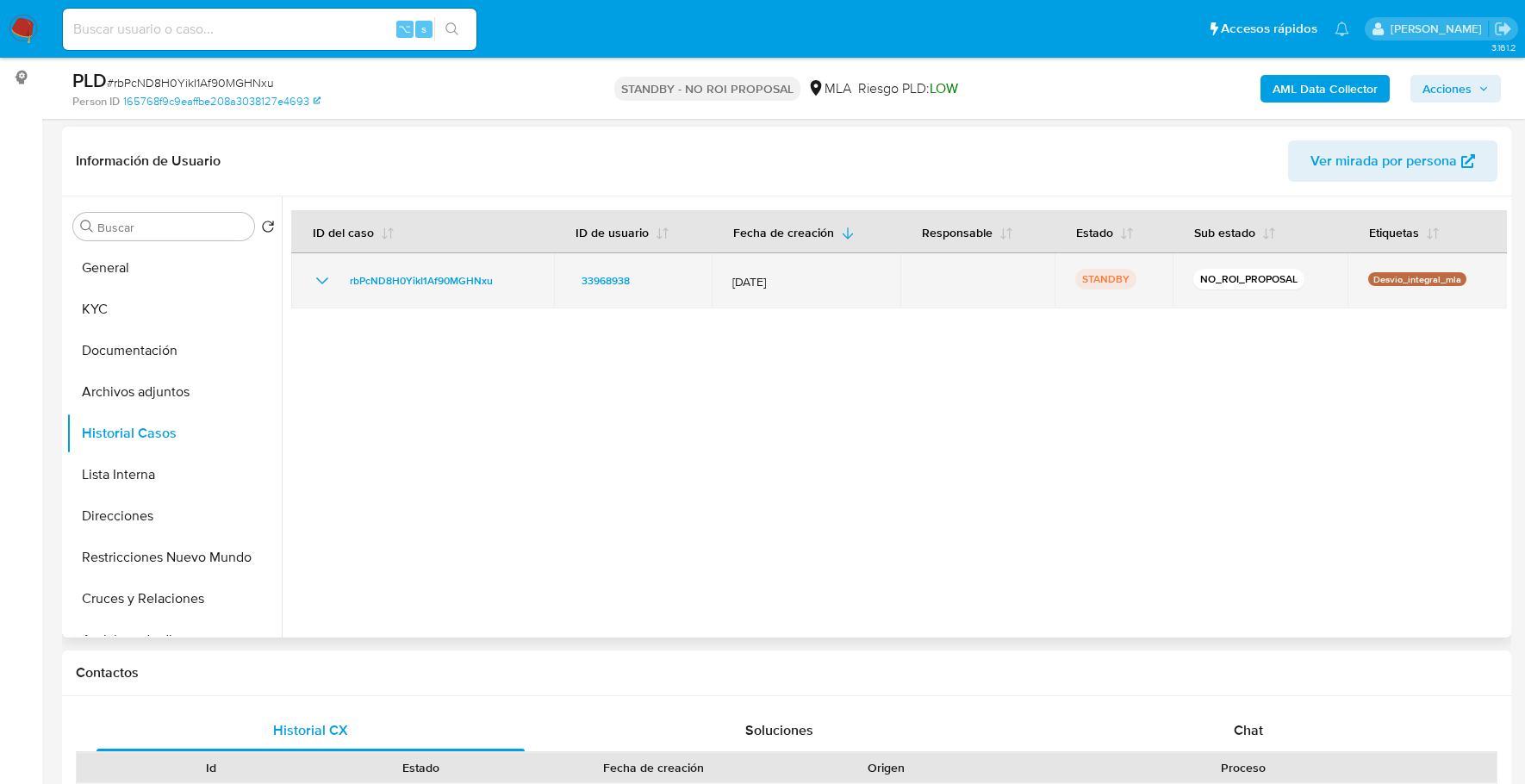
scroll to position [252, 0]
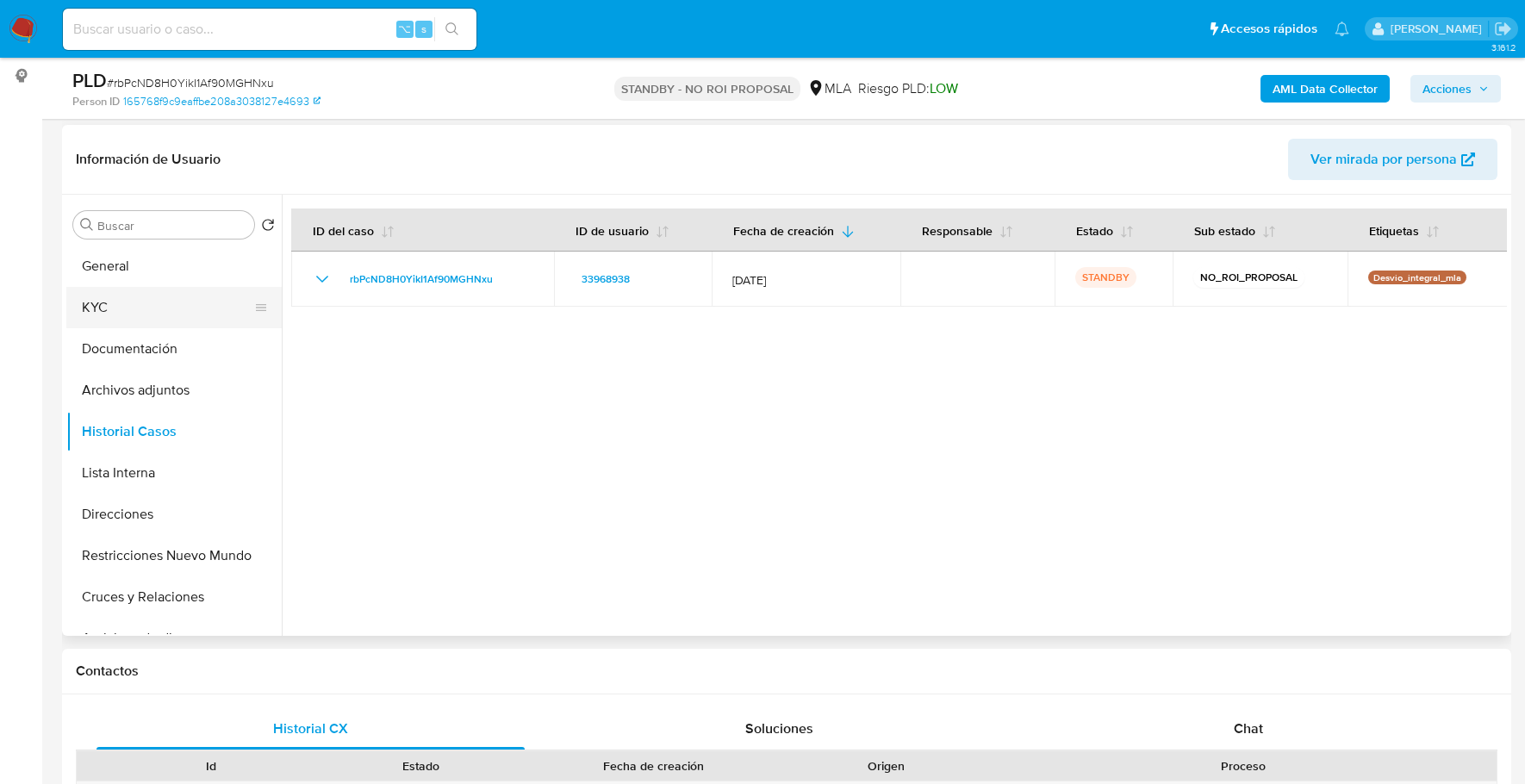
click at [129, 309] on button "KYC" at bounding box center [167, 307] width 202 height 42
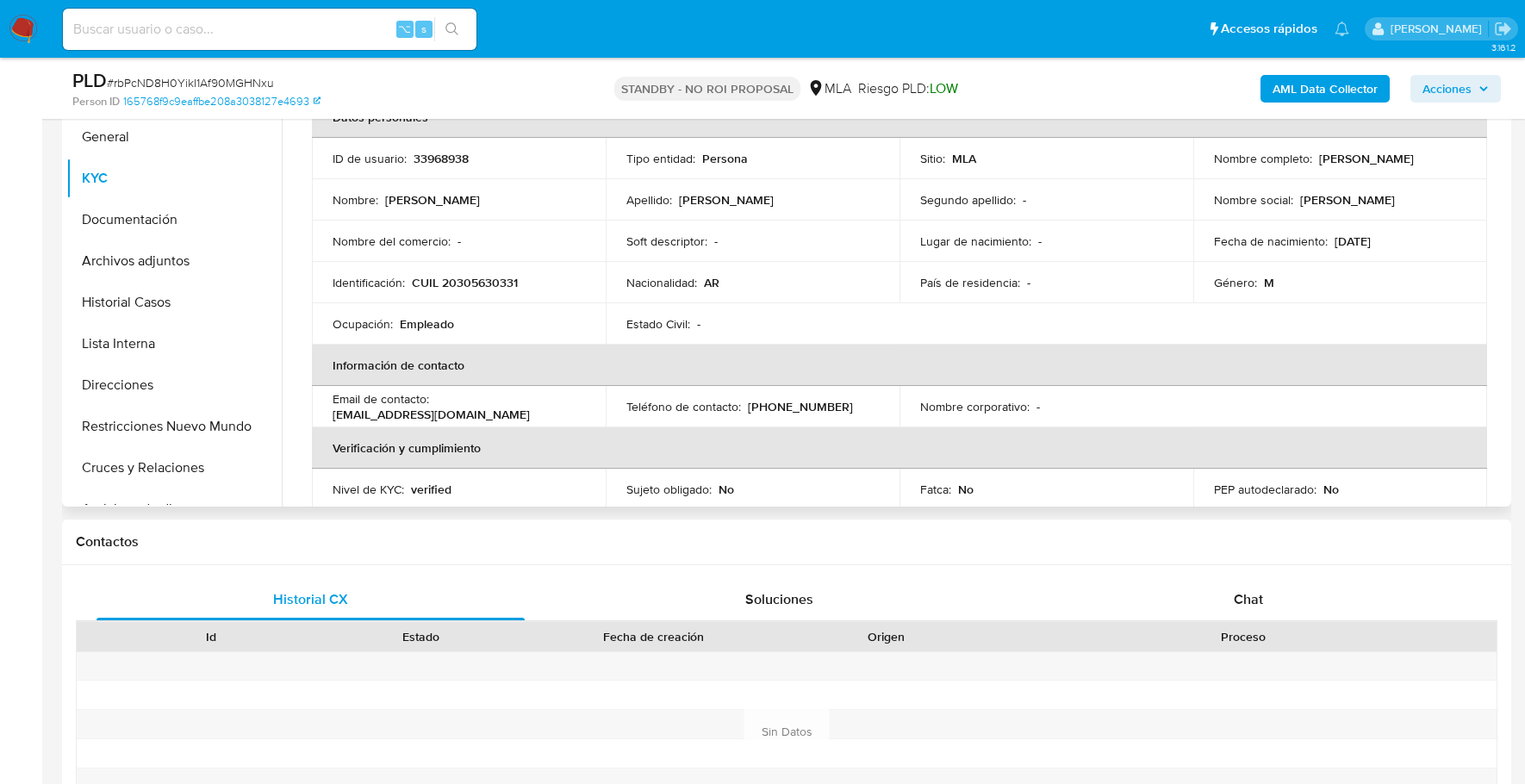
scroll to position [398, 0]
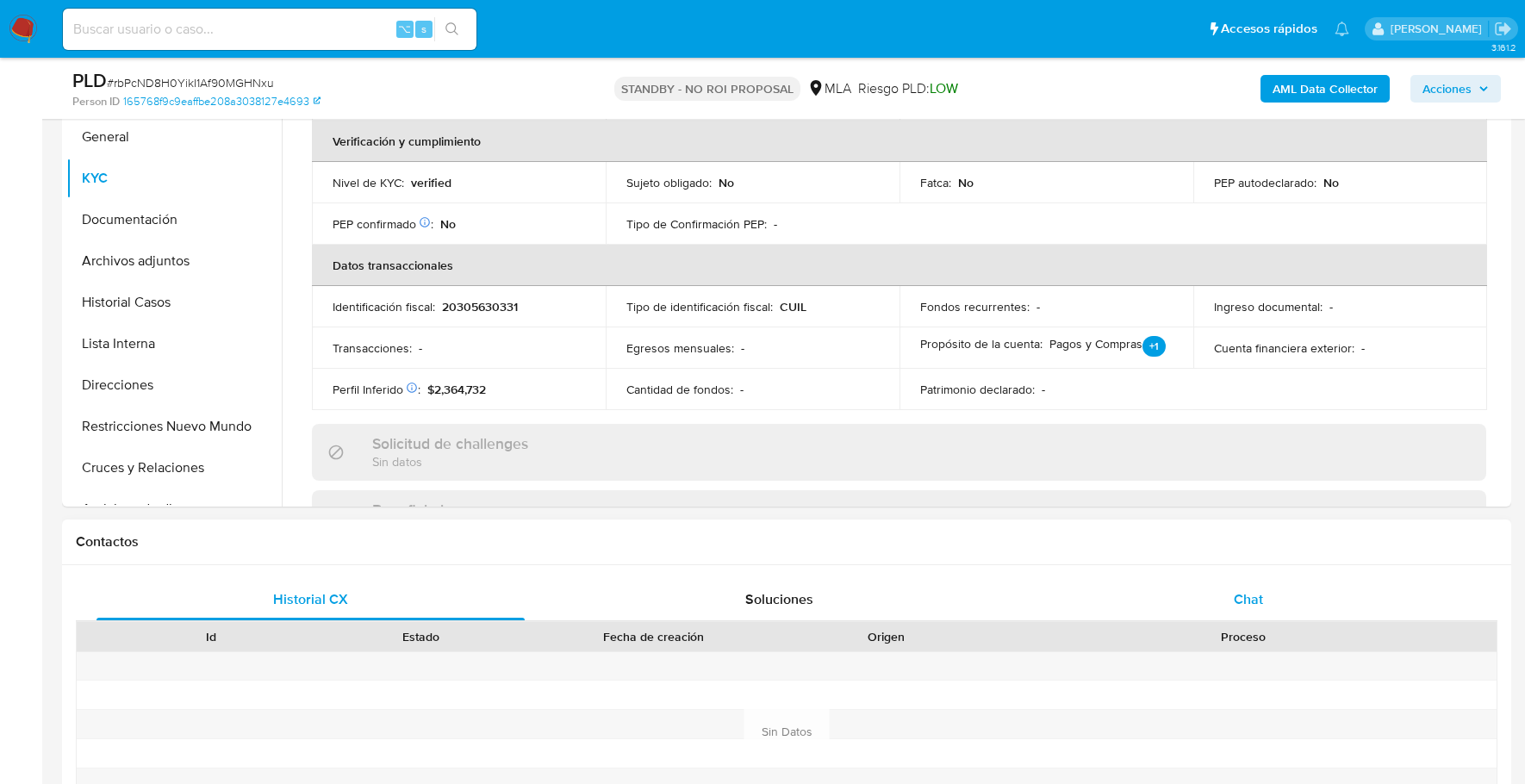
click at [1248, 597] on span "Chat" at bounding box center [1248, 599] width 29 height 19
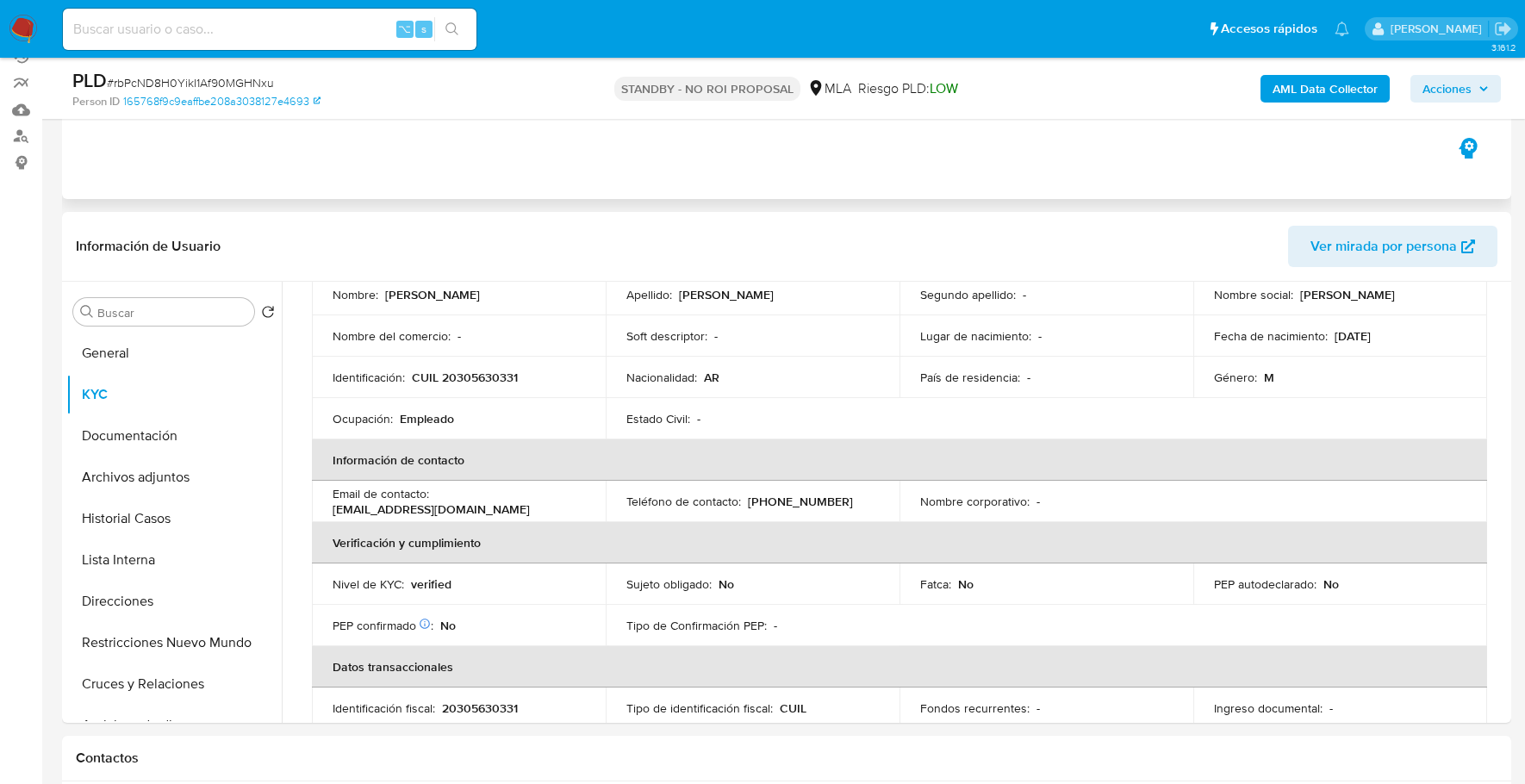
scroll to position [0, 0]
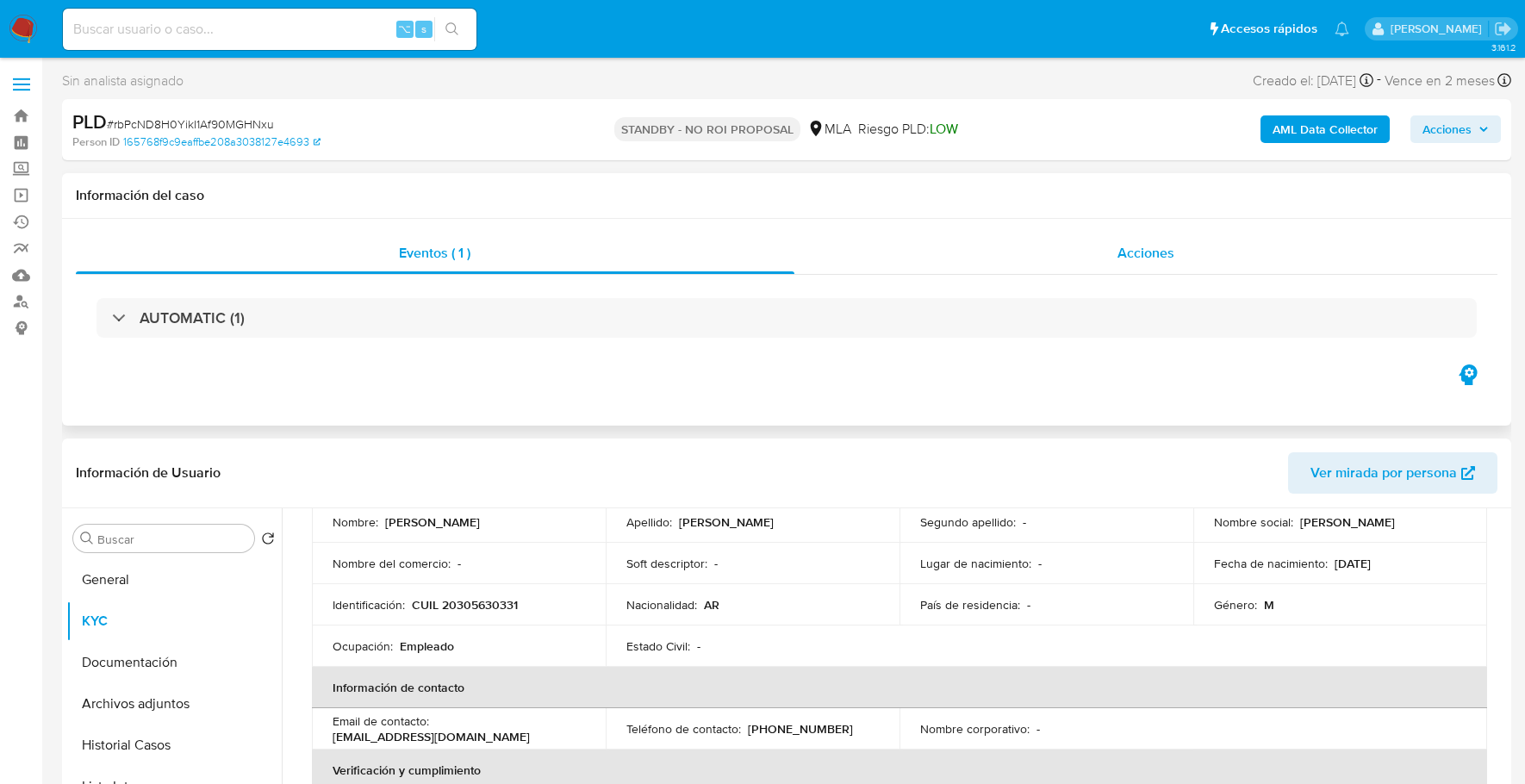
click at [1058, 258] on div "Acciones" at bounding box center [1146, 253] width 704 height 42
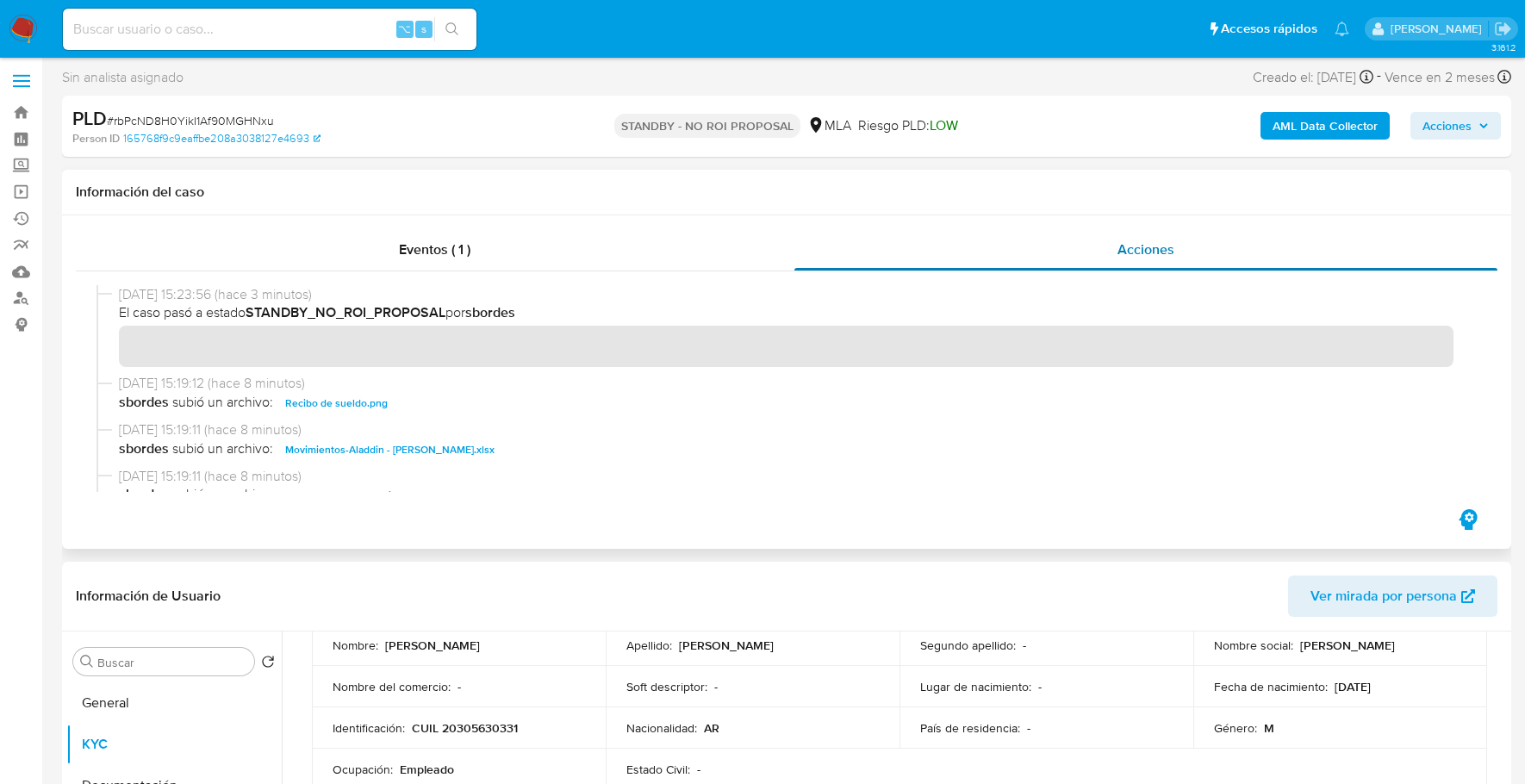
scroll to position [4, 0]
click at [215, 41] on div "⌥ s" at bounding box center [269, 29] width 413 height 42
click at [264, 29] on input at bounding box center [269, 28] width 413 height 22
paste input "273282323"
type input "273282323"
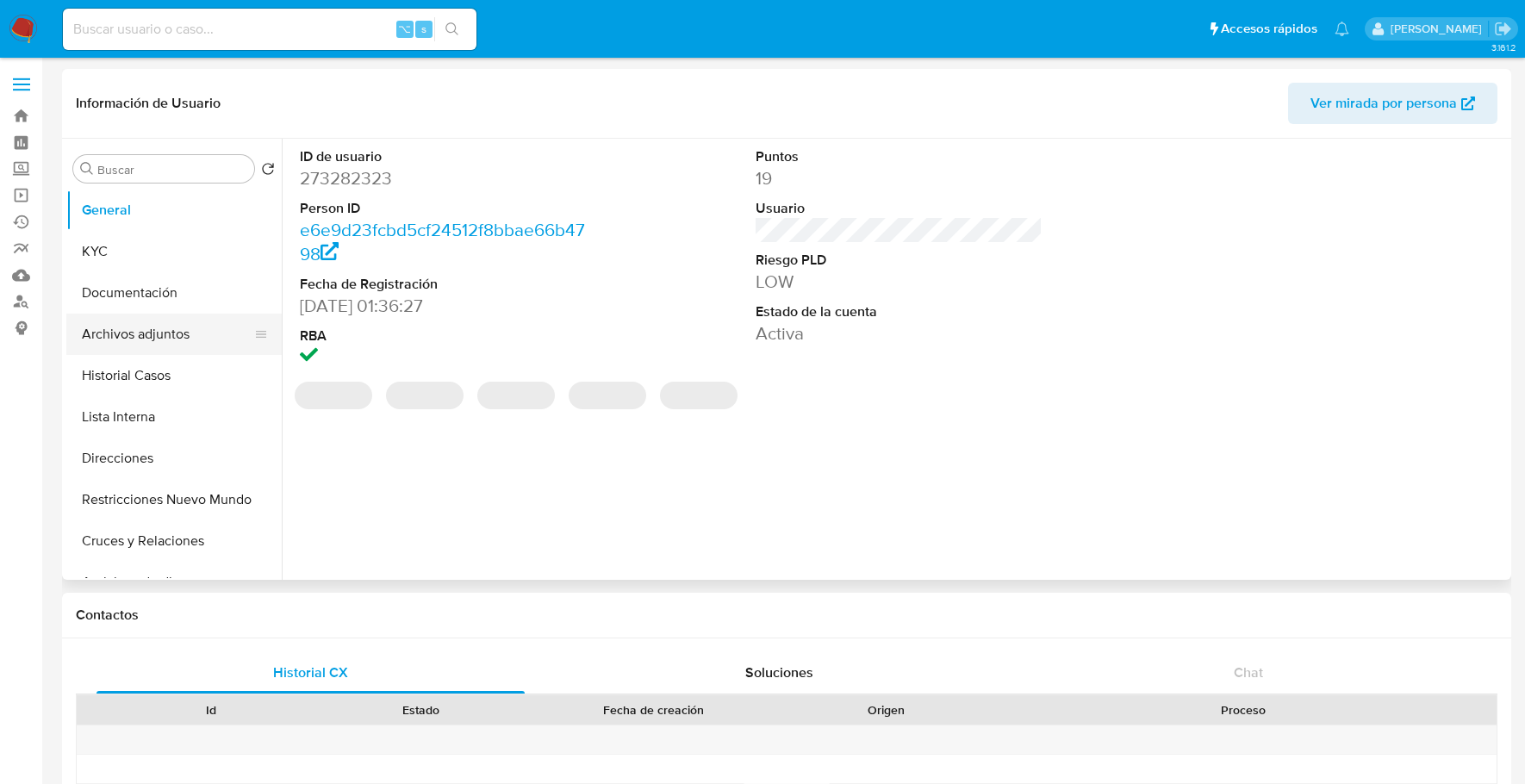
select select "10"
click at [111, 368] on button "Historial Casos" at bounding box center [167, 375] width 202 height 42
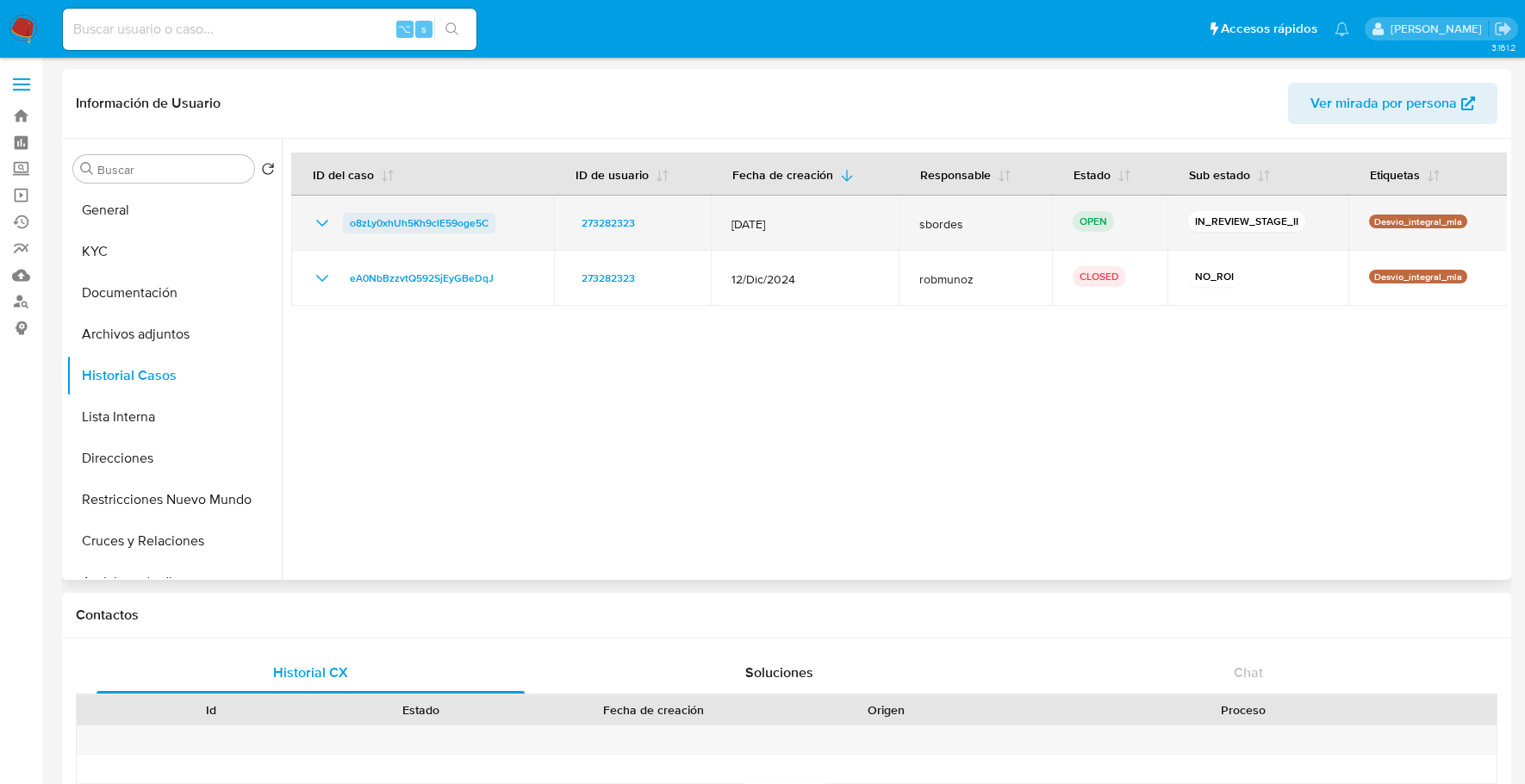
click at [390, 222] on span "o8zLy0xhUh5Kh9clE59oge5C" at bounding box center [419, 222] width 139 height 20
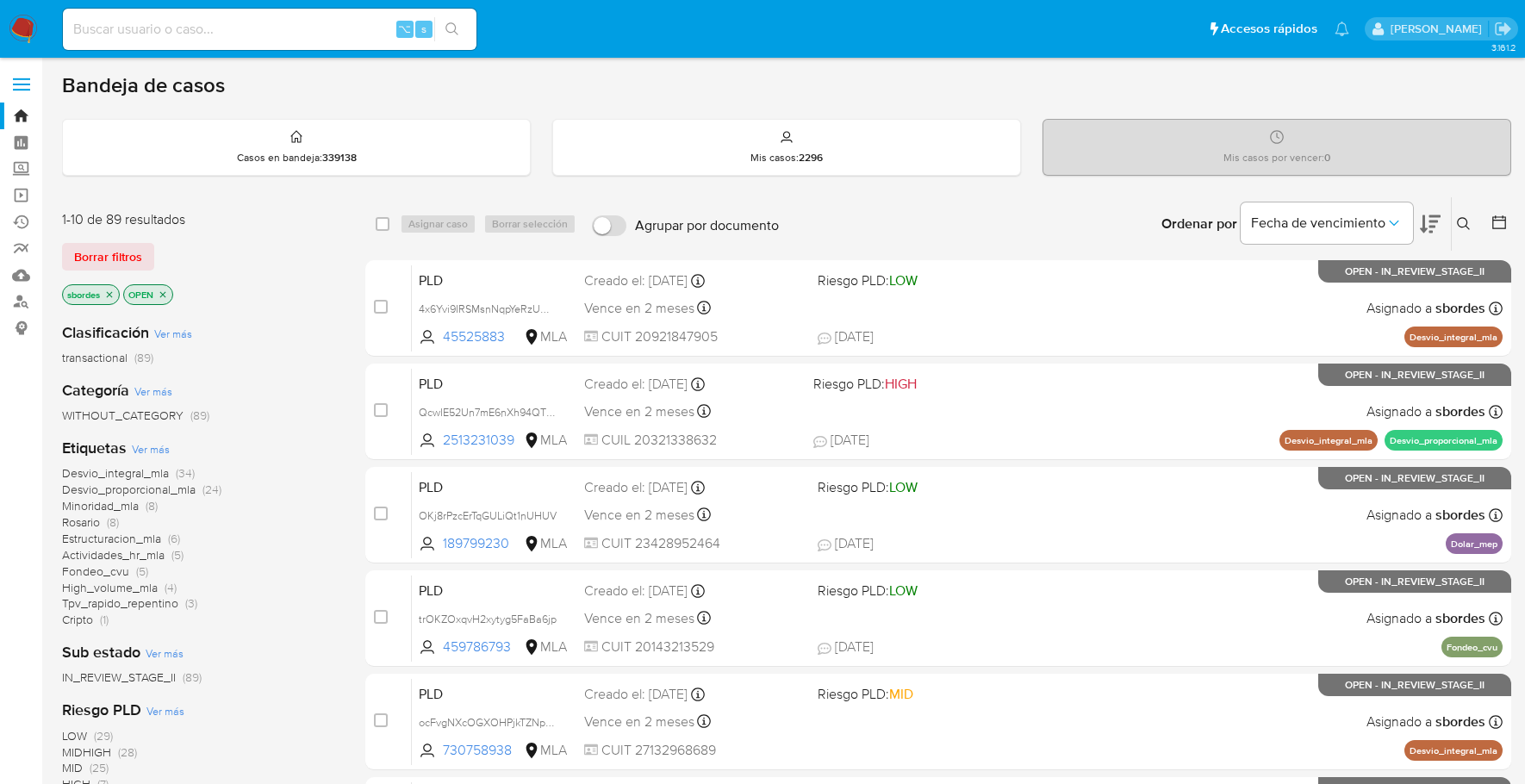
click at [112, 290] on icon "close-filter" at bounding box center [110, 295] width 11 height 11
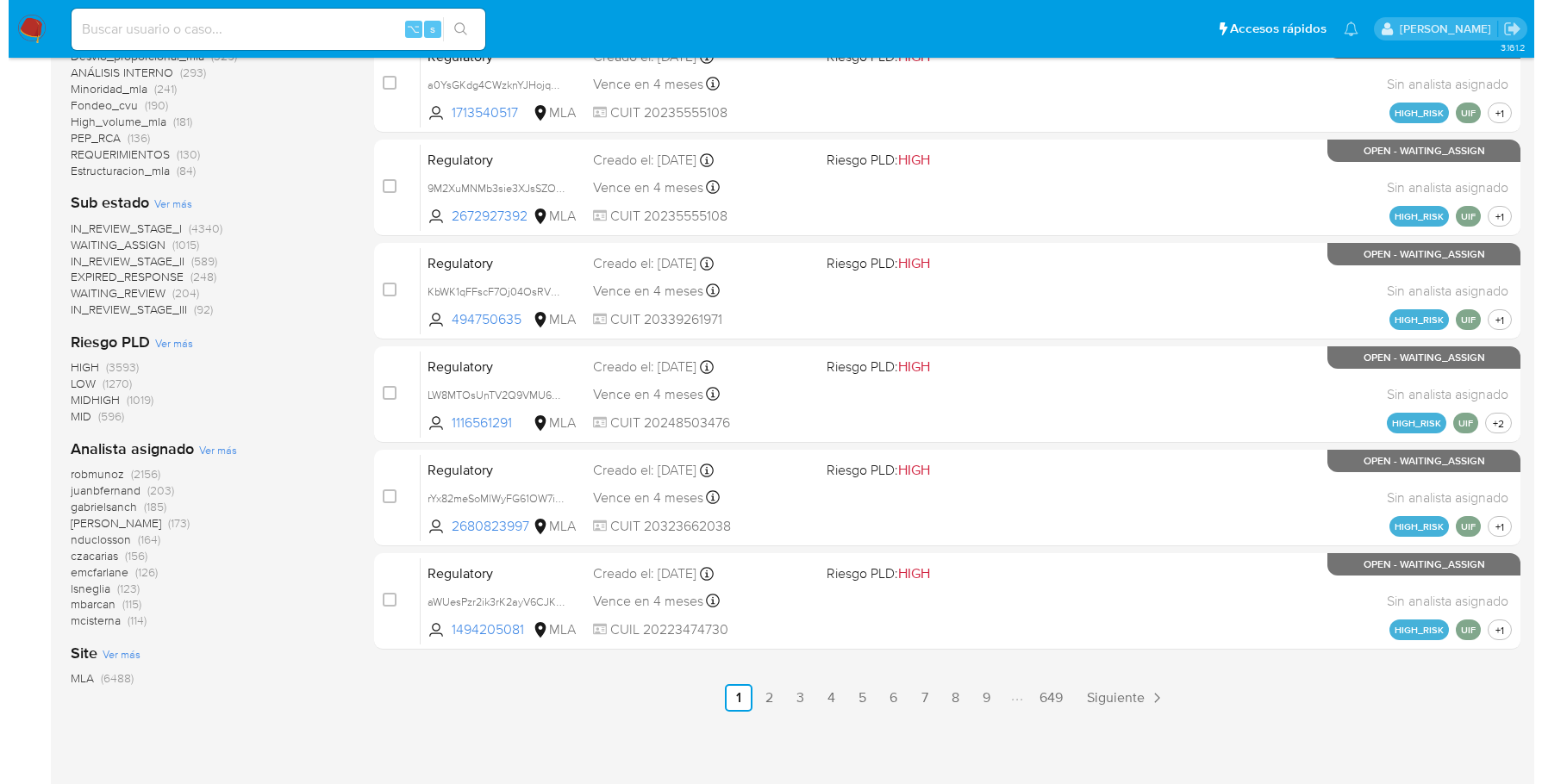
scroll to position [673, 0]
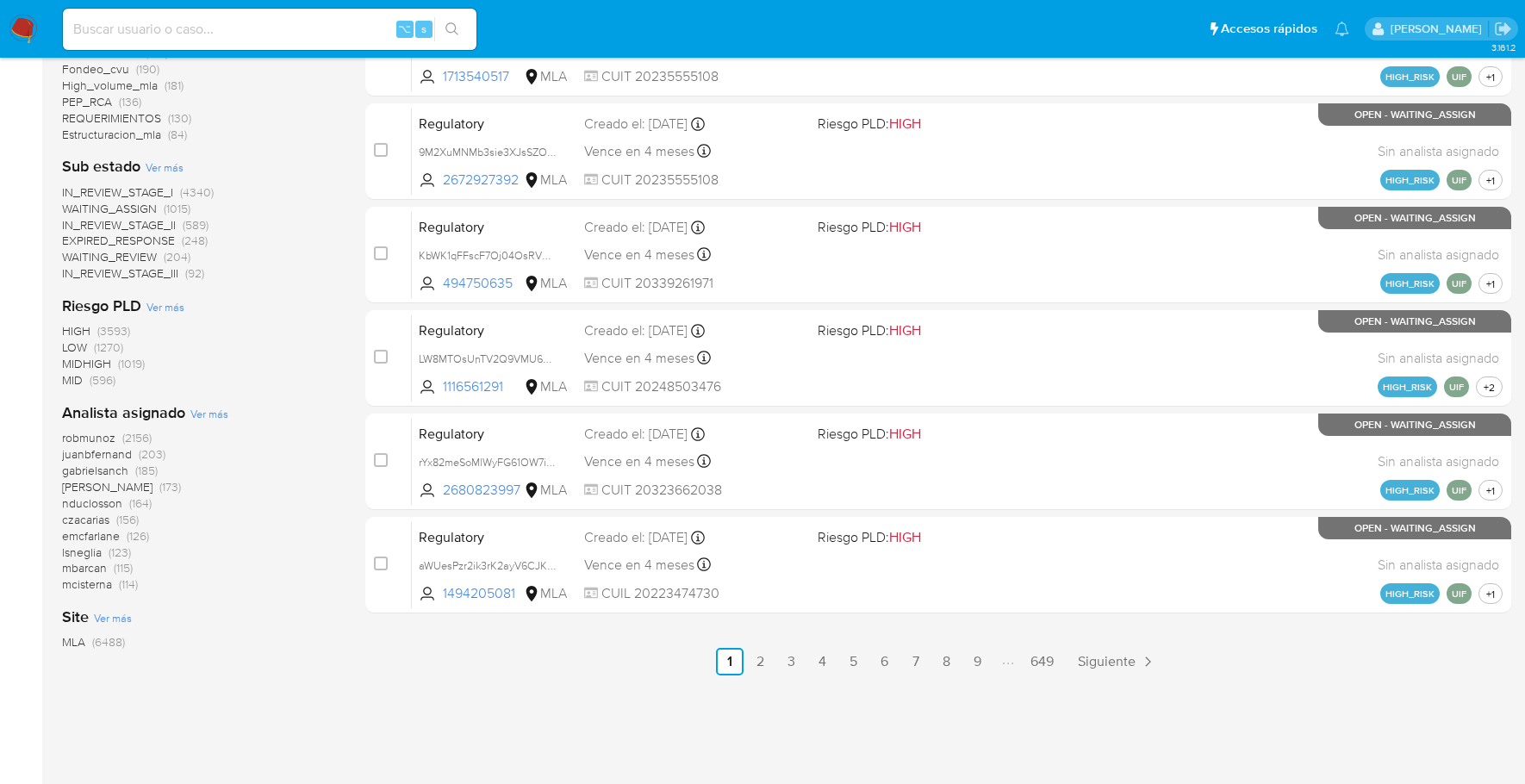
click at [201, 413] on span "Ver más" at bounding box center [209, 413] width 38 height 16
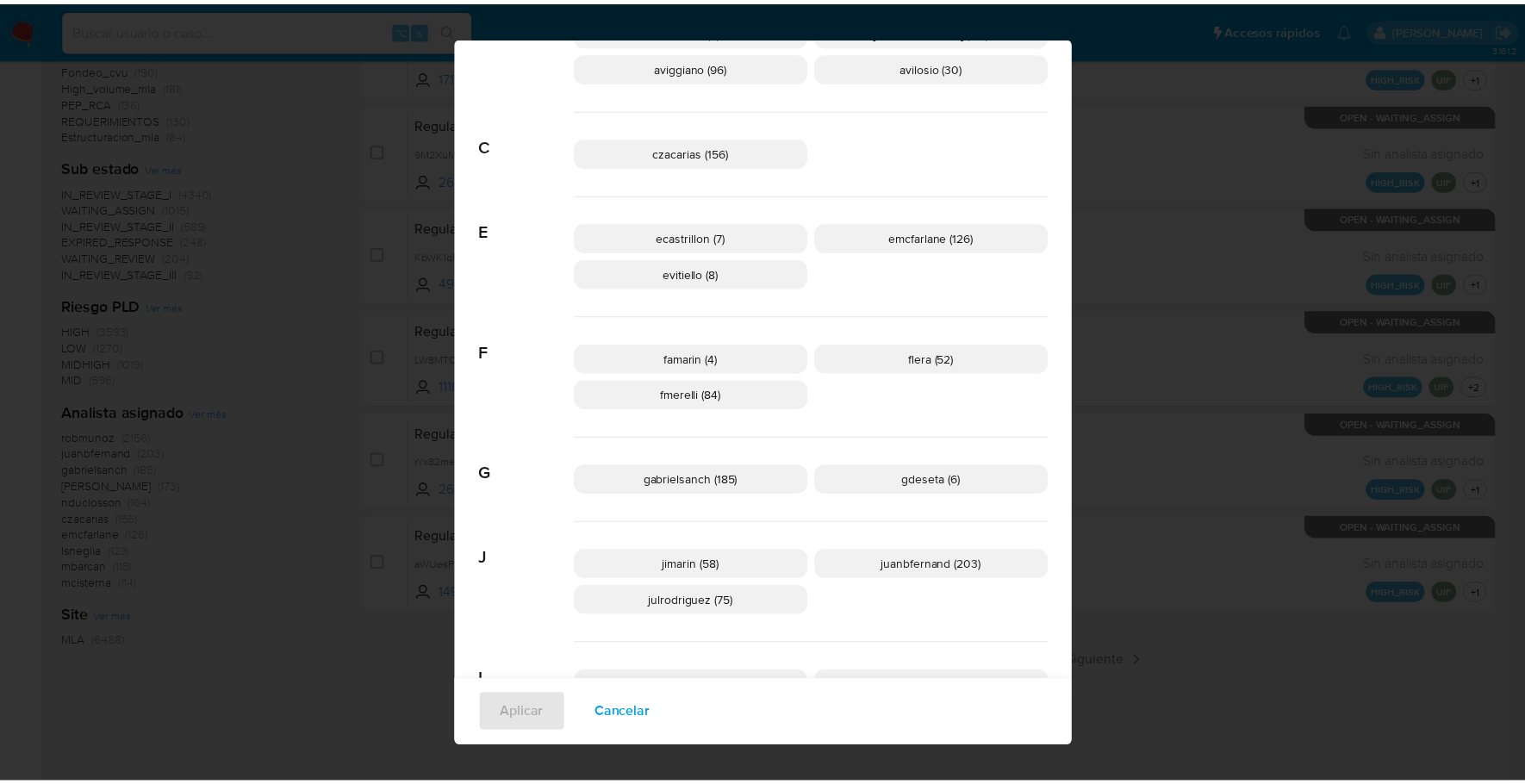
scroll to position [0, 0]
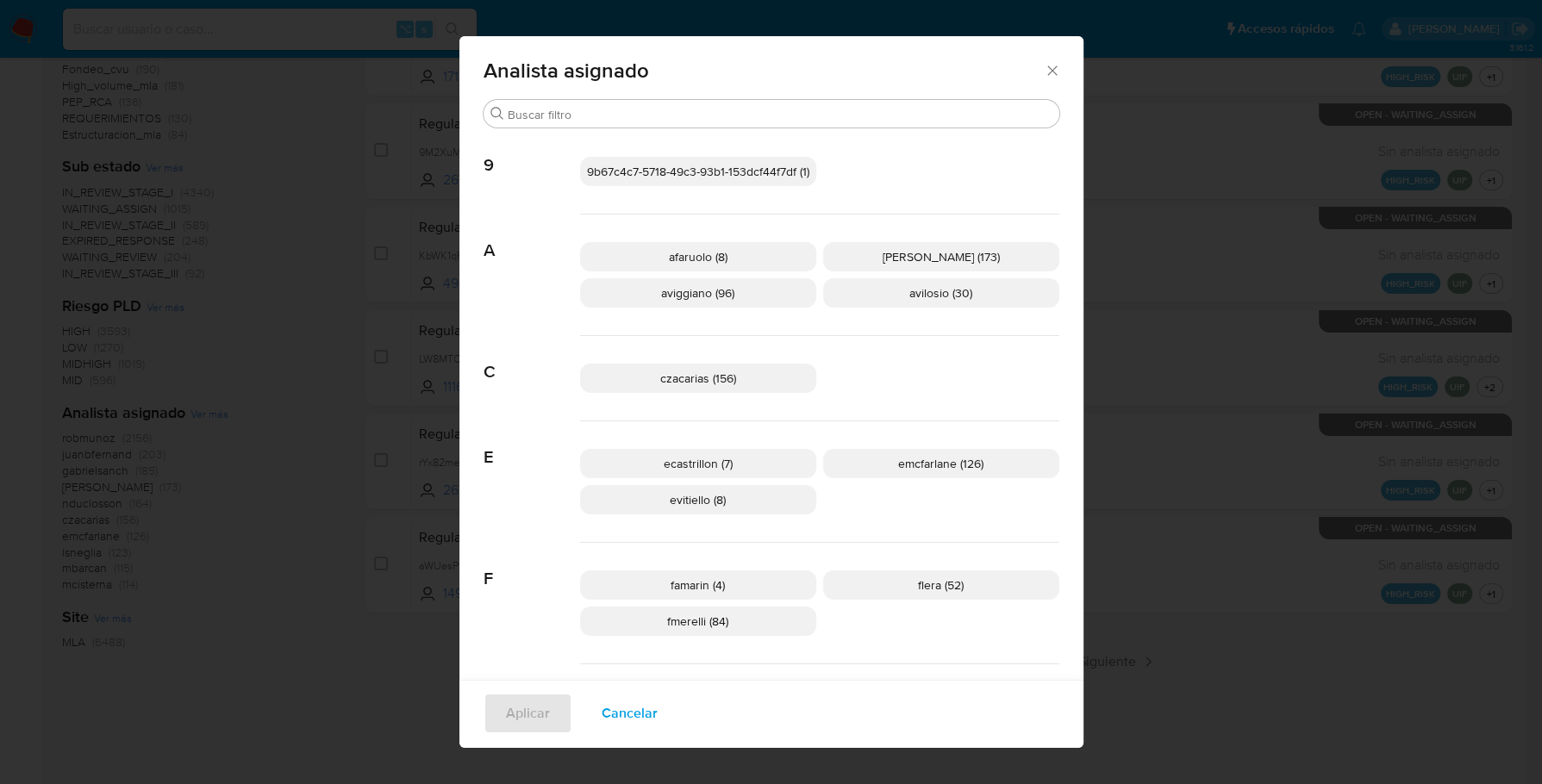
click at [1047, 70] on icon "Cerrar" at bounding box center [1052, 70] width 10 height 10
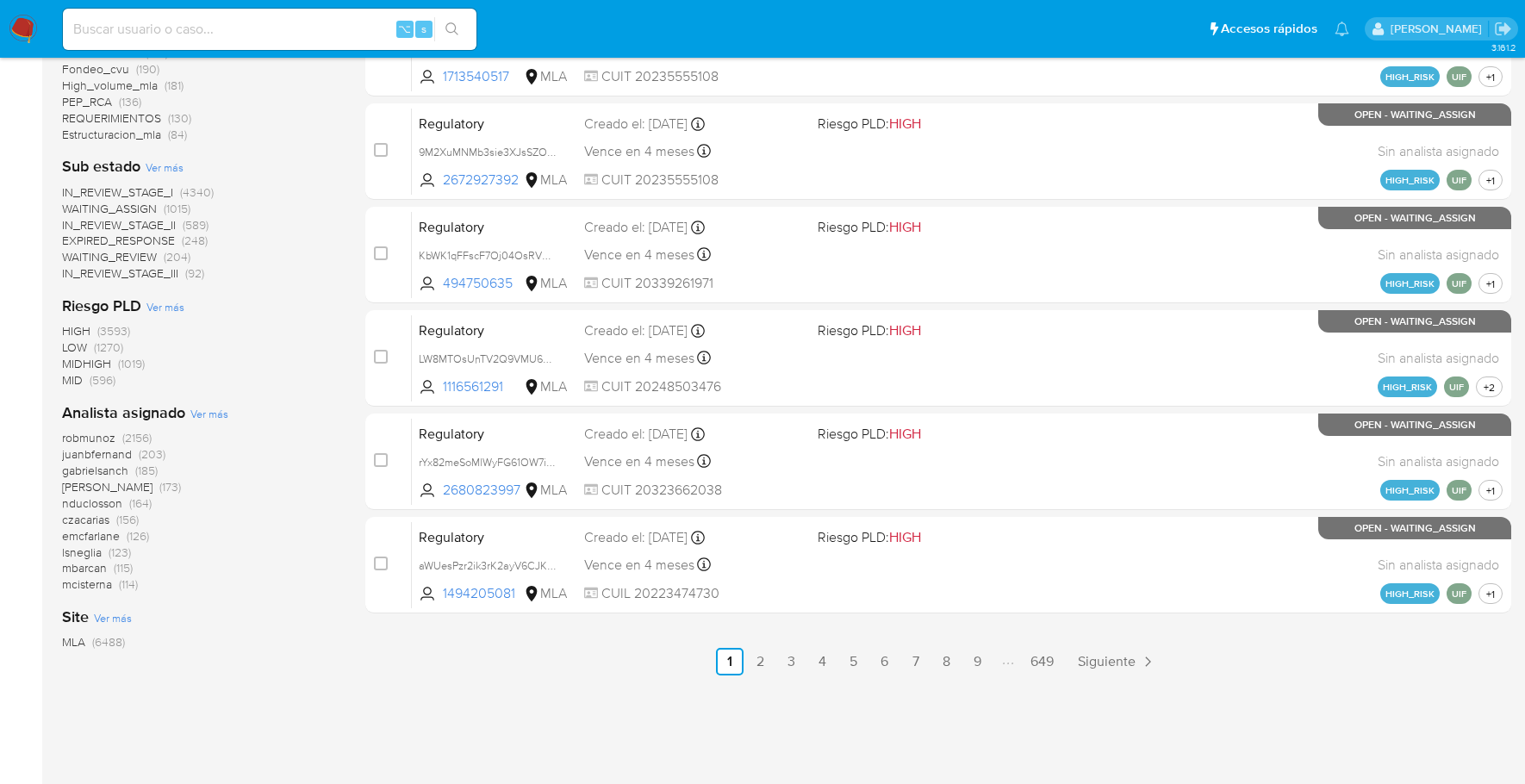
click at [26, 27] on img at bounding box center [23, 29] width 29 height 29
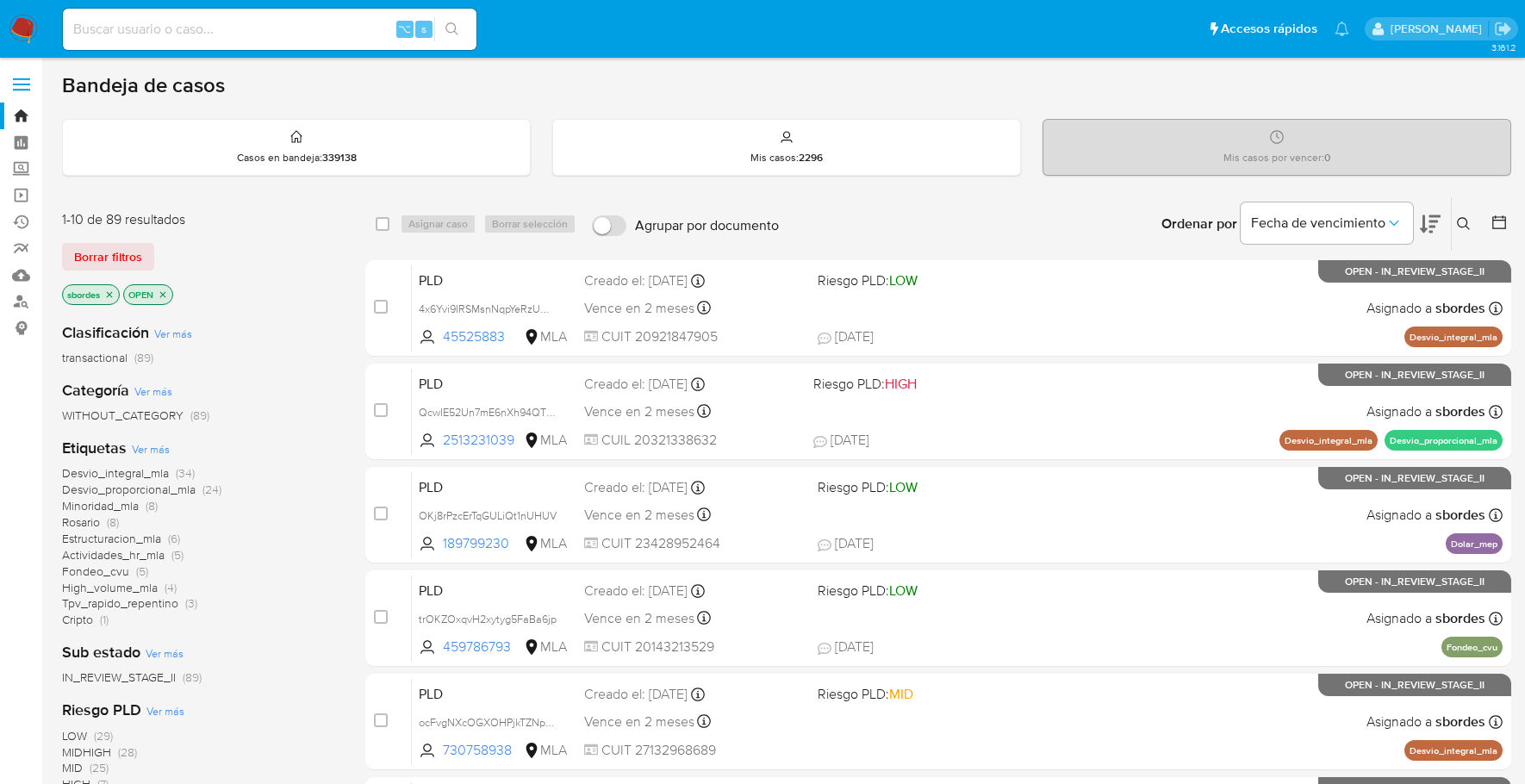
click at [112, 292] on icon "close-filter" at bounding box center [110, 295] width 11 height 11
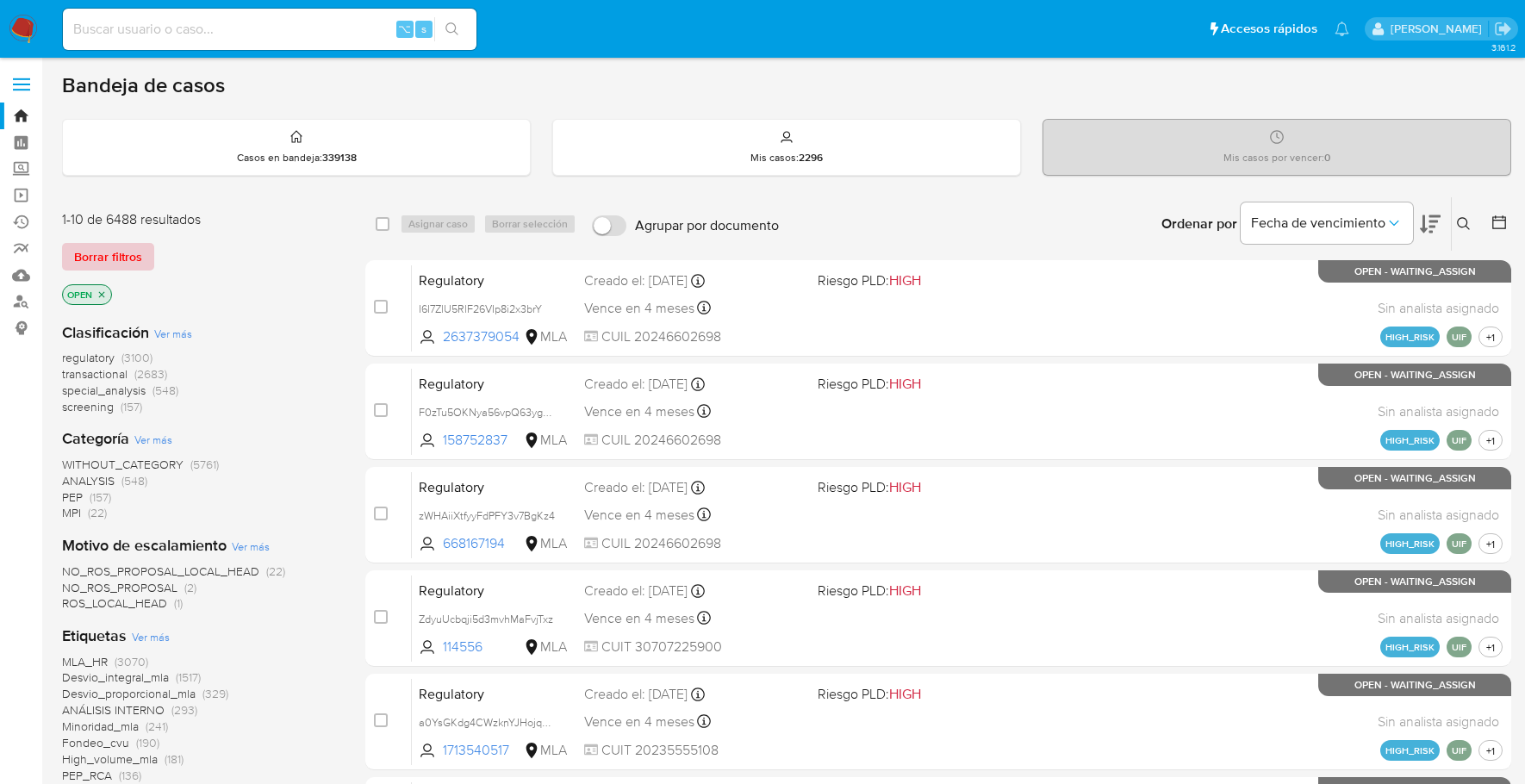
click at [90, 257] on span "Borrar filtros" at bounding box center [108, 256] width 68 height 24
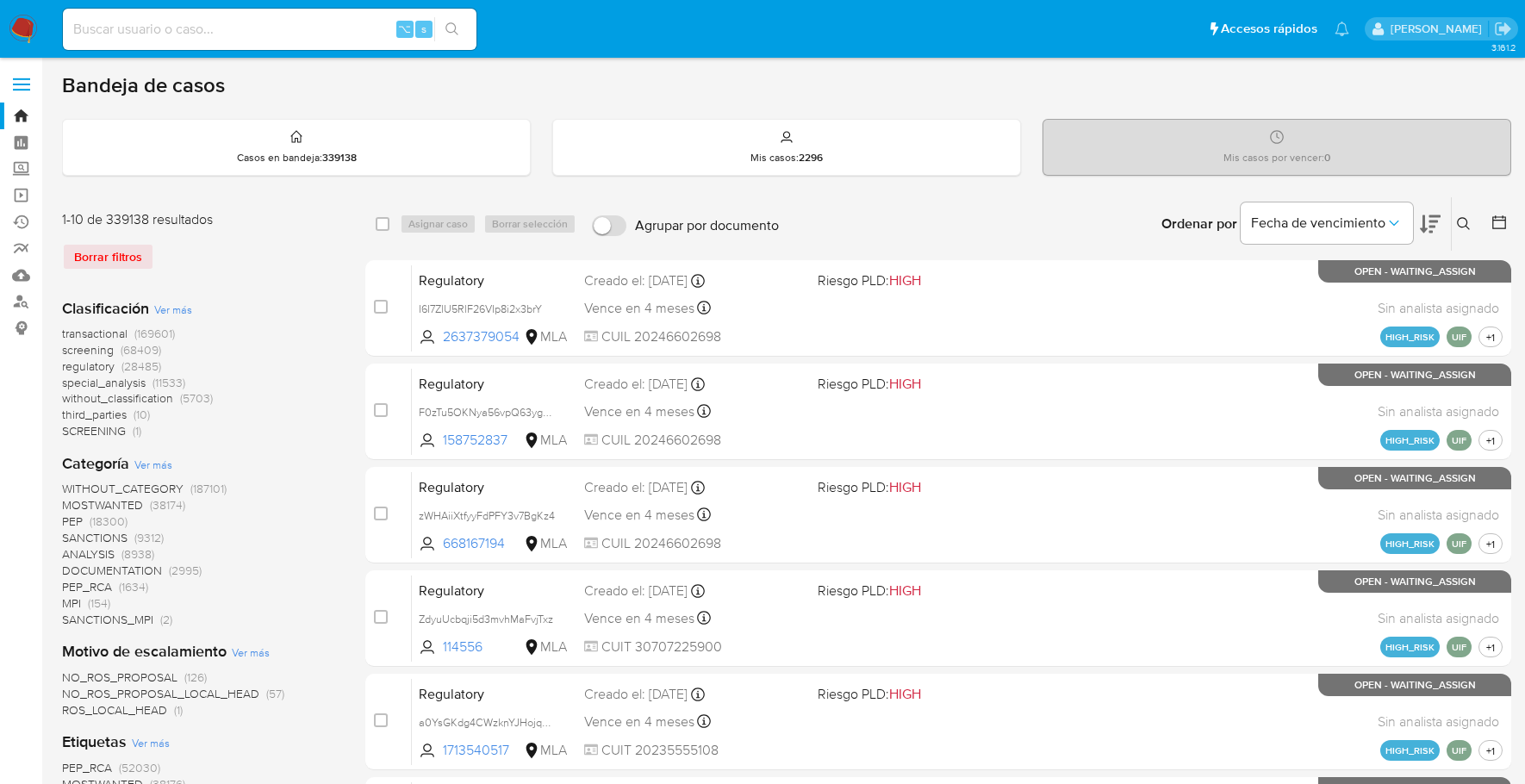
click at [19, 31] on img at bounding box center [23, 29] width 29 height 29
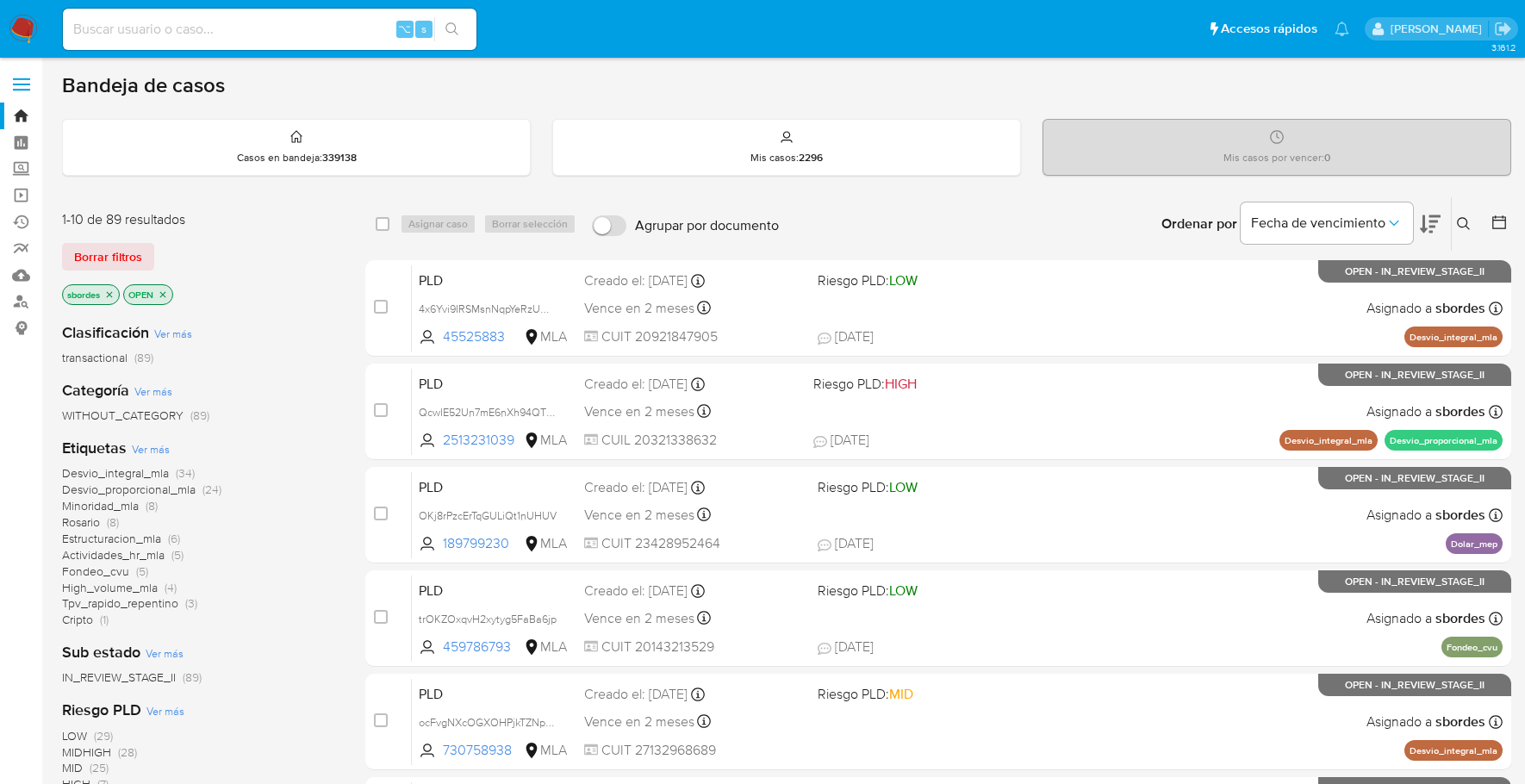
click at [108, 294] on icon "close-filter" at bounding box center [110, 294] width 6 height 6
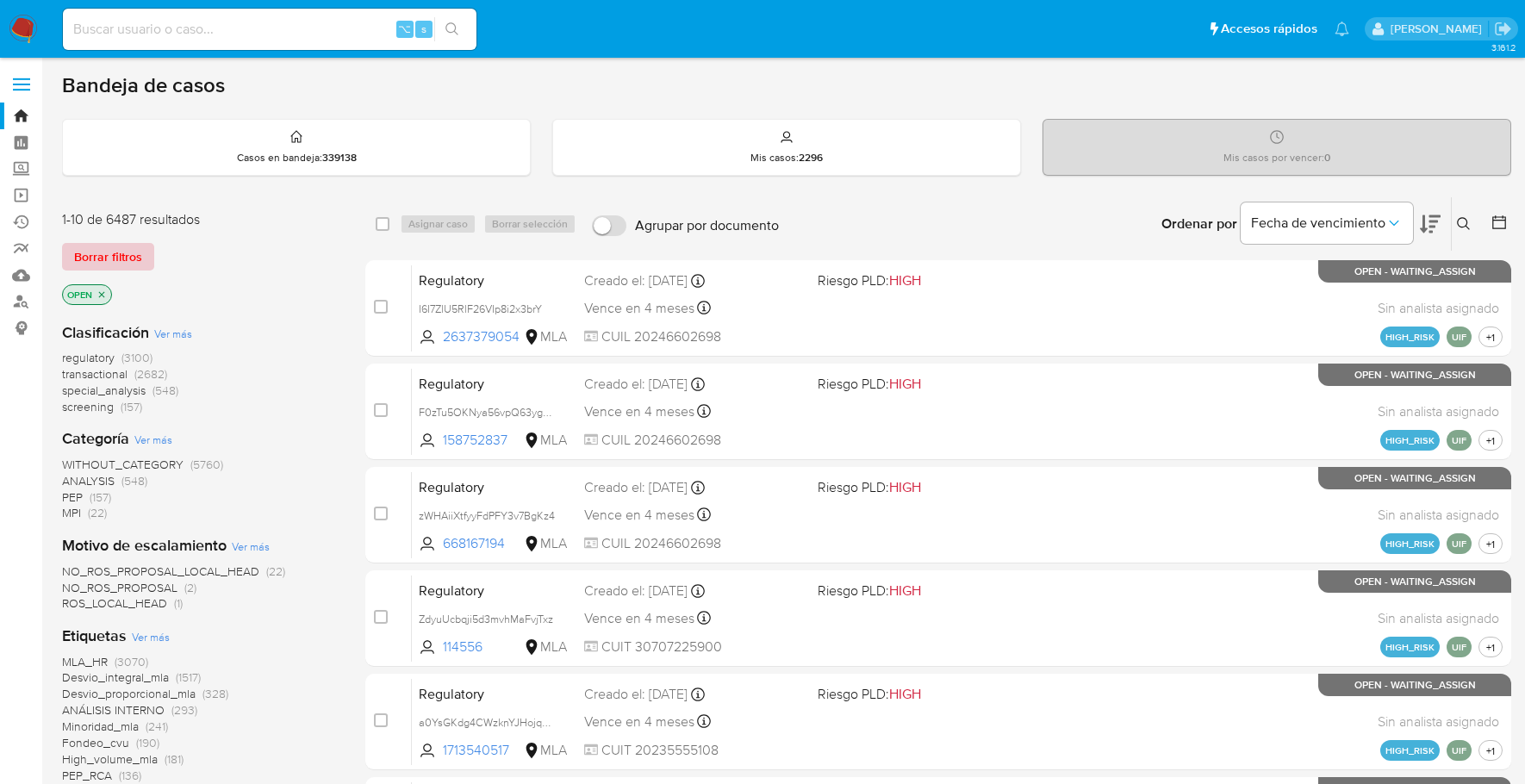
click at [113, 250] on span "Borrar filtros" at bounding box center [108, 256] width 68 height 24
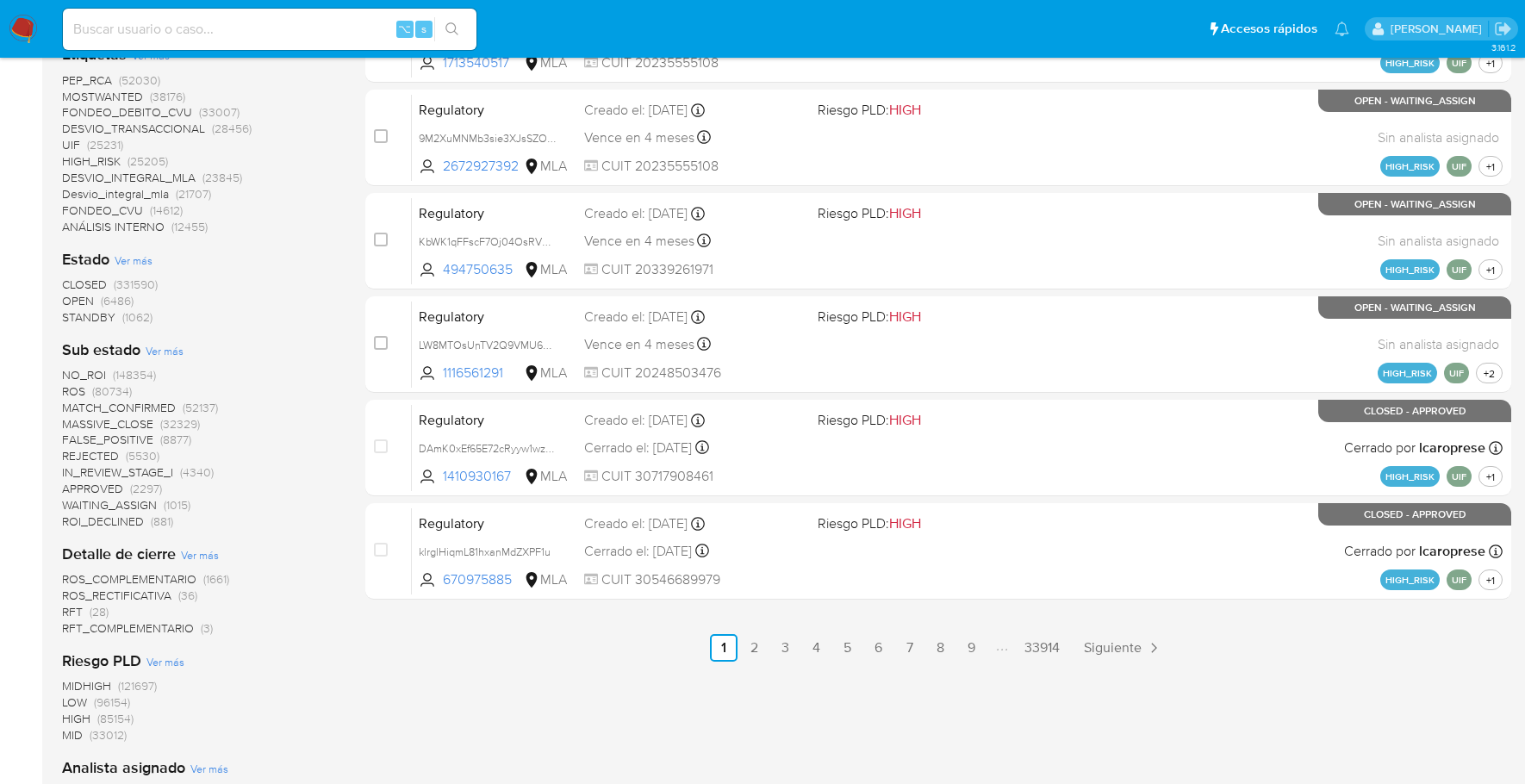
scroll to position [673, 0]
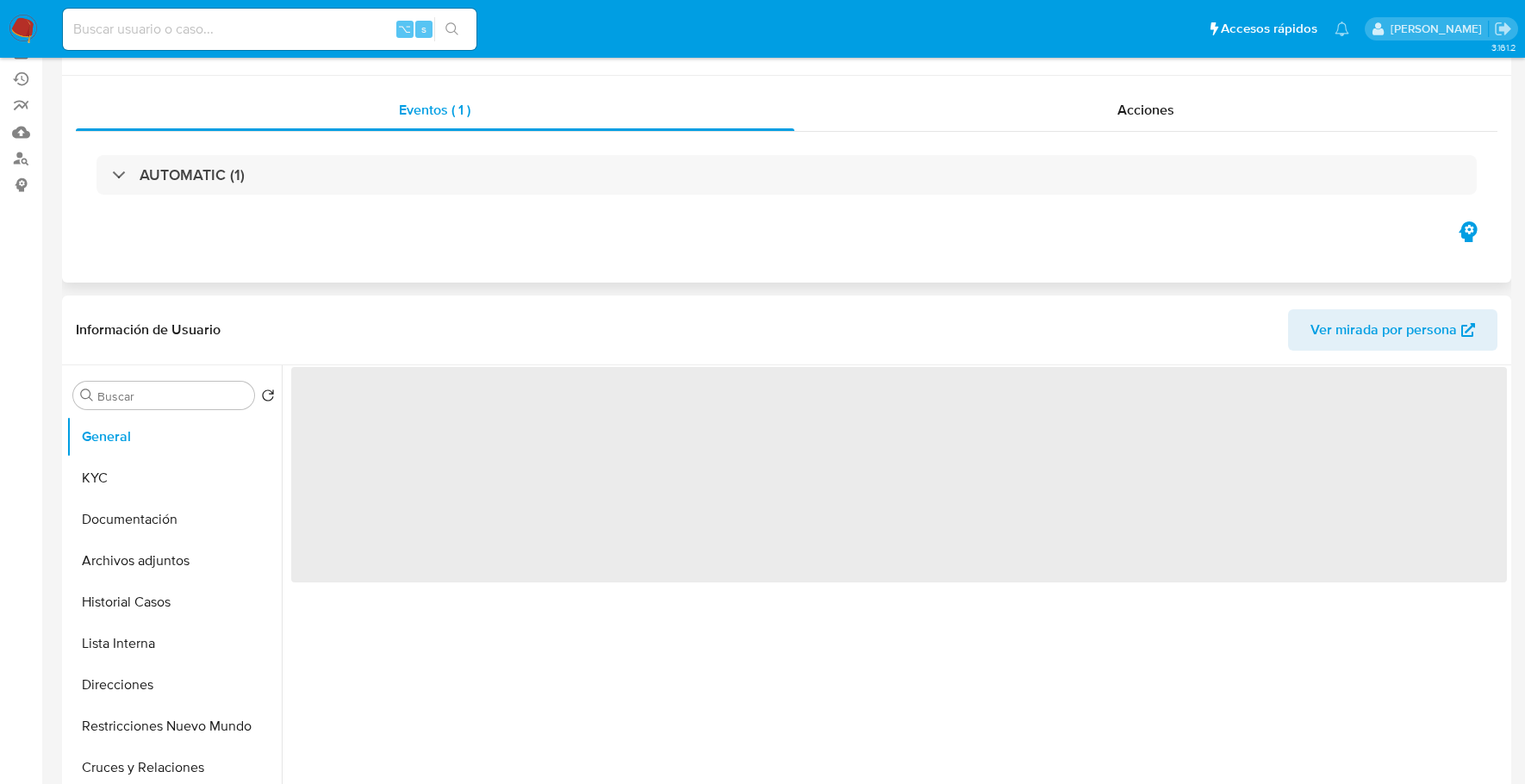
select select "10"
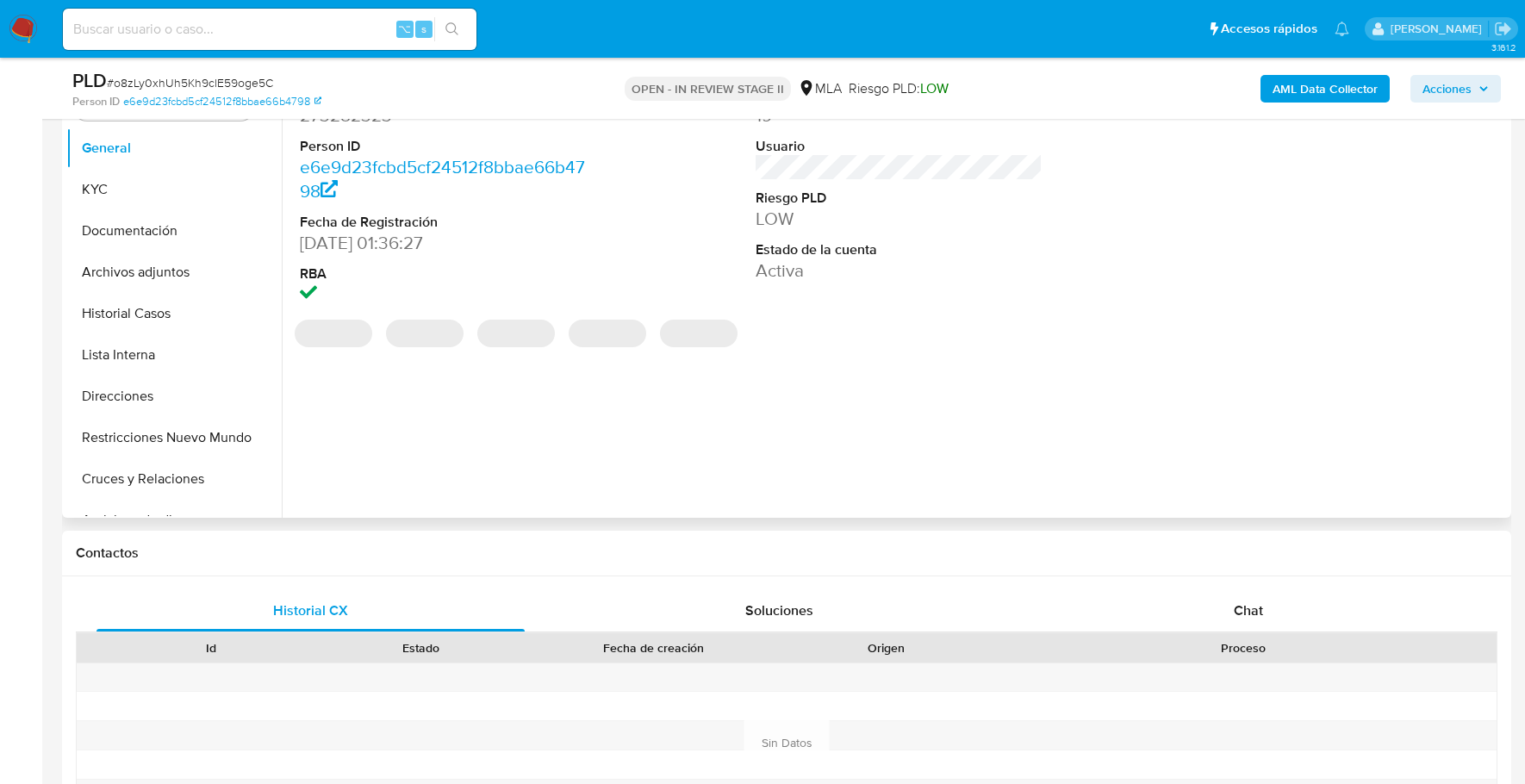
scroll to position [527, 0]
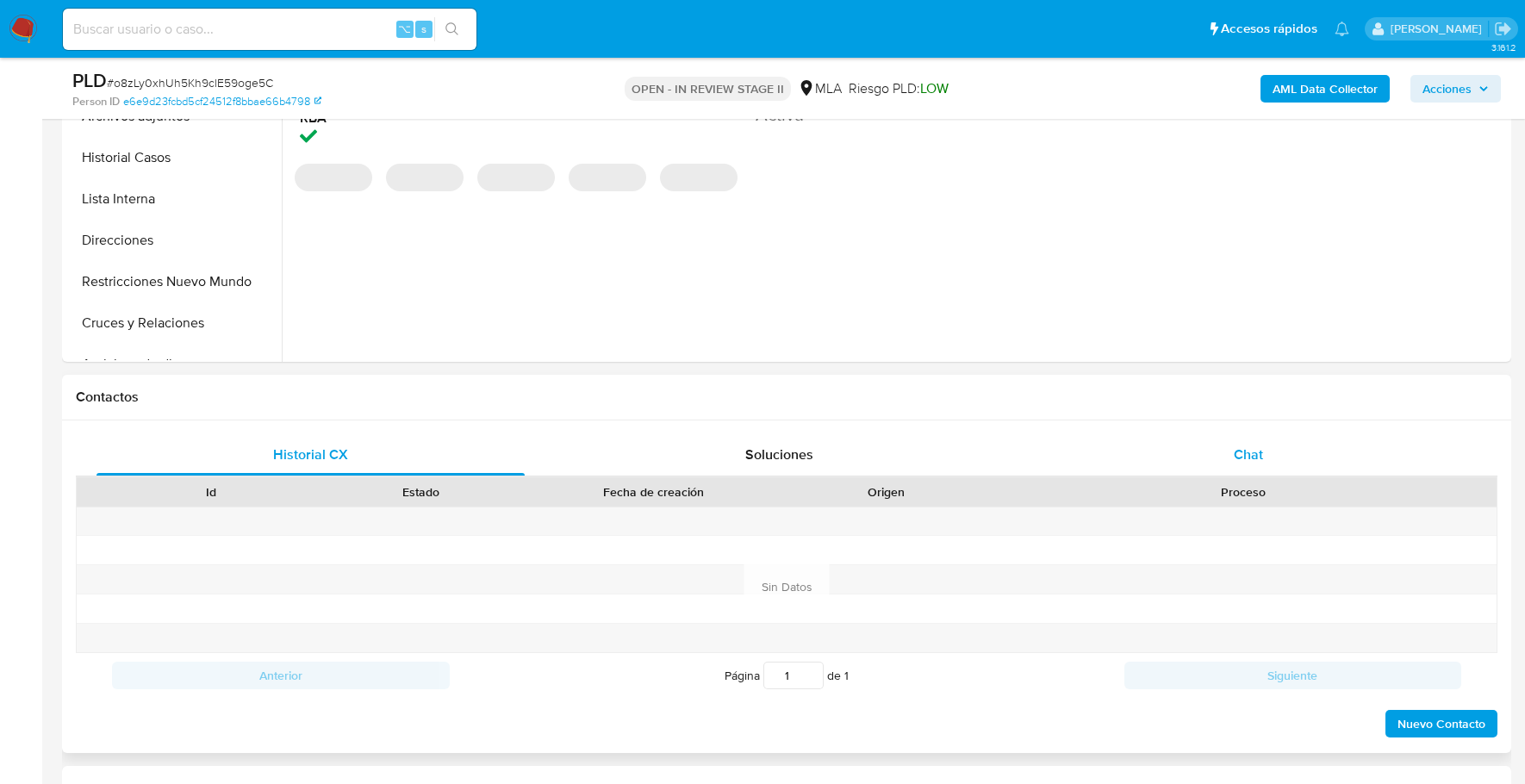
click at [1230, 452] on div "Chat" at bounding box center [1249, 455] width 428 height 42
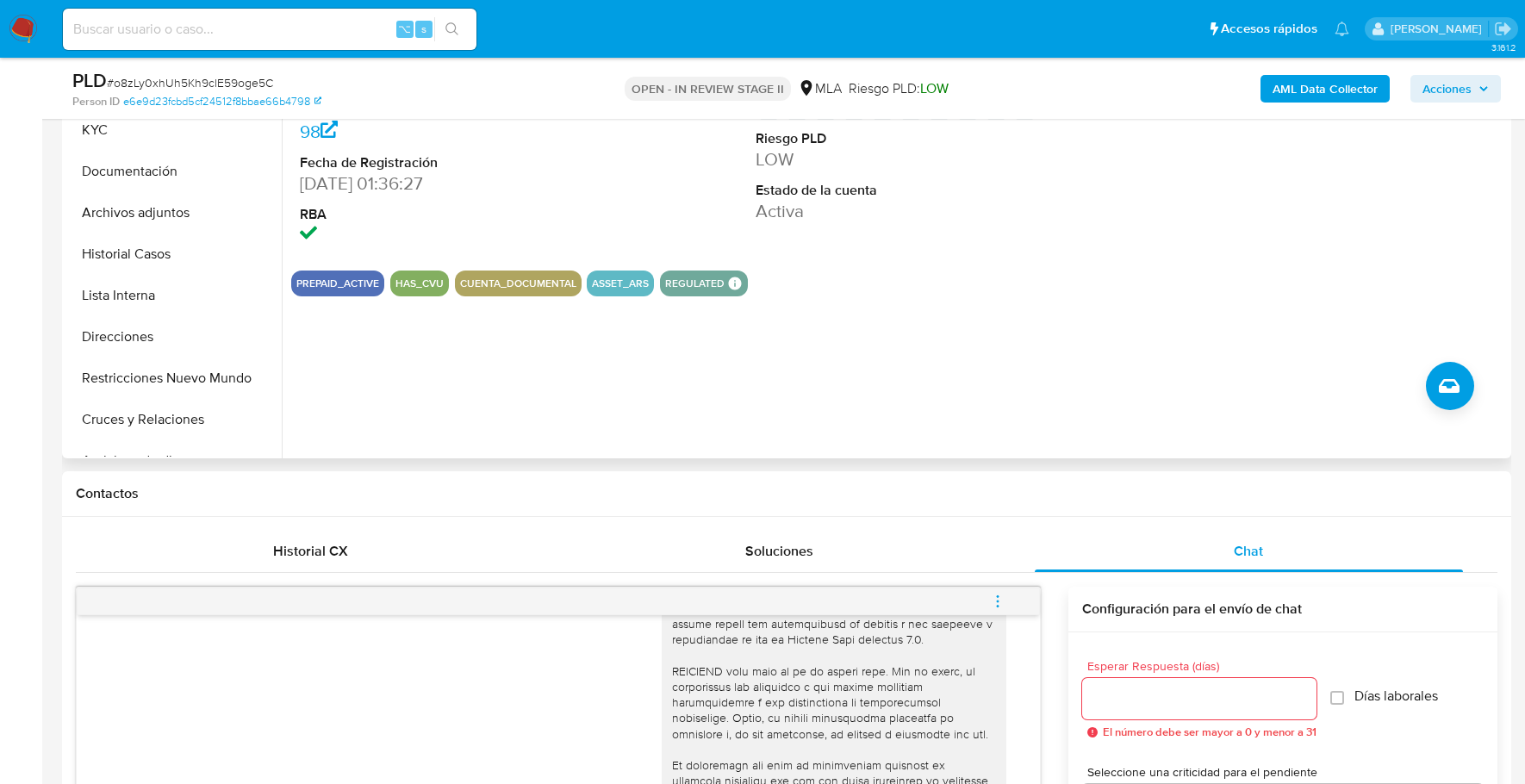
scroll to position [311, 0]
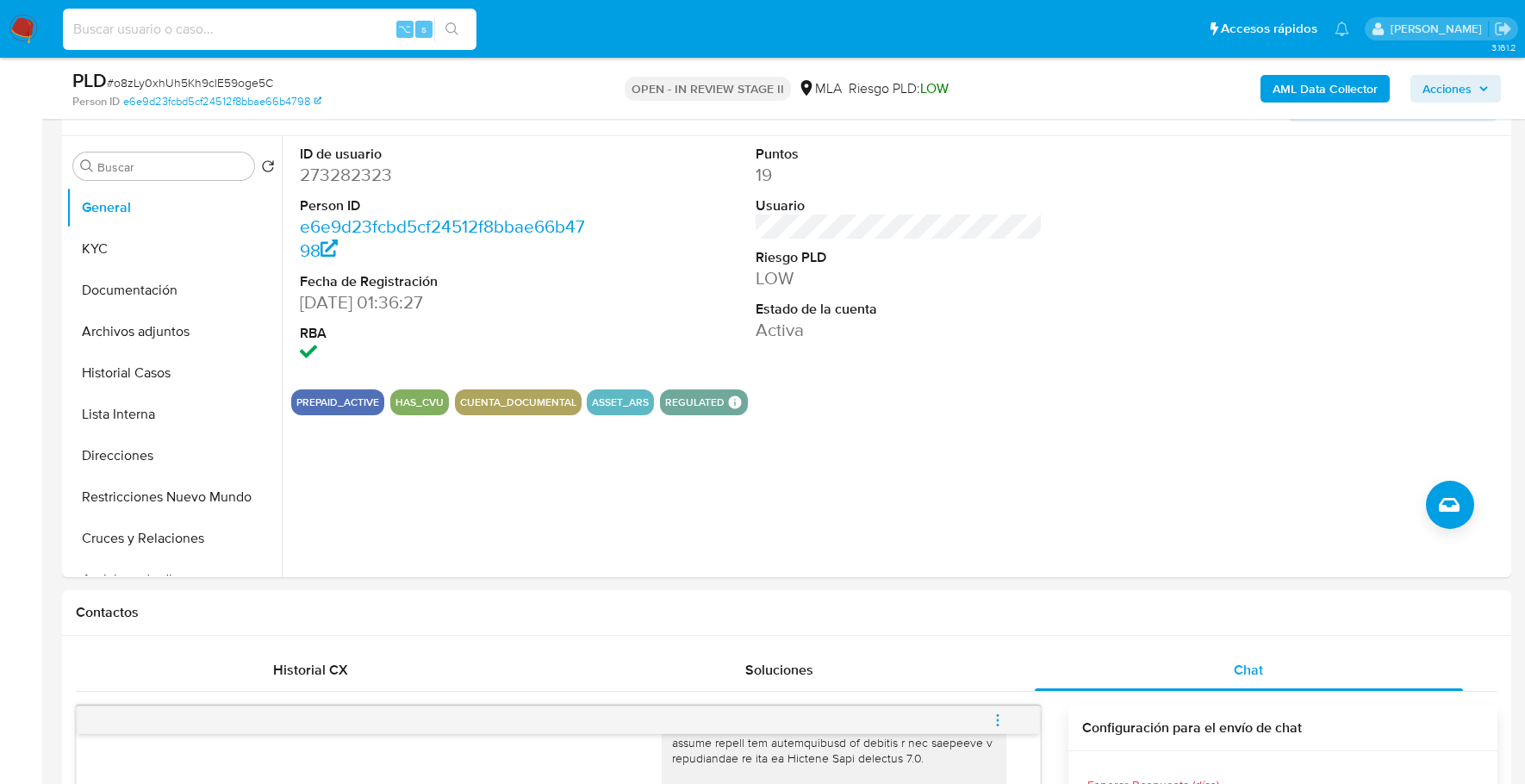
click at [202, 22] on input at bounding box center [269, 28] width 413 height 22
paste input "273282323"
type input "273282323"
click at [89, 258] on button "KYC" at bounding box center [167, 249] width 202 height 42
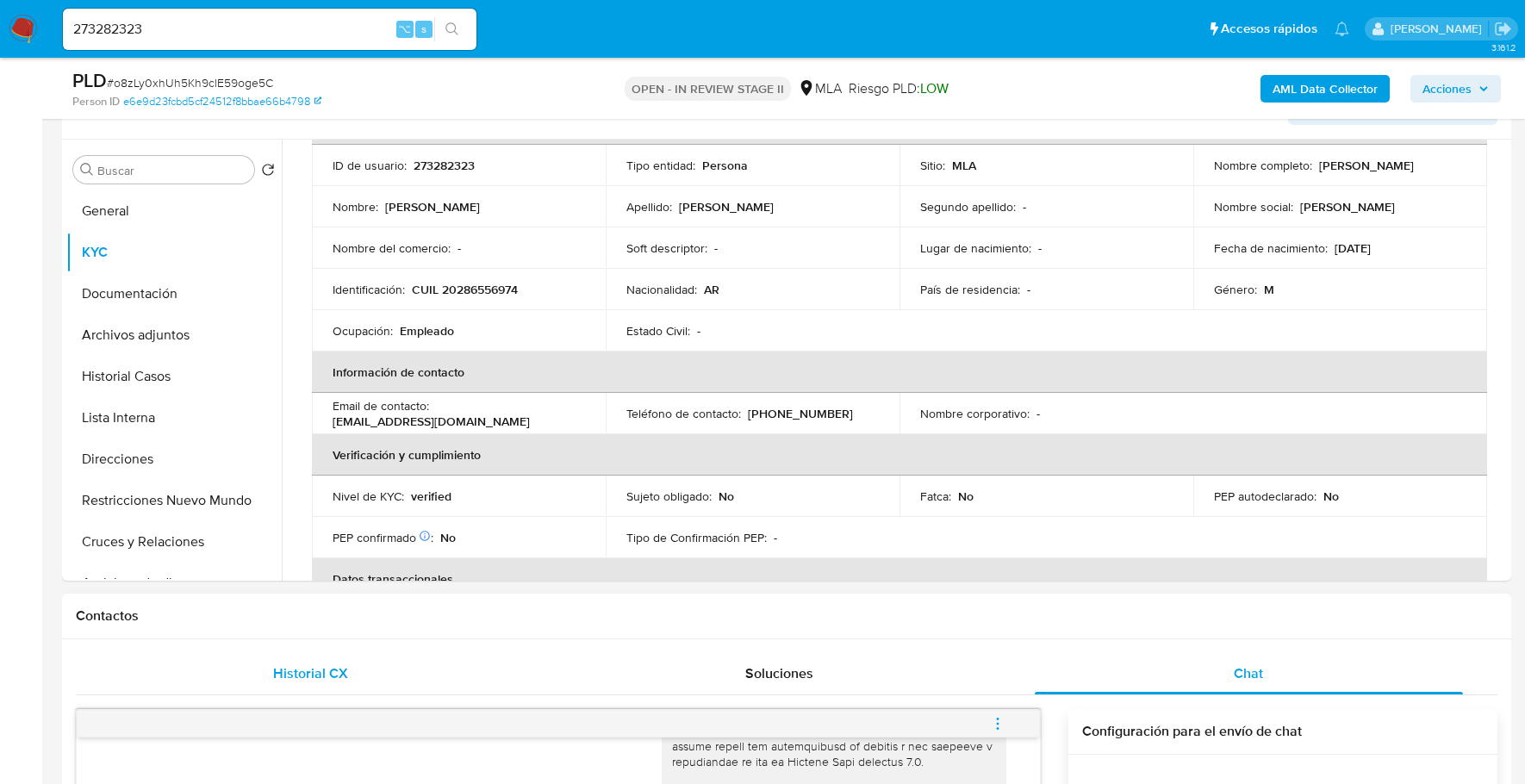
scroll to position [0, 0]
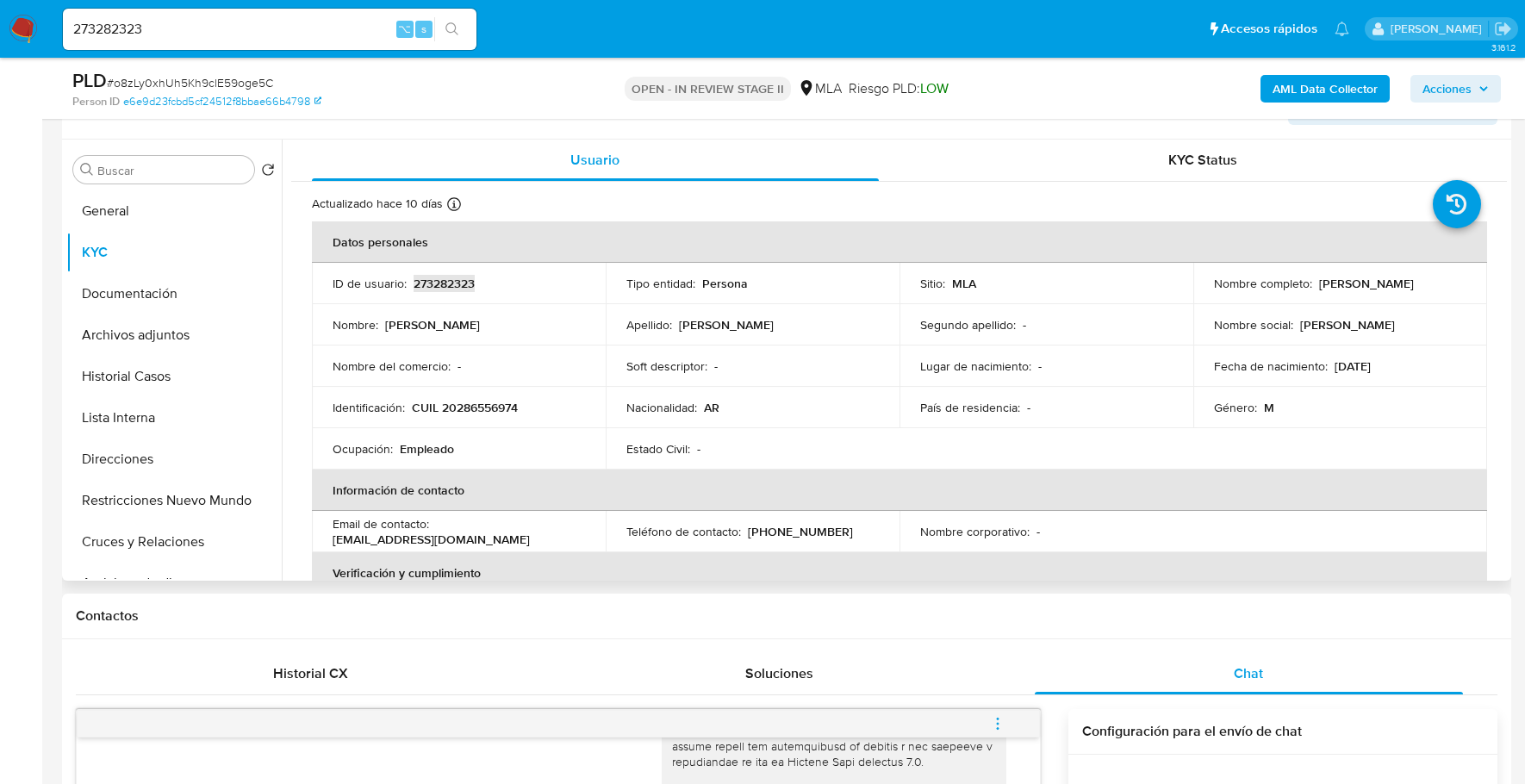
copy p "273282323"
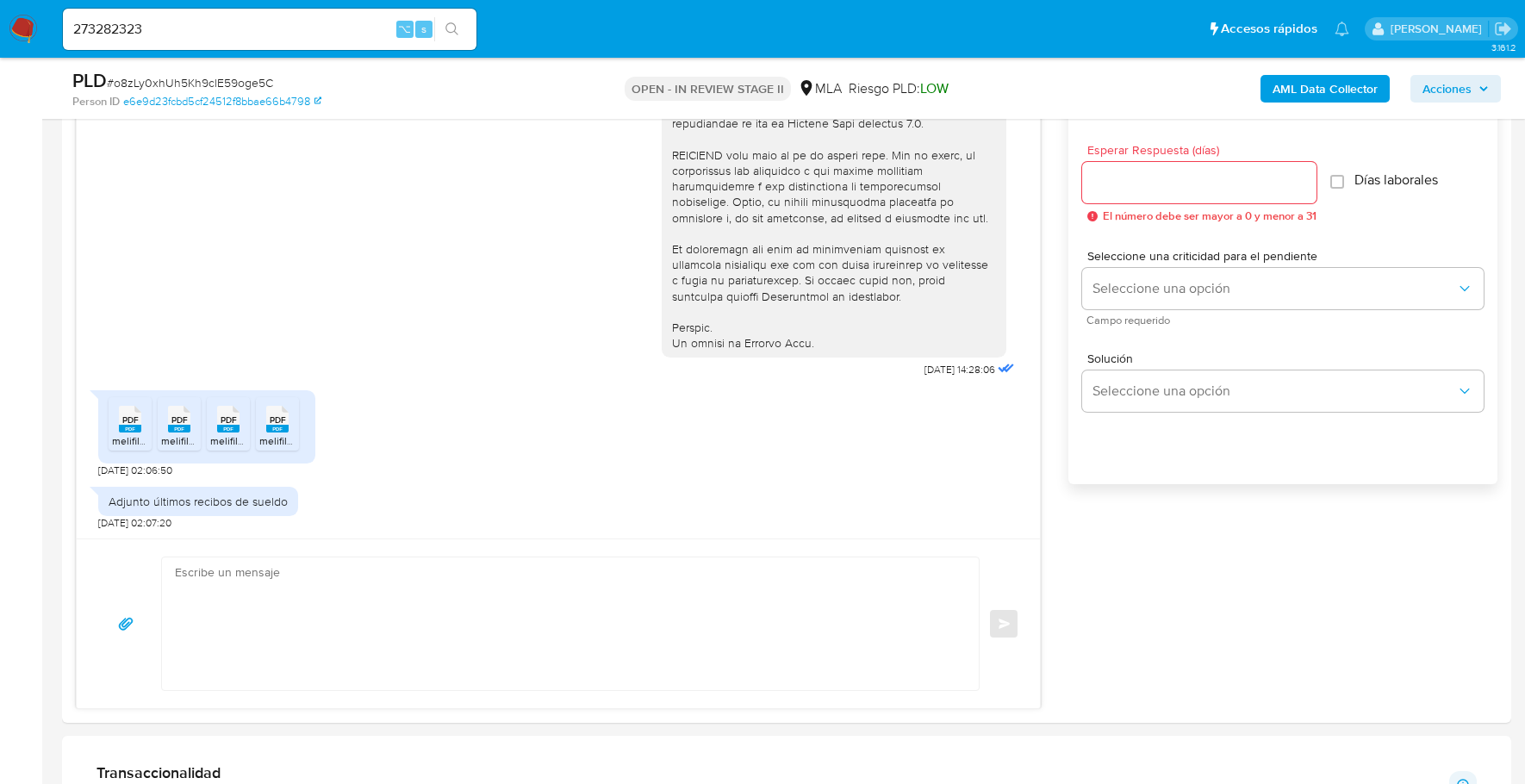
scroll to position [949, 0]
